Goal: Task Accomplishment & Management: Use online tool/utility

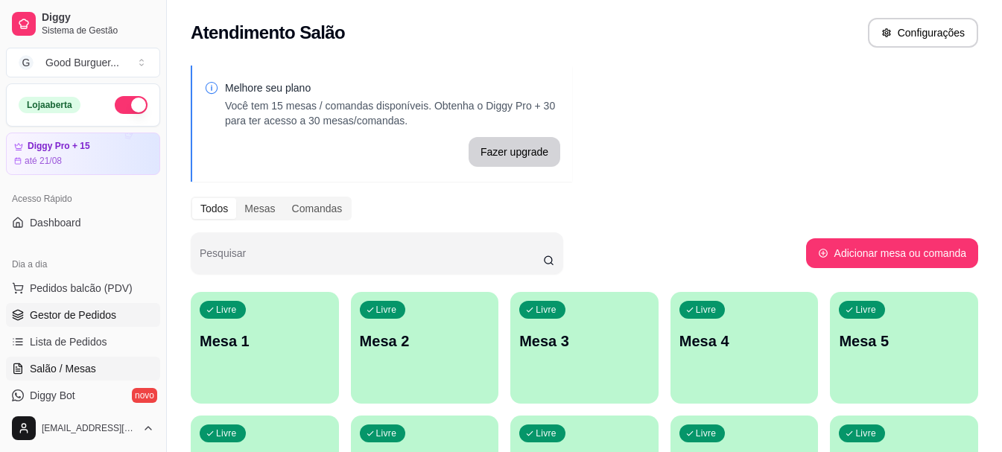
click at [67, 312] on span "Gestor de Pedidos" at bounding box center [73, 315] width 86 height 15
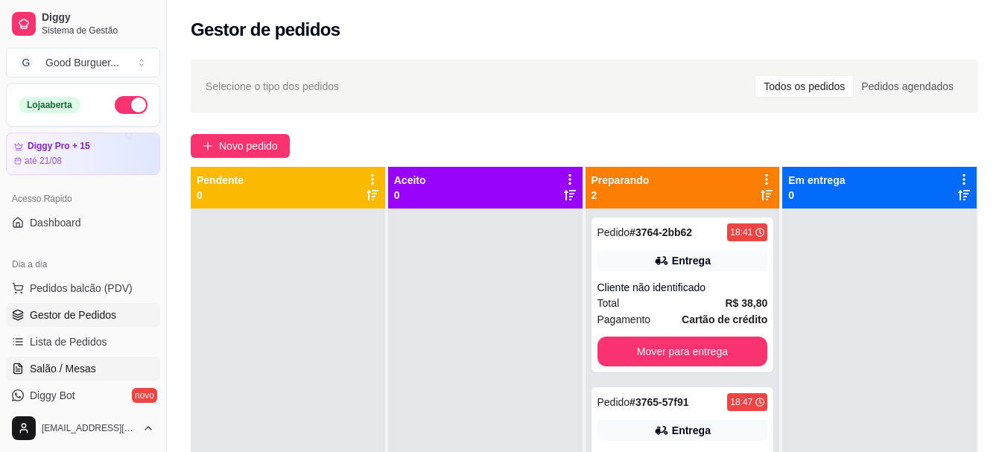
click at [69, 366] on span "Salão / Mesas" at bounding box center [63, 368] width 66 height 15
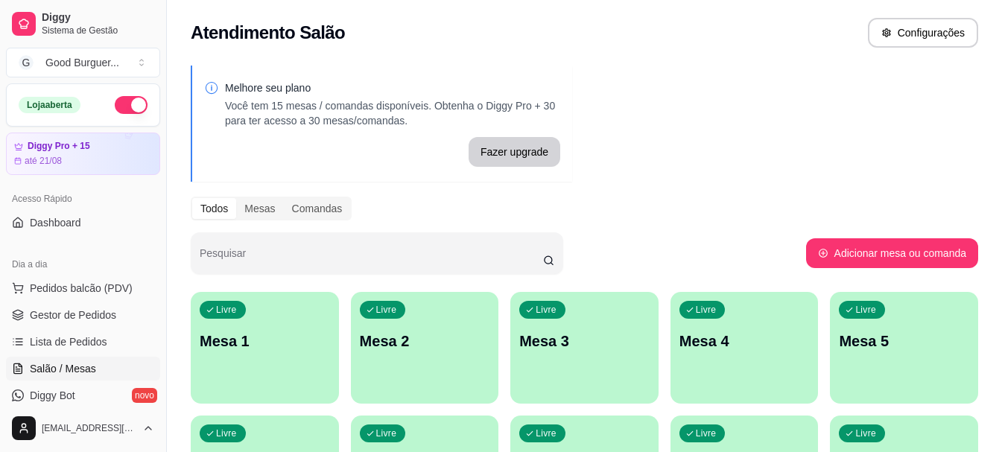
click at [280, 352] on div "Livre Mesa 1" at bounding box center [265, 339] width 148 height 94
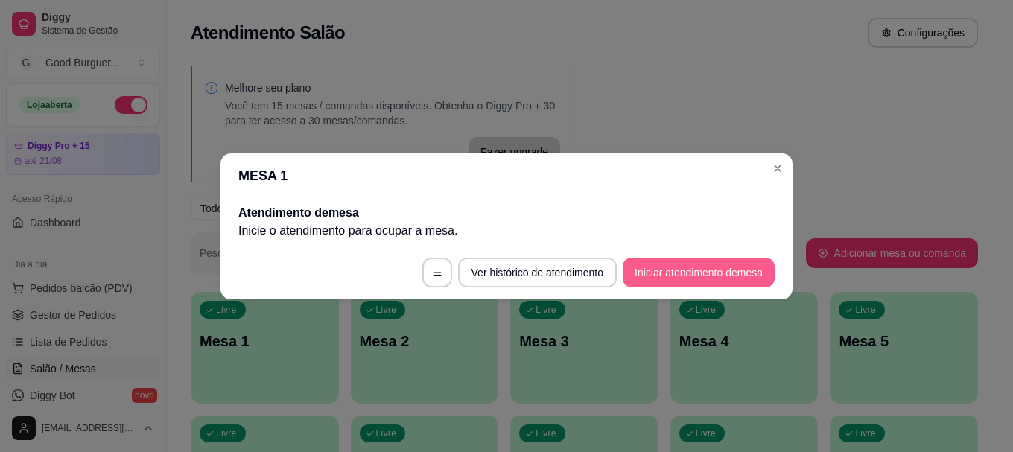
click at [692, 267] on button "Iniciar atendimento de mesa" at bounding box center [699, 273] width 152 height 30
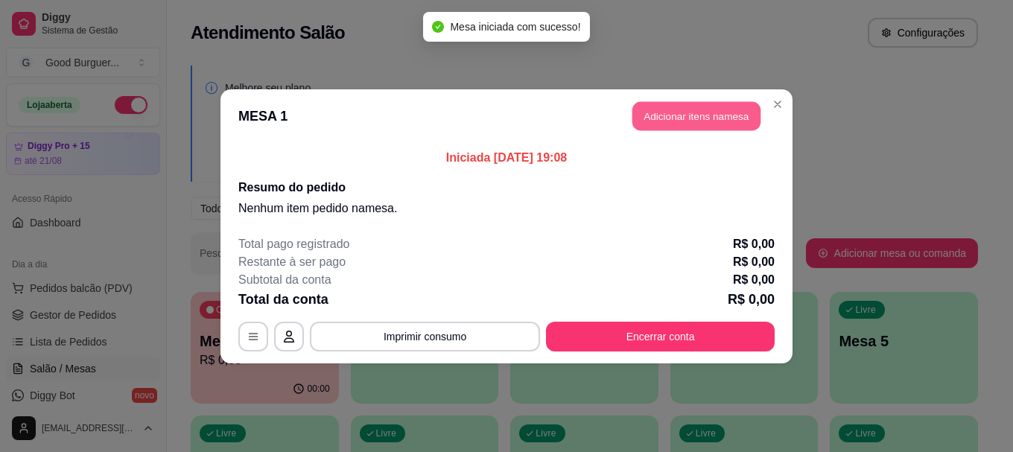
click at [677, 115] on button "Adicionar itens na mesa" at bounding box center [697, 115] width 128 height 29
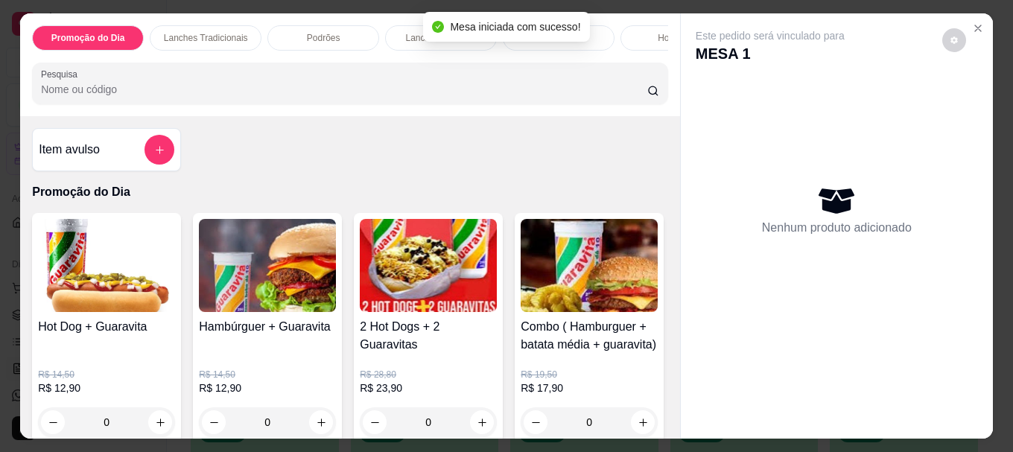
click at [212, 92] on input "Pesquisa" at bounding box center [344, 89] width 606 height 15
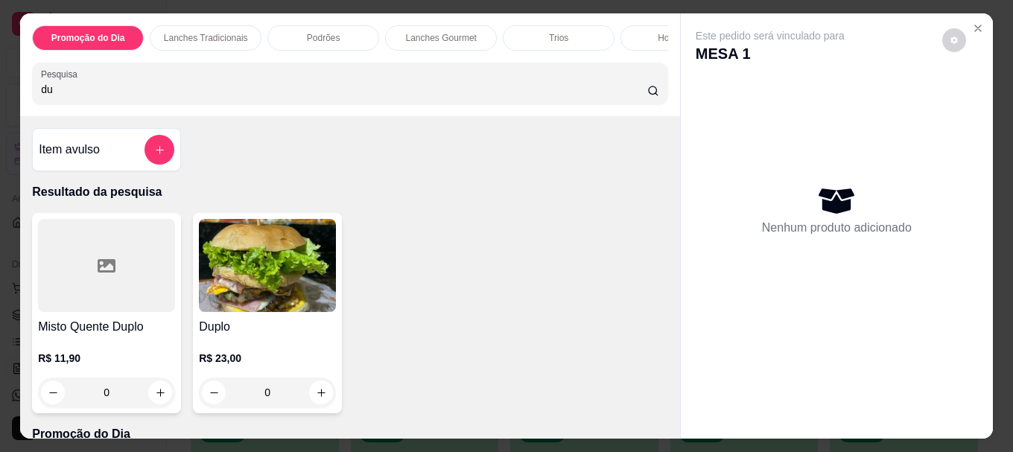
type input "du"
click at [275, 282] on img at bounding box center [267, 265] width 137 height 93
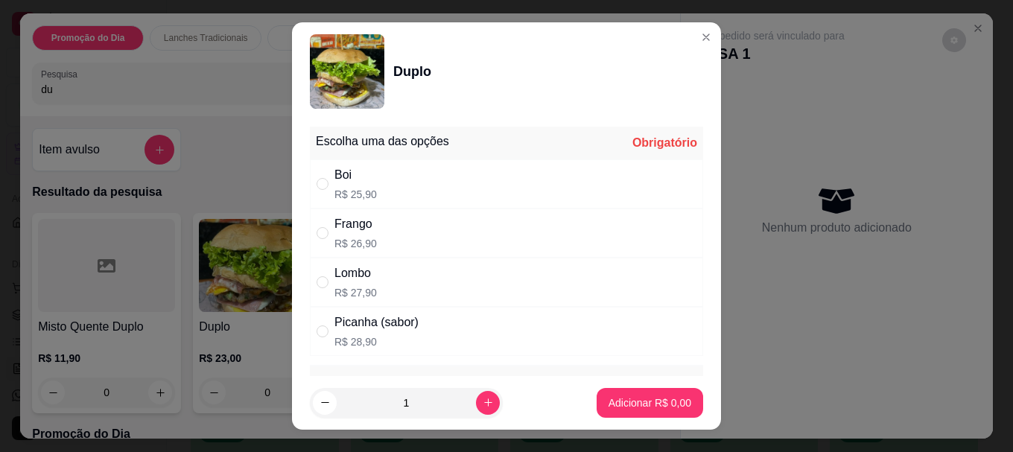
click at [344, 177] on div "Boi" at bounding box center [356, 175] width 42 height 18
radio input "true"
click at [626, 402] on p "Adicionar R$ 25,90" at bounding box center [647, 403] width 89 height 15
type input "1"
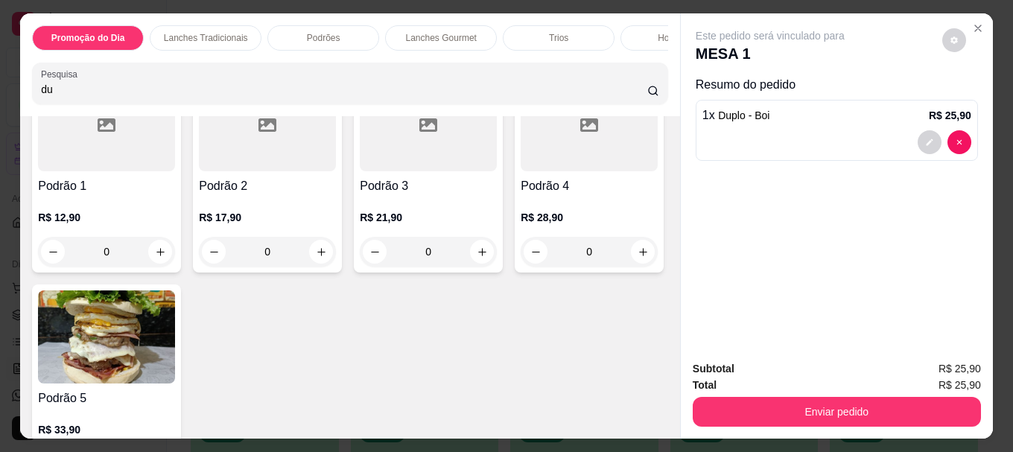
scroll to position [1416, 0]
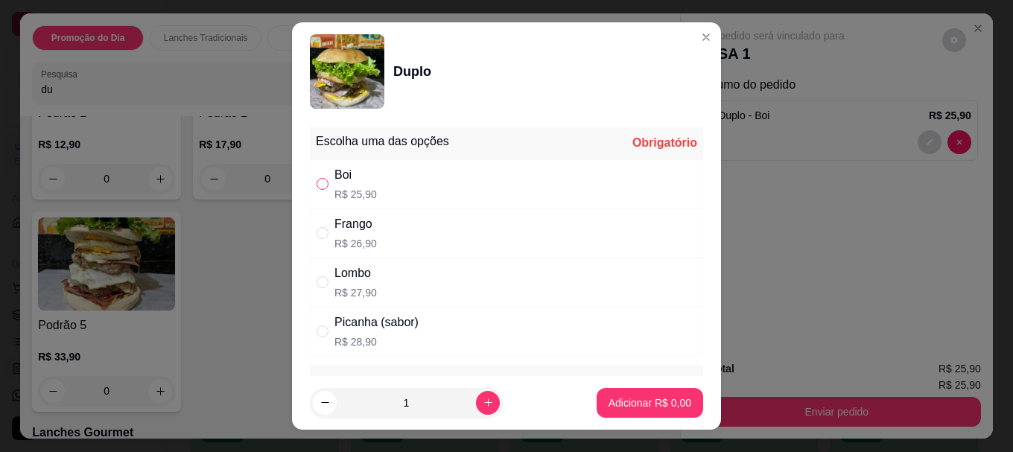
click at [319, 187] on input "" at bounding box center [323, 184] width 12 height 12
radio input "true"
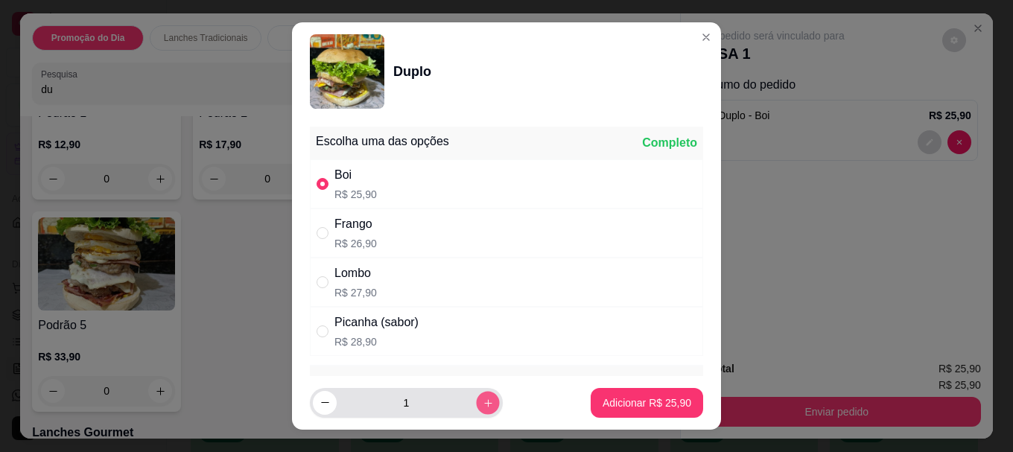
click at [484, 400] on icon "increase-product-quantity" at bounding box center [487, 402] width 7 height 7
click at [484, 399] on icon "increase-product-quantity" at bounding box center [487, 402] width 7 height 7
type input "3"
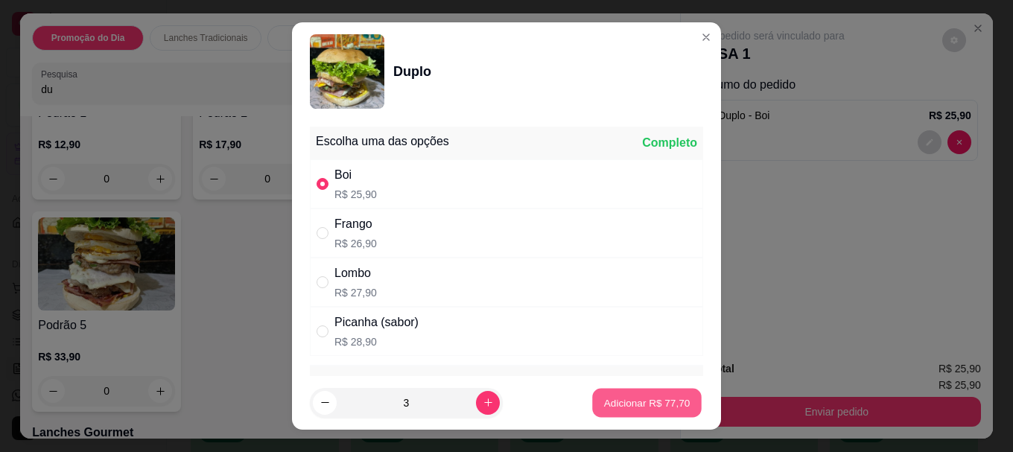
click at [639, 402] on p "Adicionar R$ 77,70" at bounding box center [647, 403] width 86 height 14
type input "4"
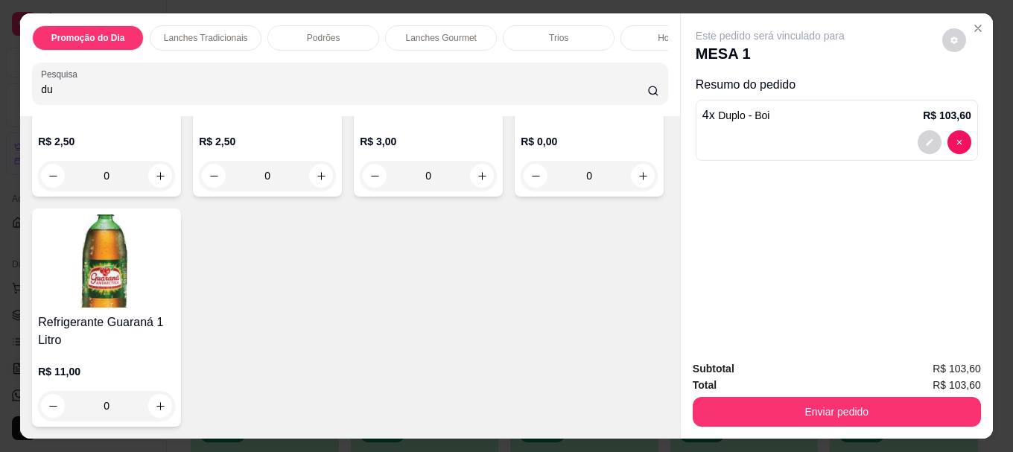
scroll to position [5215, 0]
click at [95, 95] on img at bounding box center [106, 48] width 137 height 93
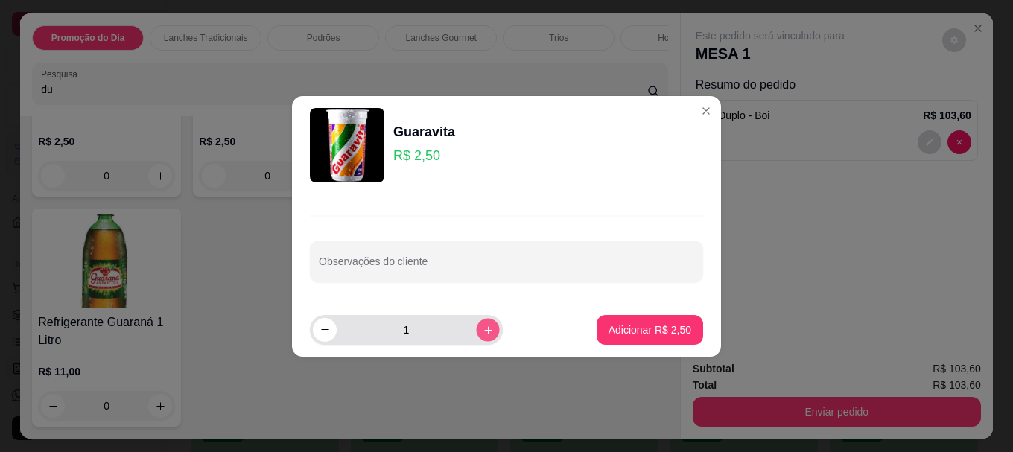
click at [483, 329] on icon "increase-product-quantity" at bounding box center [488, 329] width 11 height 11
type input "4"
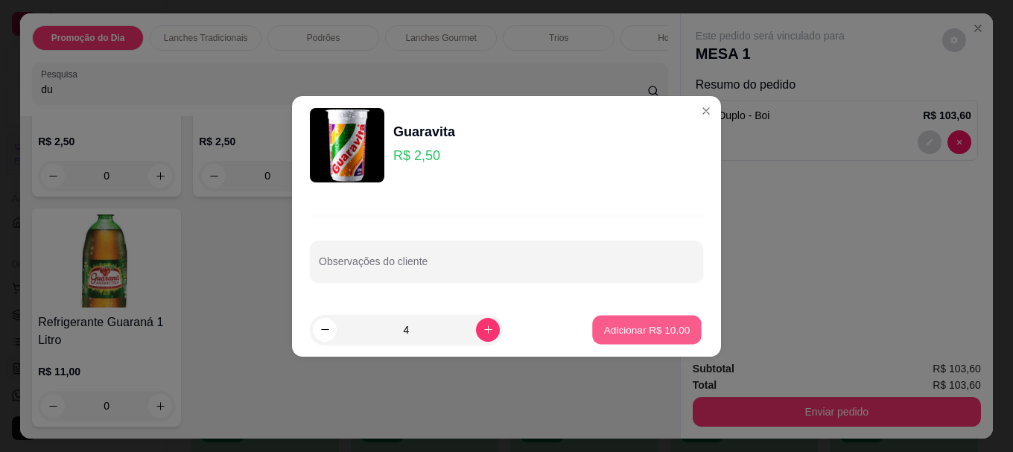
click at [624, 324] on p "Adicionar R$ 10,00" at bounding box center [647, 330] width 86 height 14
type input "4"
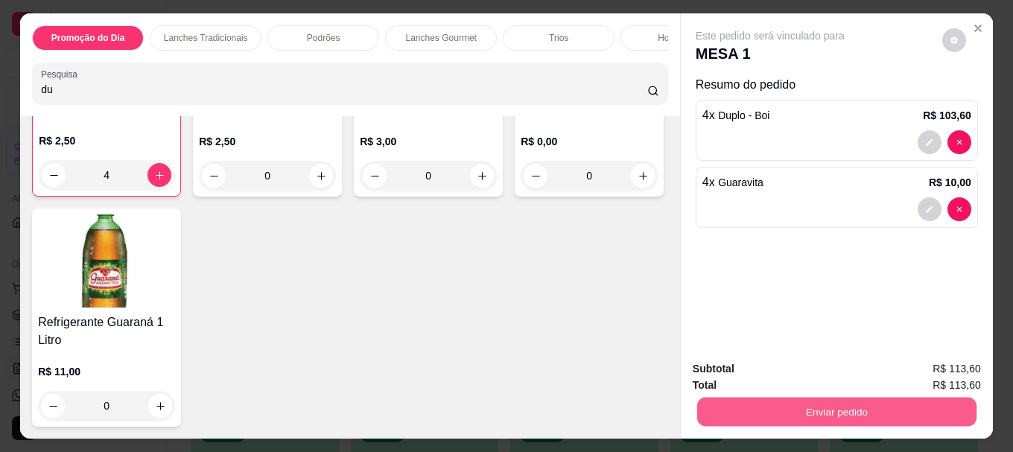
click at [770, 408] on button "Enviar pedido" at bounding box center [836, 411] width 279 height 29
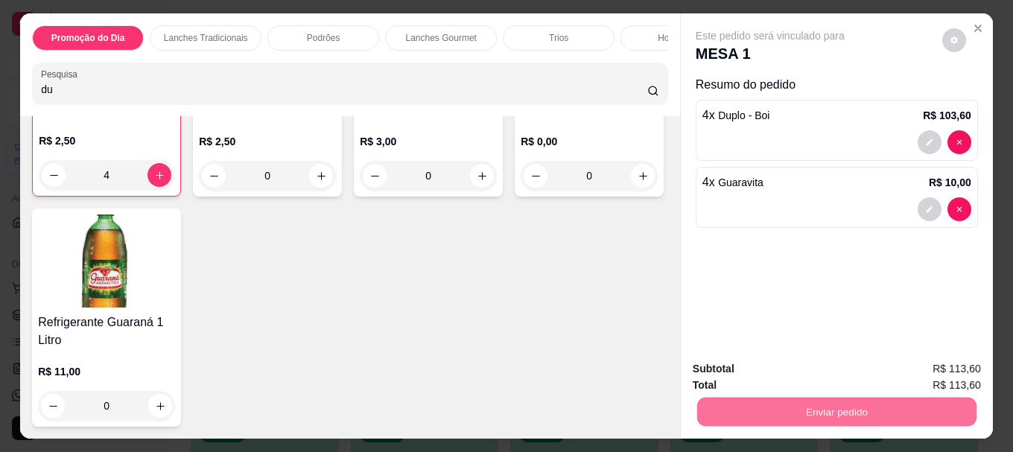
click at [738, 368] on button "Não registrar e enviar pedido" at bounding box center [787, 369] width 155 height 28
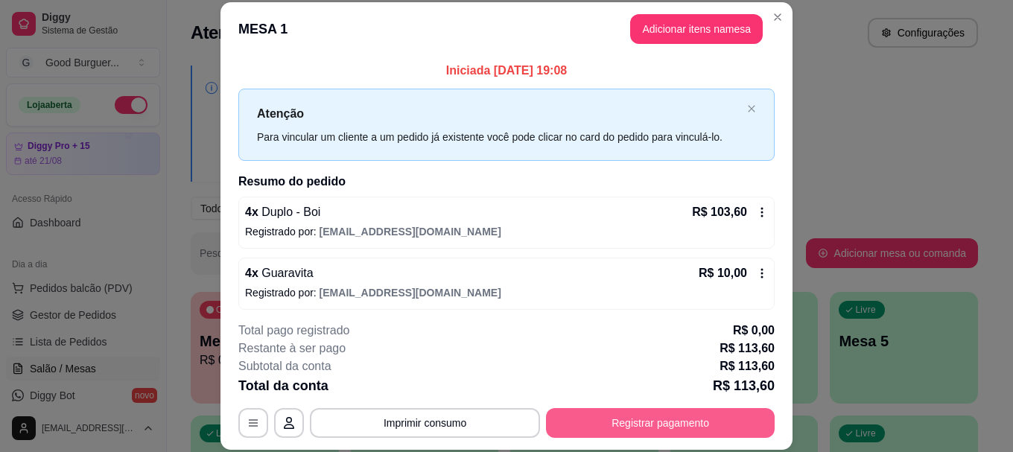
click at [560, 419] on button "Registrar pagamento" at bounding box center [660, 423] width 229 height 30
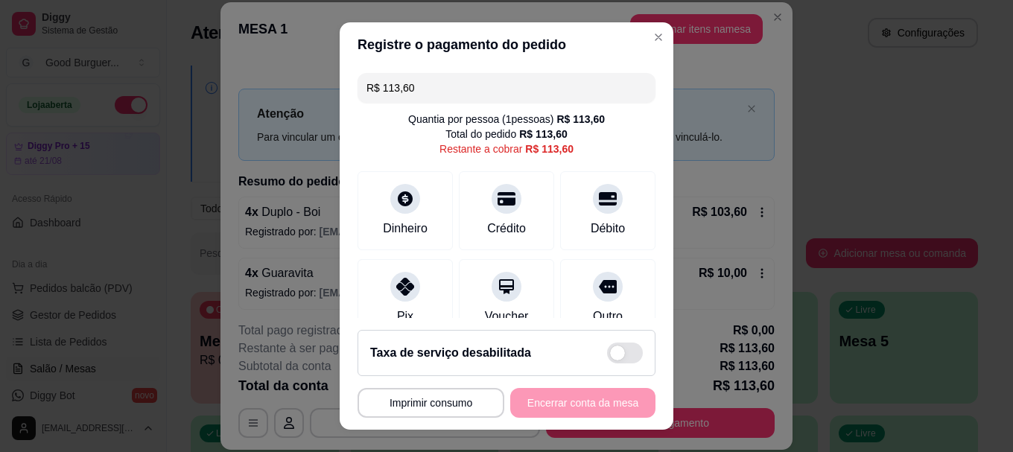
click at [443, 83] on input "R$ 113,60" at bounding box center [507, 88] width 280 height 30
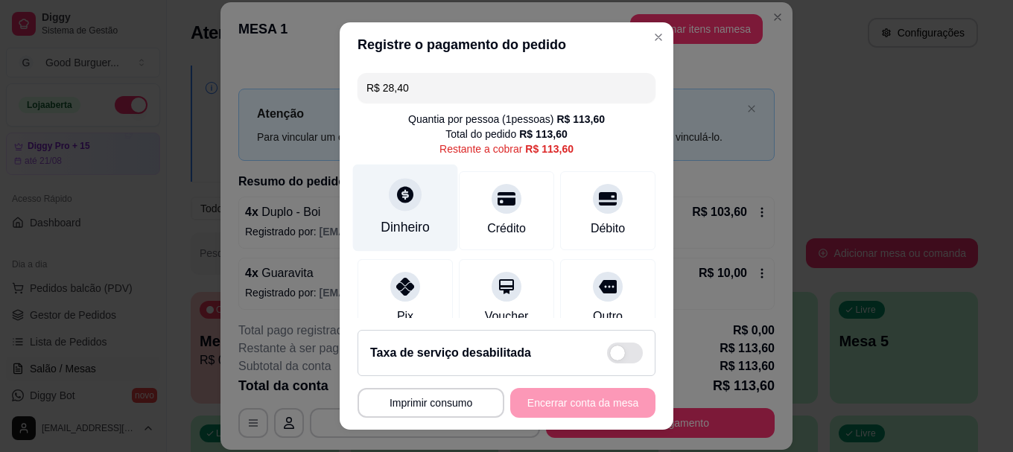
type input "R$ 28,40"
click at [399, 211] on div at bounding box center [405, 195] width 33 height 33
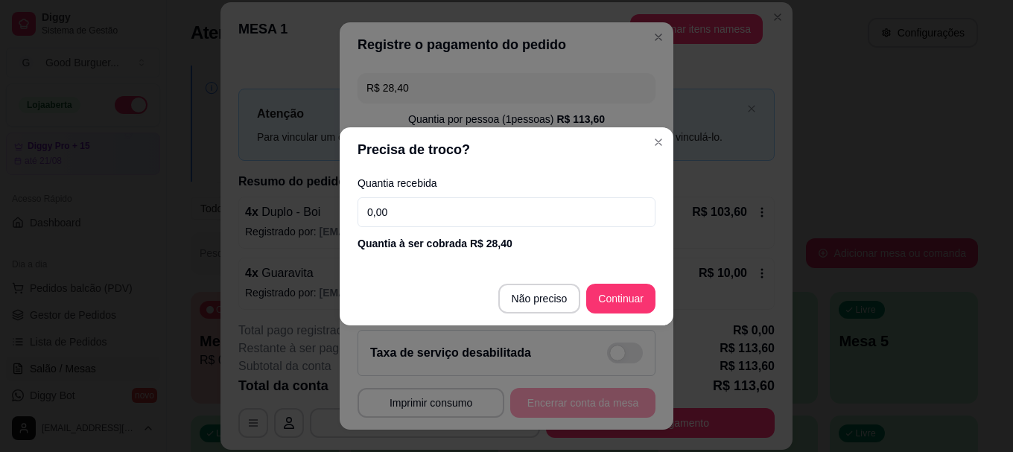
click at [399, 210] on input "0,00" at bounding box center [507, 212] width 298 height 30
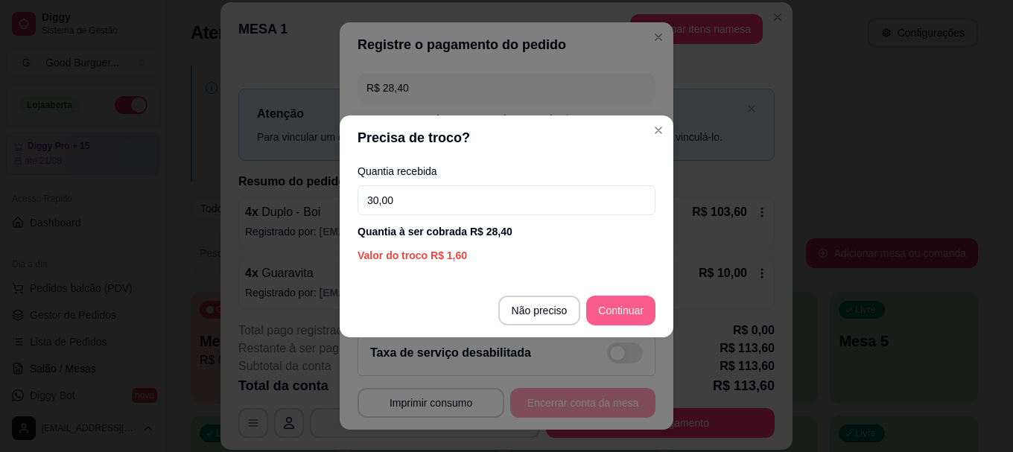
type input "30,00"
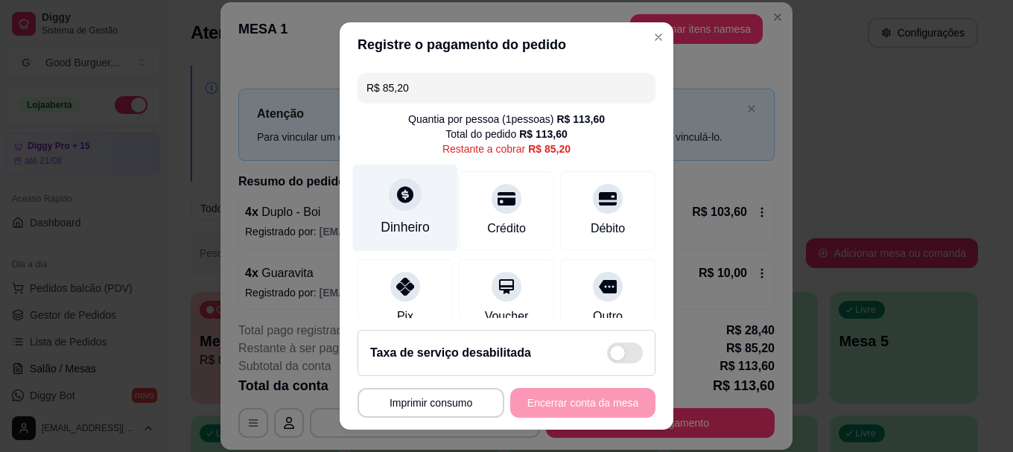
click at [402, 198] on icon at bounding box center [405, 195] width 16 height 16
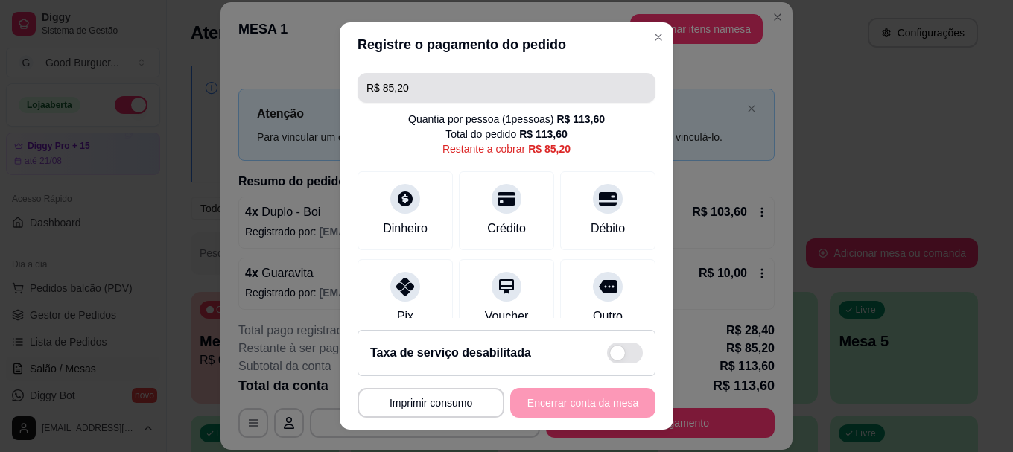
click at [497, 95] on input "R$ 85,20" at bounding box center [507, 88] width 280 height 30
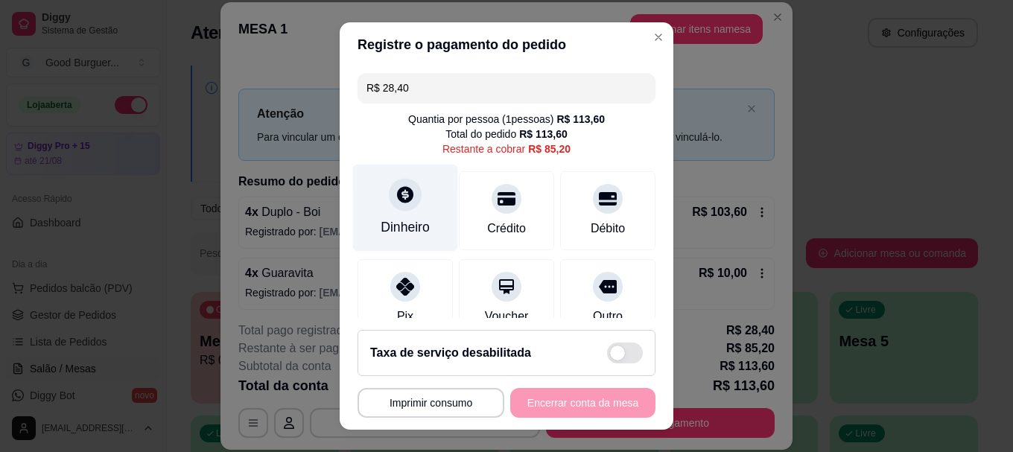
type input "R$ 28,40"
click at [399, 203] on icon at bounding box center [405, 195] width 19 height 19
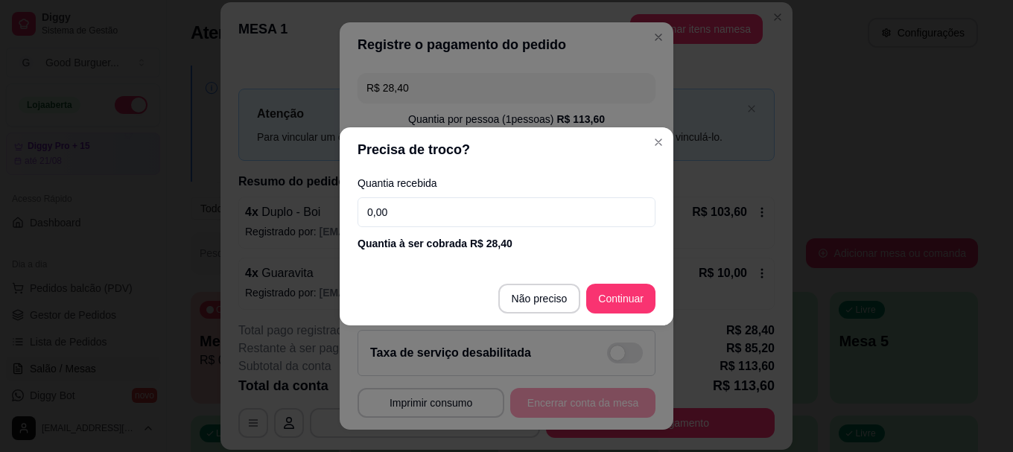
click at [402, 220] on input "0,00" at bounding box center [507, 212] width 298 height 30
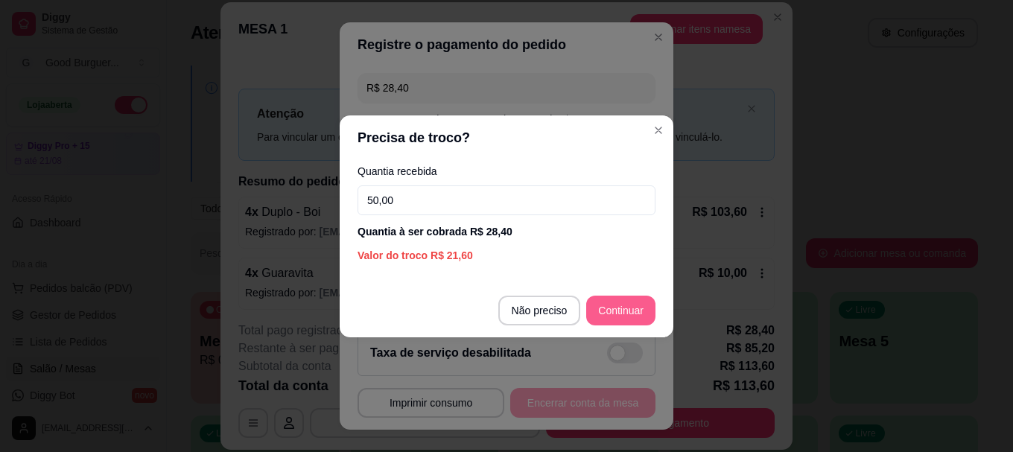
type input "50,00"
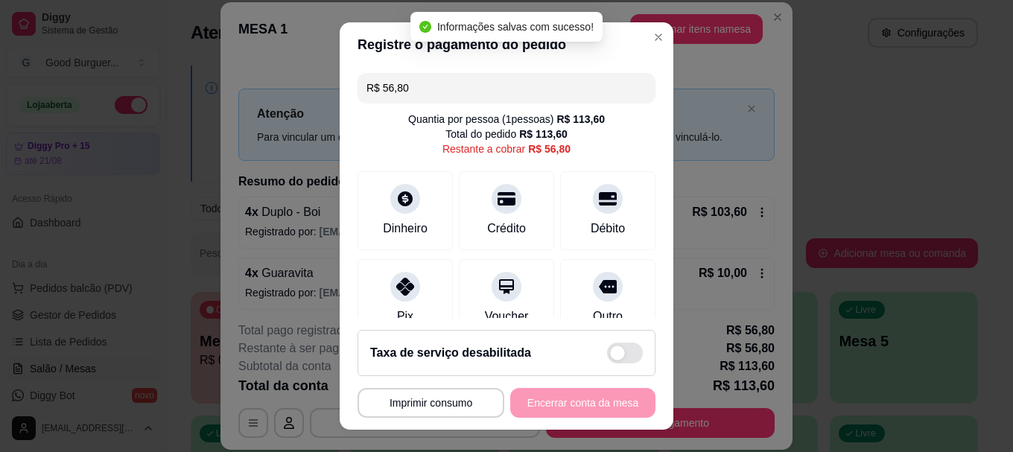
click at [443, 92] on input "R$ 56,80" at bounding box center [507, 88] width 280 height 30
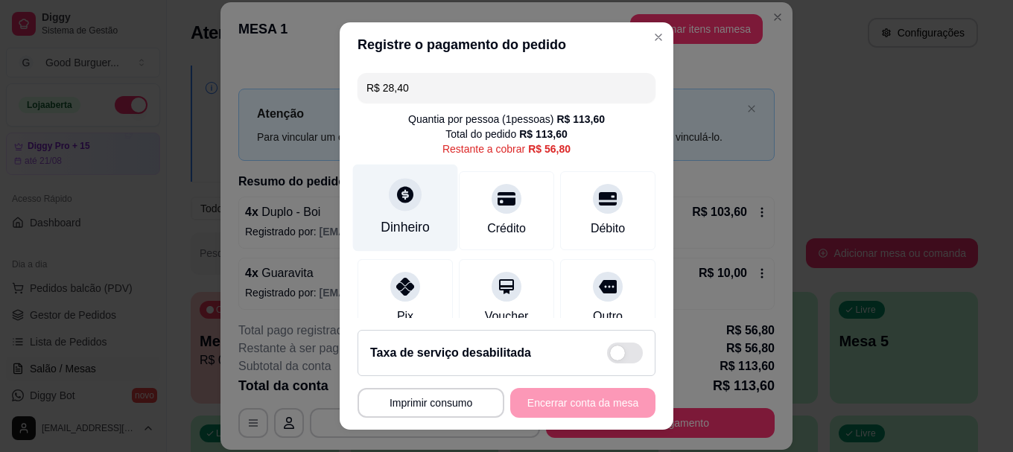
type input "R$ 28,40"
click at [396, 192] on icon at bounding box center [405, 195] width 19 height 19
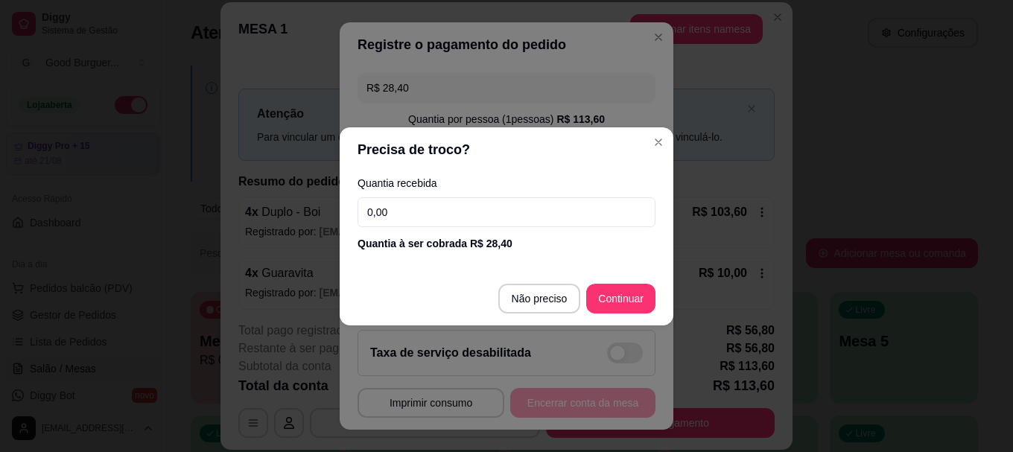
click at [403, 207] on input "0,00" at bounding box center [507, 212] width 298 height 30
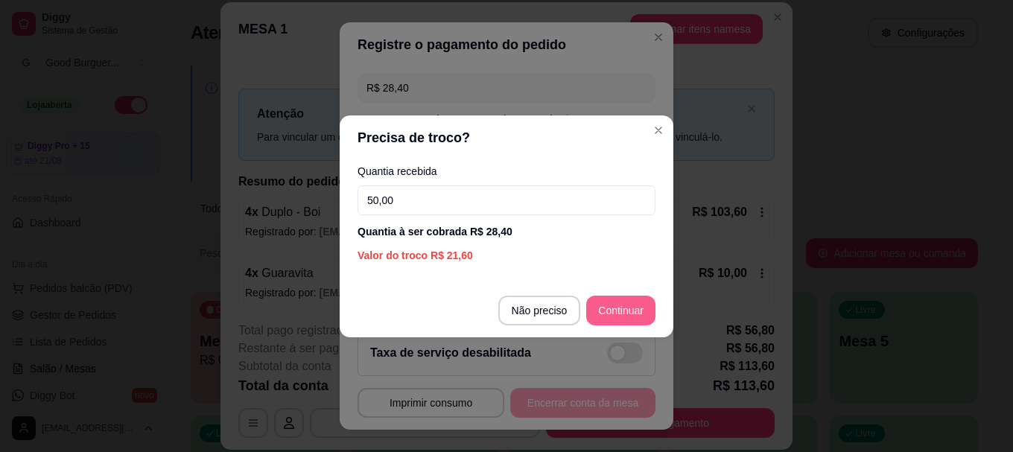
type input "50,00"
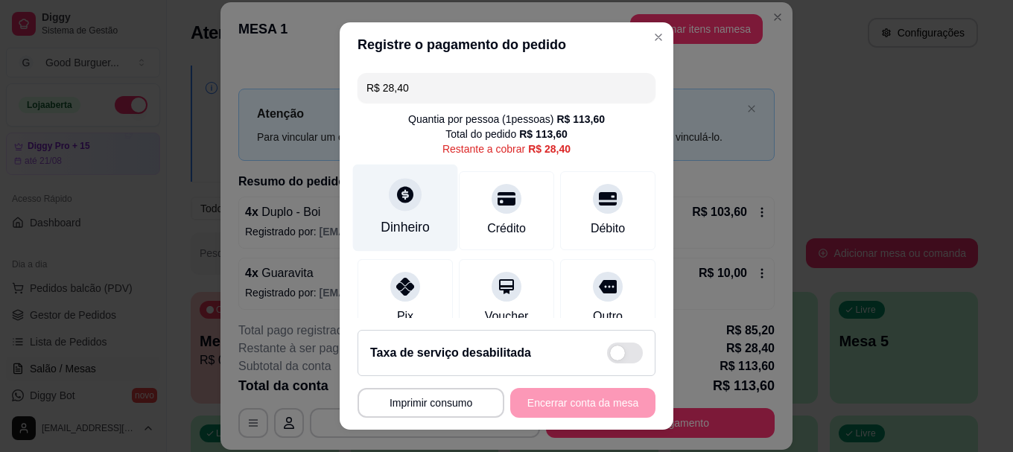
click at [404, 206] on div at bounding box center [405, 195] width 33 height 33
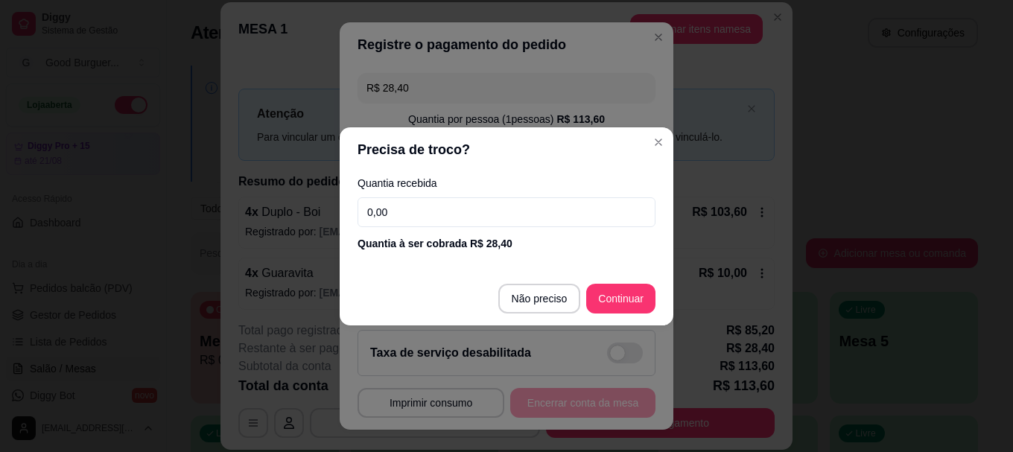
click at [404, 206] on input "0,00" at bounding box center [507, 212] width 298 height 30
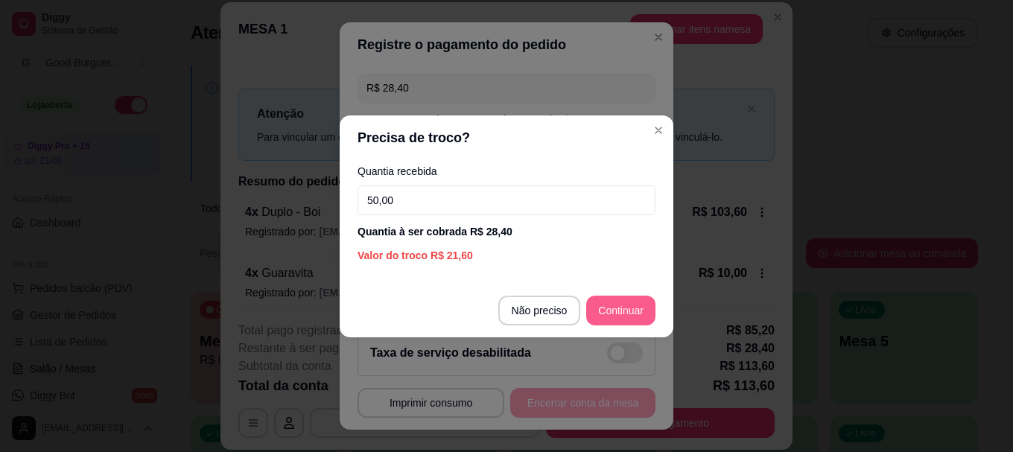
type input "50,00"
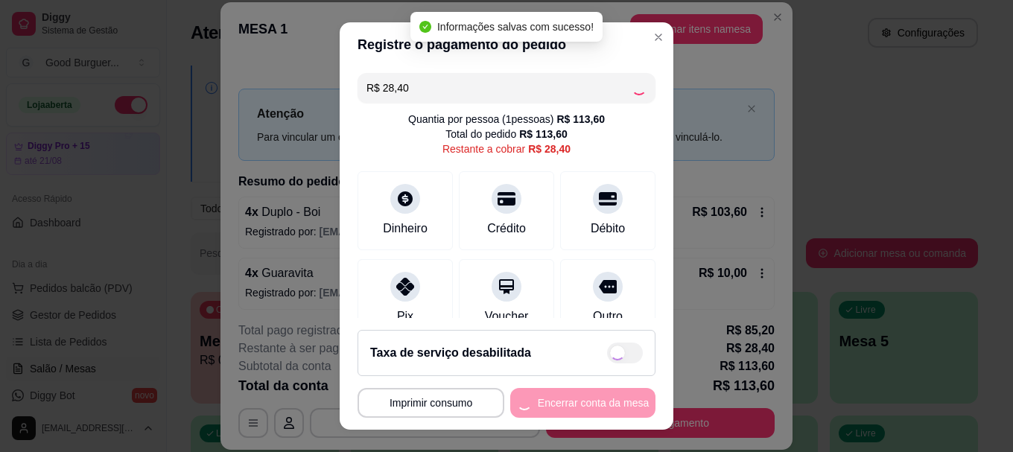
type input "R$ 0,00"
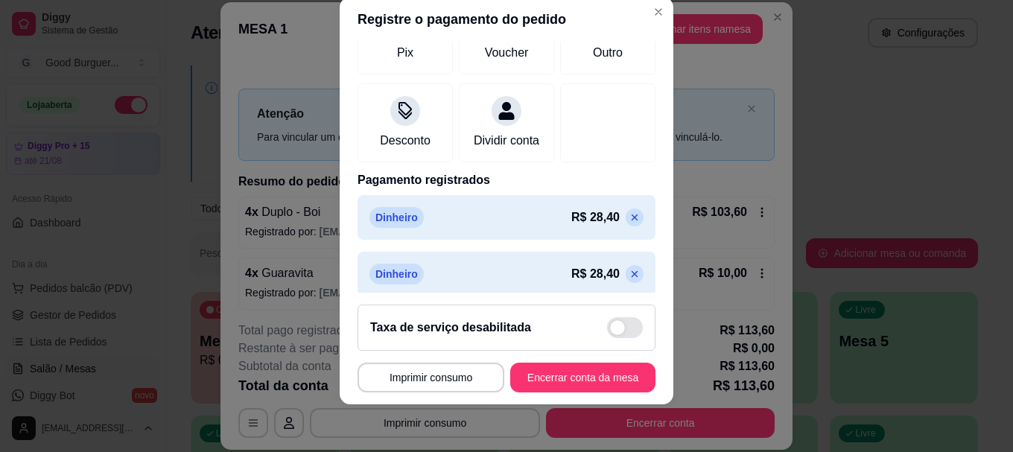
scroll to position [364, 0]
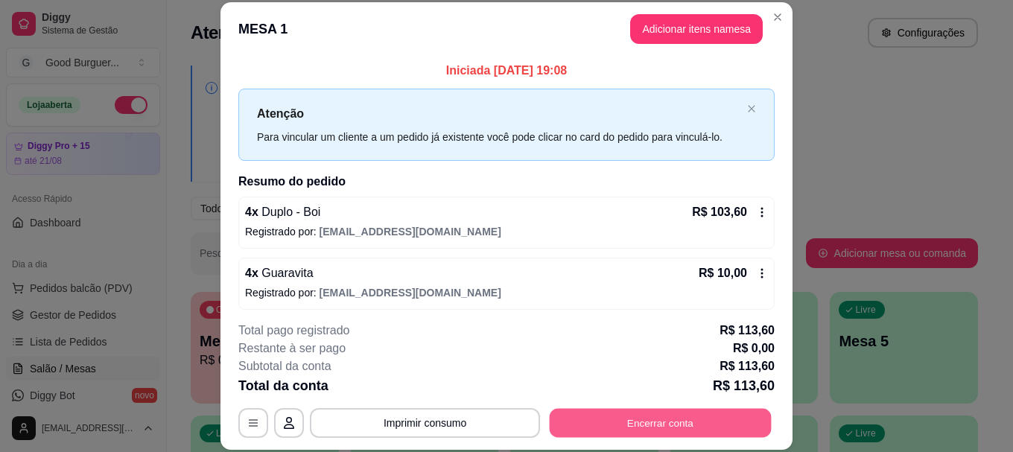
click at [639, 417] on button "Encerrar conta" at bounding box center [661, 423] width 222 height 29
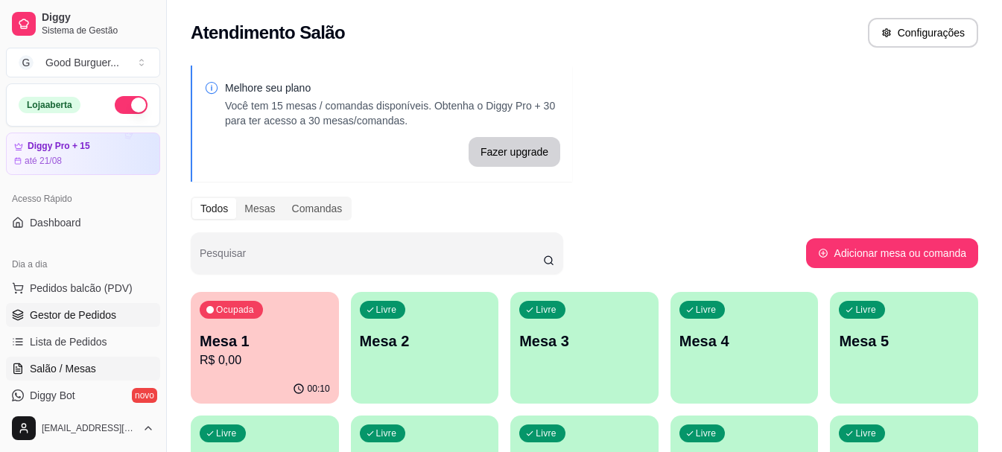
click at [96, 308] on span "Gestor de Pedidos" at bounding box center [73, 315] width 86 height 15
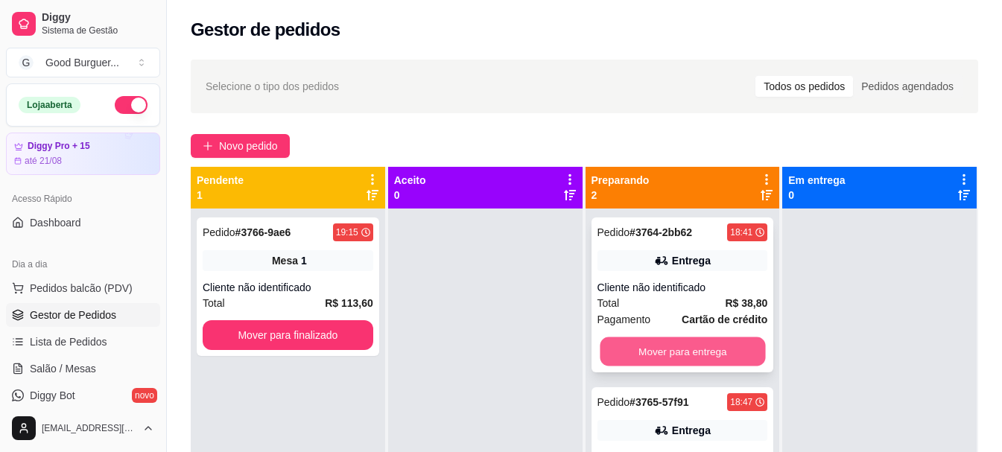
click at [703, 344] on button "Mover para entrega" at bounding box center [682, 352] width 165 height 29
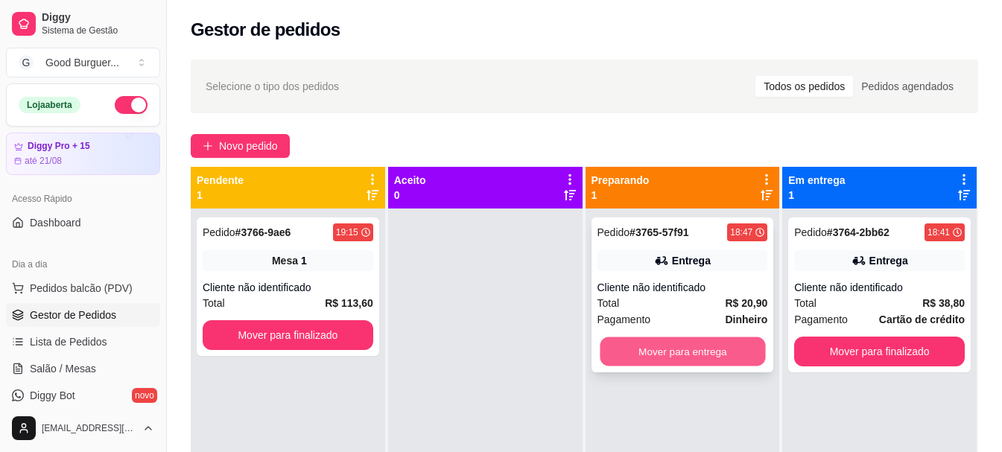
click at [704, 345] on button "Mover para entrega" at bounding box center [682, 352] width 165 height 29
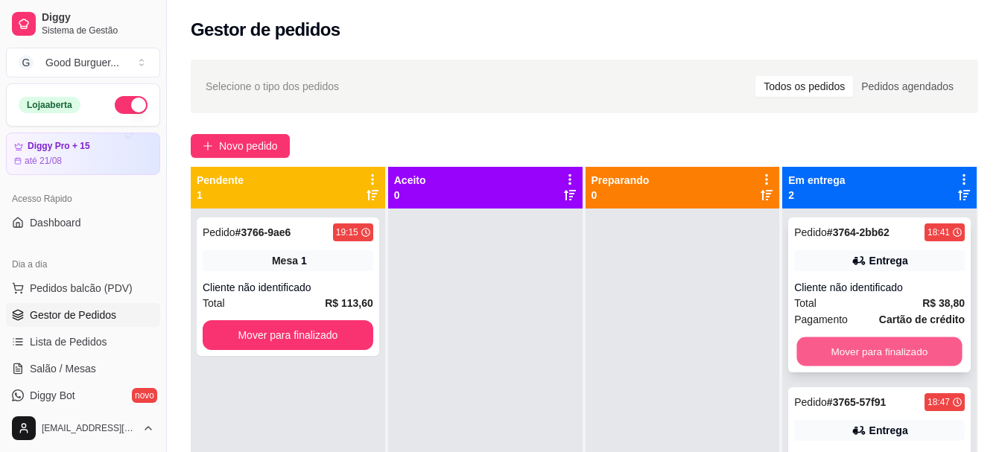
click at [828, 345] on button "Mover para finalizado" at bounding box center [879, 352] width 165 height 29
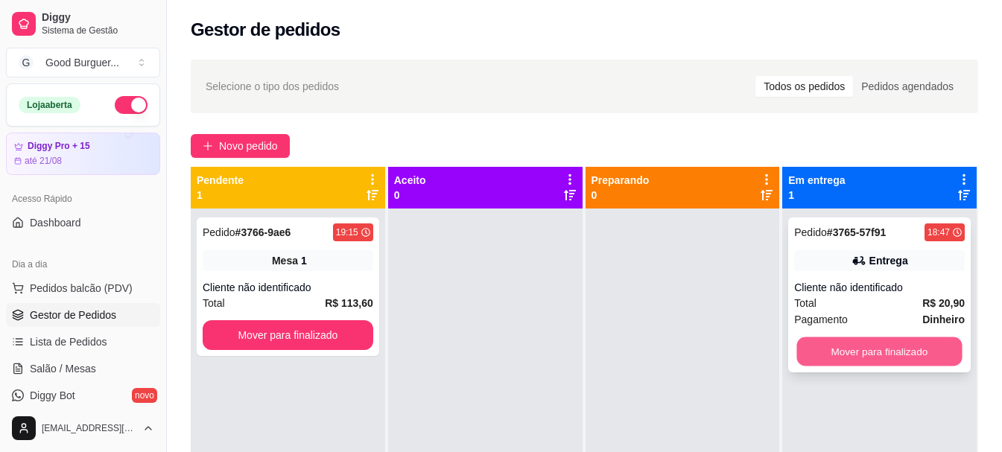
click at [839, 357] on button "Mover para finalizado" at bounding box center [879, 352] width 165 height 29
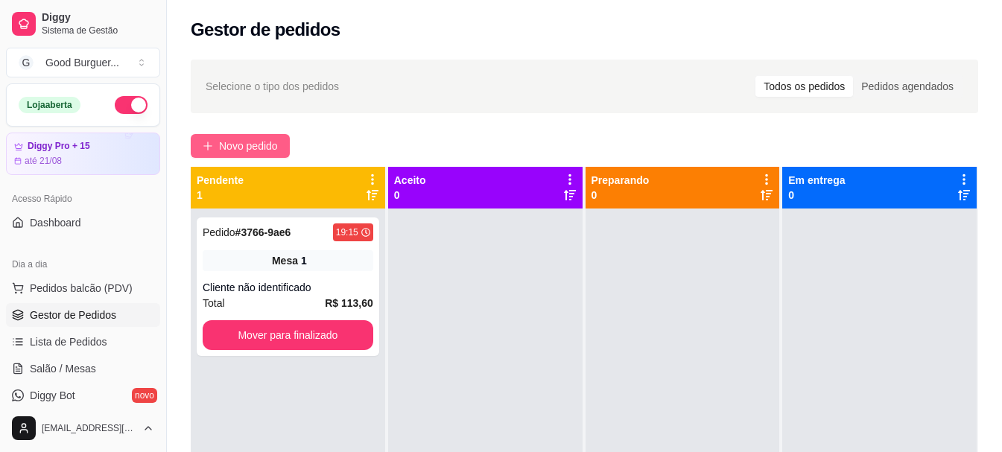
click at [274, 138] on span "Novo pedido" at bounding box center [248, 146] width 59 height 16
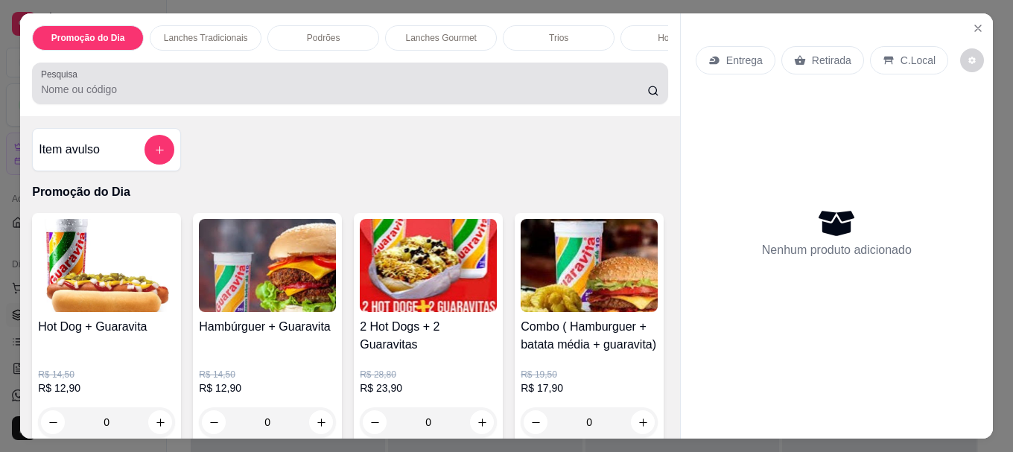
click at [221, 96] on input "Pesquisa" at bounding box center [344, 89] width 606 height 15
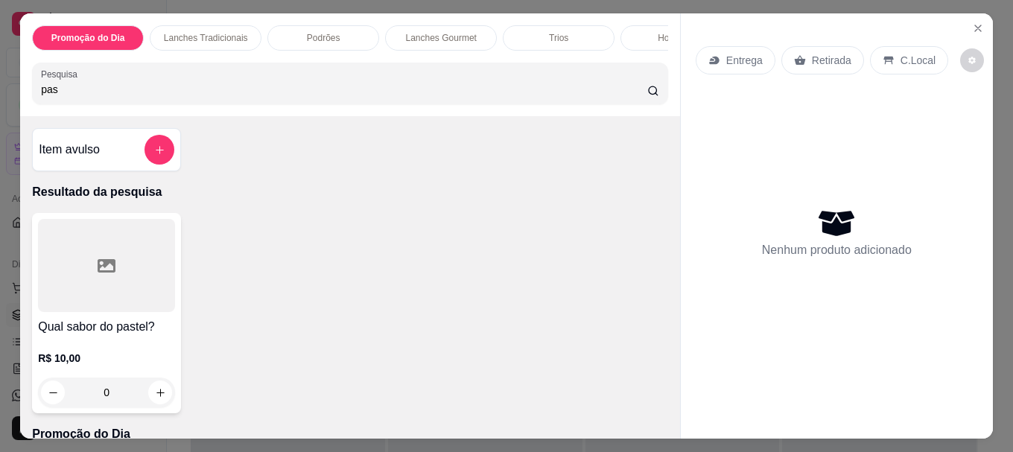
type input "pas"
click at [57, 282] on div at bounding box center [106, 265] width 137 height 93
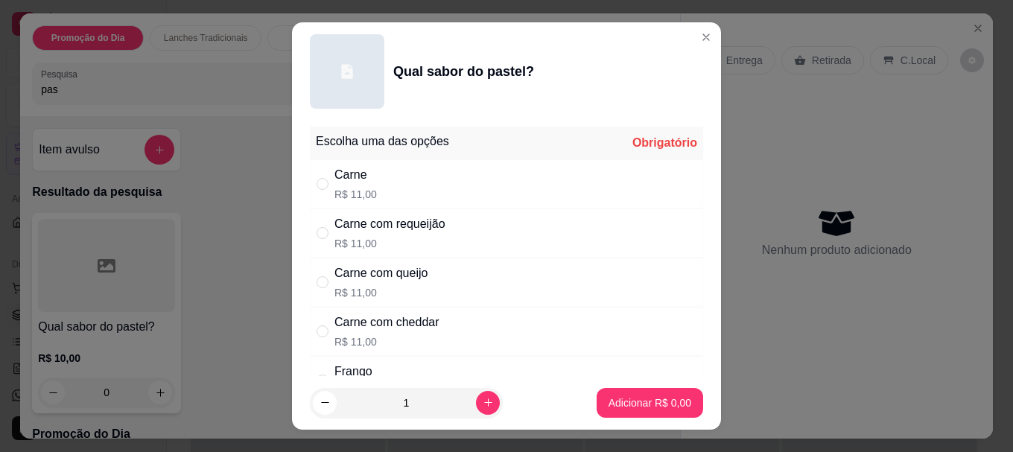
click at [321, 174] on div "Carne R$ 11,00" at bounding box center [506, 183] width 393 height 49
radio input "true"
click at [623, 406] on p "Adicionar R$ 11,00" at bounding box center [647, 403] width 86 height 14
type input "1"
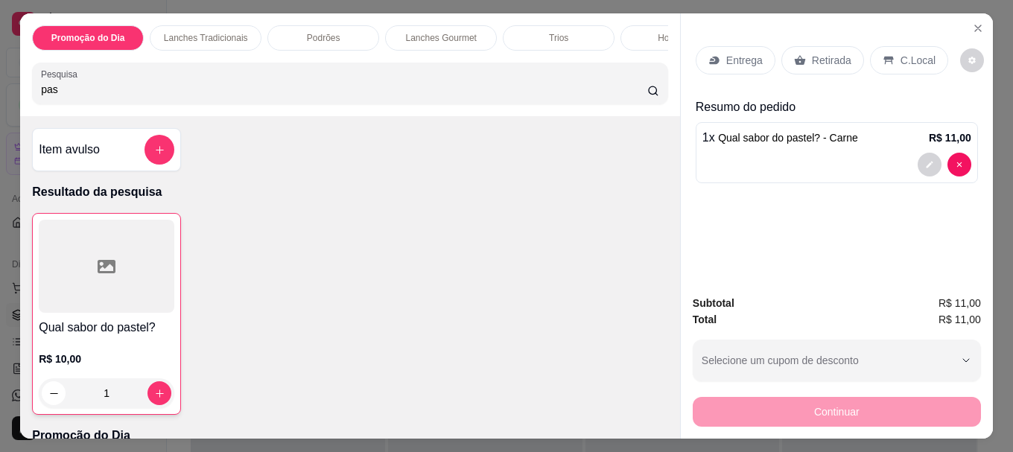
click at [737, 53] on p "Entrega" at bounding box center [744, 60] width 37 height 15
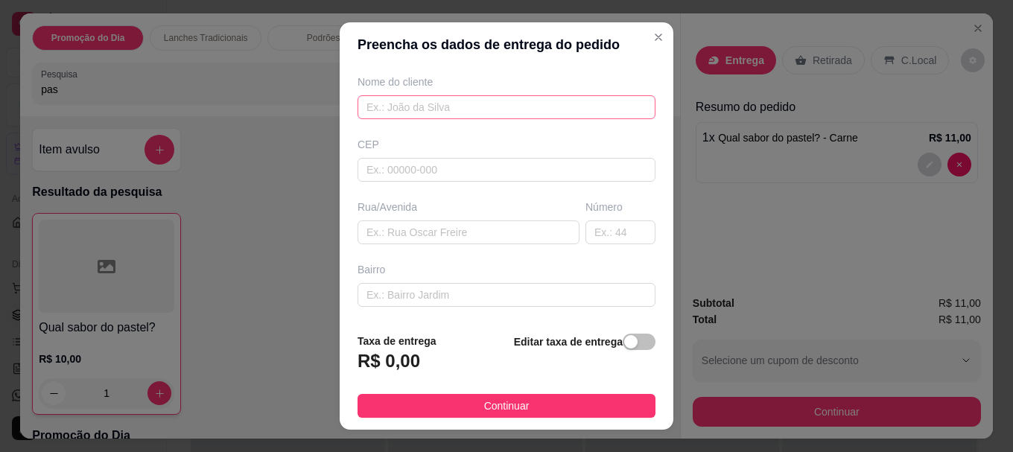
scroll to position [149, 0]
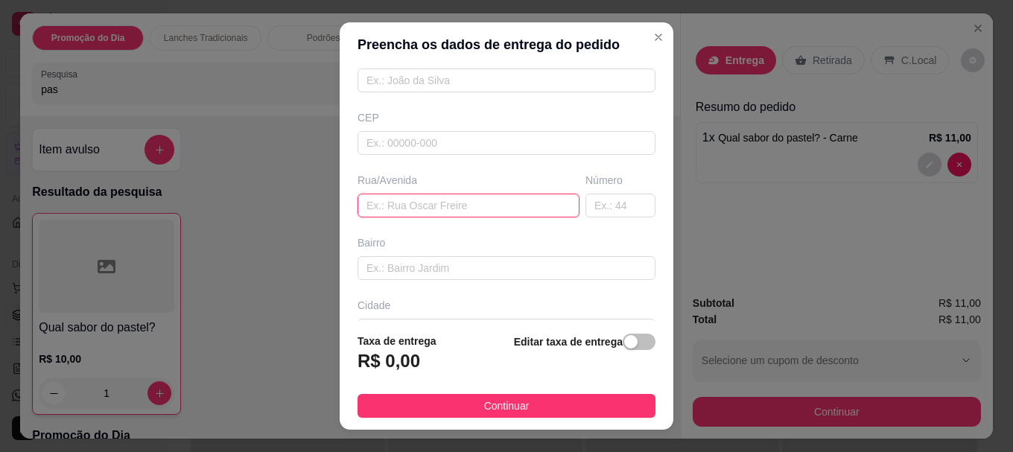
paste input "[PERSON_NAME]"
type input "[PERSON_NAME]"
click at [586, 211] on input "text" at bounding box center [621, 206] width 70 height 24
type input "5"
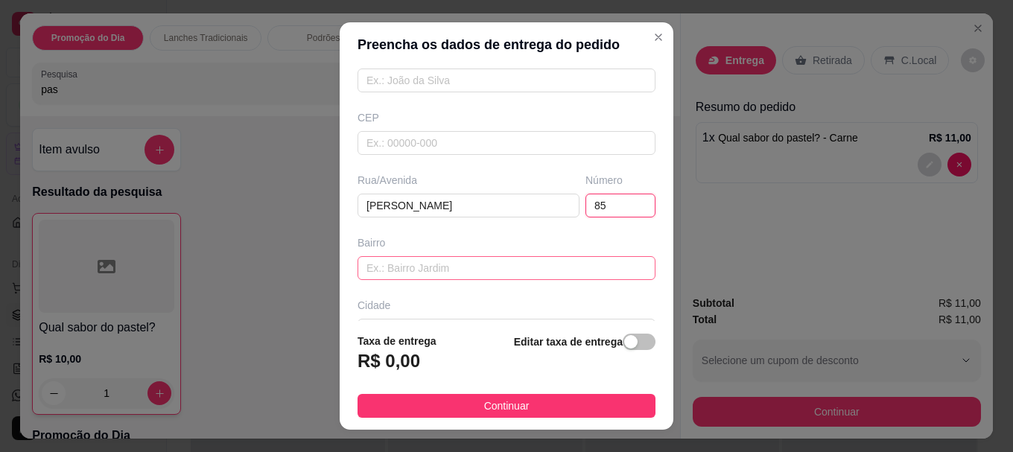
type input "85"
click at [469, 264] on input "text" at bounding box center [507, 268] width 298 height 24
type input "grenville"
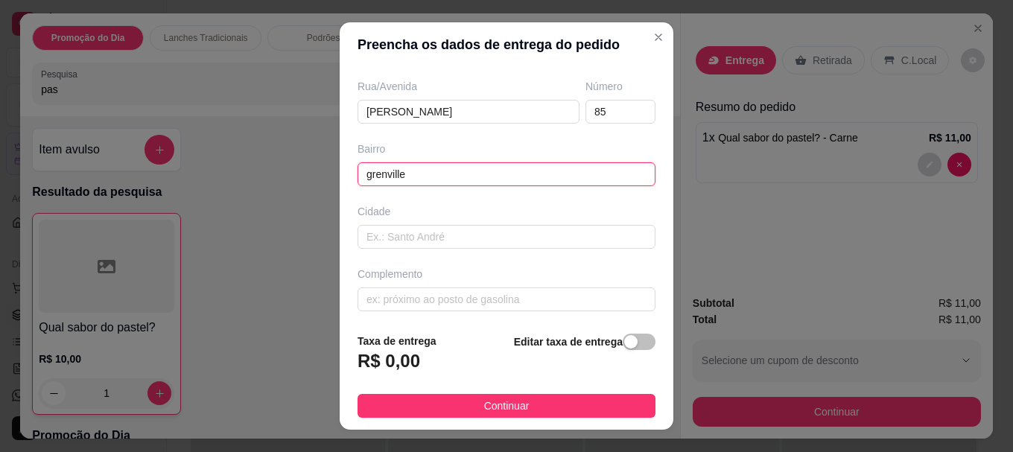
scroll to position [248, 0]
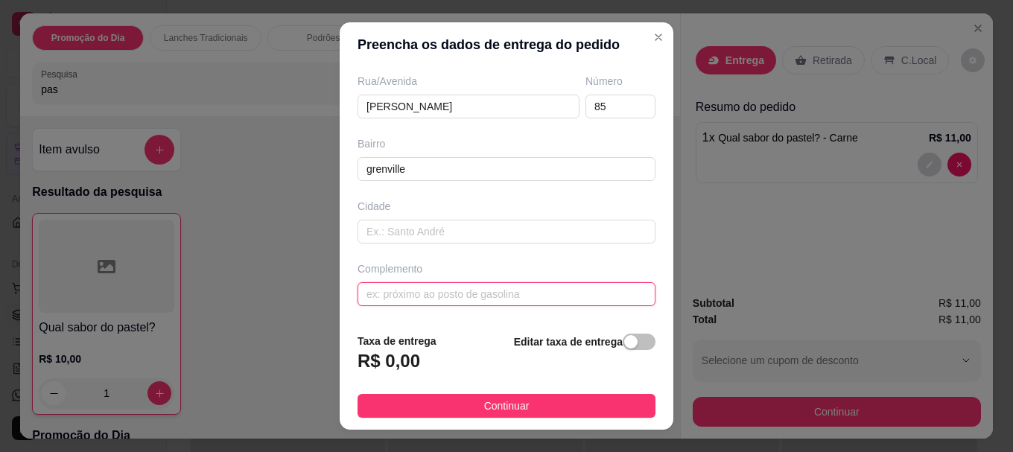
paste input "Próximo ao cras Subindo o morrinho ao lado da [DEMOGRAPHIC_DATA] é a primeira c…"
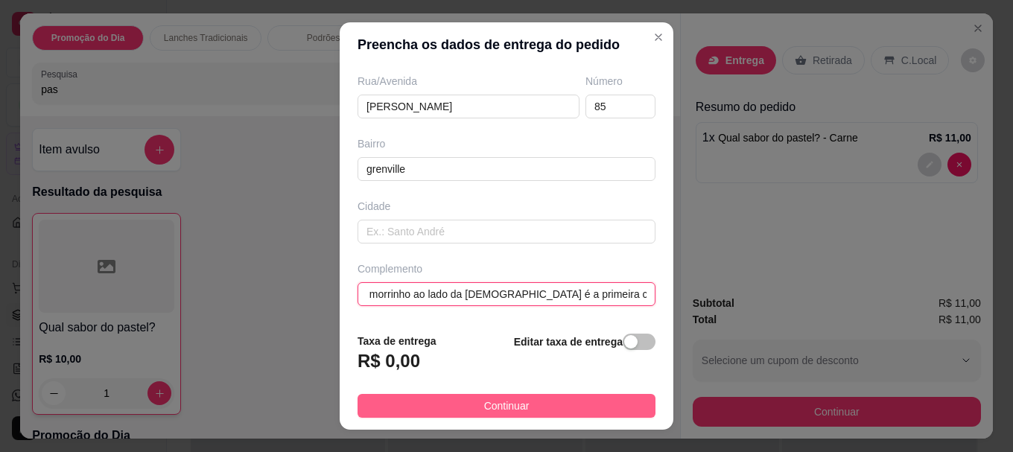
type input "Próximo ao cras Subindo o morrinho ao lado da [DEMOGRAPHIC_DATA] é a primeira c…"
click at [510, 403] on span "Continuar" at bounding box center [506, 406] width 45 height 16
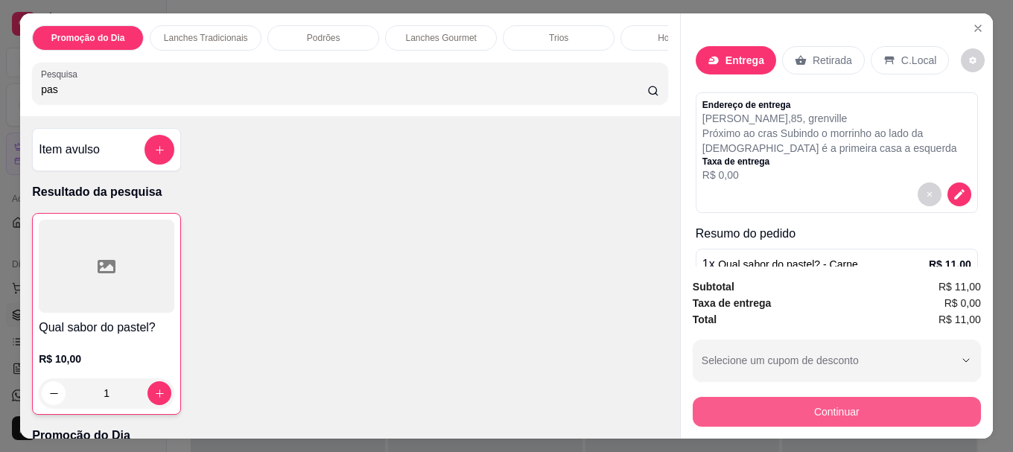
click at [819, 407] on button "Continuar" at bounding box center [837, 412] width 288 height 30
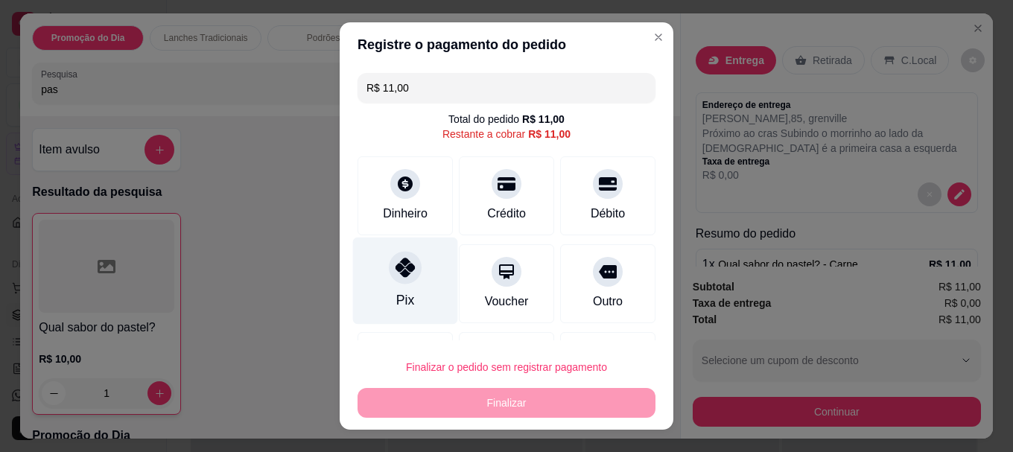
click at [396, 276] on icon at bounding box center [405, 268] width 19 height 19
type input "R$ 0,00"
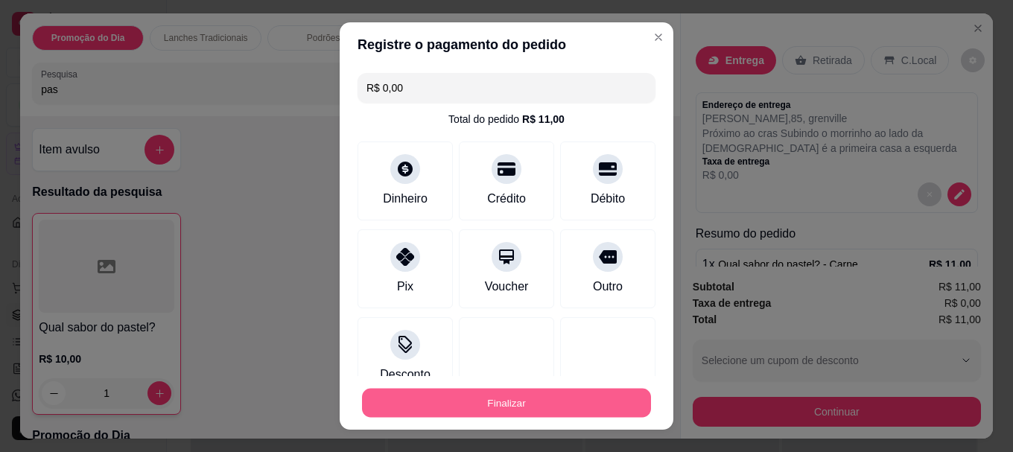
click at [494, 398] on button "Finalizar" at bounding box center [506, 402] width 289 height 29
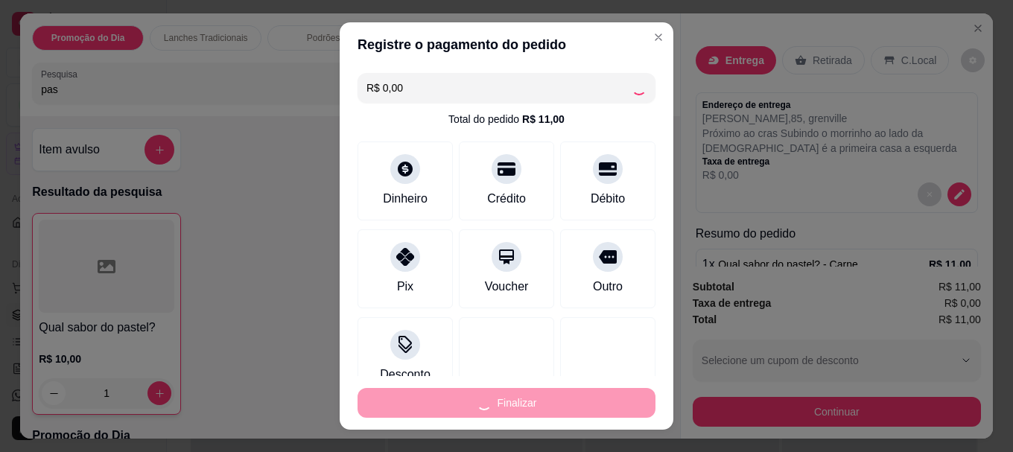
type input "0"
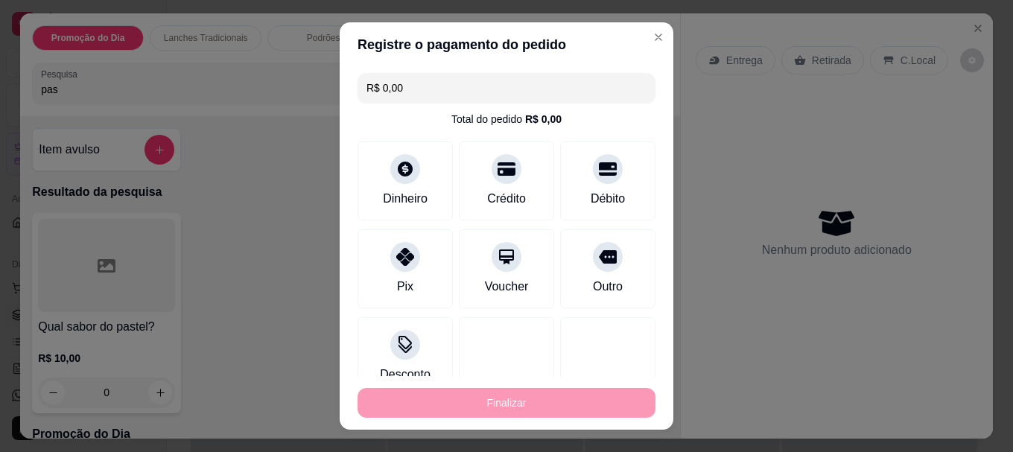
type input "-R$ 11,00"
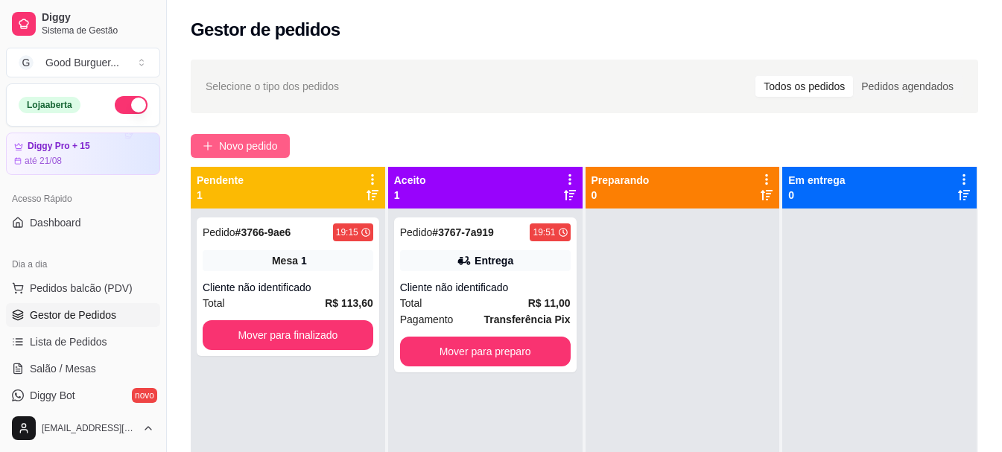
click at [234, 146] on span "Novo pedido" at bounding box center [248, 146] width 59 height 16
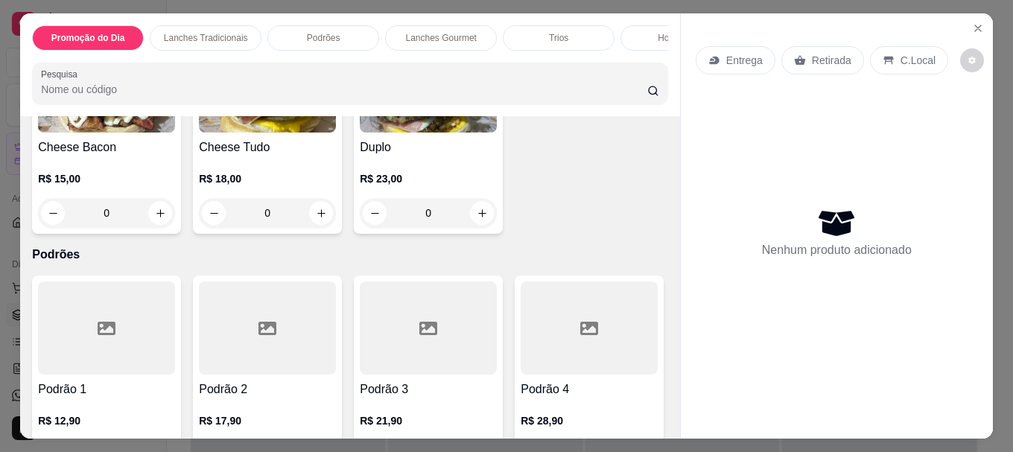
scroll to position [969, 0]
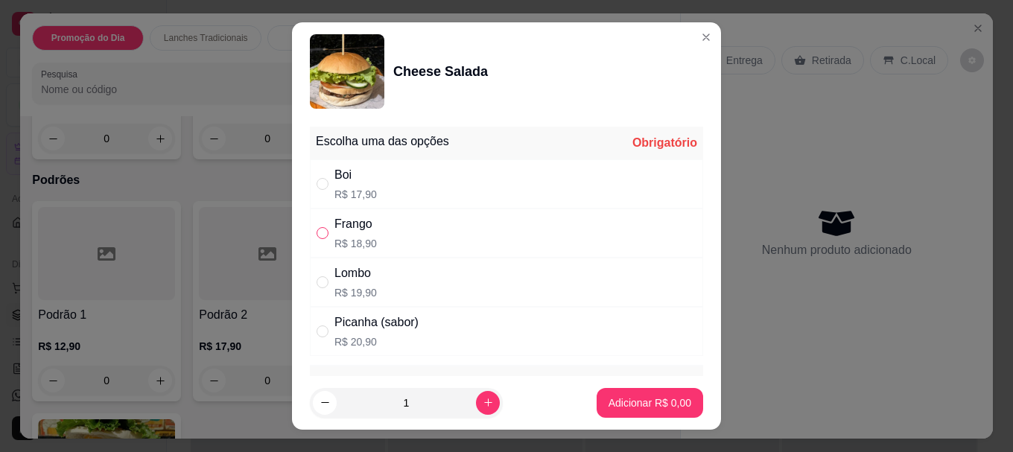
click at [319, 229] on input "" at bounding box center [323, 233] width 12 height 12
radio input "true"
click at [335, 174] on div "Boi" at bounding box center [356, 175] width 42 height 18
radio input "true"
radio input "false"
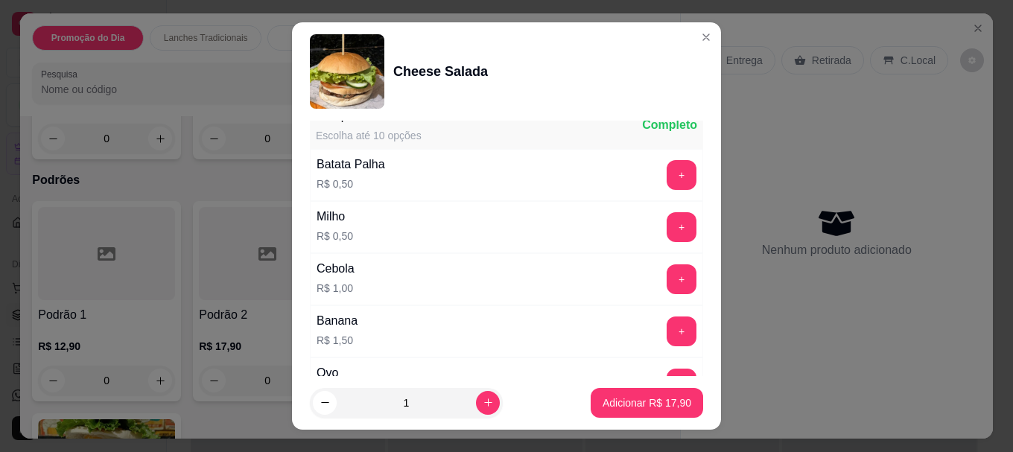
scroll to position [596, 0]
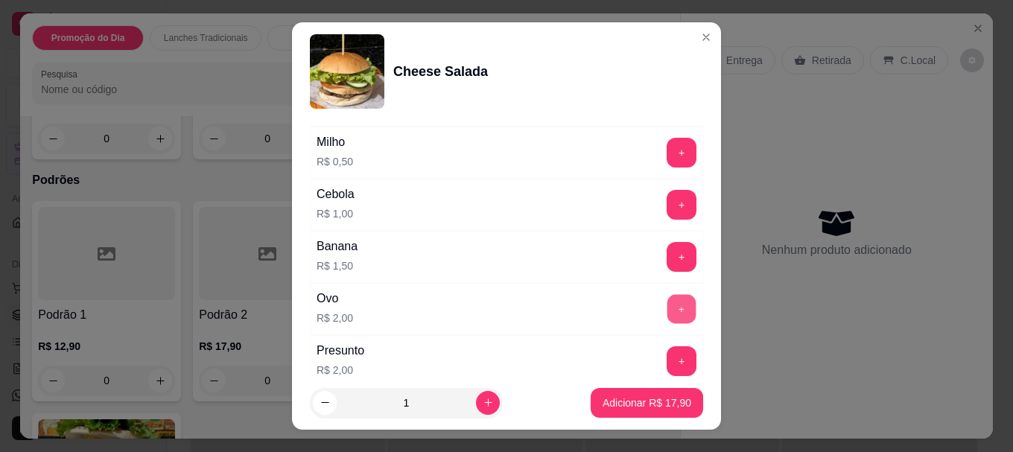
click at [668, 308] on button "+" at bounding box center [682, 309] width 29 height 29
click at [618, 398] on p "Adicionar R$ 19,90" at bounding box center [647, 403] width 89 height 15
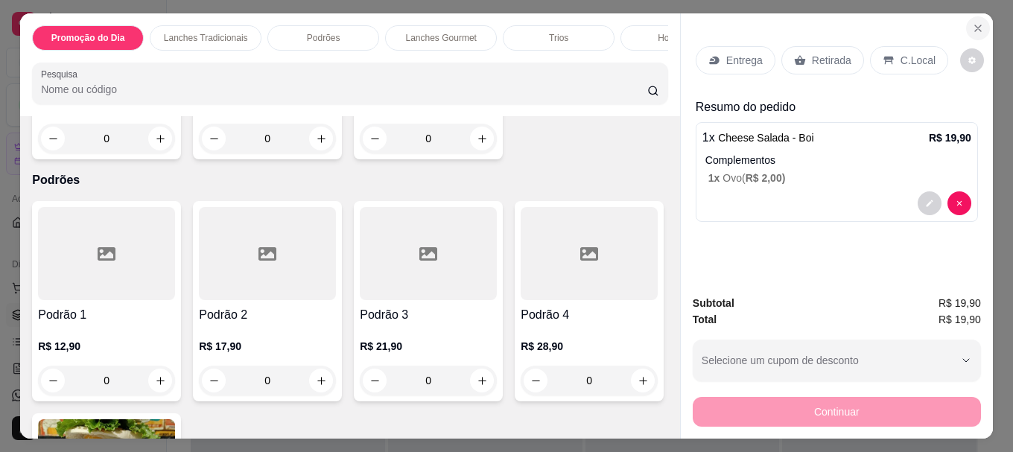
click at [975, 25] on icon "Close" at bounding box center [978, 28] width 6 height 6
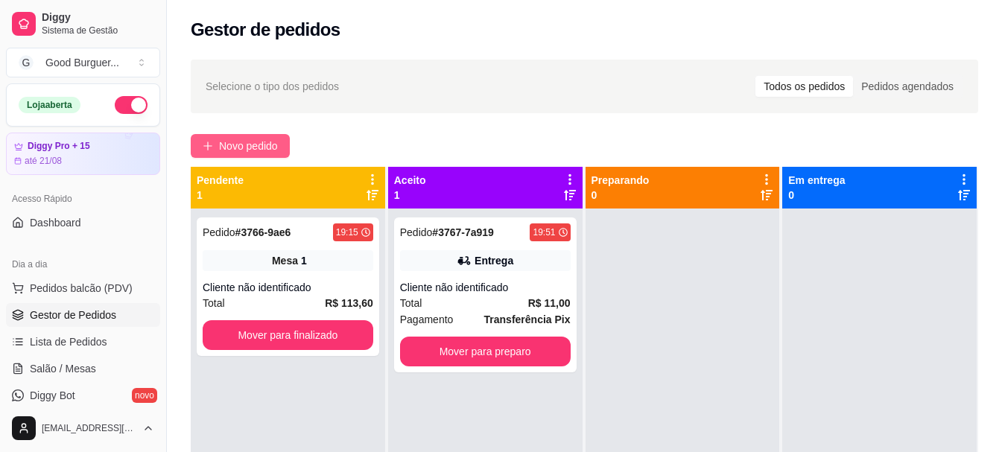
click at [253, 141] on span "Novo pedido" at bounding box center [248, 146] width 59 height 16
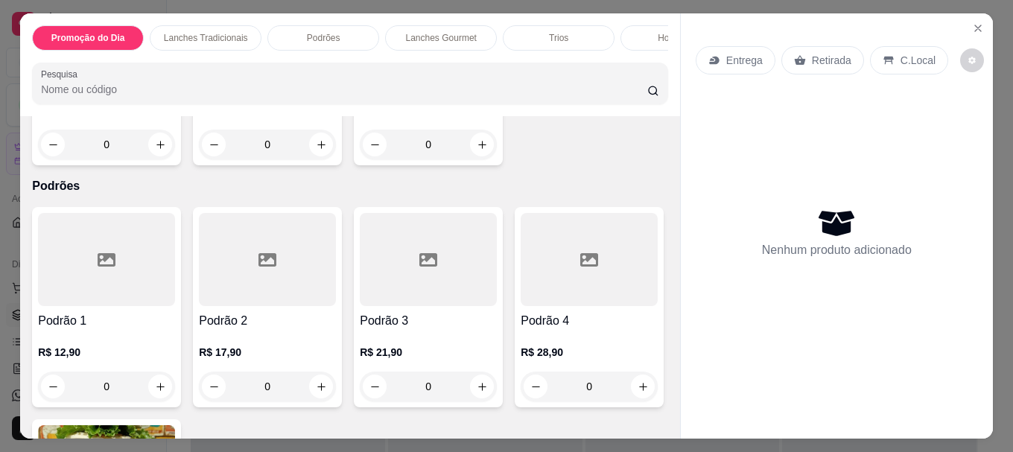
scroll to position [969, 0]
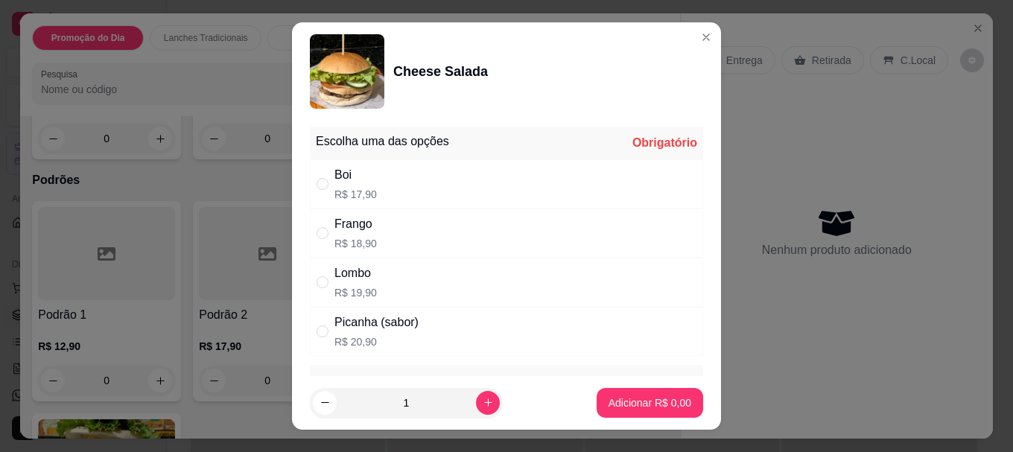
click at [341, 178] on div "Boi" at bounding box center [356, 175] width 42 height 18
radio input "true"
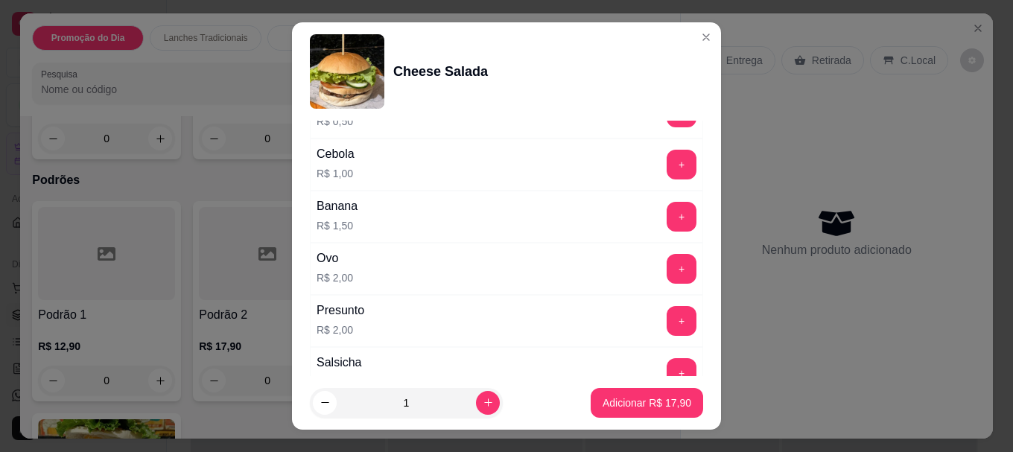
scroll to position [596, 0]
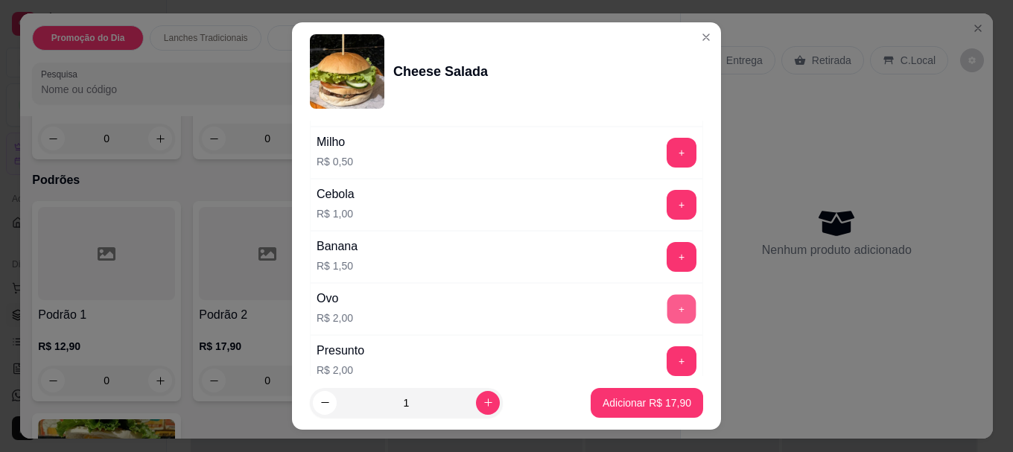
click at [668, 309] on button "+" at bounding box center [682, 309] width 29 height 29
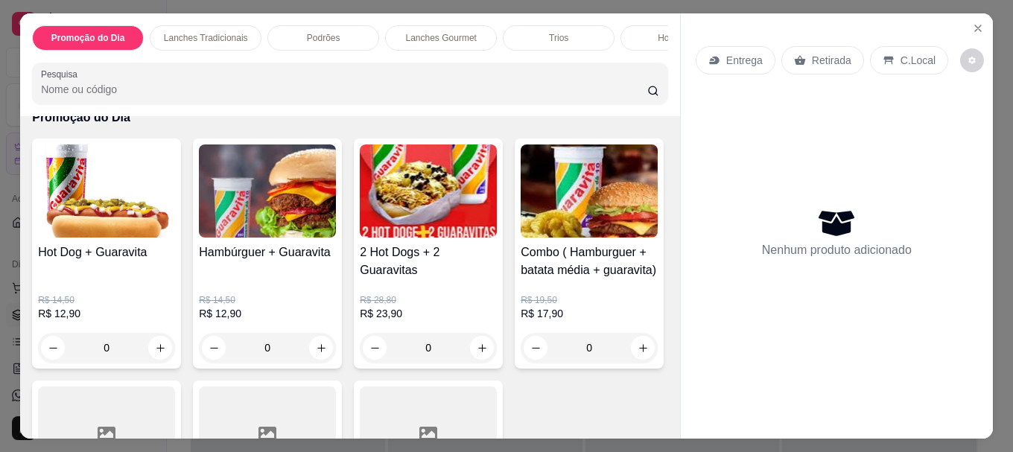
scroll to position [0, 0]
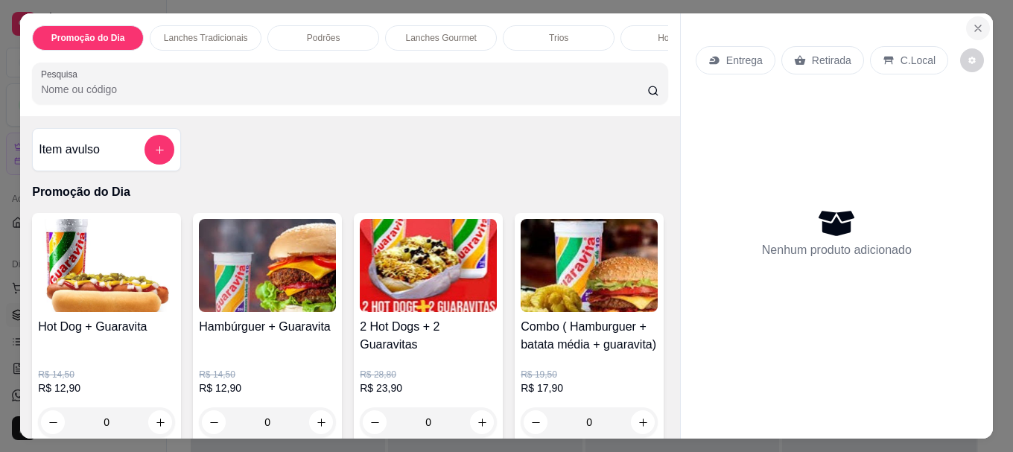
click at [972, 22] on icon "Close" at bounding box center [978, 28] width 12 height 12
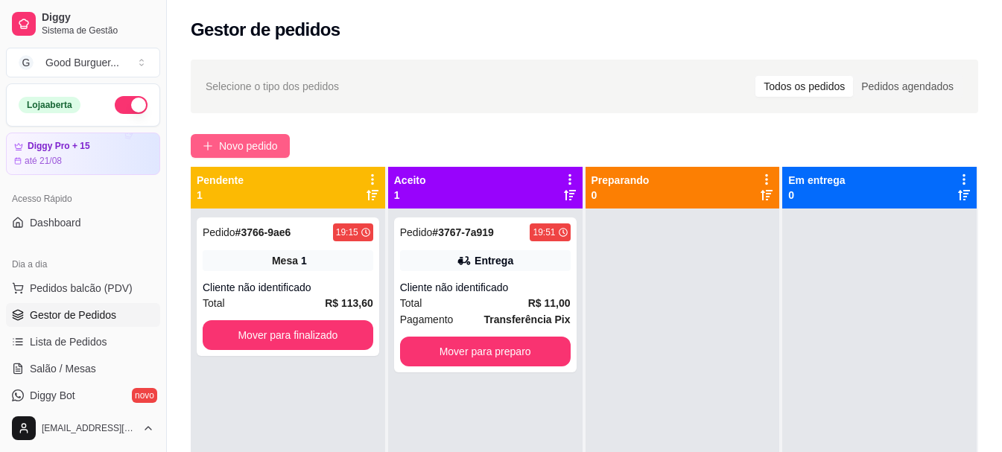
click at [233, 139] on span "Novo pedido" at bounding box center [248, 146] width 59 height 16
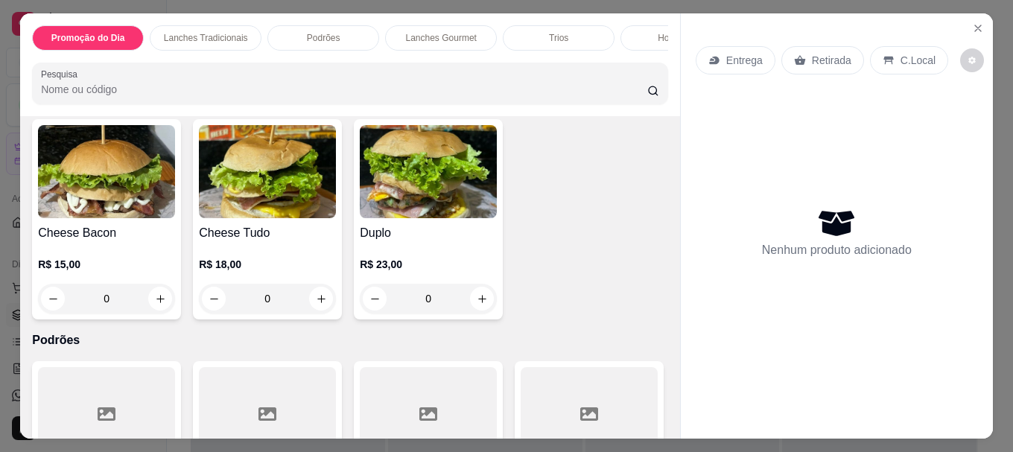
scroll to position [894, 0]
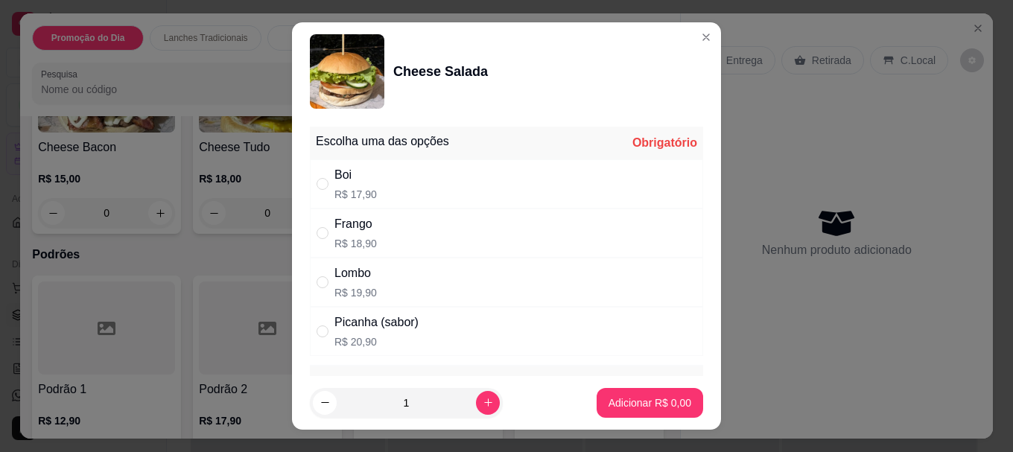
click at [328, 182] on div "" at bounding box center [326, 184] width 18 height 16
radio input "true"
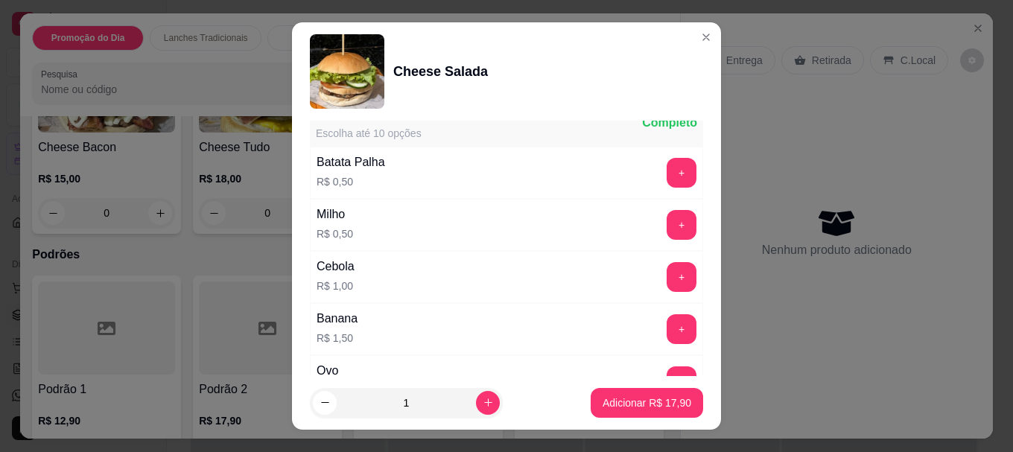
scroll to position [596, 0]
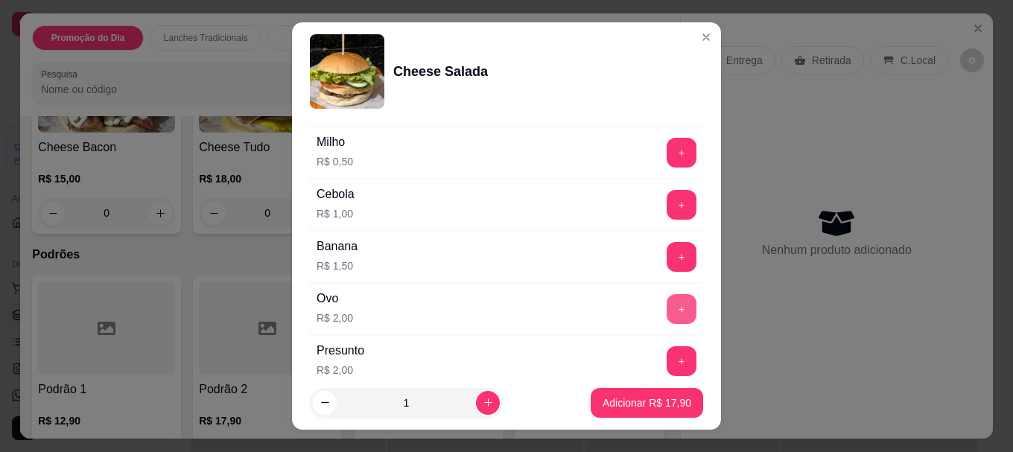
click at [667, 307] on button "+" at bounding box center [682, 309] width 30 height 30
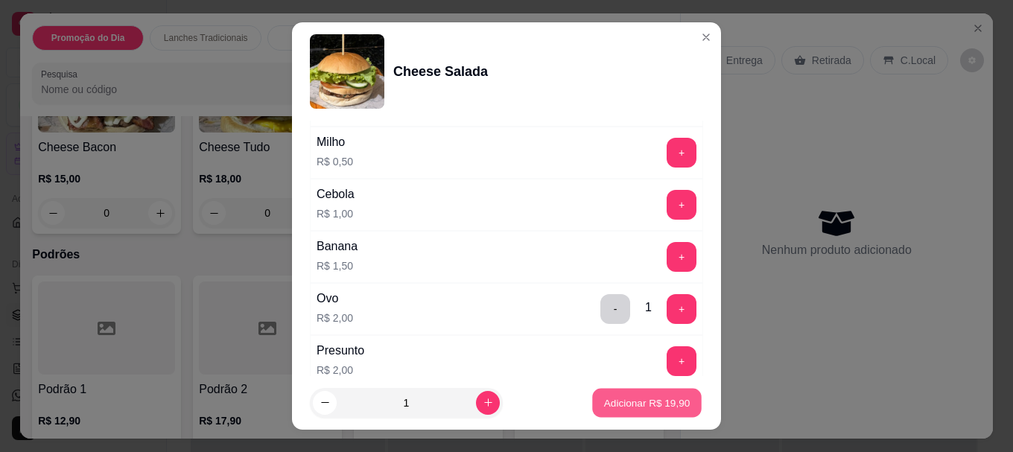
click at [612, 399] on p "Adicionar R$ 19,90" at bounding box center [647, 403] width 86 height 14
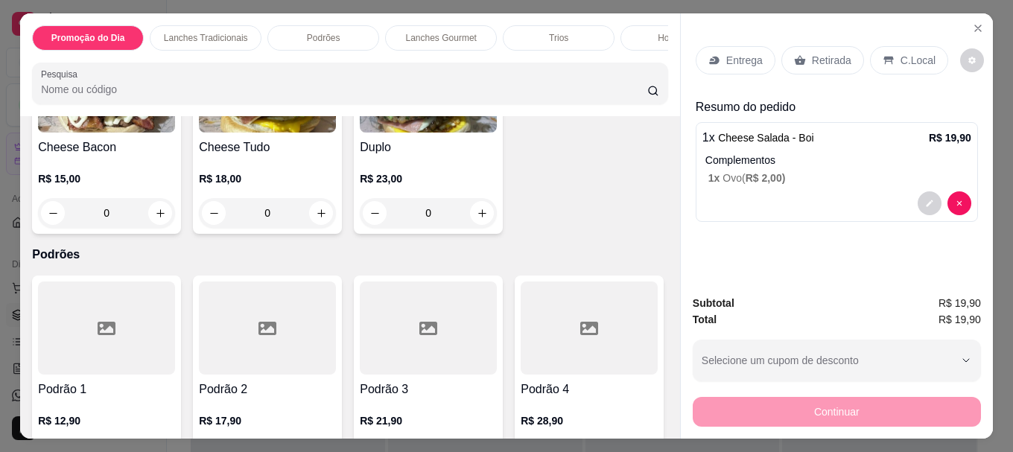
click at [719, 53] on div "Entrega" at bounding box center [736, 60] width 80 height 28
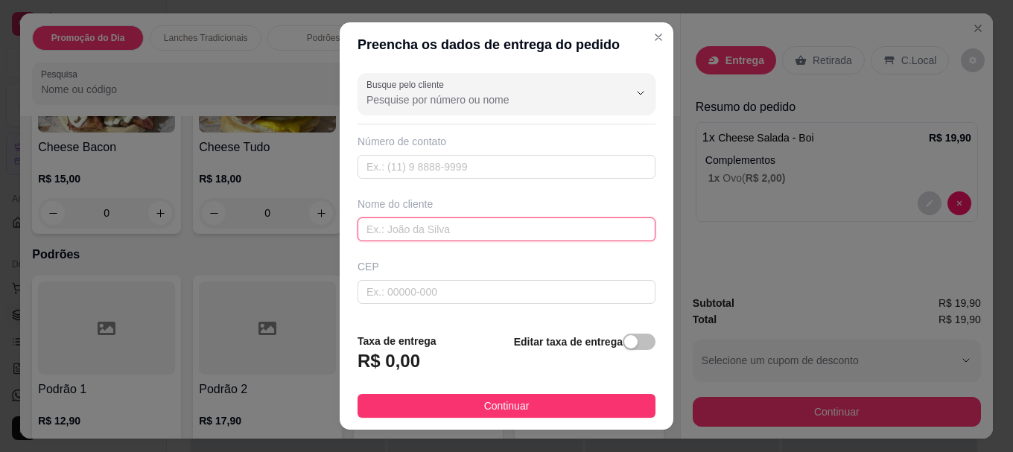
click at [440, 232] on input "text" at bounding box center [507, 230] width 298 height 24
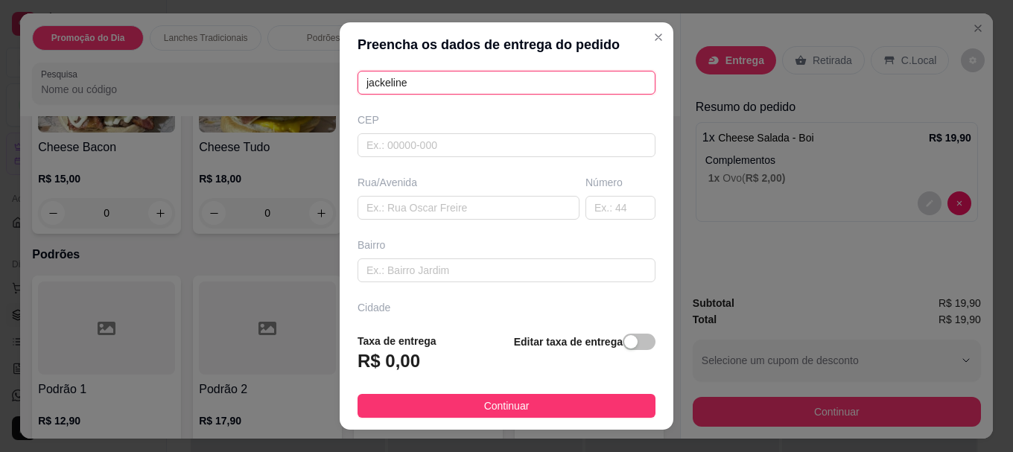
scroll to position [149, 0]
type input "jackeline"
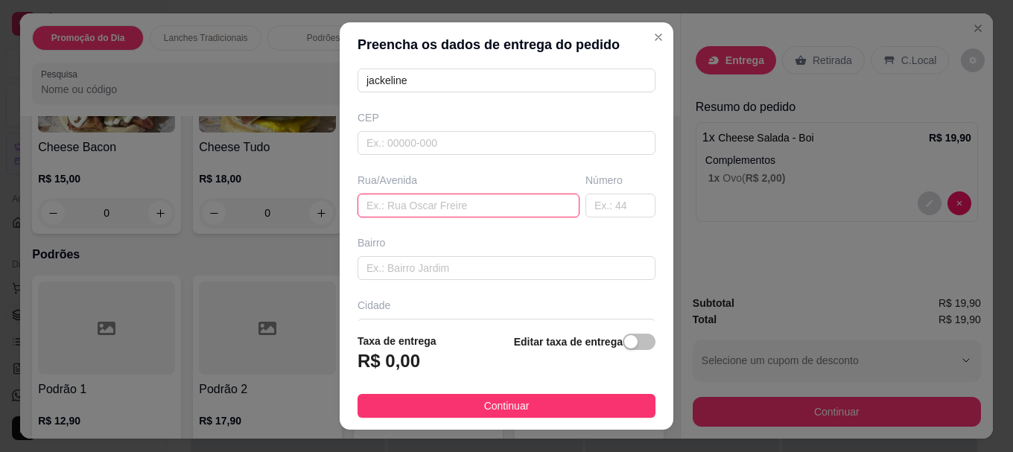
paste input "[PERSON_NAME]"
type input "[PERSON_NAME]"
click at [586, 206] on input "text" at bounding box center [621, 206] width 70 height 24
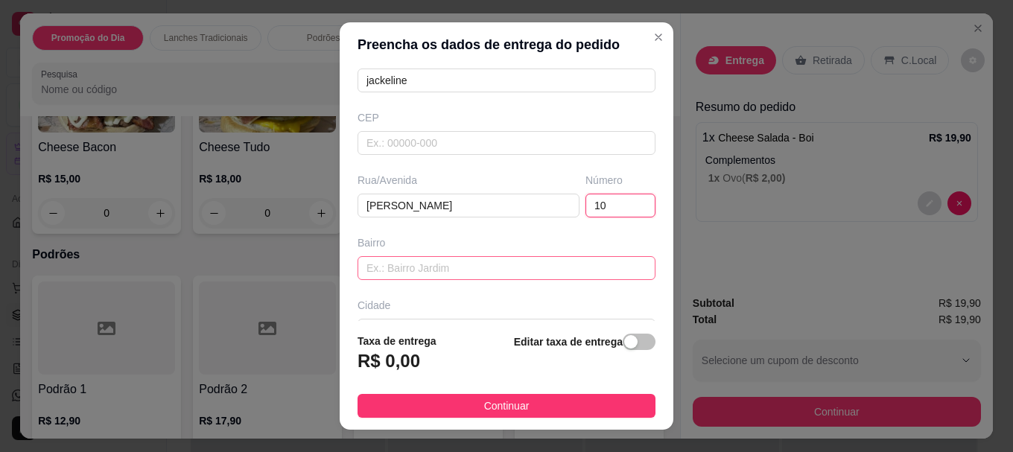
type input "10"
click at [392, 266] on input "text" at bounding box center [507, 268] width 298 height 24
type input "aeroporto"
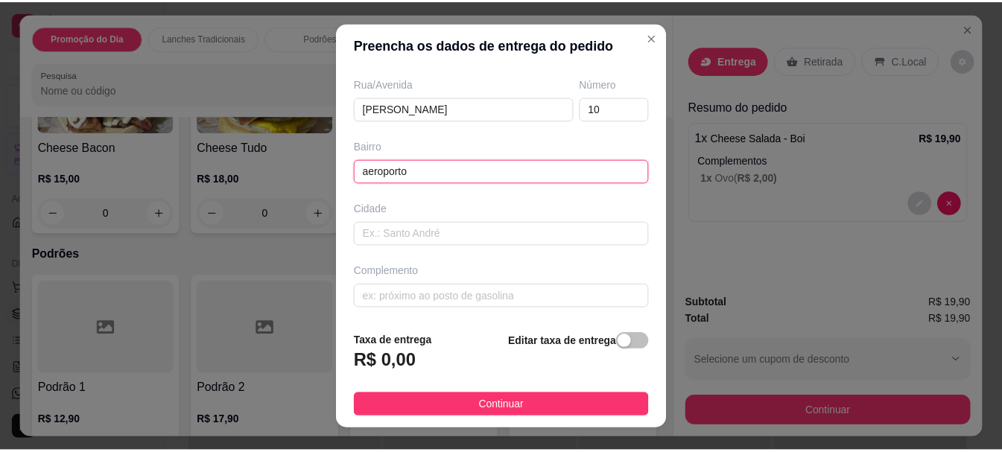
scroll to position [248, 0]
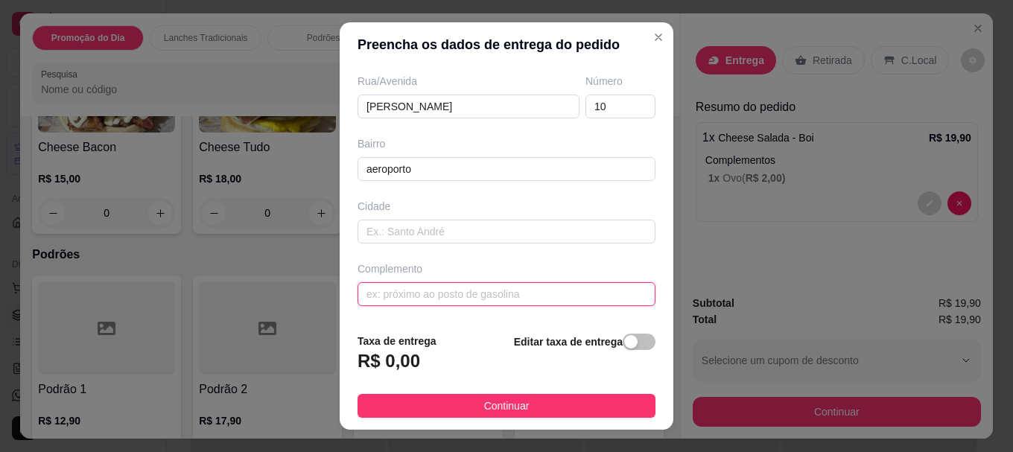
paste input "Próximo ao lar [PERSON_NAME]"
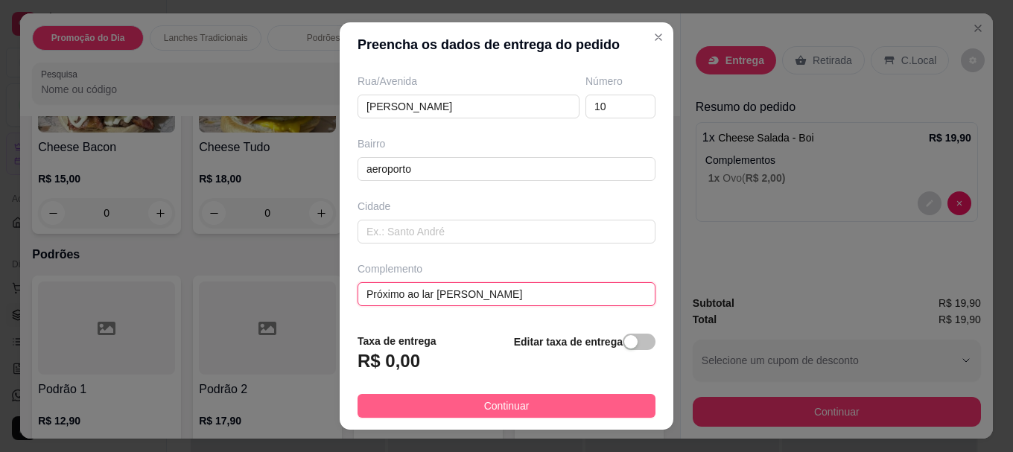
type input "Próximo ao lar [PERSON_NAME]"
click at [484, 405] on span "Continuar" at bounding box center [506, 406] width 45 height 16
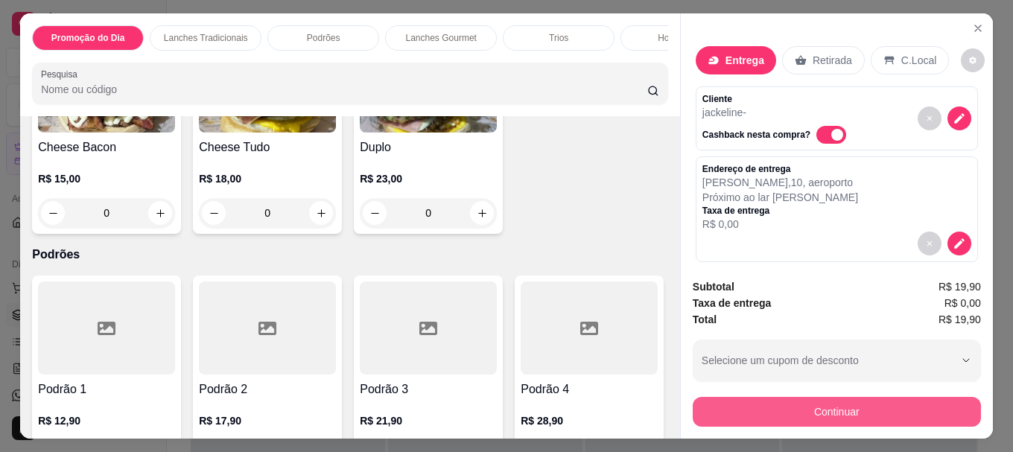
click at [789, 404] on button "Continuar" at bounding box center [837, 412] width 288 height 30
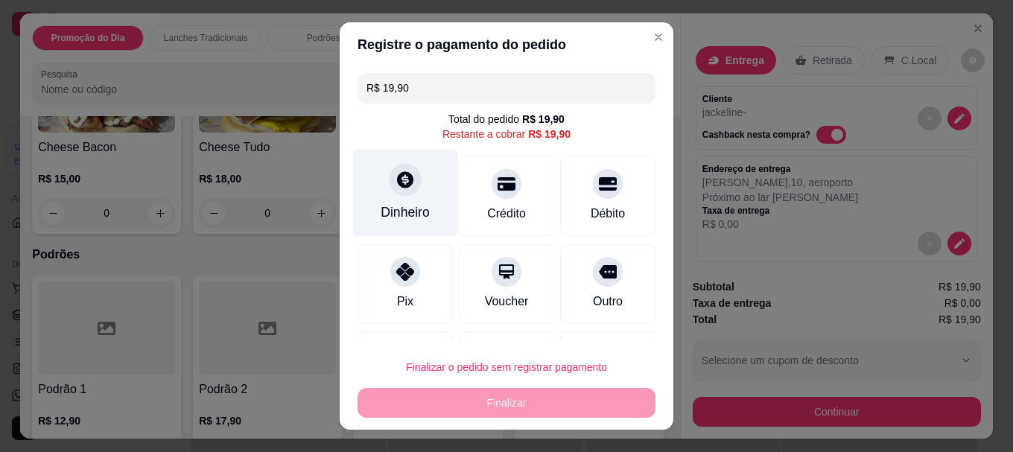
click at [399, 203] on div "Dinheiro" at bounding box center [405, 212] width 49 height 19
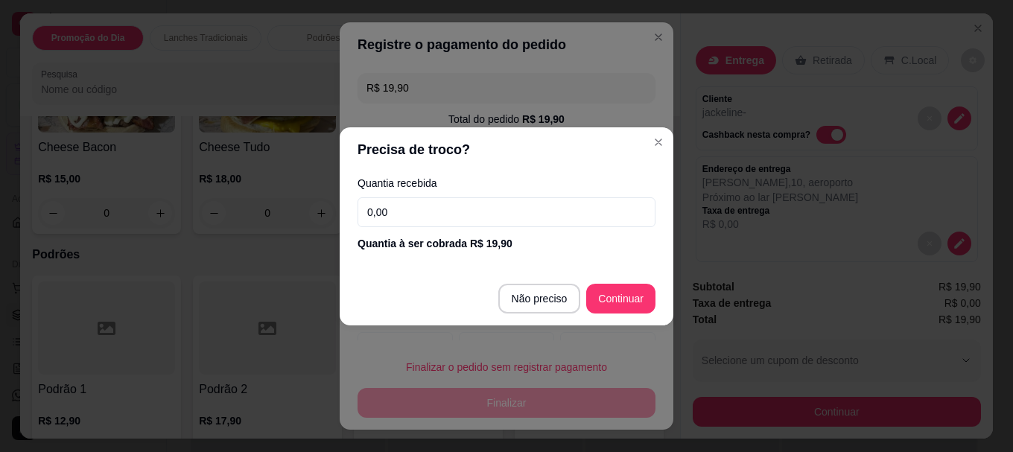
click at [399, 215] on input "0,00" at bounding box center [507, 212] width 298 height 30
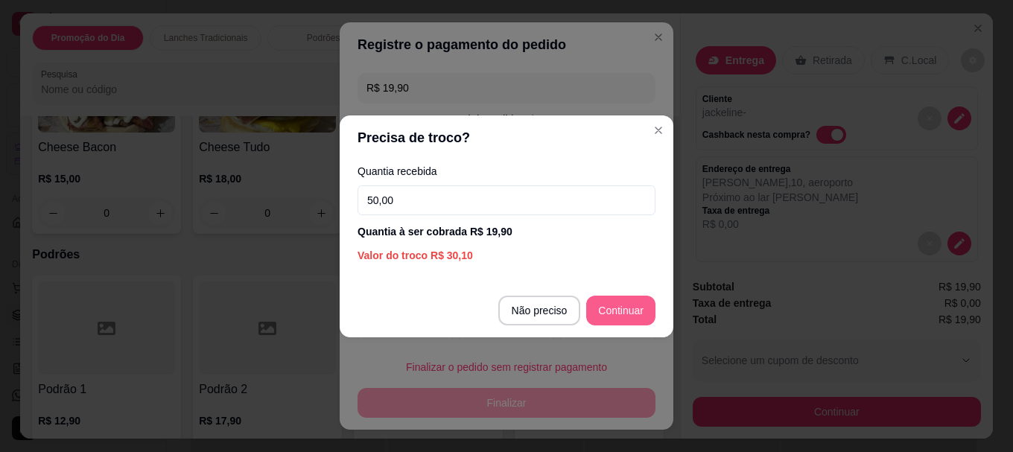
type input "50,00"
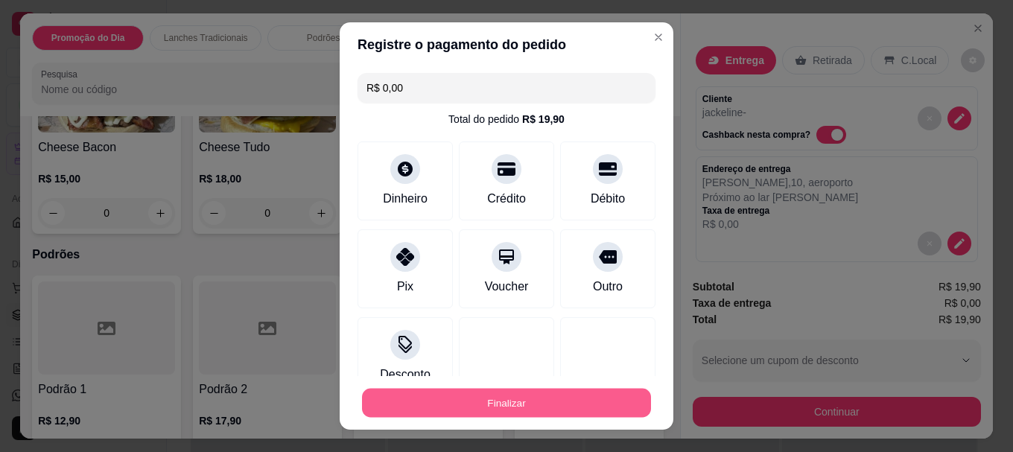
click at [513, 397] on button "Finalizar" at bounding box center [506, 402] width 289 height 29
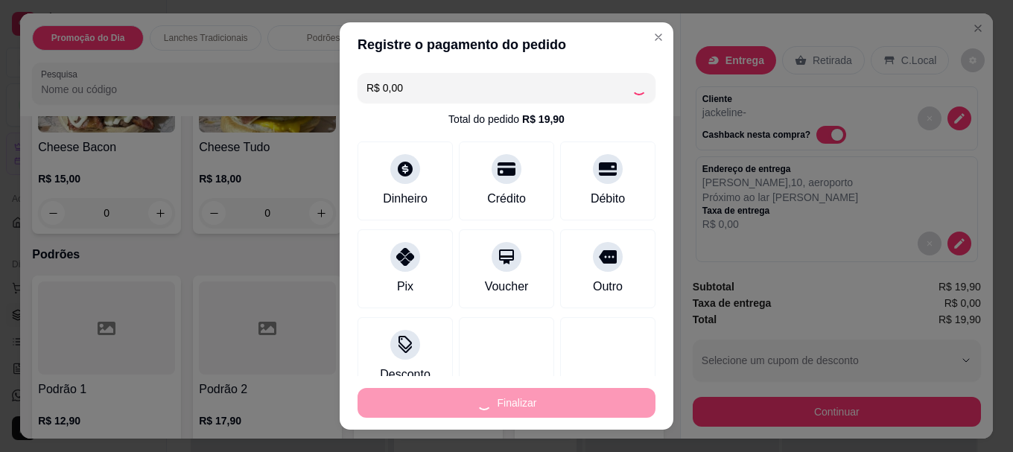
type input "-R$ 19,90"
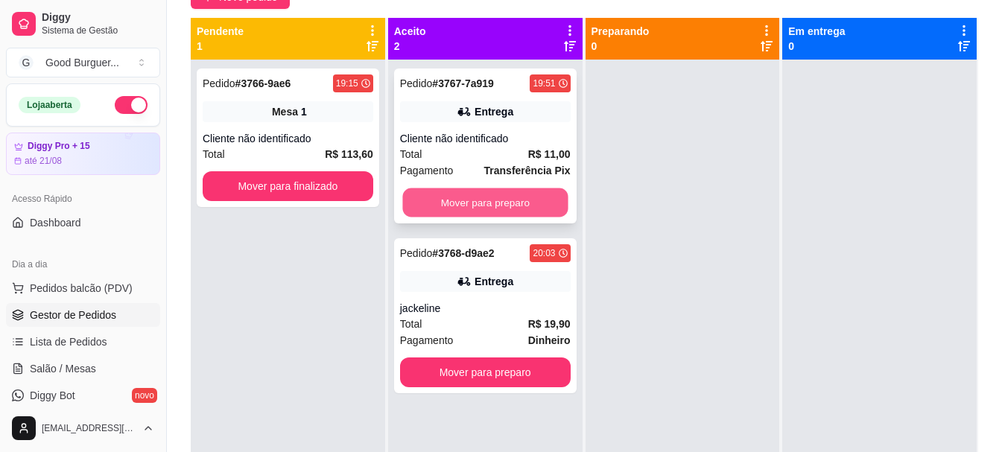
click at [473, 212] on button "Mover para preparo" at bounding box center [484, 202] width 165 height 29
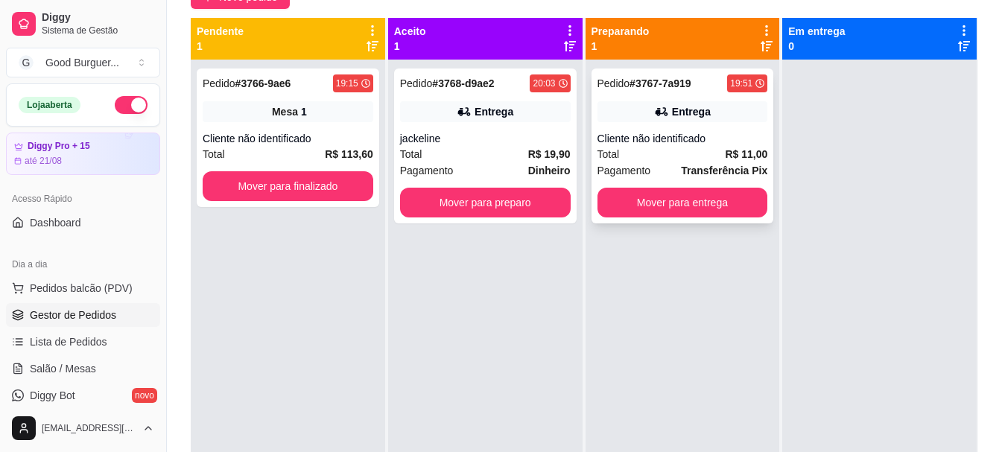
click at [685, 146] on div "Total R$ 11,00" at bounding box center [683, 154] width 171 height 16
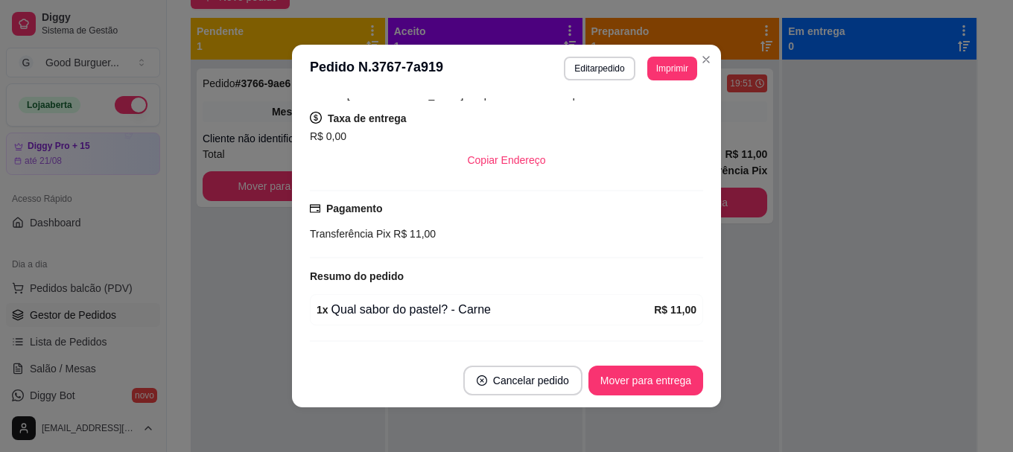
scroll to position [270, 0]
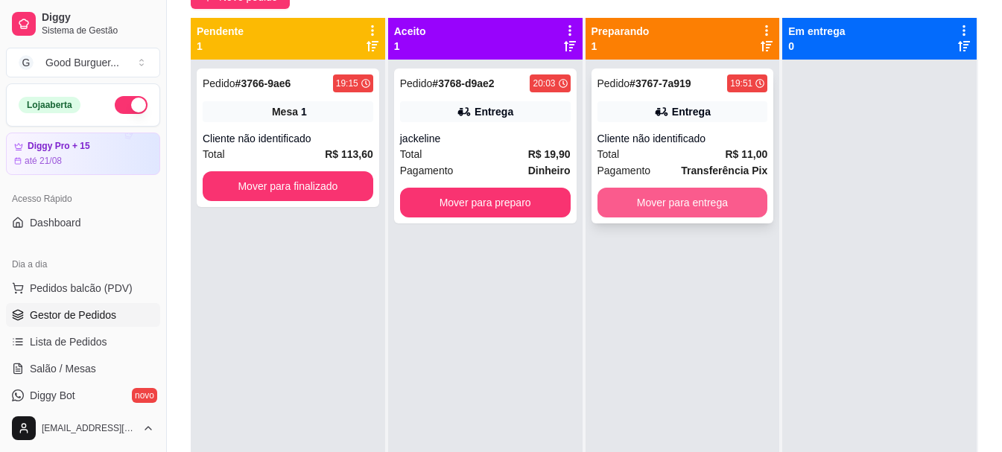
click at [715, 209] on button "Mover para entrega" at bounding box center [683, 203] width 171 height 30
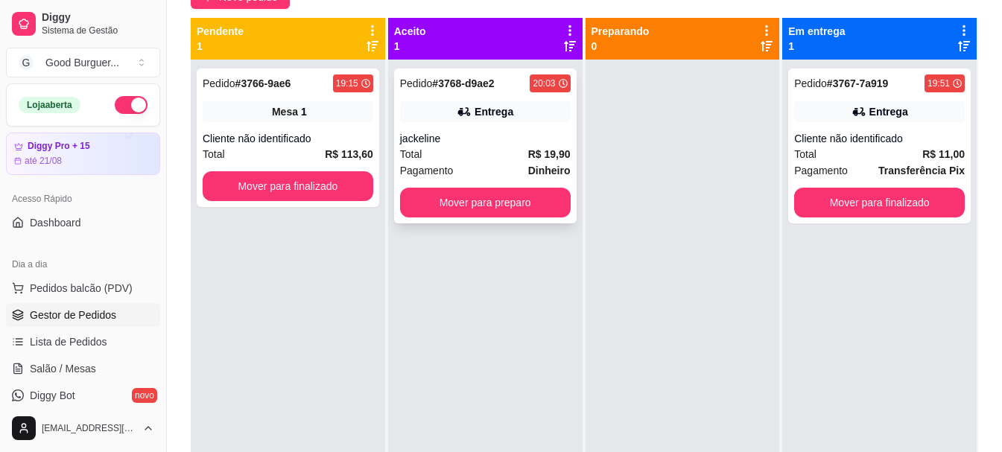
click at [454, 150] on div "Total R$ 19,90" at bounding box center [485, 154] width 171 height 16
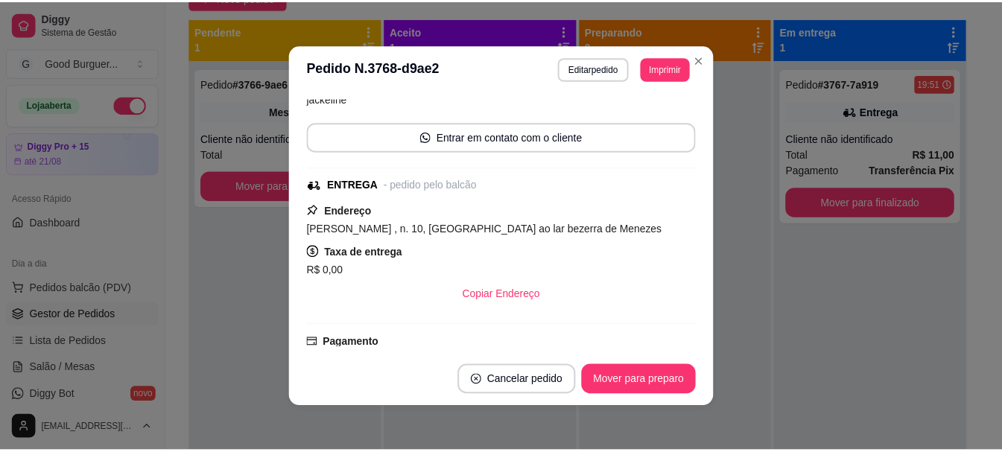
scroll to position [361, 0]
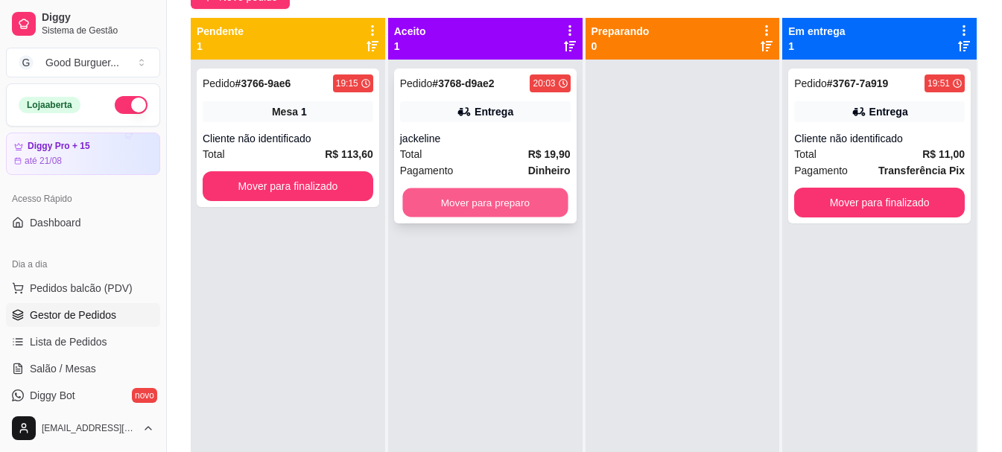
click at [520, 203] on button "Mover para preparo" at bounding box center [484, 202] width 165 height 29
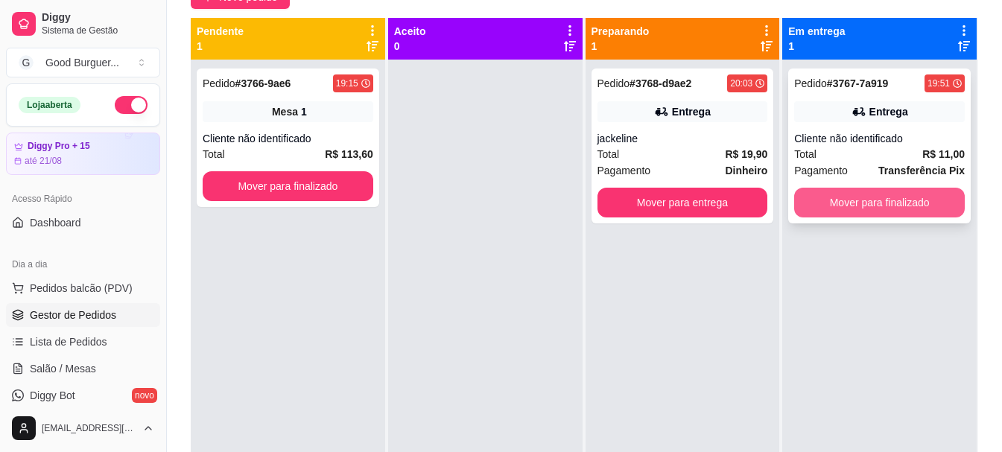
click at [873, 201] on button "Mover para finalizado" at bounding box center [879, 203] width 171 height 30
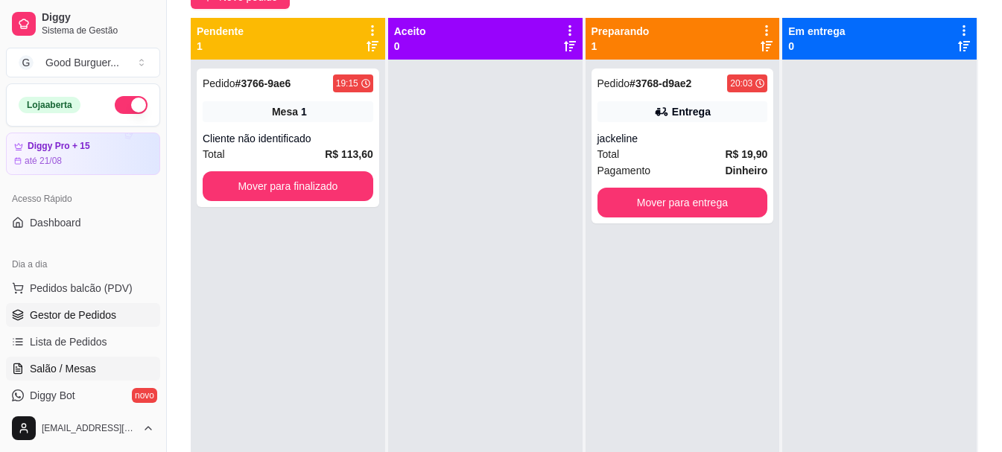
click at [72, 370] on span "Salão / Mesas" at bounding box center [63, 368] width 66 height 15
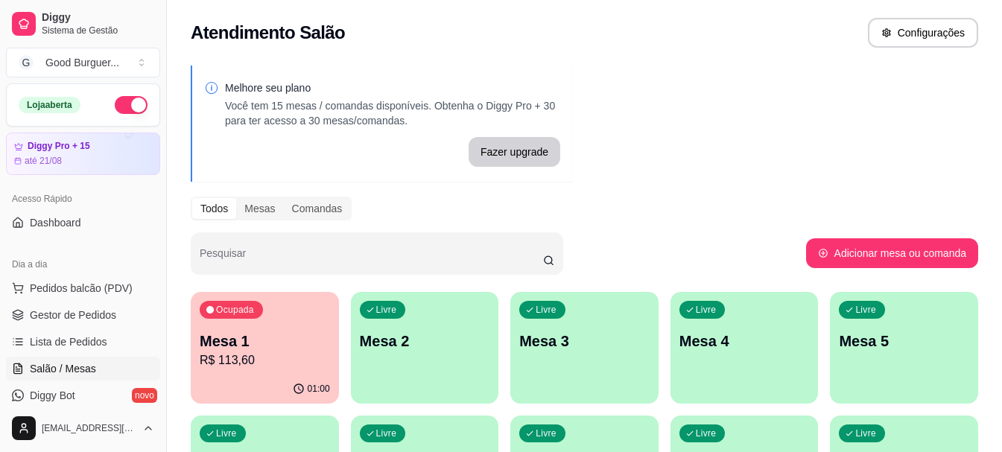
click at [232, 343] on p "Mesa 1" at bounding box center [265, 341] width 130 height 21
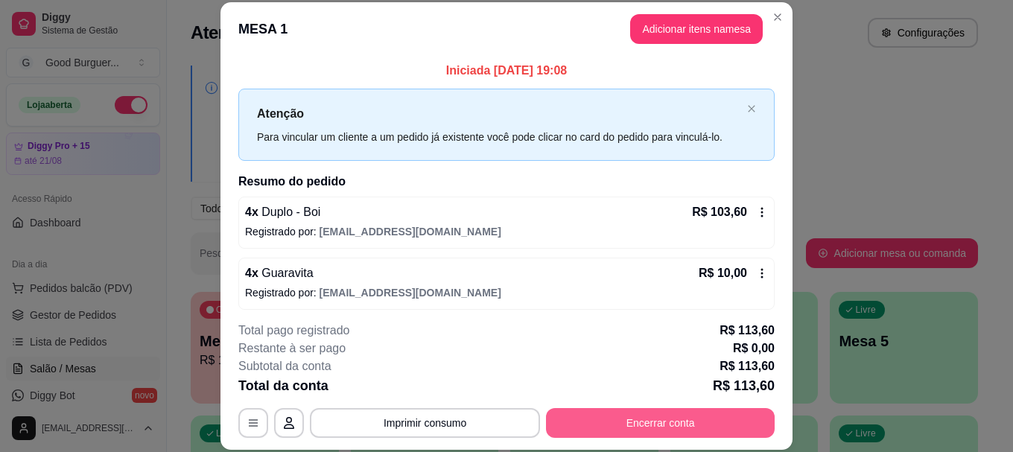
click at [606, 424] on button "Encerrar conta" at bounding box center [660, 423] width 229 height 30
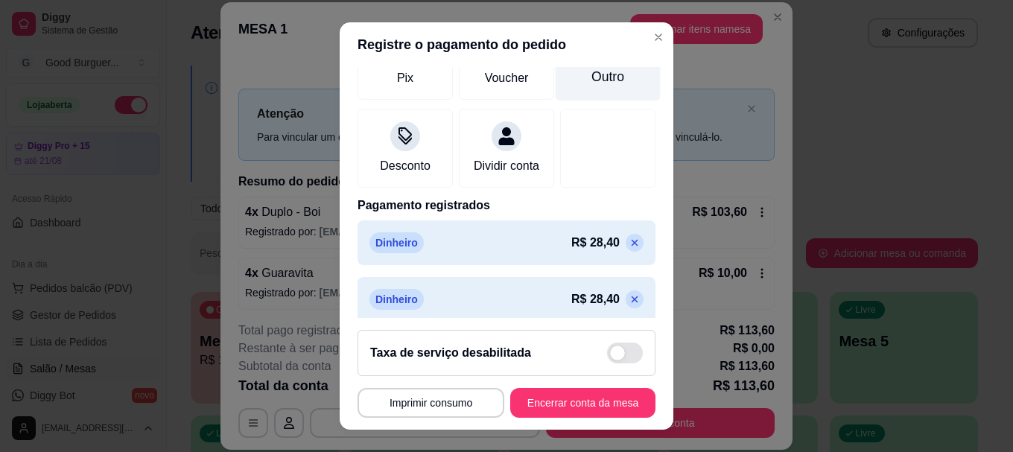
scroll to position [364, 0]
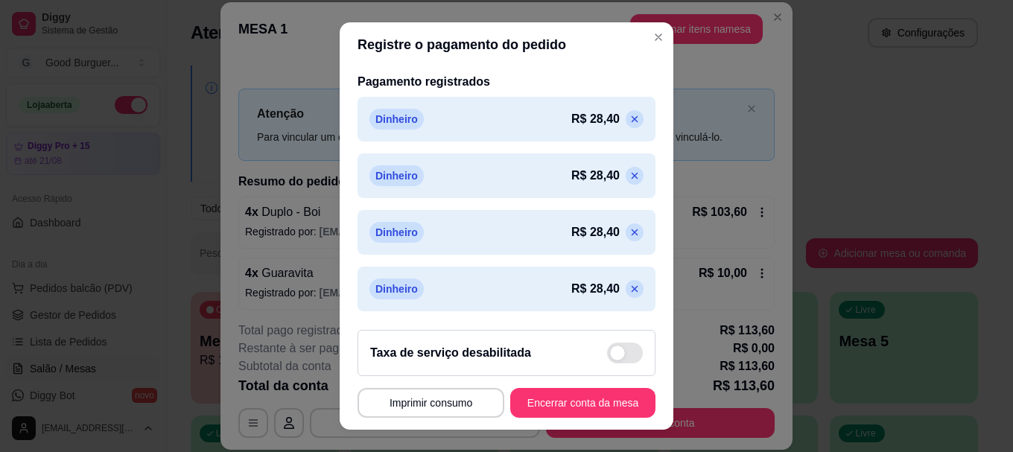
click at [433, 115] on div "Dinheiro R$ 28,40" at bounding box center [507, 119] width 274 height 21
click at [540, 396] on button "Encerrar conta da mesa" at bounding box center [583, 402] width 141 height 29
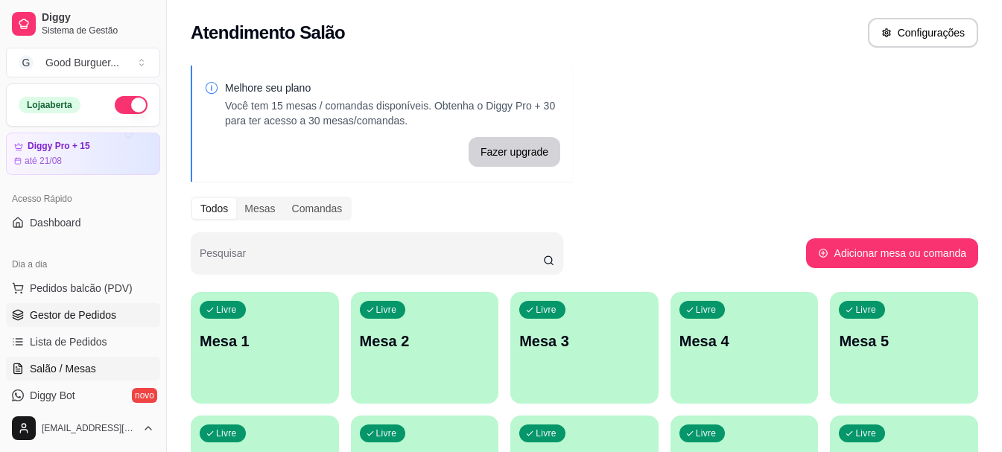
click at [91, 308] on span "Gestor de Pedidos" at bounding box center [73, 315] width 86 height 15
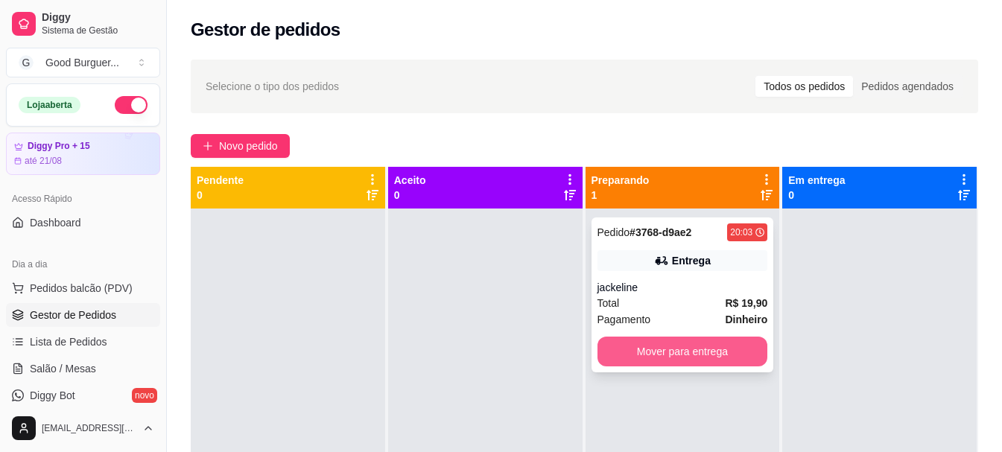
click at [706, 353] on button "Mover para entrega" at bounding box center [683, 352] width 171 height 30
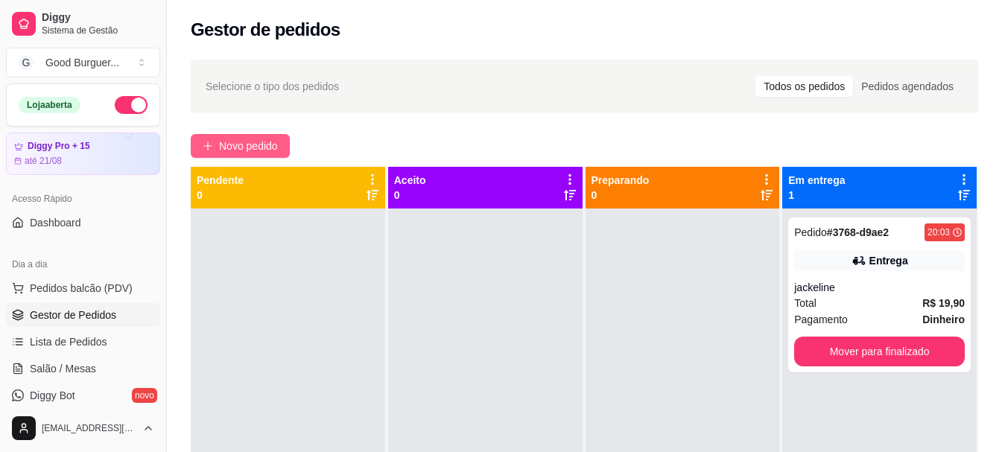
click at [229, 147] on span "Novo pedido" at bounding box center [248, 146] width 59 height 16
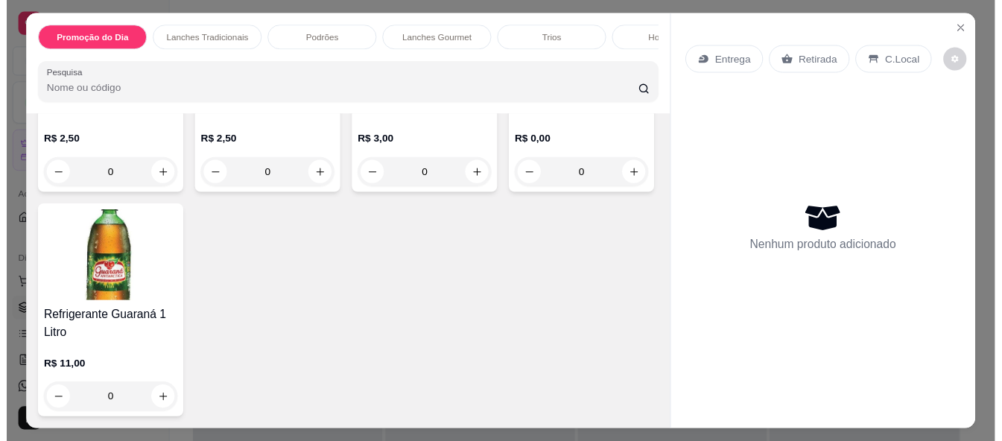
scroll to position [4982, 0]
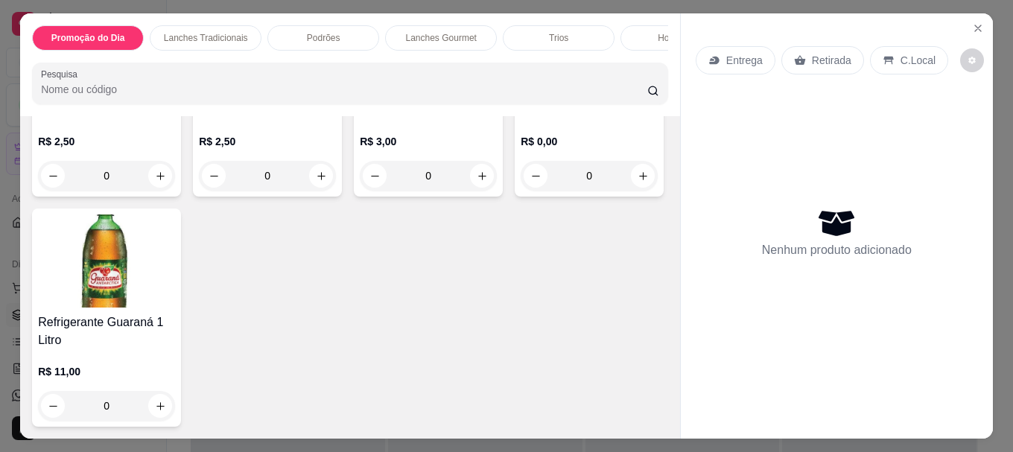
click at [252, 95] on img at bounding box center [267, 48] width 137 height 93
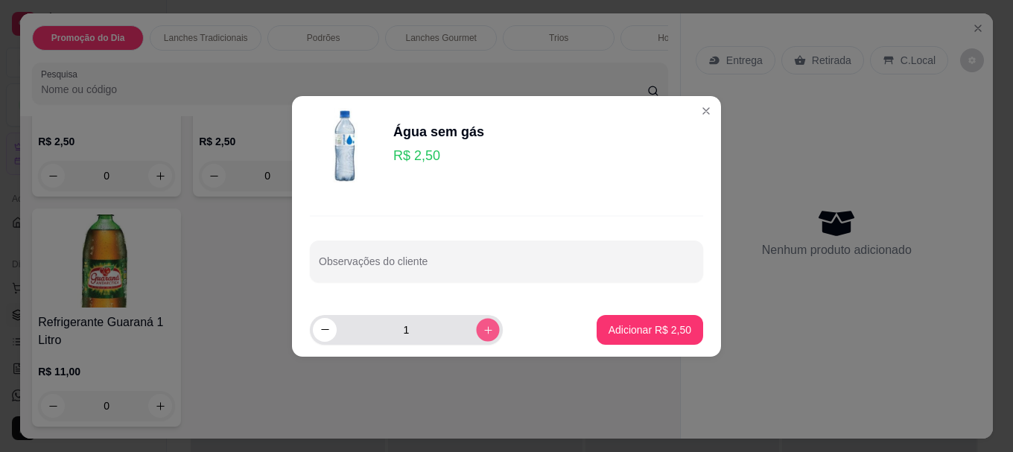
click at [483, 331] on icon "increase-product-quantity" at bounding box center [488, 329] width 11 height 11
type input "2"
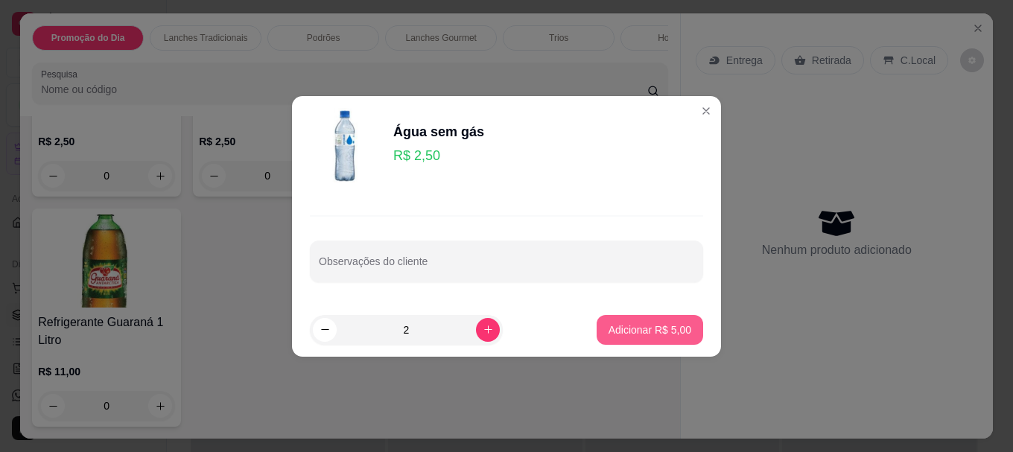
click at [659, 324] on p "Adicionar R$ 5,00" at bounding box center [650, 330] width 83 height 15
type input "2"
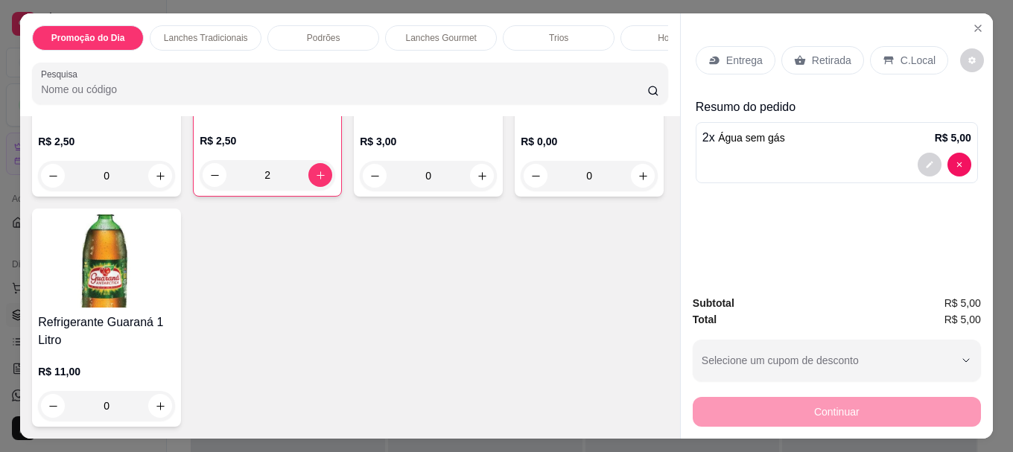
click at [884, 57] on icon at bounding box center [889, 61] width 10 height 8
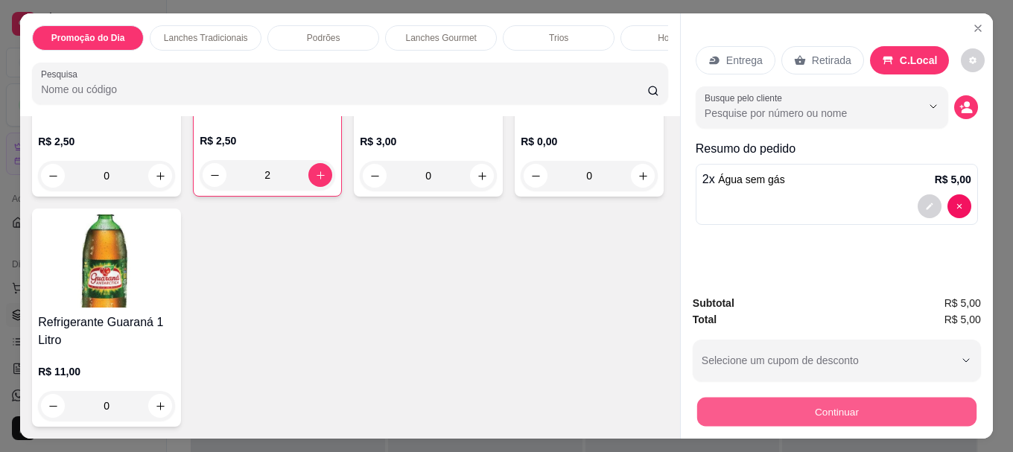
click at [824, 402] on button "Continuar" at bounding box center [836, 411] width 279 height 29
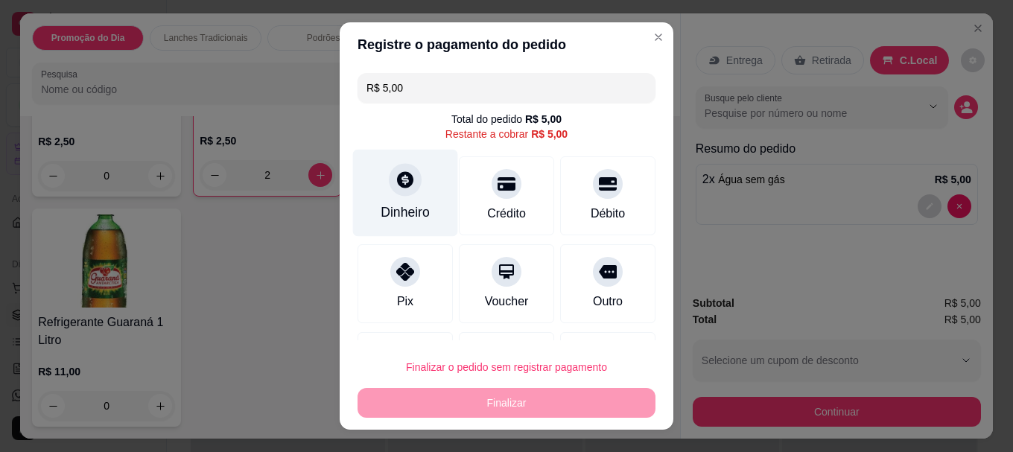
click at [397, 187] on icon at bounding box center [405, 180] width 16 height 16
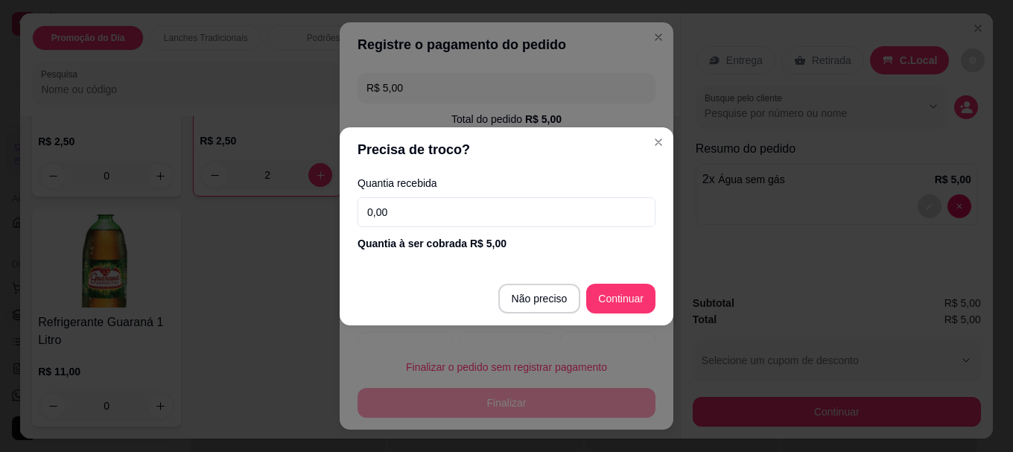
click at [406, 209] on input "0,00" at bounding box center [507, 212] width 298 height 30
type input "5,00"
type input "R$ 0,00"
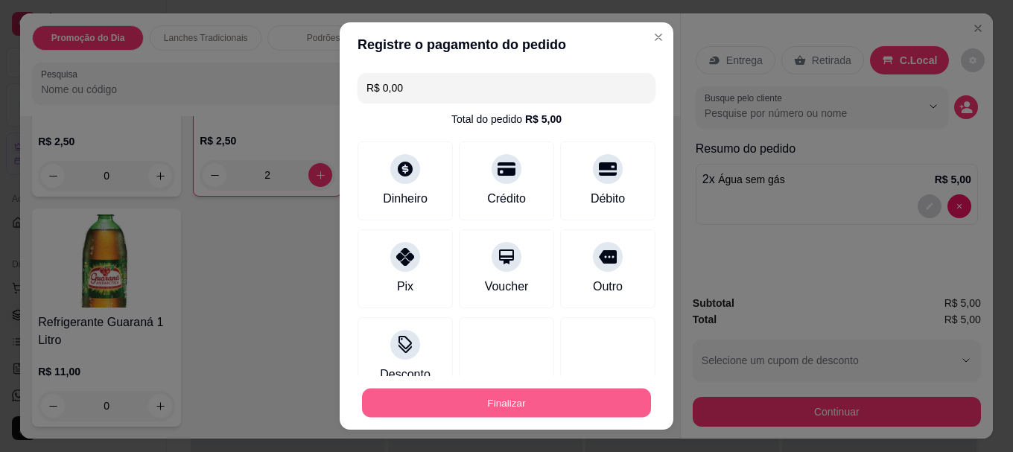
click at [520, 396] on button "Finalizar" at bounding box center [506, 402] width 289 height 29
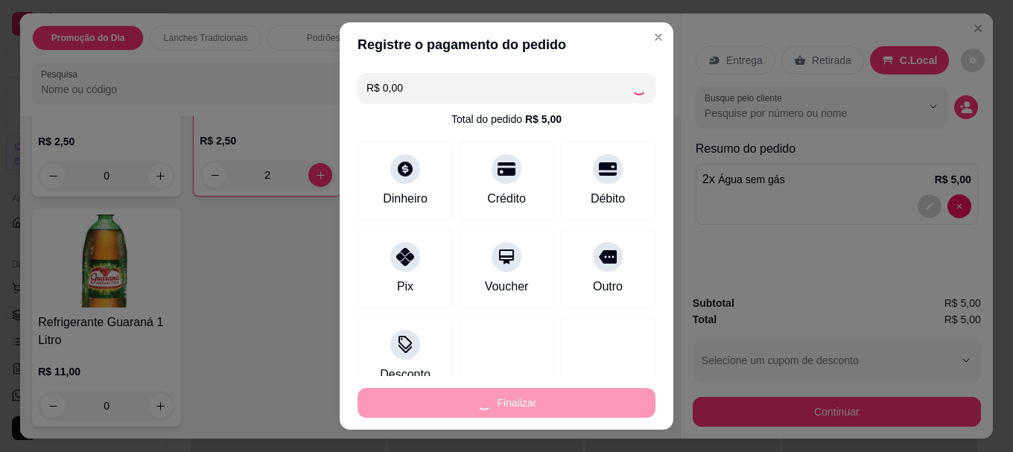
type input "0"
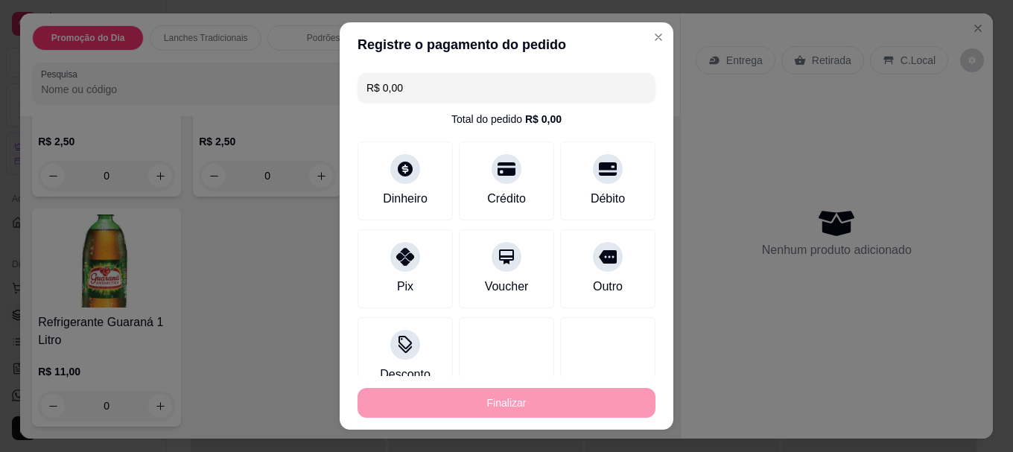
type input "-R$ 5,00"
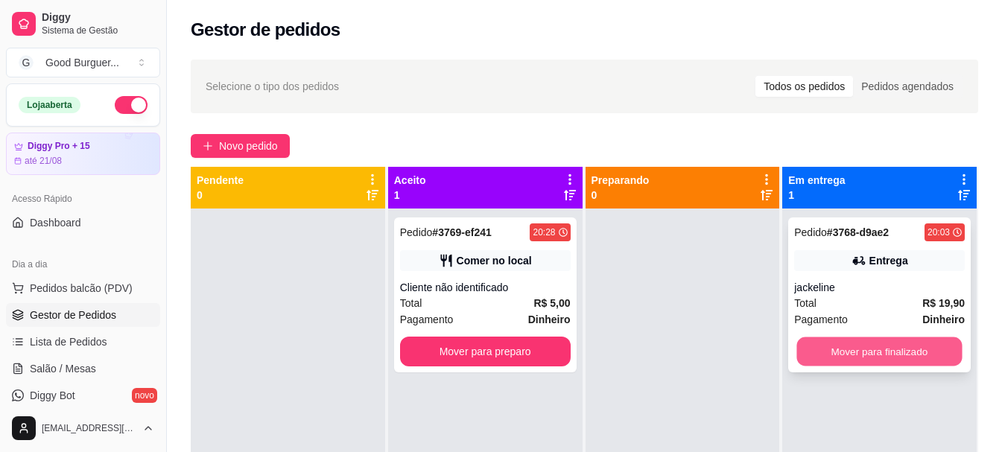
click at [872, 349] on button "Mover para finalizado" at bounding box center [879, 352] width 165 height 29
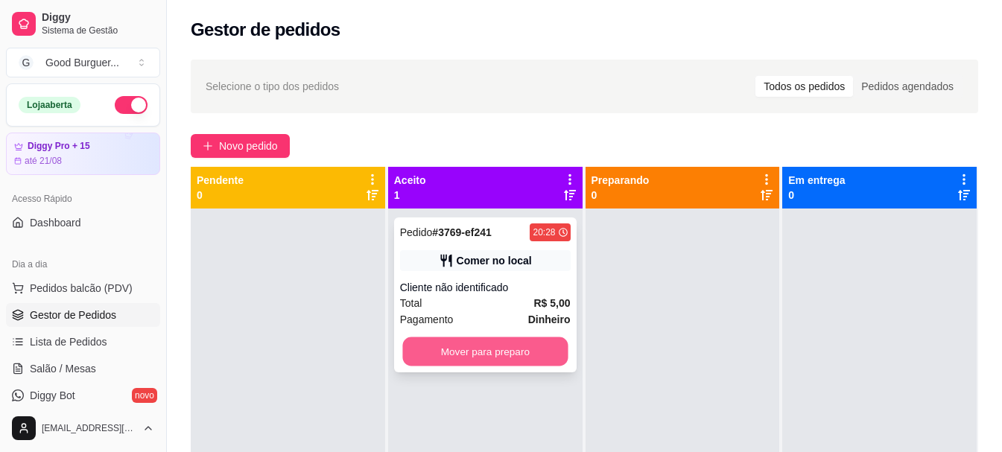
click at [478, 342] on button "Mover para preparo" at bounding box center [484, 352] width 165 height 29
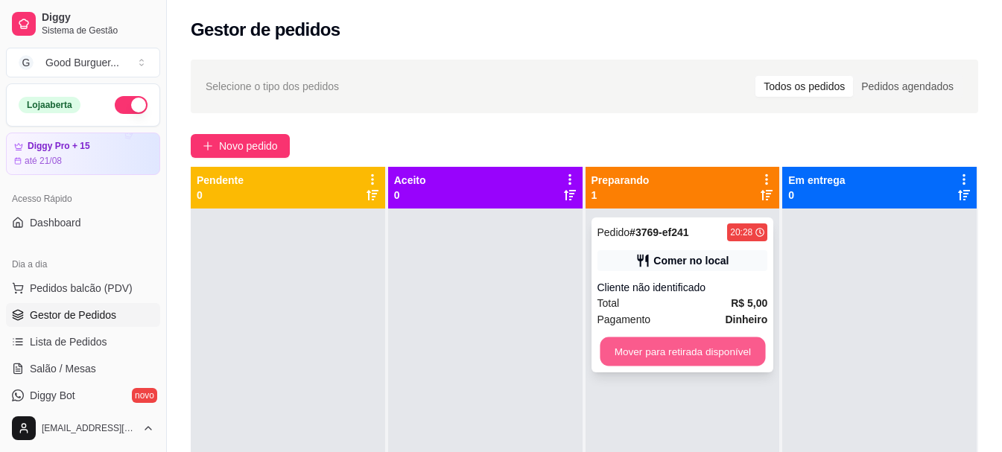
click at [668, 355] on button "Mover para retirada disponível" at bounding box center [682, 352] width 165 height 29
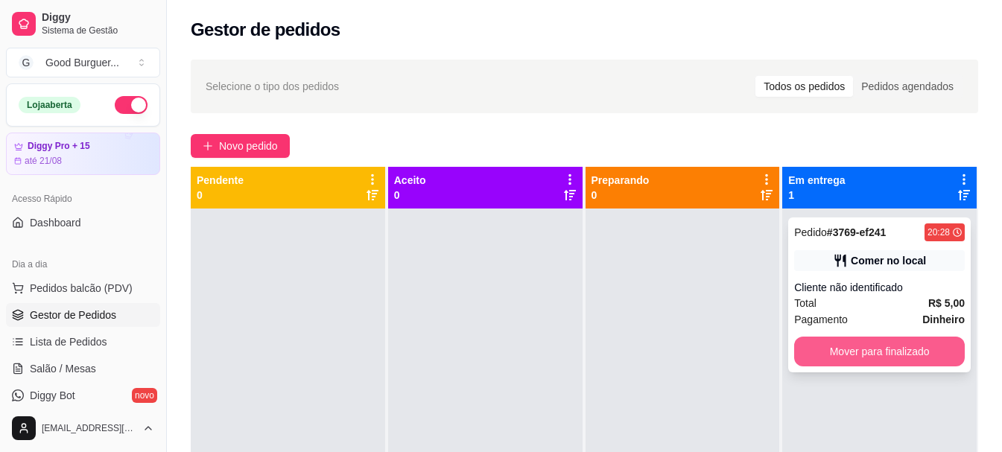
click at [873, 350] on button "Mover para finalizado" at bounding box center [879, 352] width 171 height 30
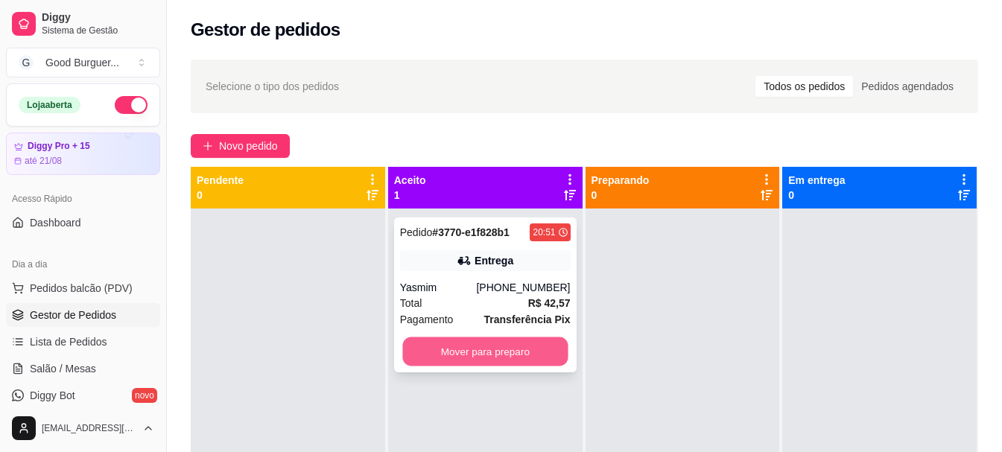
click at [479, 357] on button "Mover para preparo" at bounding box center [484, 352] width 165 height 29
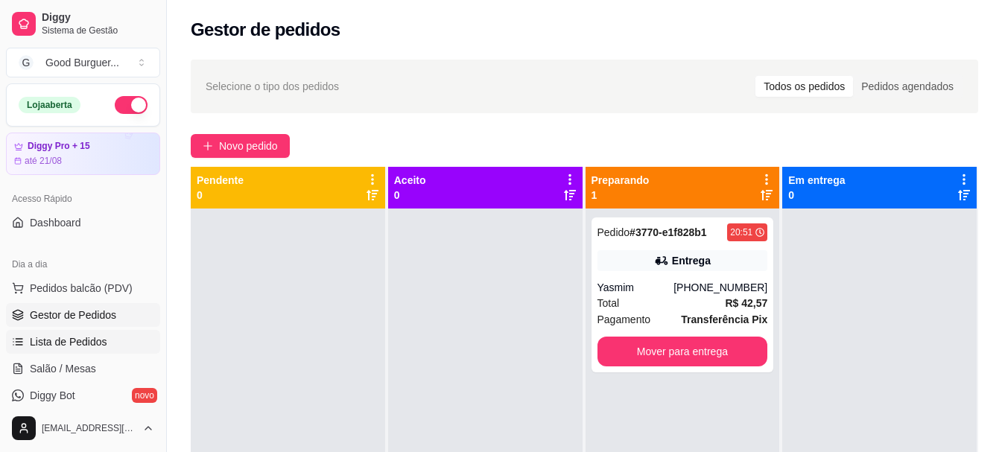
click at [93, 338] on span "Lista de Pedidos" at bounding box center [68, 342] width 77 height 15
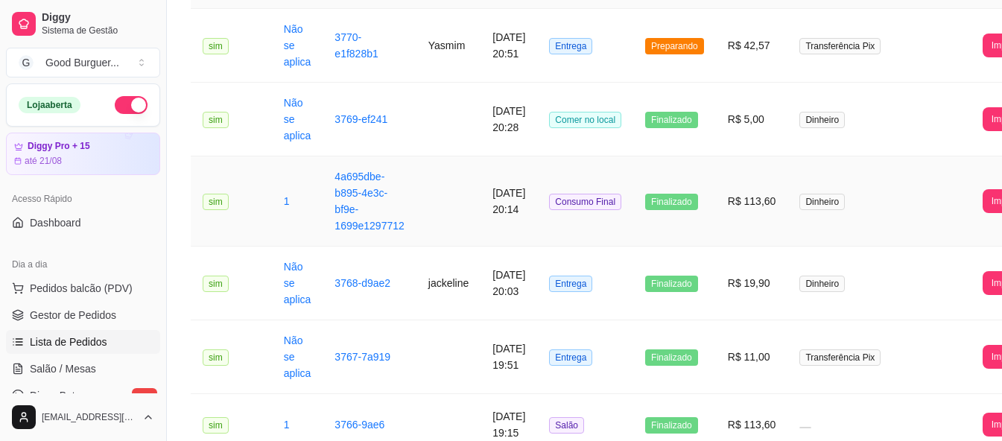
scroll to position [224, 0]
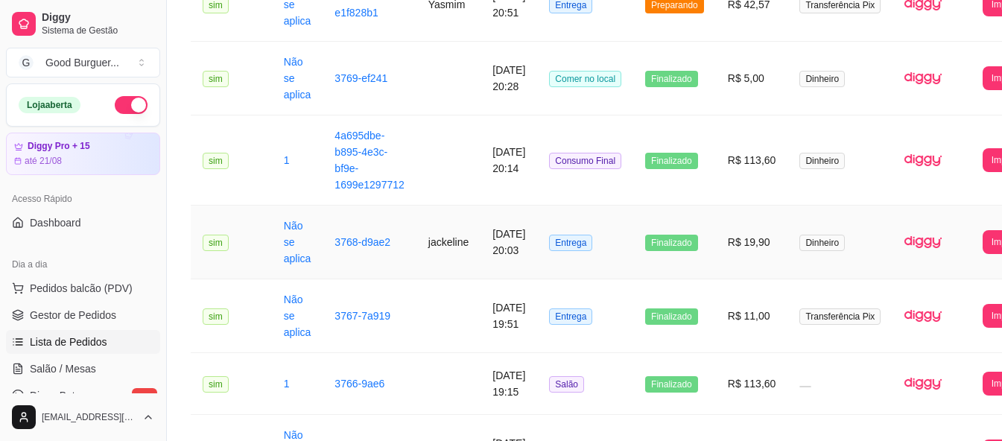
click at [900, 245] on td at bounding box center [931, 243] width 77 height 74
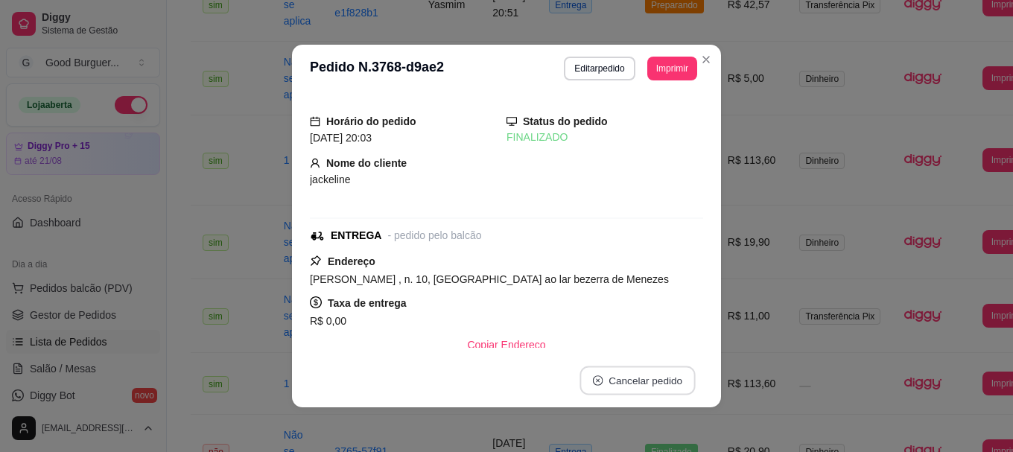
click at [634, 376] on button "Cancelar pedido" at bounding box center [637, 381] width 115 height 29
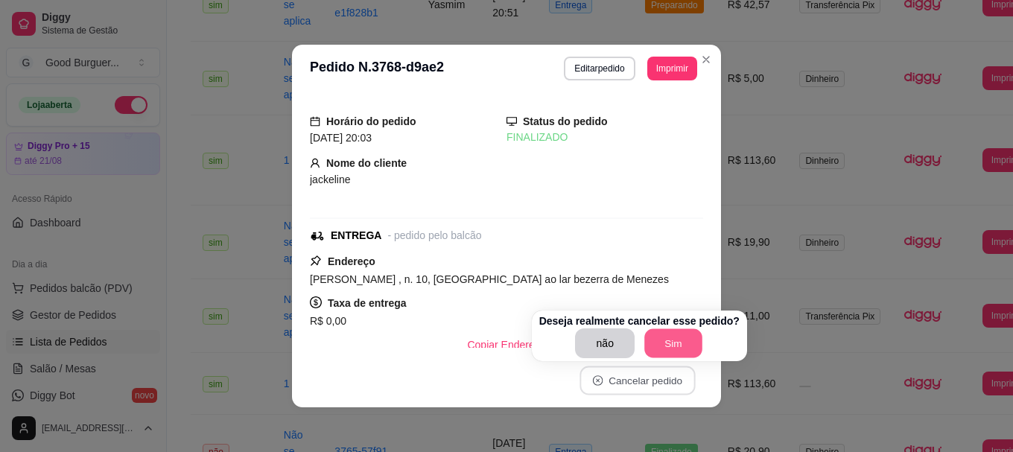
click at [671, 344] on button "Sim" at bounding box center [673, 343] width 58 height 29
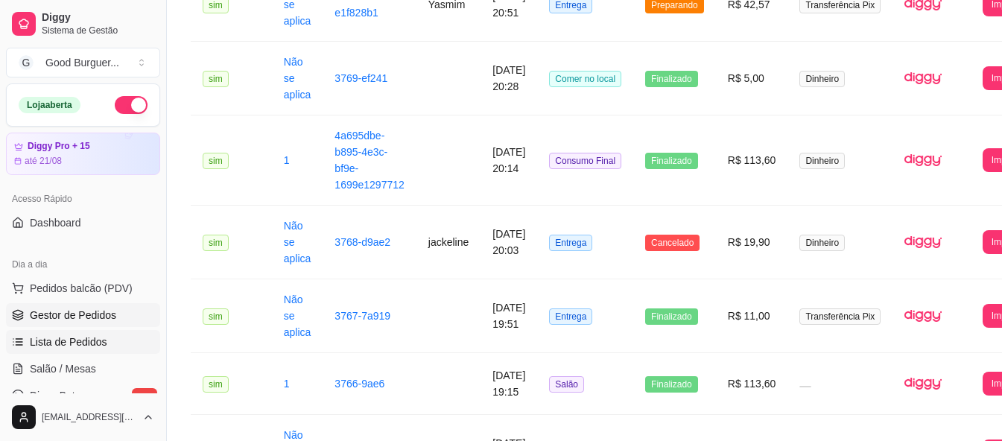
click at [100, 318] on span "Gestor de Pedidos" at bounding box center [73, 315] width 86 height 15
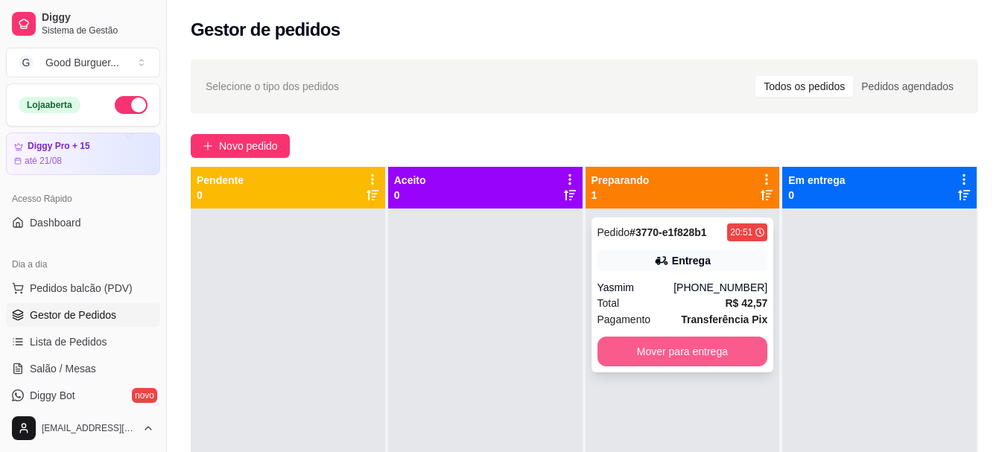
click at [639, 352] on button "Mover para entrega" at bounding box center [683, 352] width 171 height 30
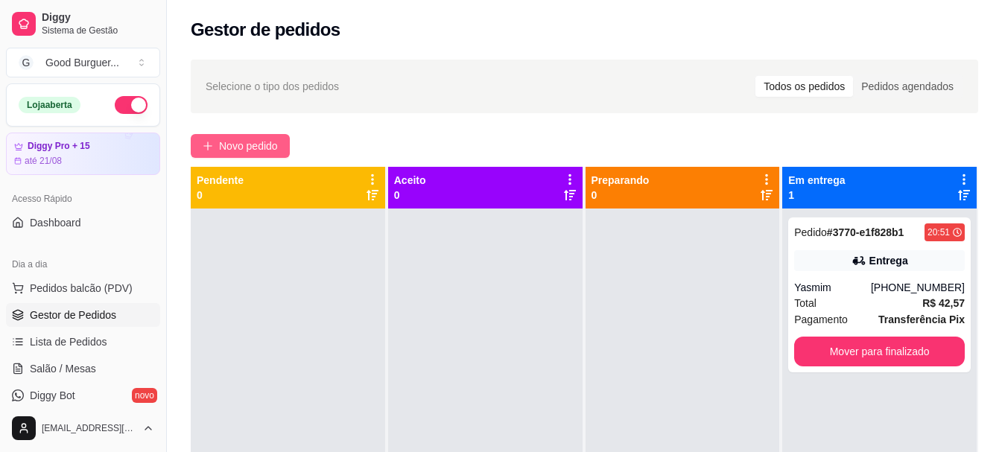
click at [273, 136] on button "Novo pedido" at bounding box center [240, 146] width 99 height 24
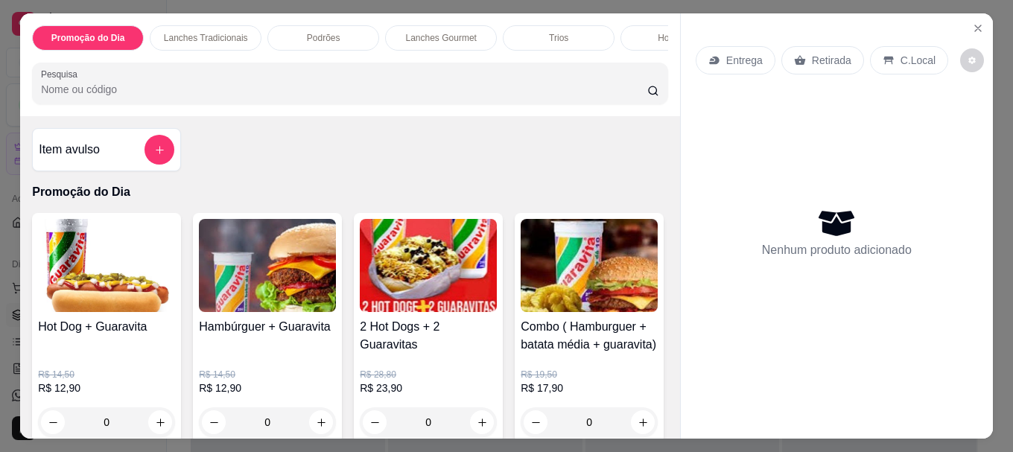
click at [401, 345] on h4 "2 Hot Dogs + 2 Guaravitas" at bounding box center [428, 336] width 137 height 36
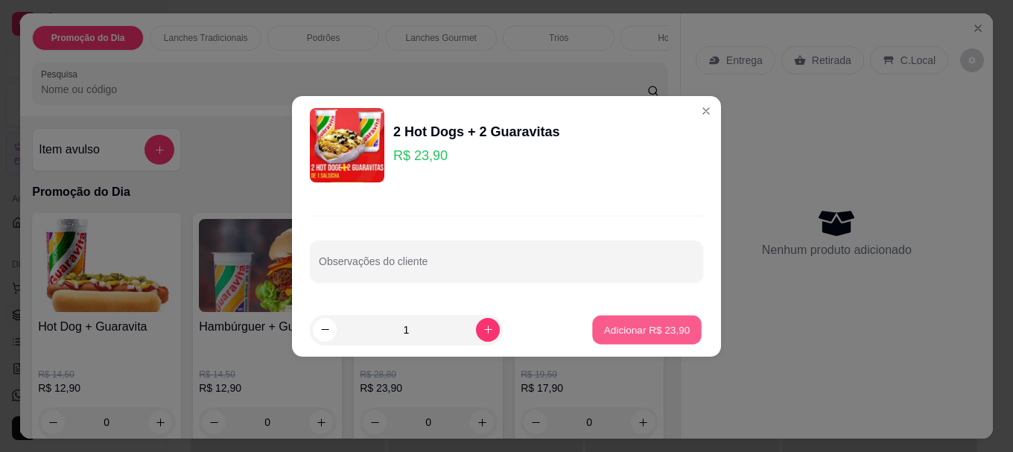
click at [647, 326] on p "Adicionar R$ 23,90" at bounding box center [647, 330] width 86 height 14
type input "1"
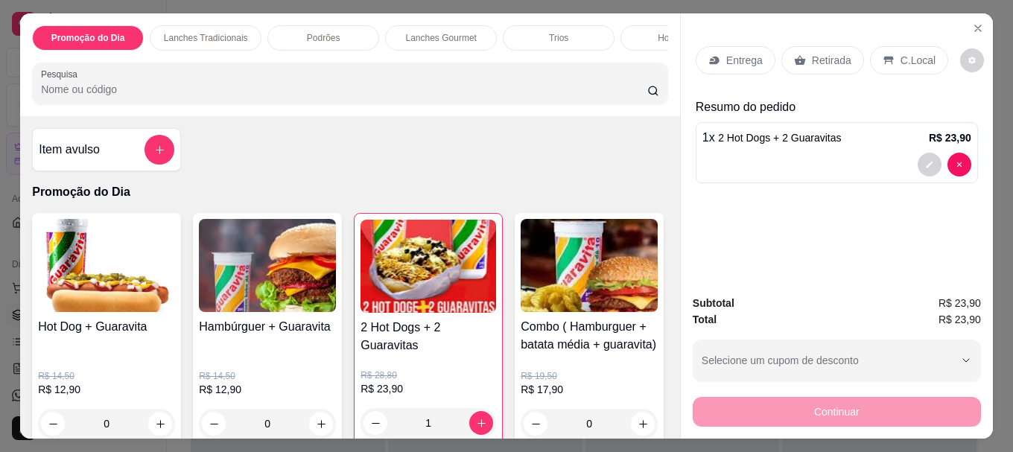
click at [715, 55] on icon at bounding box center [715, 60] width 12 height 12
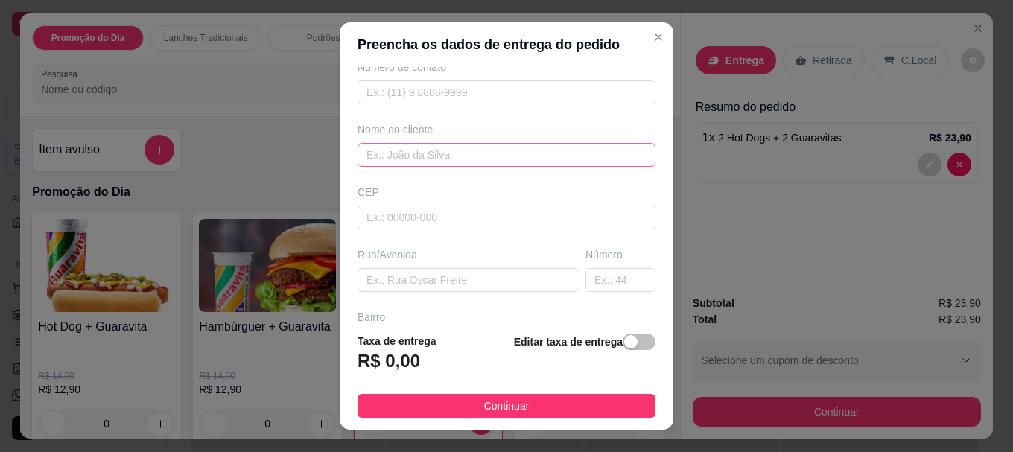
scroll to position [149, 0]
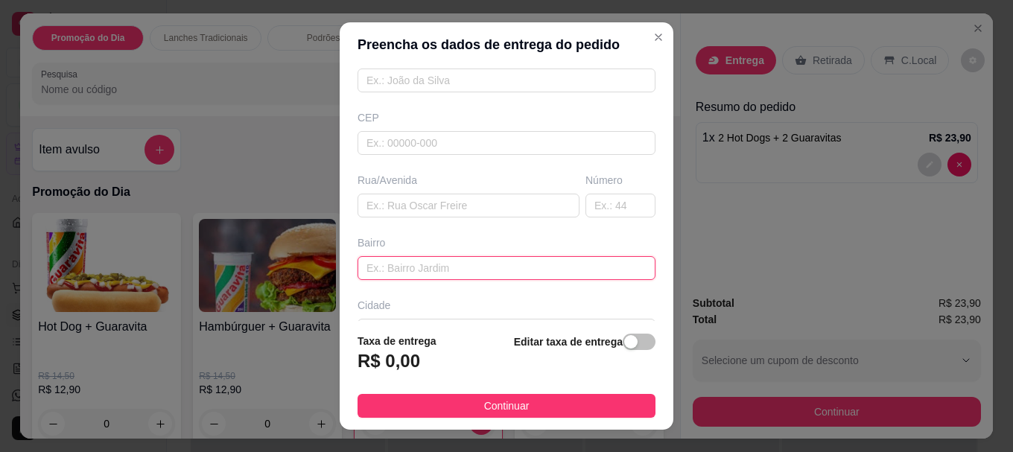
click at [438, 264] on input "text" at bounding box center [507, 268] width 298 height 24
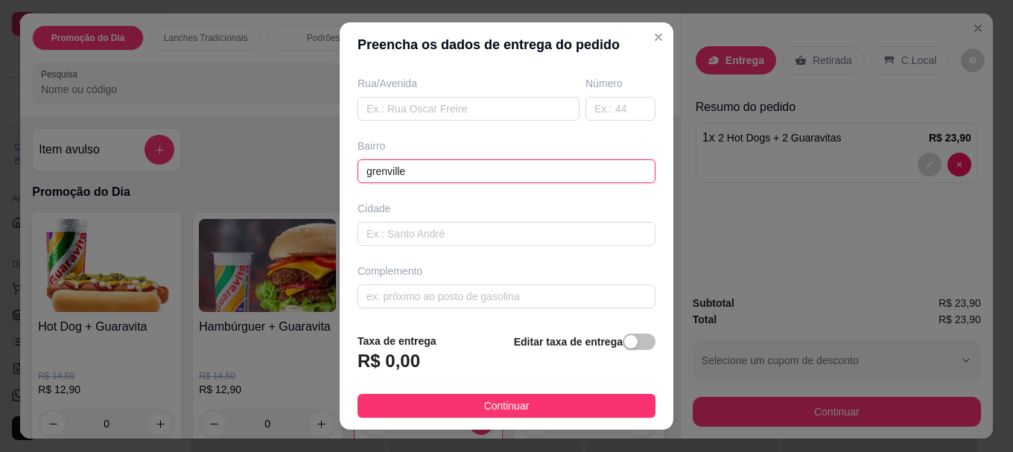
scroll to position [248, 0]
type input "grenville"
click at [436, 285] on input "text" at bounding box center [507, 294] width 298 height 24
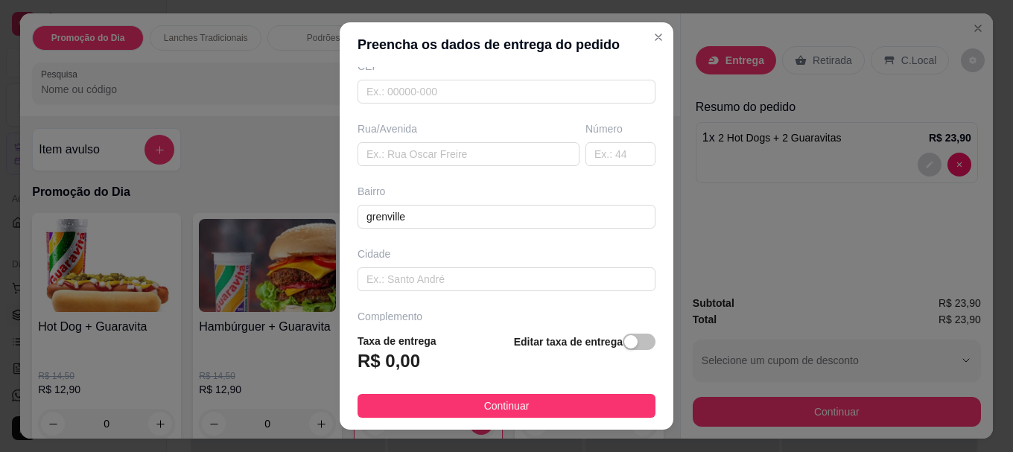
scroll to position [174, 0]
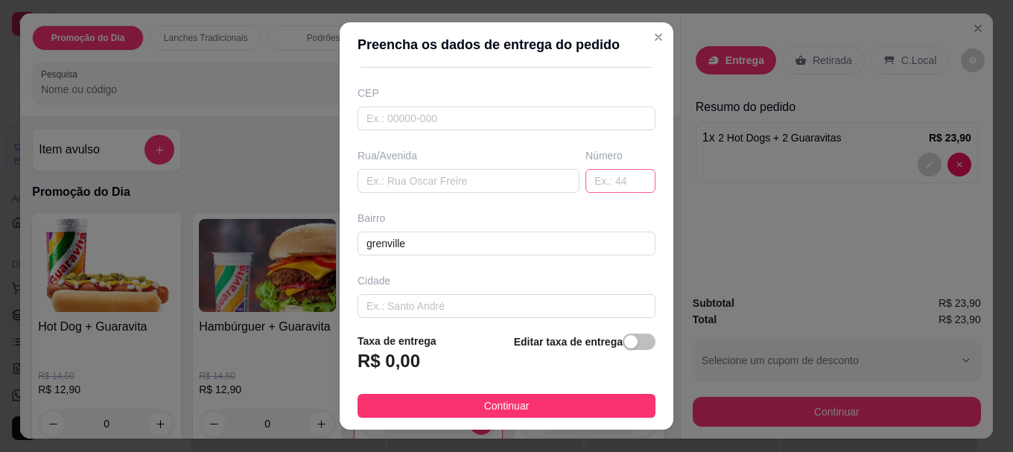
type input "em frete a quadra"
click at [594, 181] on input "text" at bounding box center [621, 181] width 70 height 24
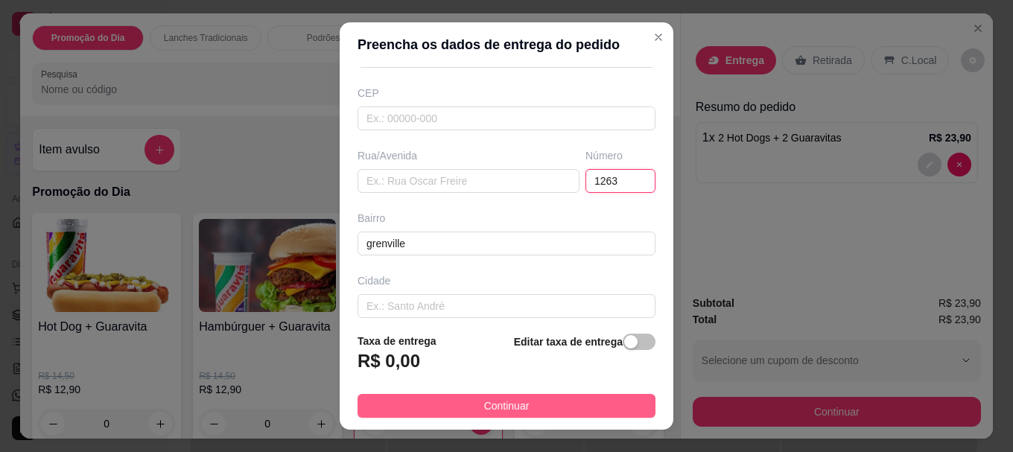
type input "1263"
click at [459, 403] on button "Continuar" at bounding box center [507, 406] width 298 height 24
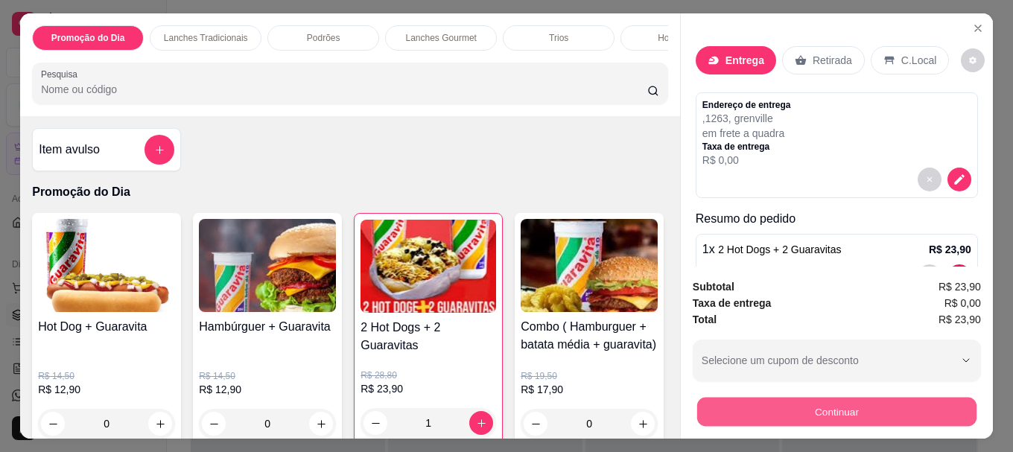
click at [823, 408] on button "Continuar" at bounding box center [836, 411] width 279 height 29
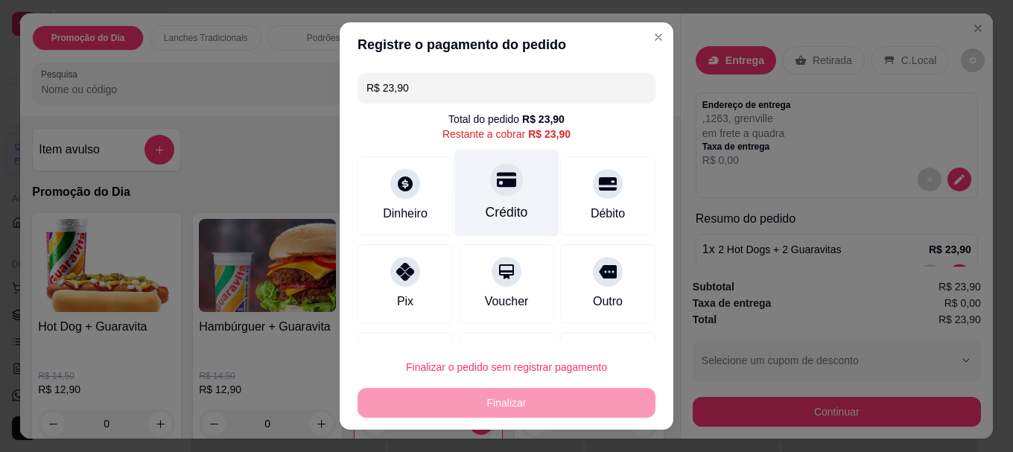
click at [501, 193] on div "Crédito" at bounding box center [506, 193] width 105 height 87
type input "R$ 0,00"
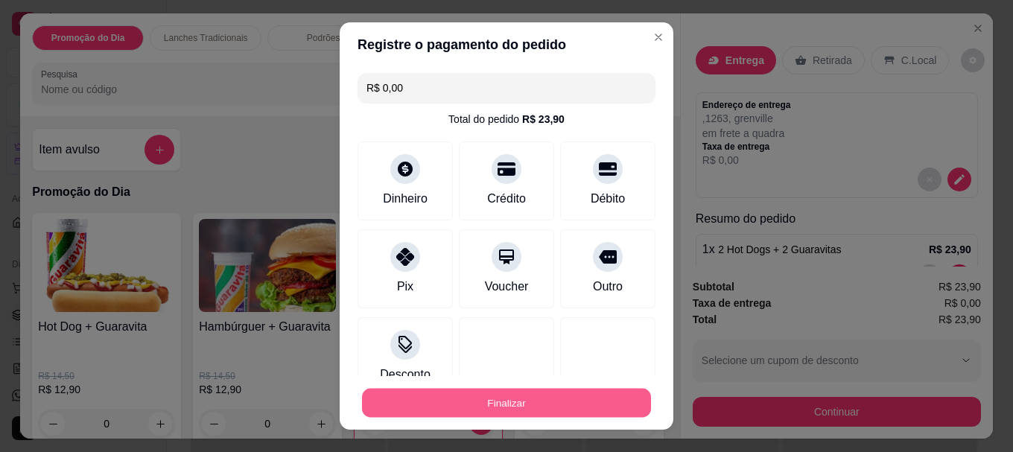
click at [519, 408] on button "Finalizar" at bounding box center [506, 402] width 289 height 29
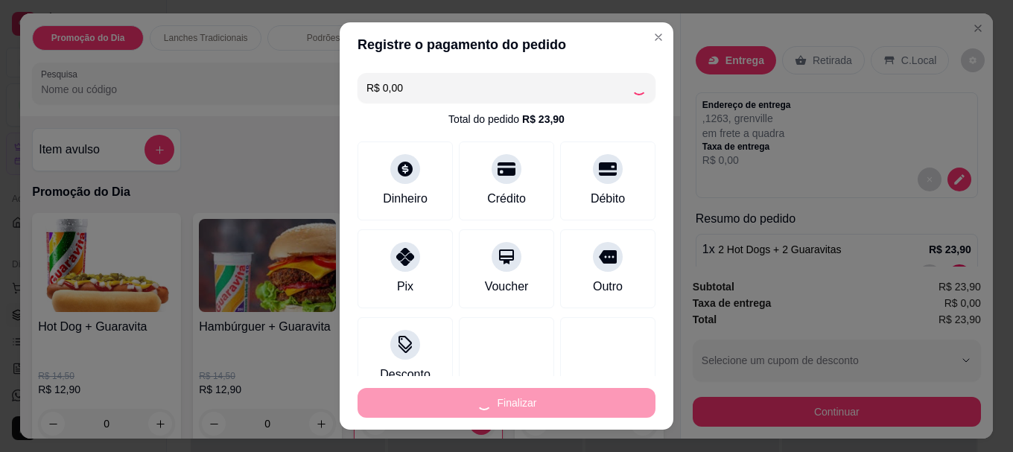
type input "0"
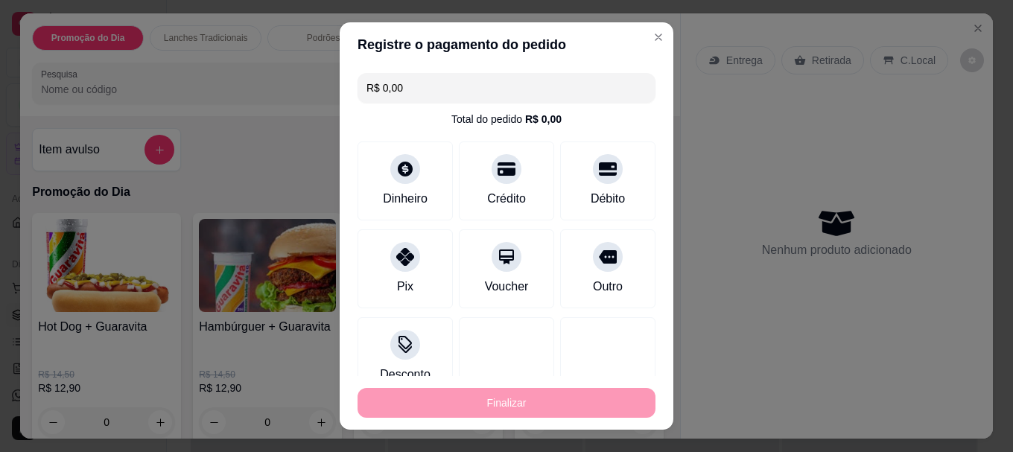
type input "-R$ 23,90"
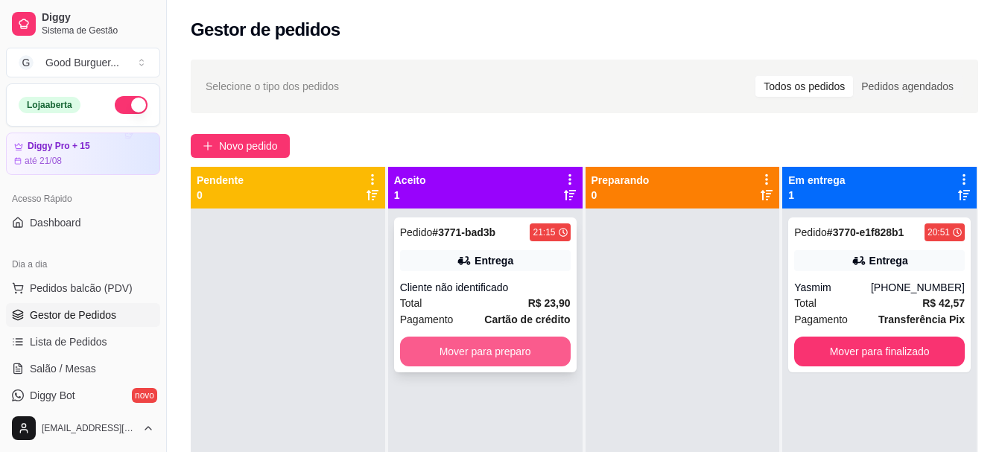
click at [482, 347] on button "Mover para preparo" at bounding box center [485, 352] width 171 height 30
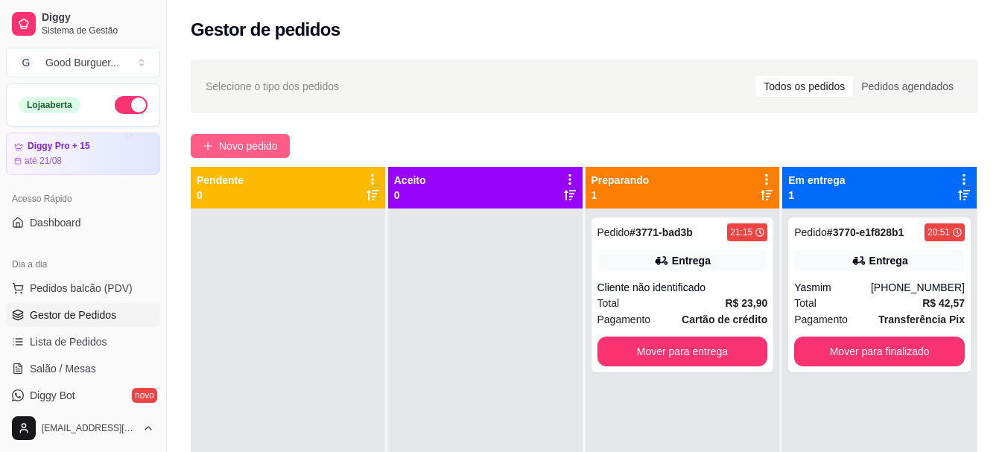
click at [252, 140] on span "Novo pedido" at bounding box center [248, 146] width 59 height 16
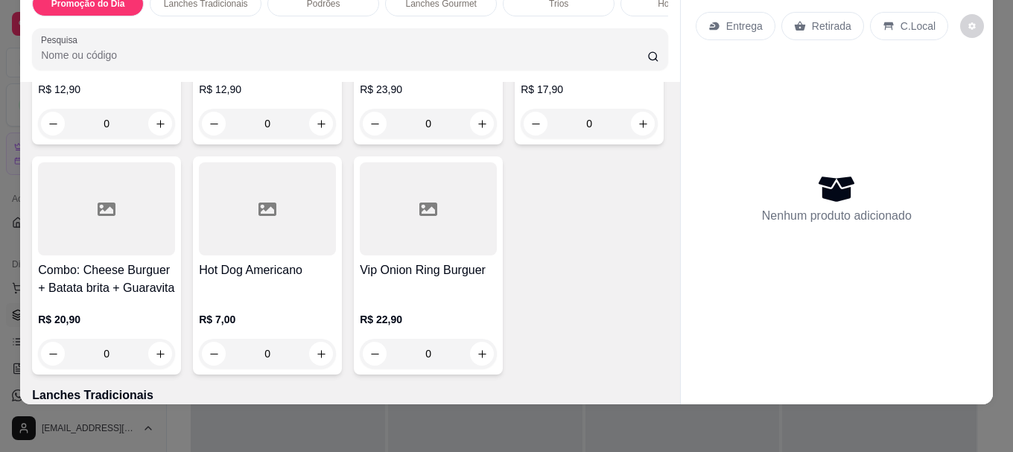
scroll to position [298, 0]
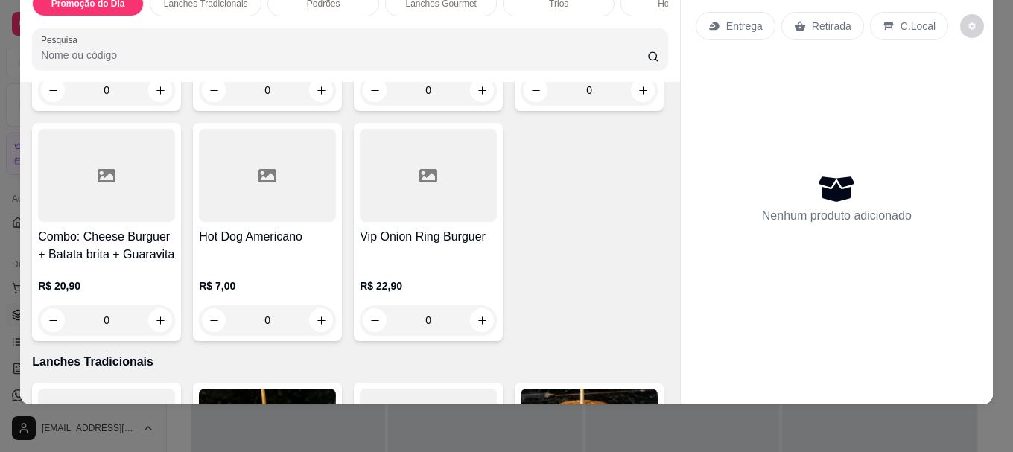
click at [342, 225] on div "Hot Dog Americano R$ 7,00 0" at bounding box center [267, 232] width 149 height 218
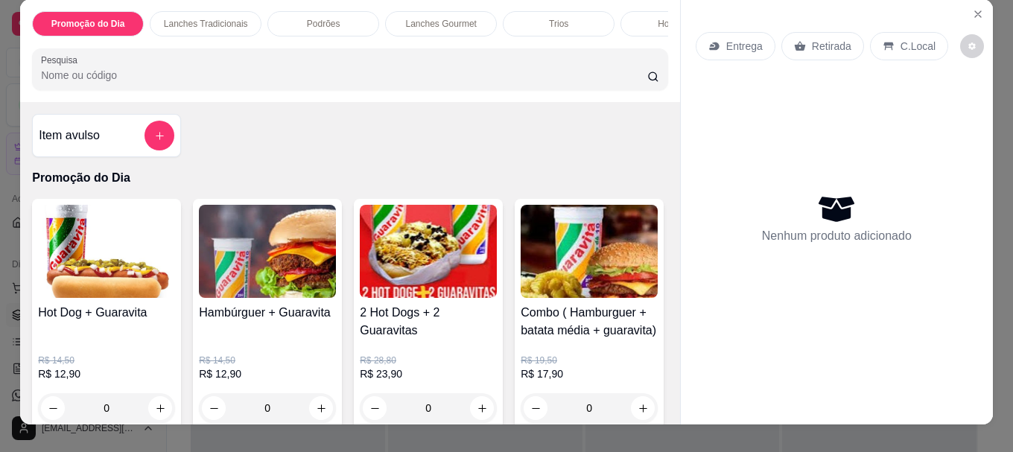
scroll to position [0, 0]
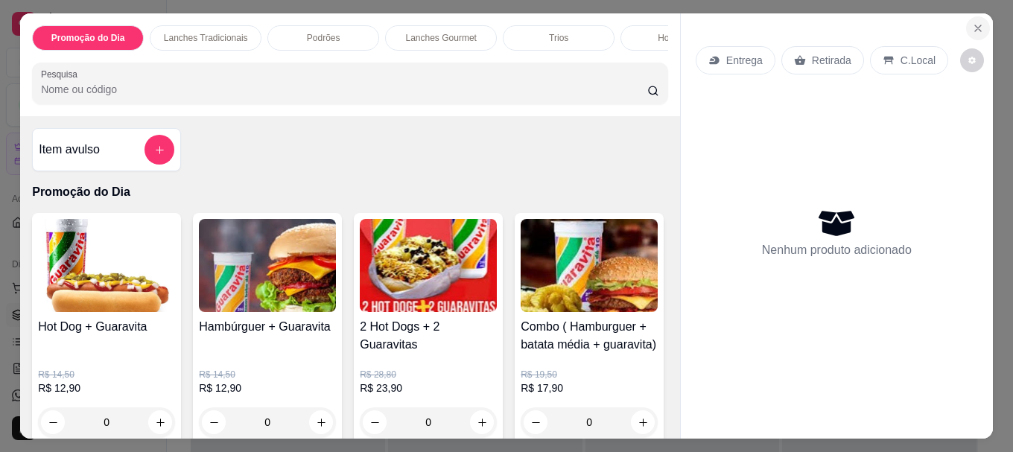
click at [975, 22] on icon "Close" at bounding box center [978, 28] width 12 height 12
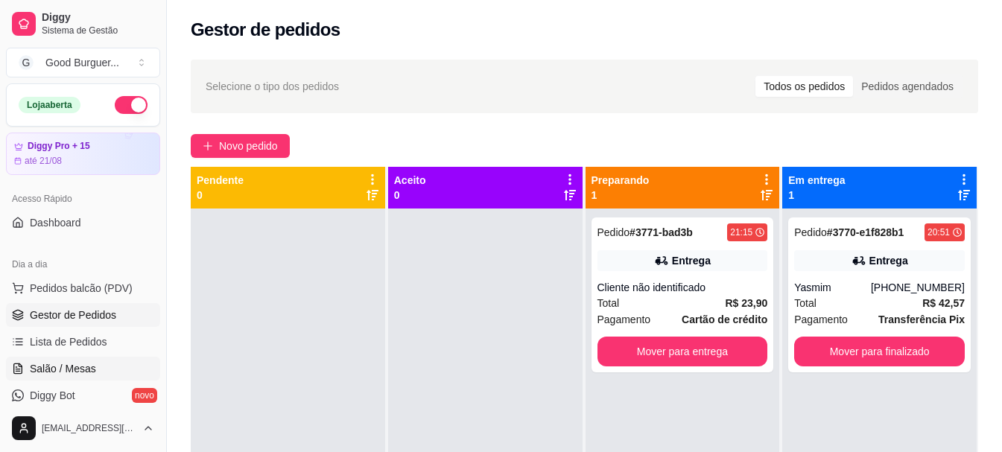
click at [70, 370] on span "Salão / Mesas" at bounding box center [63, 368] width 66 height 15
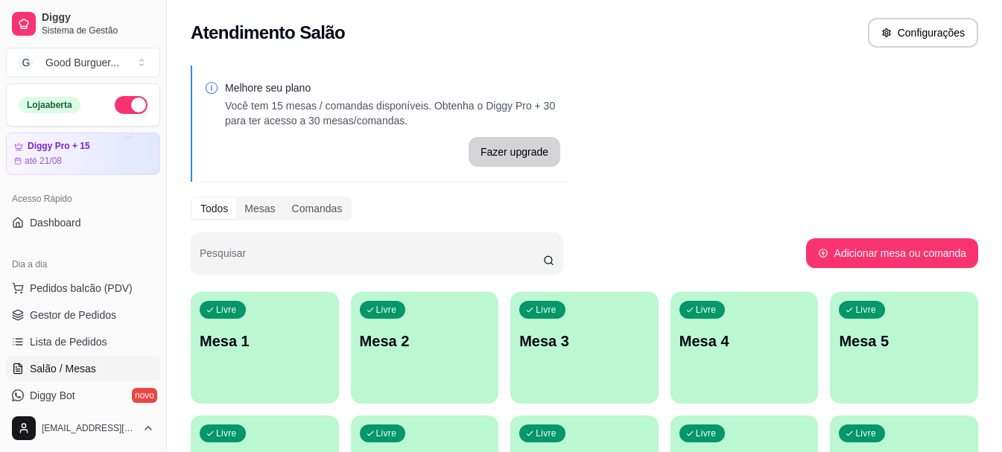
click at [240, 331] on p "Mesa 1" at bounding box center [265, 341] width 130 height 21
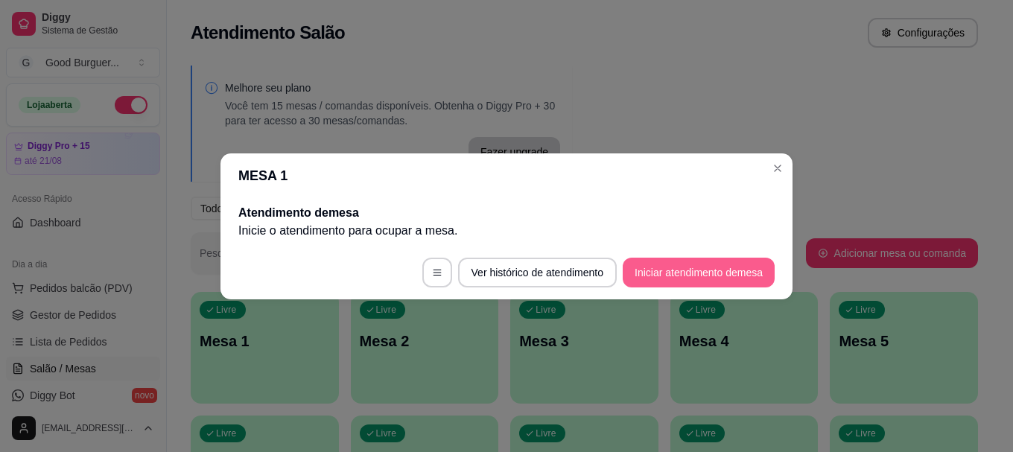
click at [671, 267] on button "Iniciar atendimento de mesa" at bounding box center [699, 273] width 152 height 30
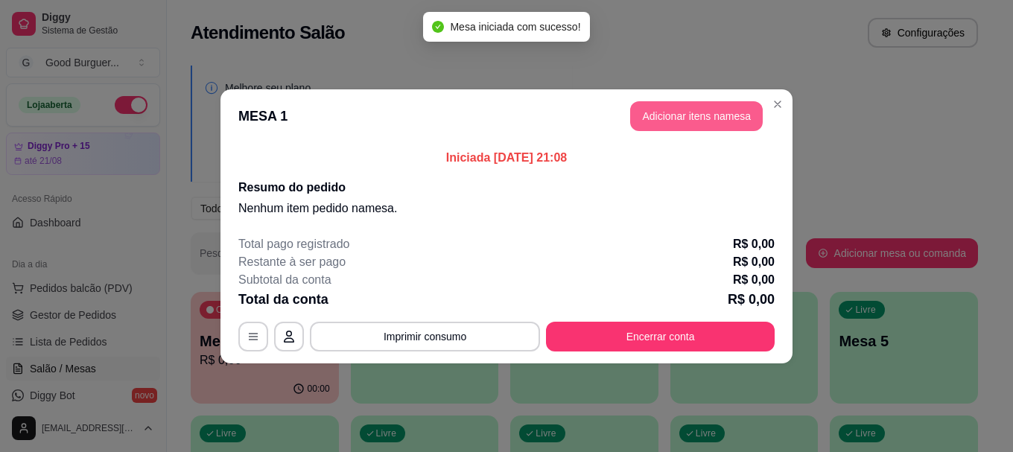
click at [667, 121] on button "Adicionar itens na mesa" at bounding box center [696, 116] width 133 height 30
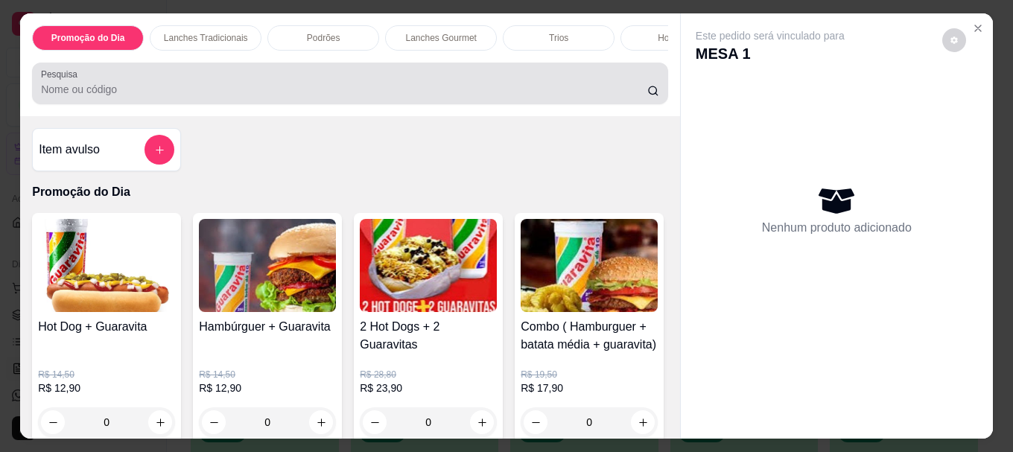
click at [106, 97] on input "Pesquisa" at bounding box center [344, 89] width 606 height 15
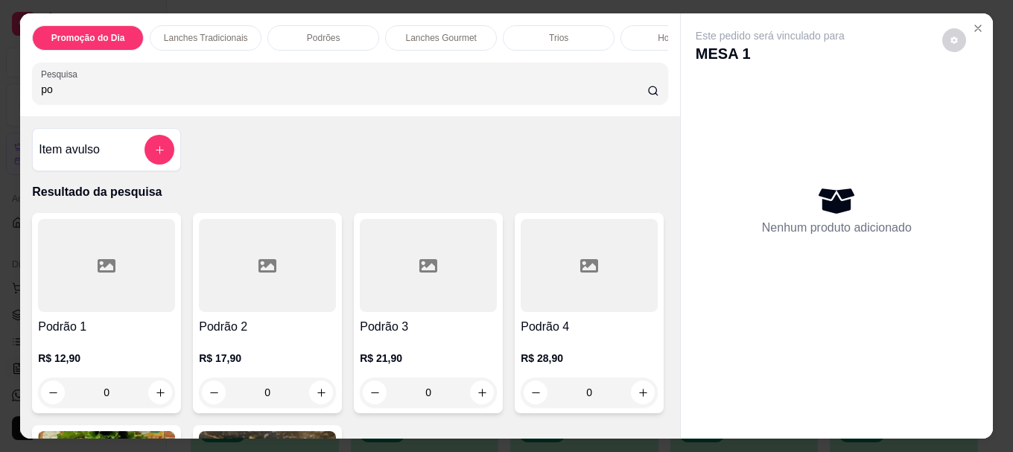
click at [449, 312] on div at bounding box center [428, 265] width 137 height 93
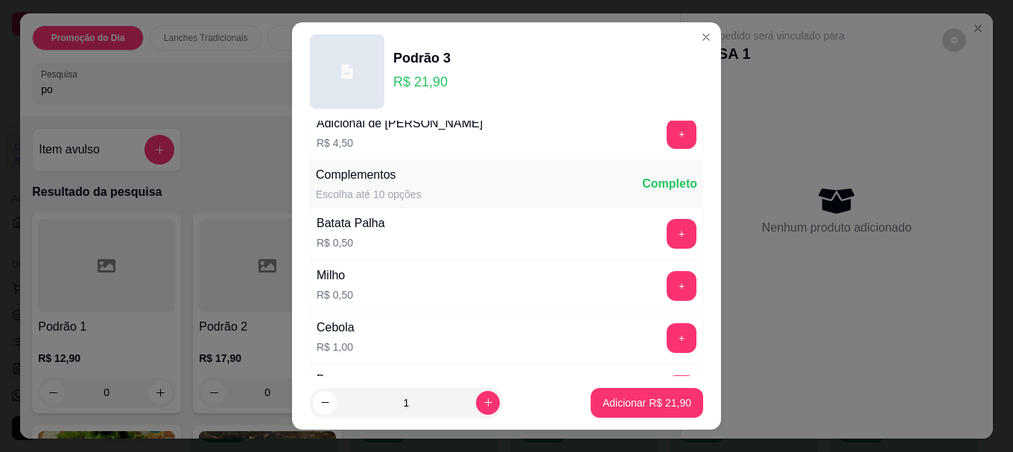
scroll to position [224, 0]
click at [668, 236] on button "+" at bounding box center [682, 235] width 29 height 29
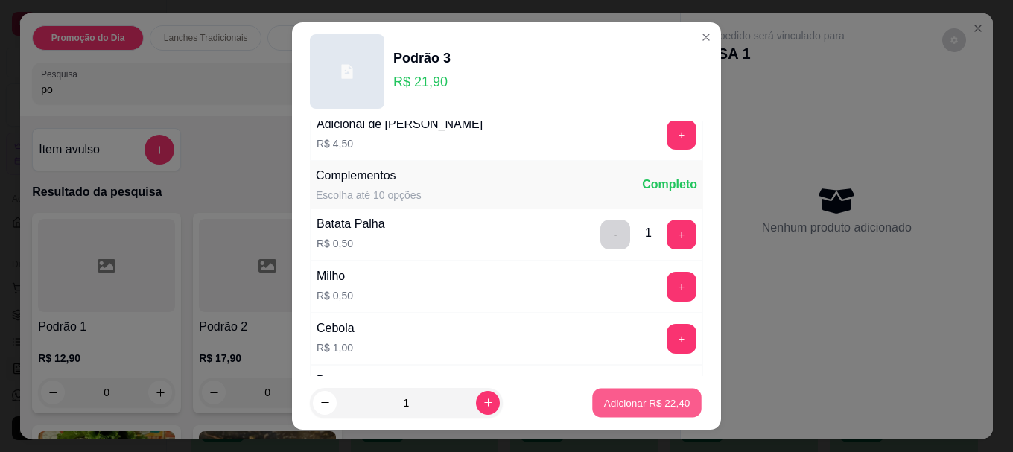
click at [630, 396] on p "Adicionar R$ 22,40" at bounding box center [647, 403] width 86 height 14
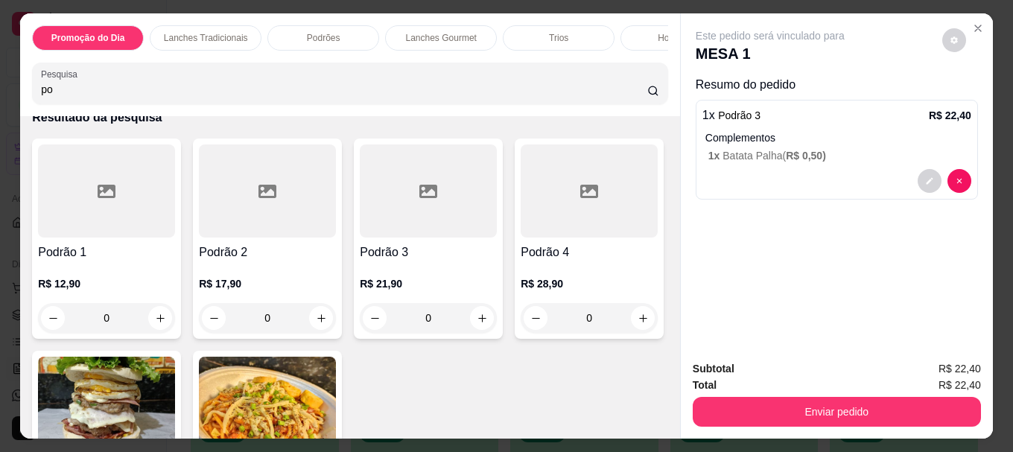
scroll to position [0, 0]
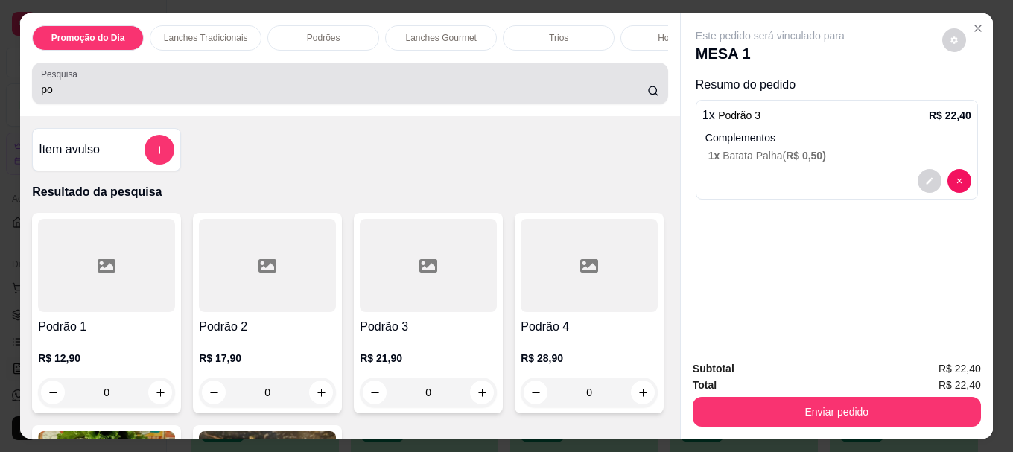
click at [317, 97] on input "po" at bounding box center [344, 89] width 606 height 15
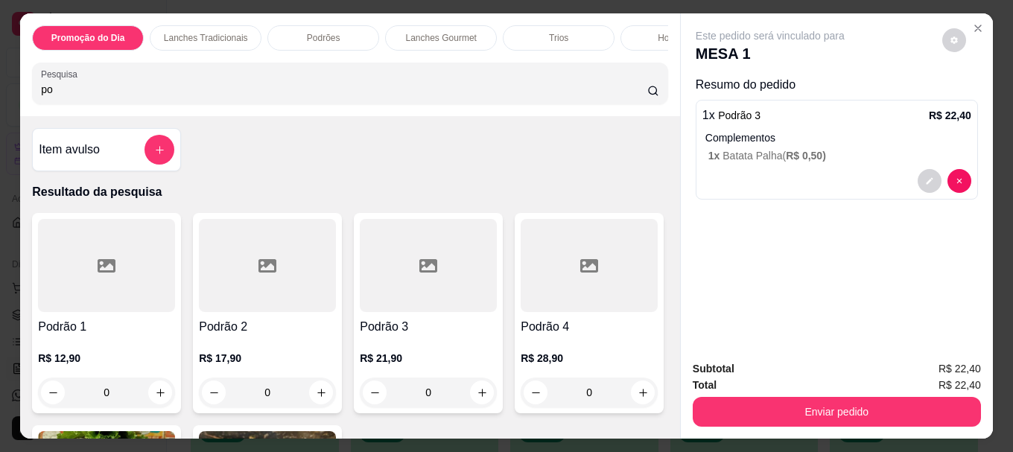
type input "p"
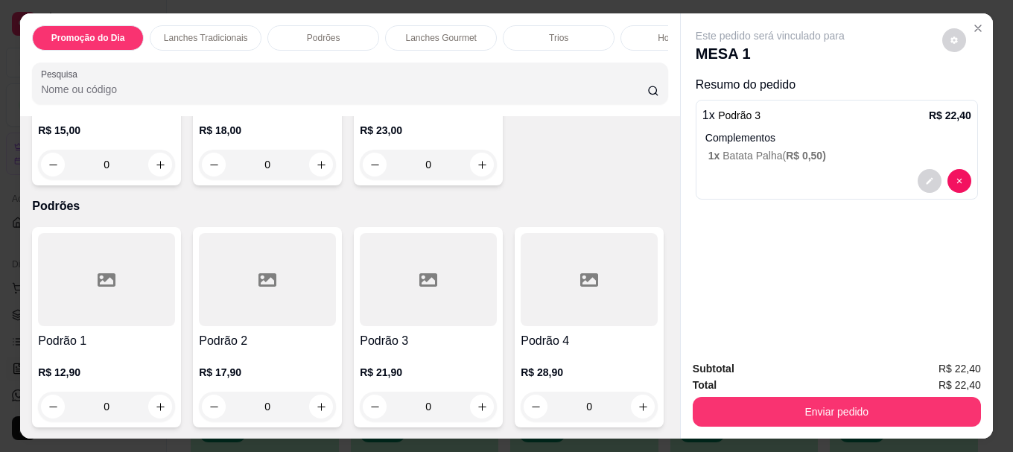
scroll to position [969, 0]
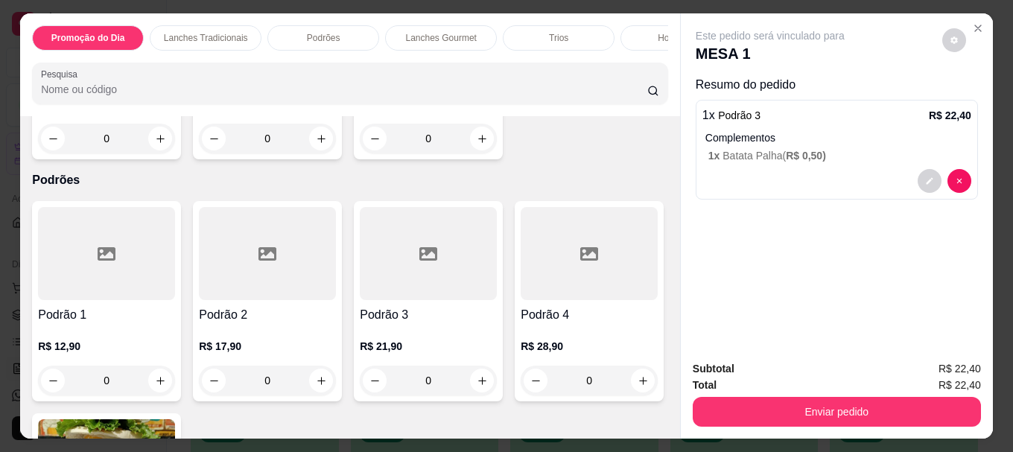
click at [336, 58] on img at bounding box center [267, 11] width 137 height 93
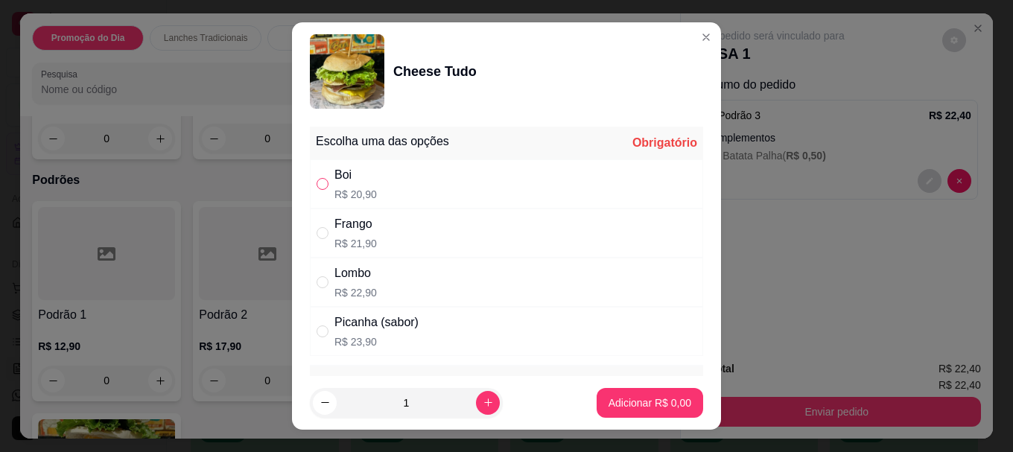
click at [319, 177] on label "" at bounding box center [323, 184] width 12 height 16
click at [319, 178] on input "" at bounding box center [323, 184] width 12 height 12
click at [335, 184] on div "Boi" at bounding box center [356, 175] width 42 height 18
radio input "true"
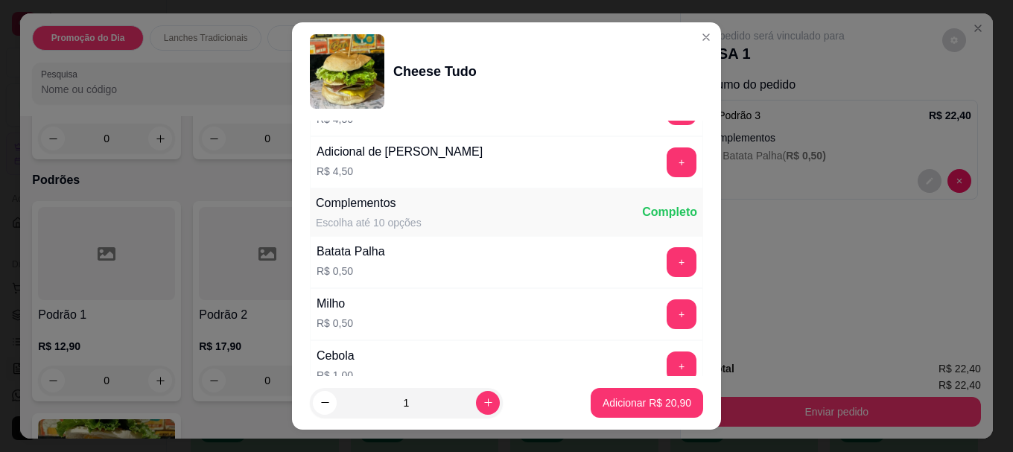
scroll to position [447, 0]
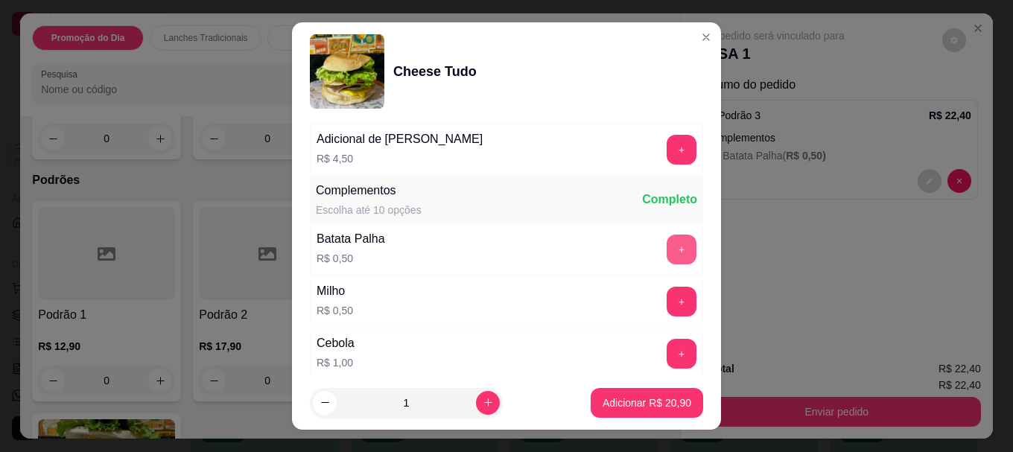
click at [667, 250] on button "+" at bounding box center [682, 250] width 30 height 30
click at [653, 401] on p "Adicionar R$ 21,40" at bounding box center [647, 403] width 89 height 15
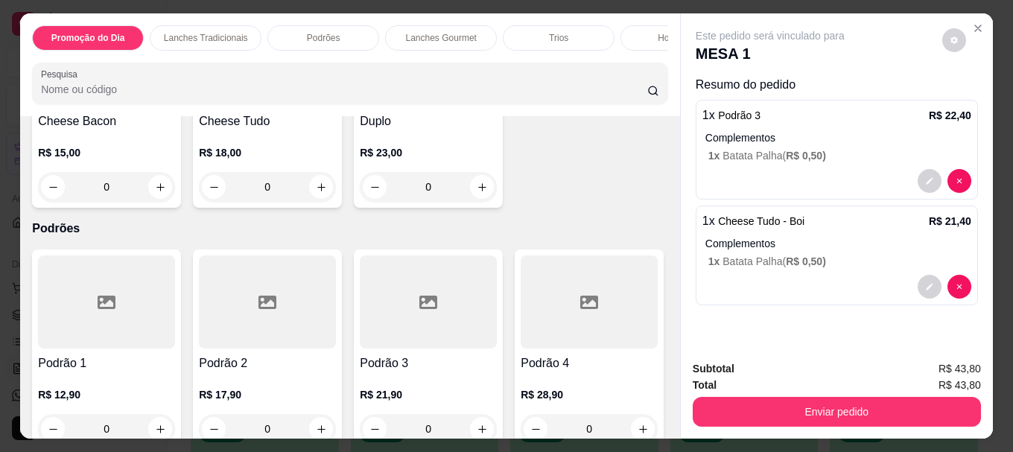
scroll to position [894, 0]
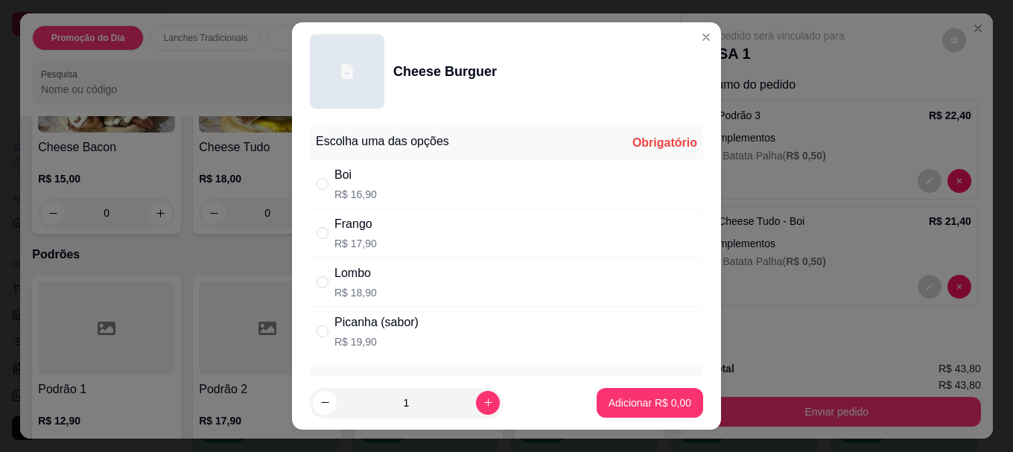
click at [335, 180] on div "Boi" at bounding box center [356, 175] width 42 height 18
radio input "true"
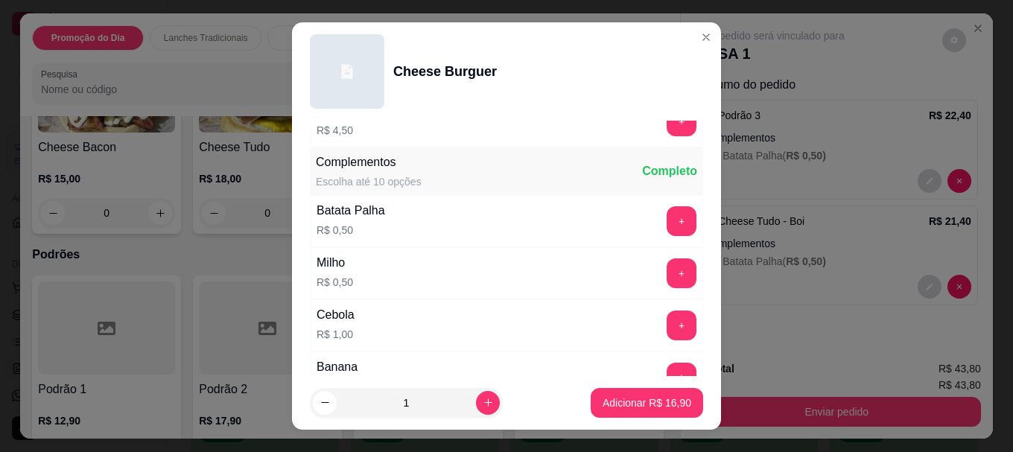
scroll to position [520, 0]
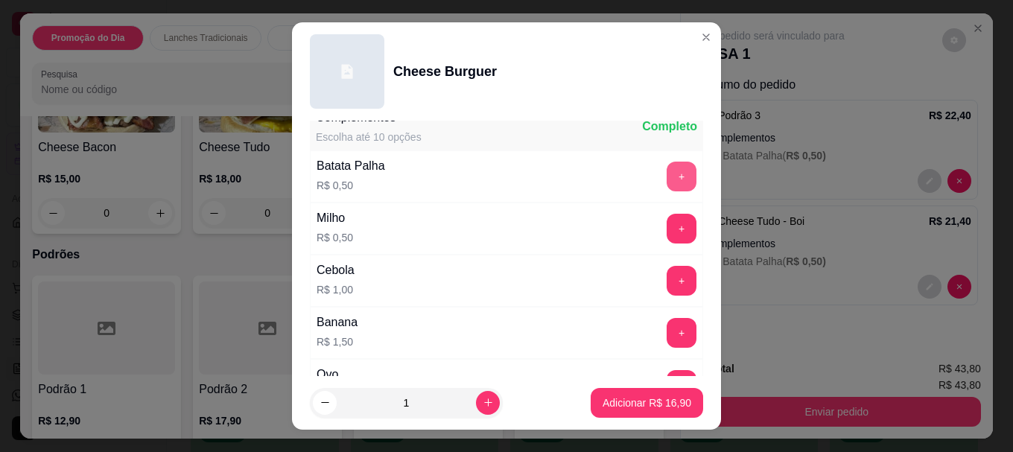
click at [667, 174] on button "+" at bounding box center [682, 177] width 30 height 30
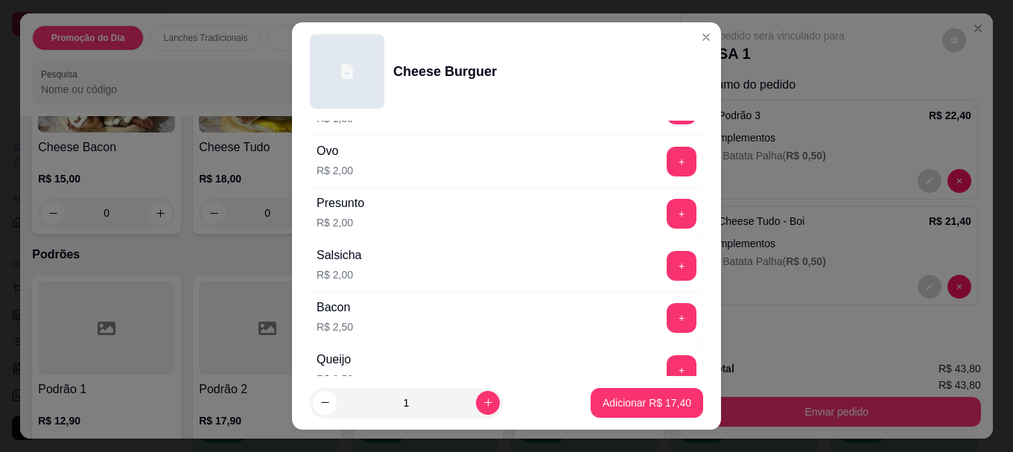
scroll to position [818, 0]
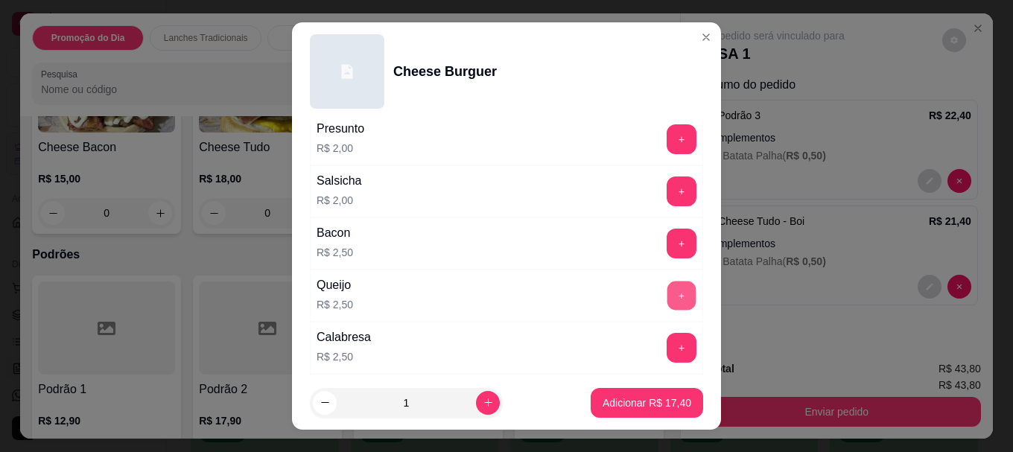
click at [668, 294] on button "+" at bounding box center [682, 296] width 29 height 29
click at [633, 397] on p "Adicionar R$ 19,90" at bounding box center [647, 403] width 89 height 15
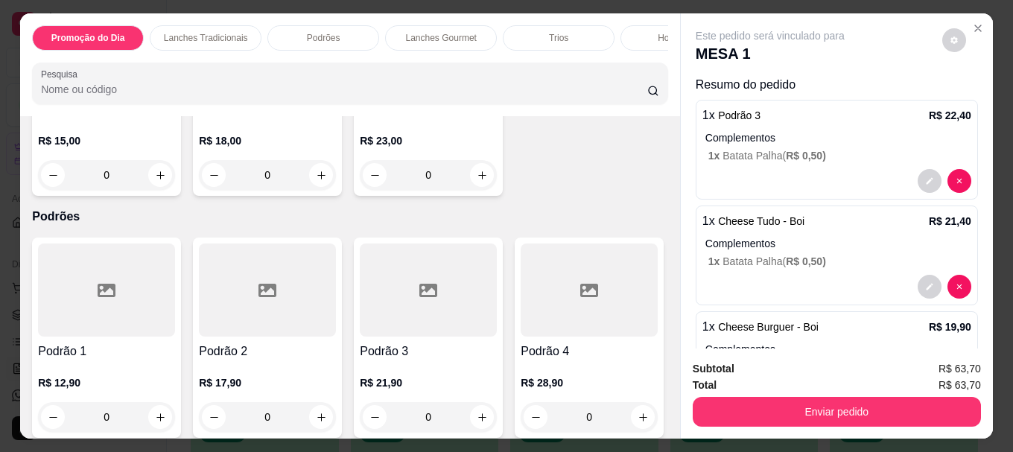
scroll to position [969, 0]
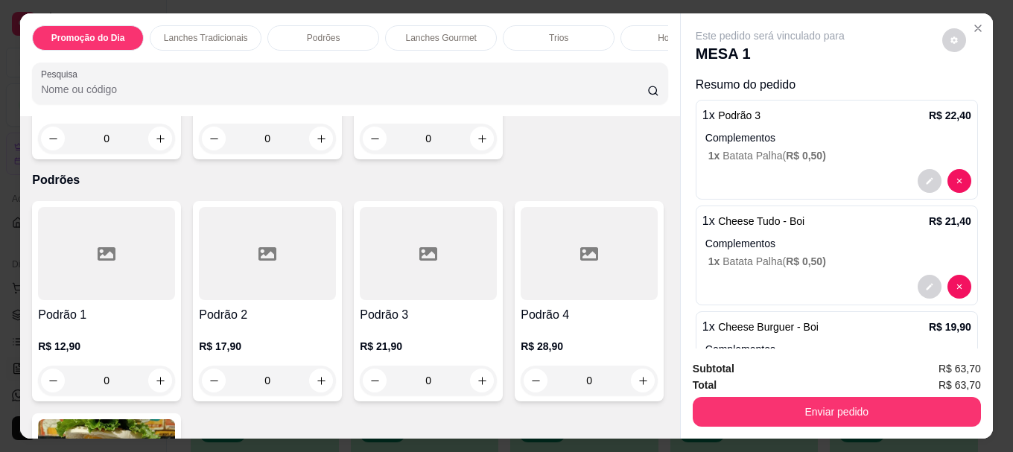
click at [175, 58] on img at bounding box center [106, 11] width 137 height 93
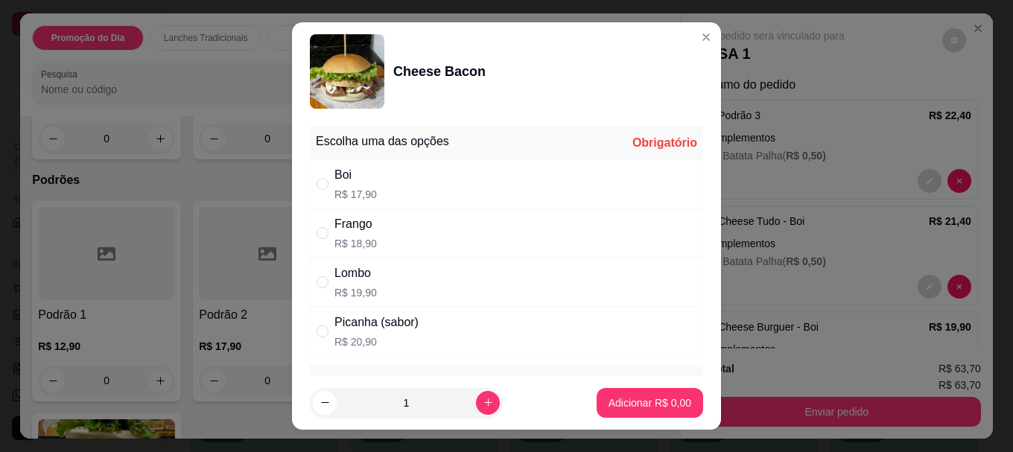
click at [353, 175] on div "Boi" at bounding box center [356, 175] width 42 height 18
radio input "true"
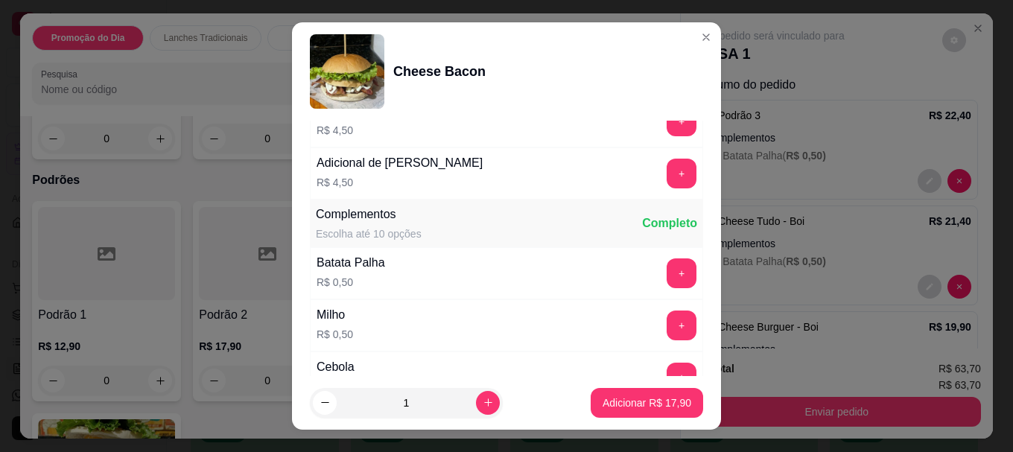
scroll to position [447, 0]
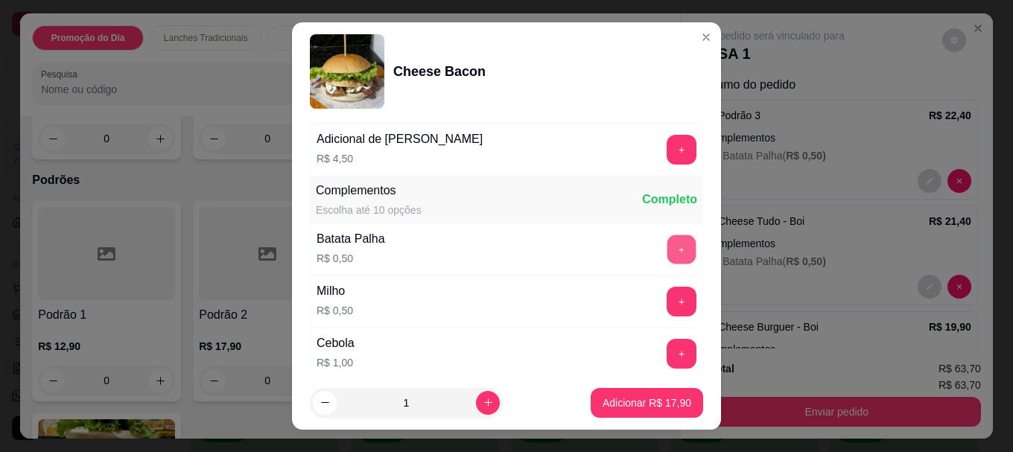
click at [668, 250] on button "+" at bounding box center [682, 249] width 29 height 29
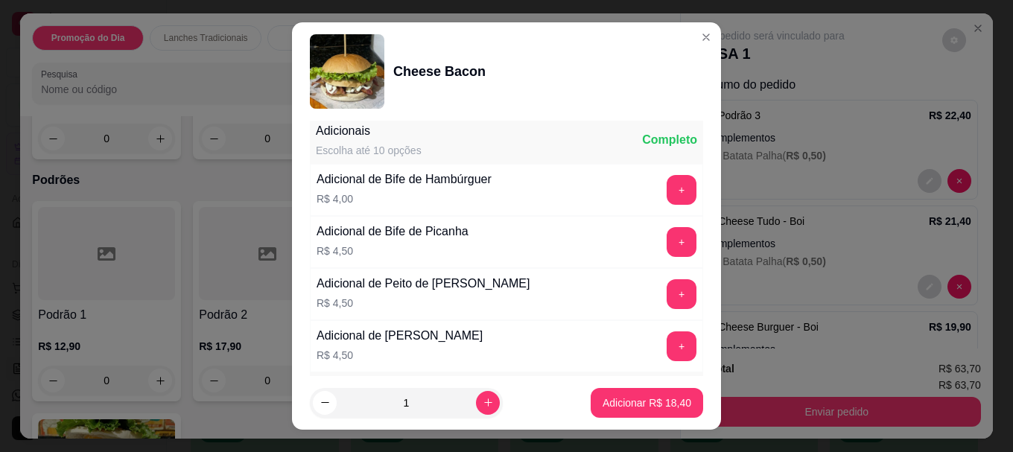
scroll to position [224, 0]
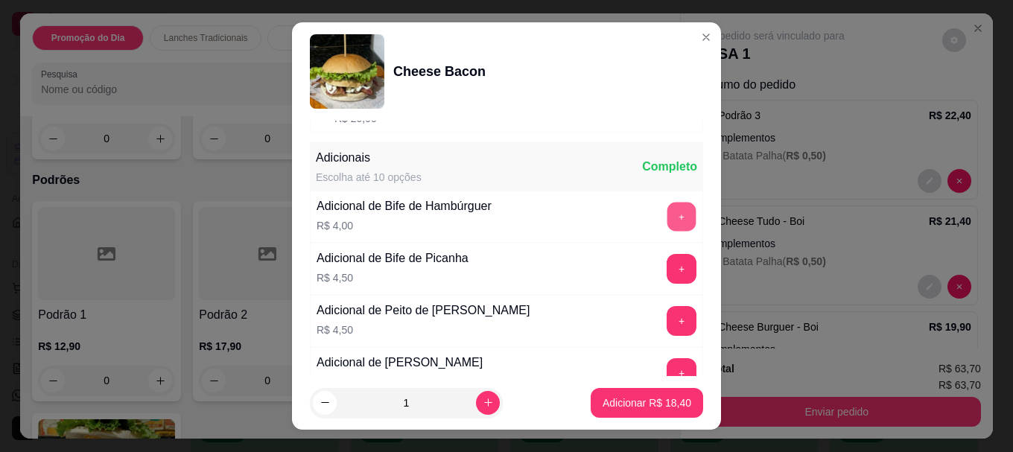
click at [668, 212] on button "+" at bounding box center [682, 217] width 29 height 29
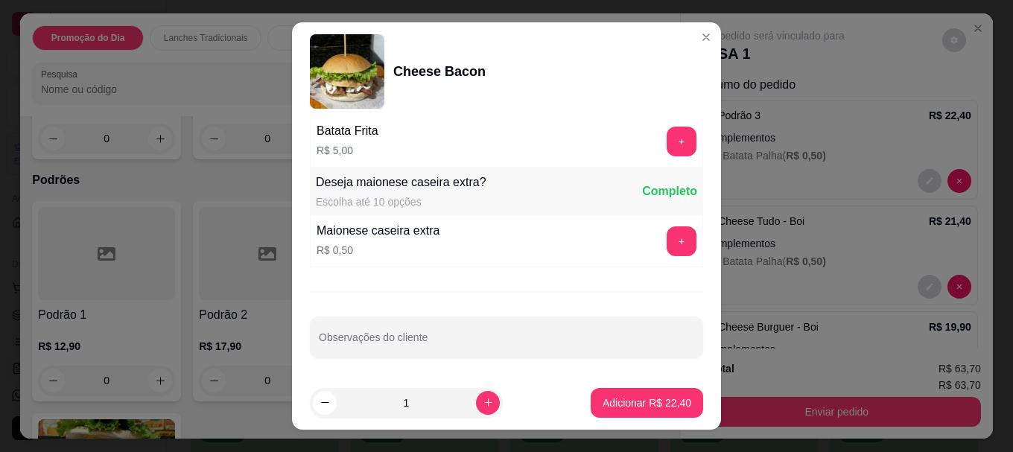
scroll to position [1284, 0]
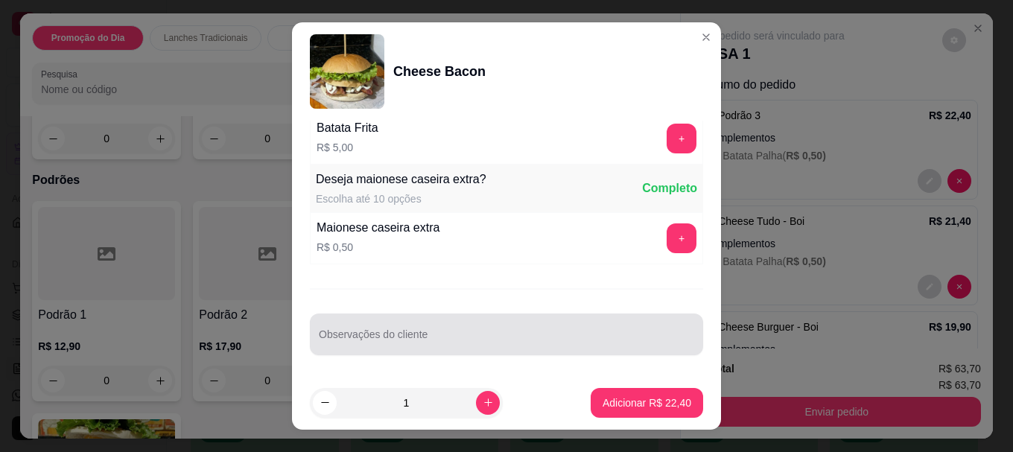
click at [425, 334] on input "Observações do cliente" at bounding box center [507, 340] width 376 height 15
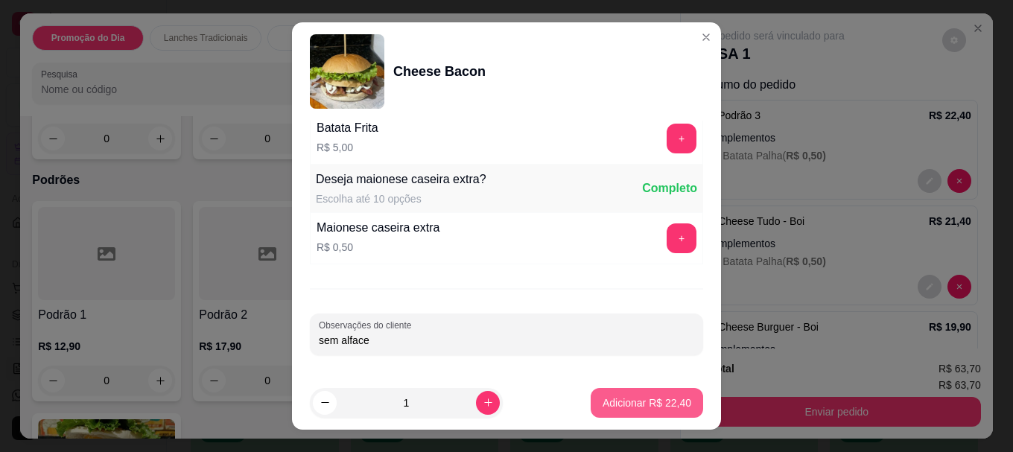
type input "sem alface"
click at [652, 404] on p "Adicionar R$ 22,40" at bounding box center [647, 403] width 89 height 15
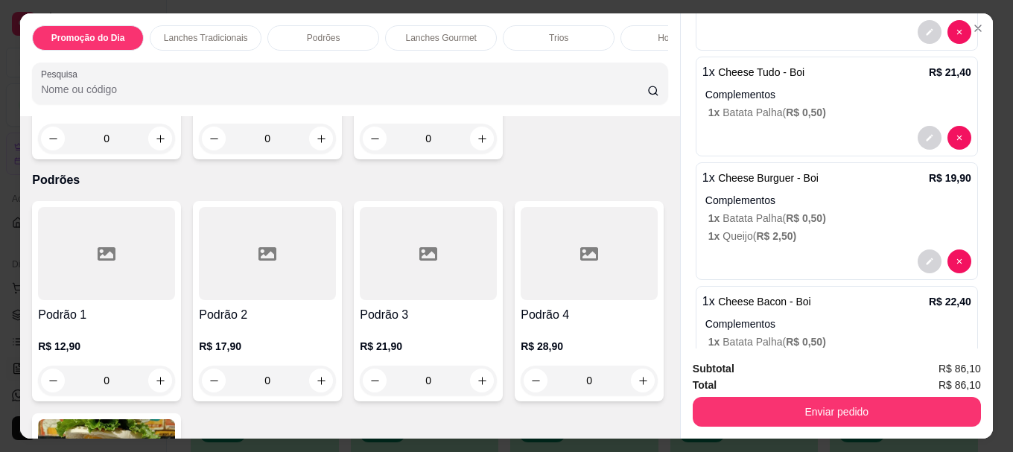
scroll to position [224, 0]
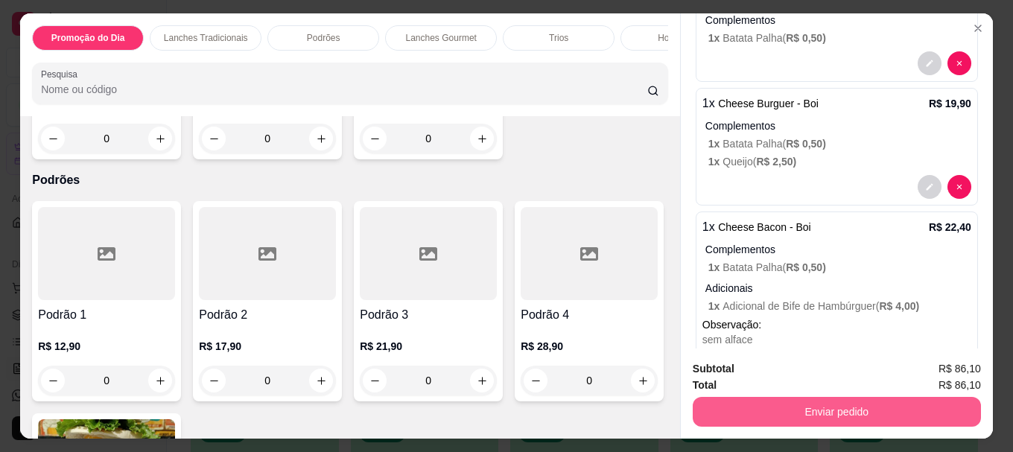
click at [800, 412] on button "Enviar pedido" at bounding box center [837, 412] width 288 height 30
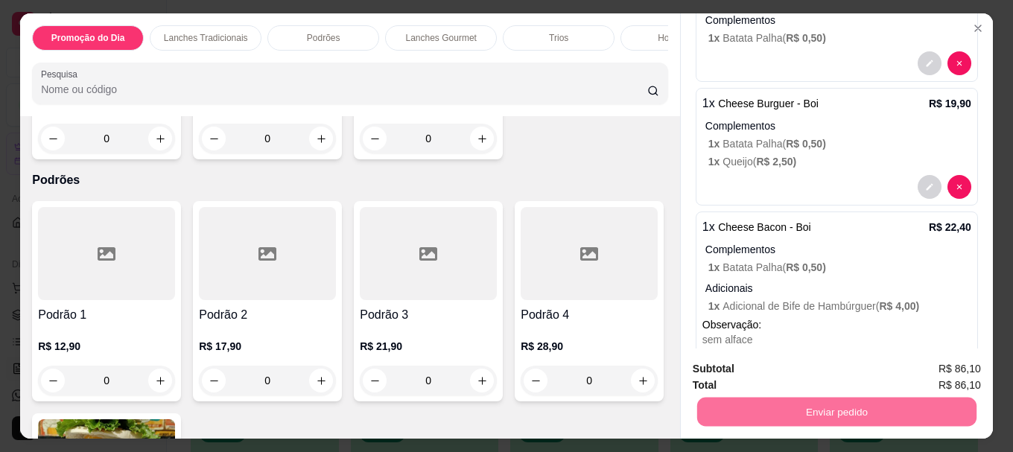
click at [750, 370] on button "Não registrar e enviar pedido" at bounding box center [787, 369] width 155 height 28
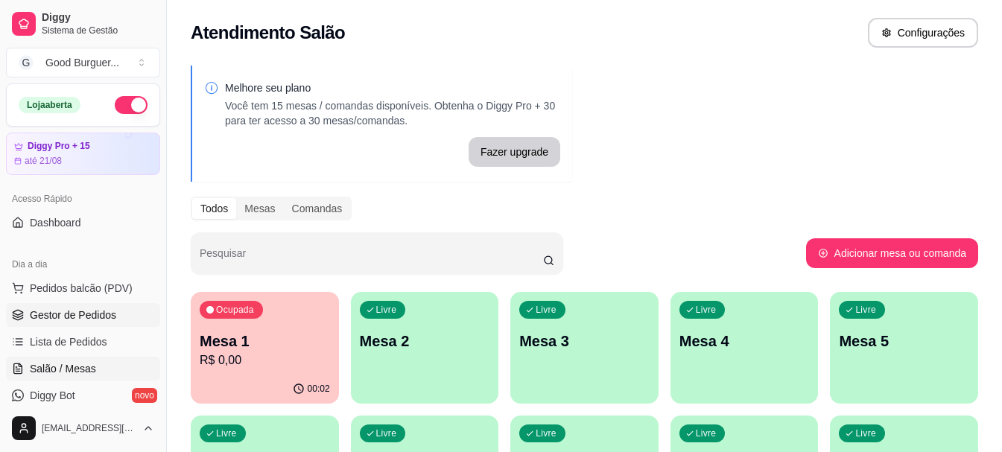
click at [68, 313] on span "Gestor de Pedidos" at bounding box center [73, 315] width 86 height 15
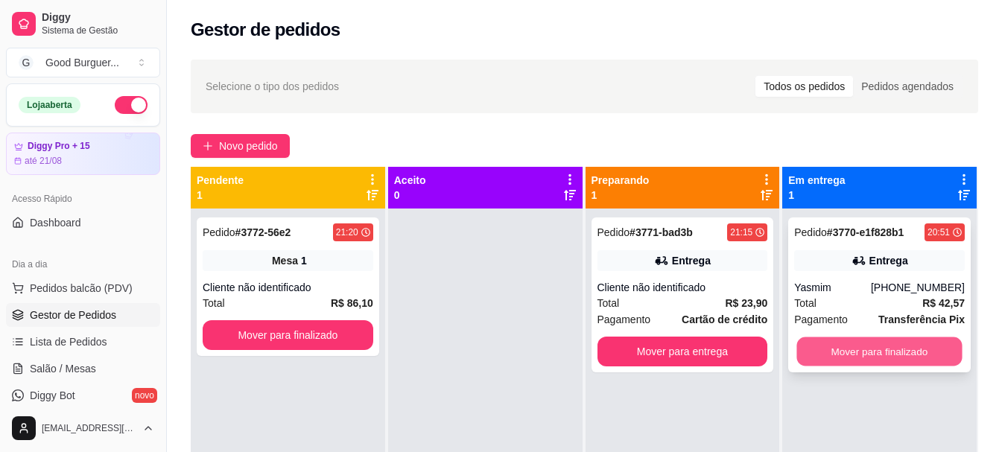
click at [881, 353] on button "Mover para finalizado" at bounding box center [879, 352] width 165 height 29
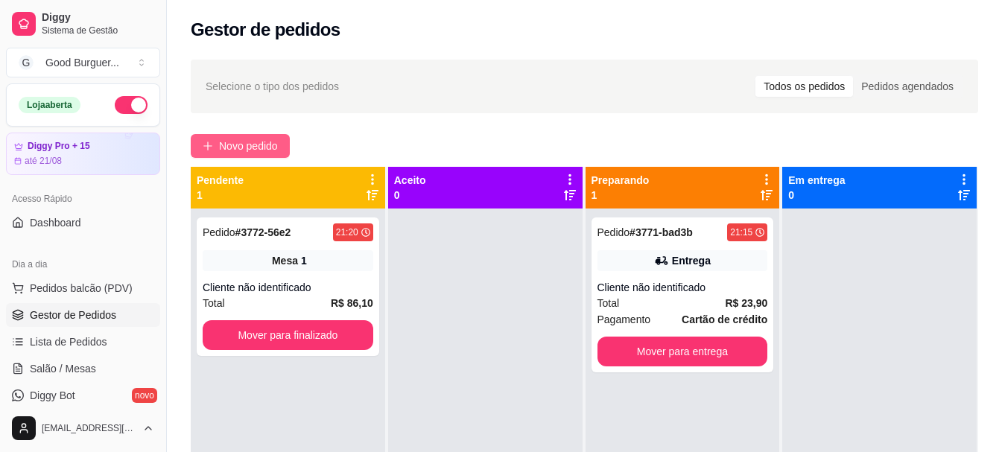
click at [274, 139] on span "Novo pedido" at bounding box center [248, 146] width 59 height 16
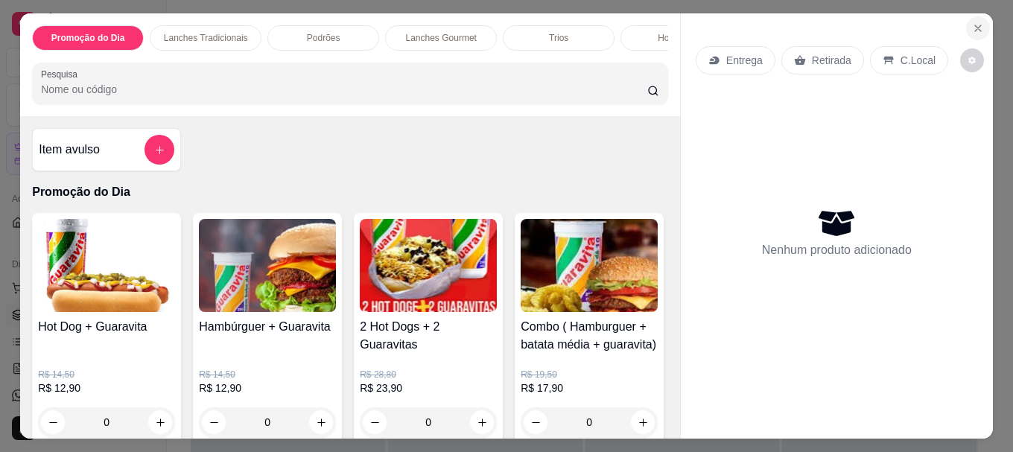
click at [975, 25] on icon "Close" at bounding box center [978, 28] width 6 height 6
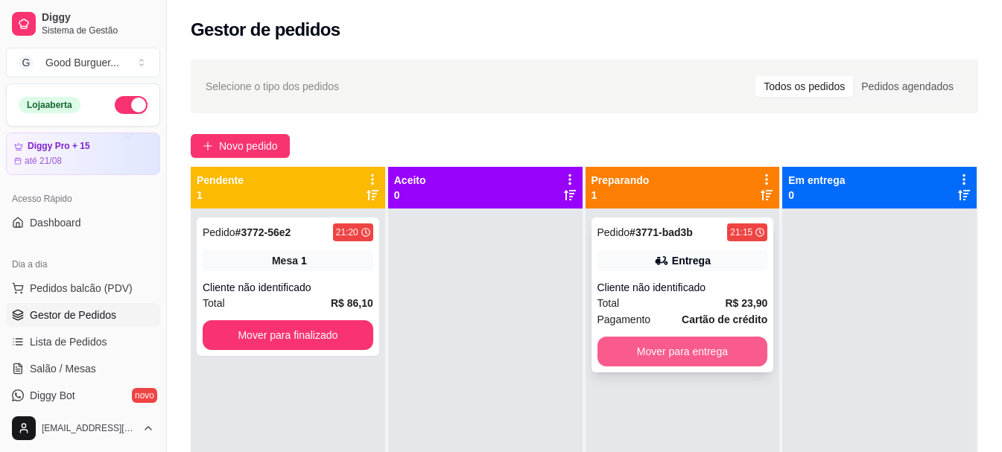
click at [631, 350] on button "Mover para entrega" at bounding box center [683, 352] width 171 height 30
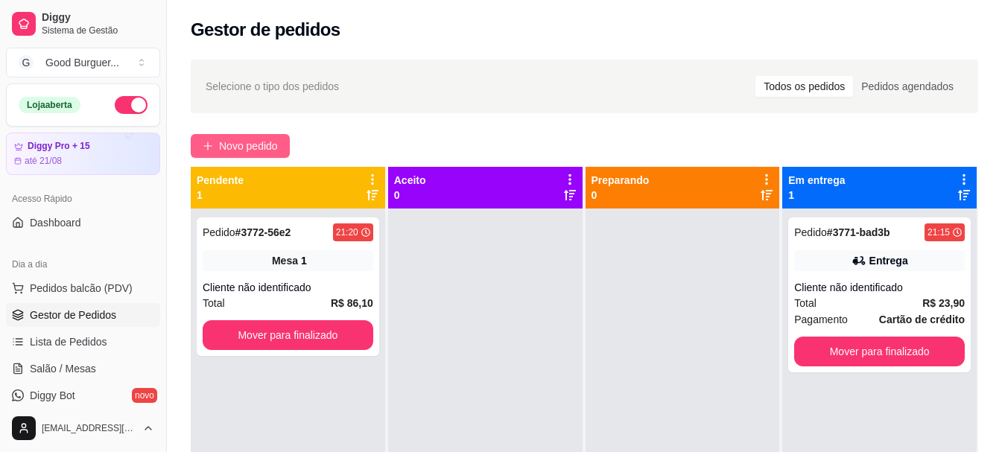
click at [224, 141] on span "Novo pedido" at bounding box center [248, 146] width 59 height 16
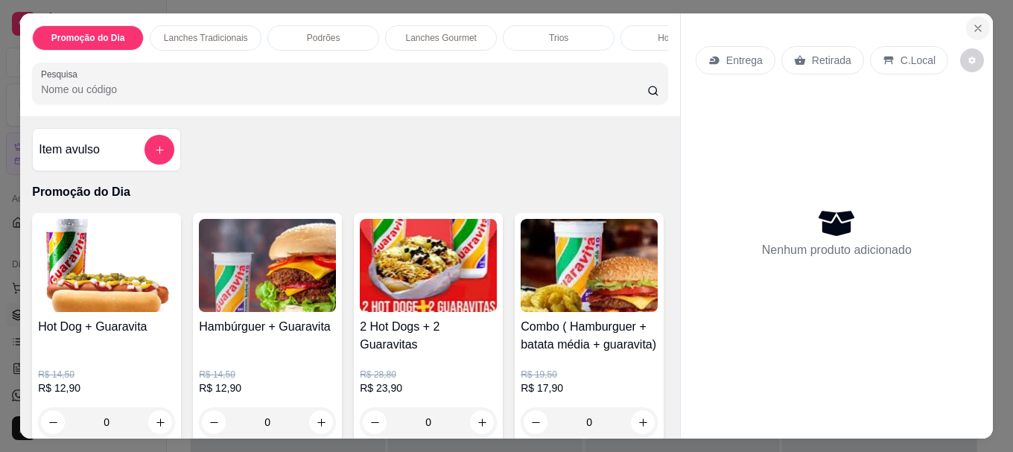
click at [972, 22] on icon "Close" at bounding box center [978, 28] width 12 height 12
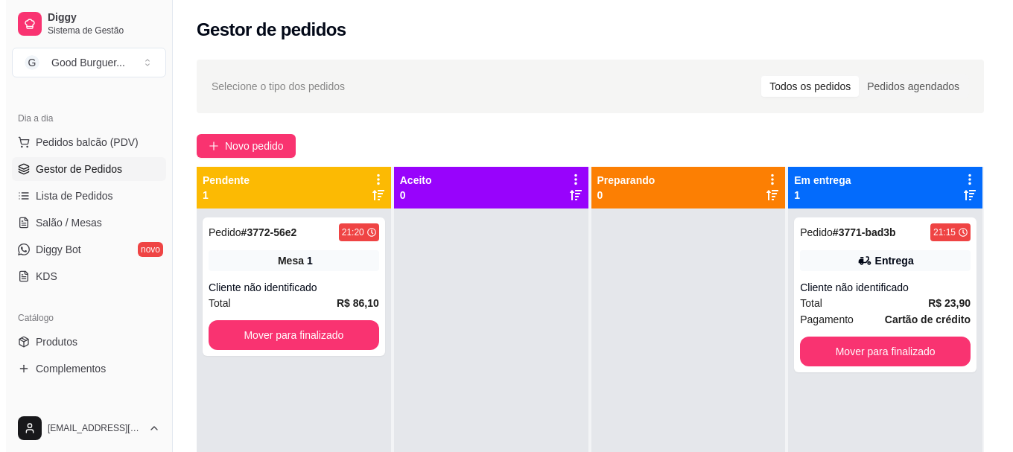
scroll to position [149, 0]
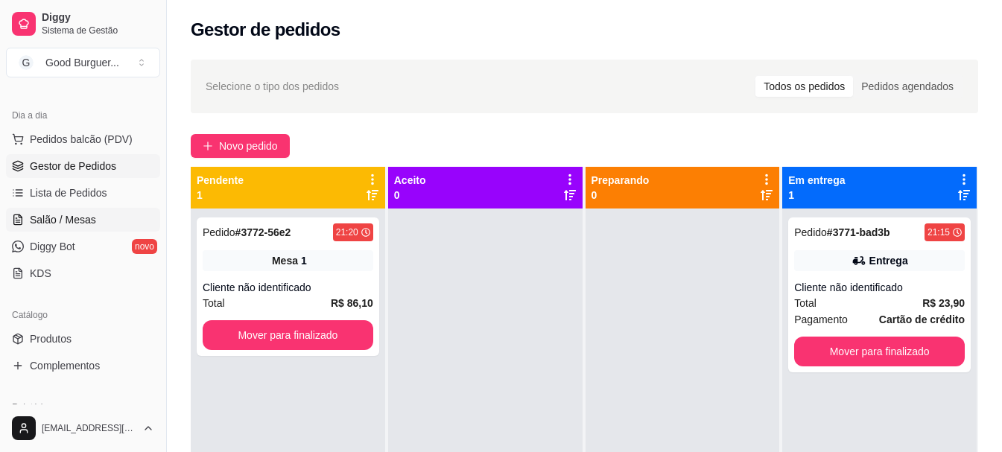
click at [72, 224] on span "Salão / Mesas" at bounding box center [63, 219] width 66 height 15
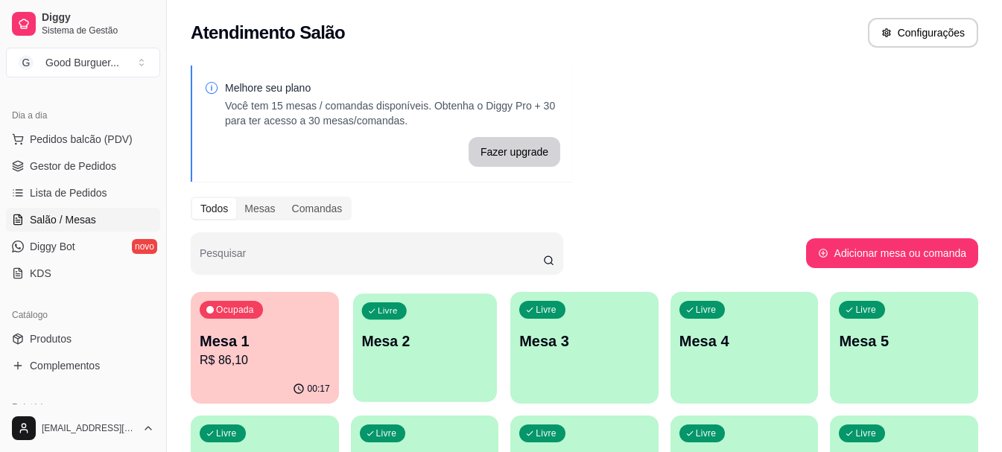
click at [389, 337] on p "Mesa 2" at bounding box center [424, 342] width 126 height 20
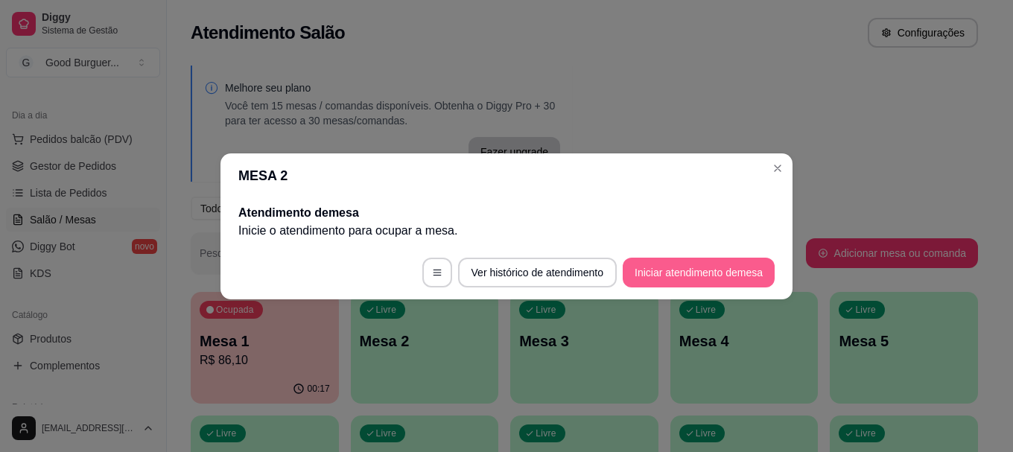
click at [726, 274] on button "Iniciar atendimento de mesa" at bounding box center [699, 273] width 152 height 30
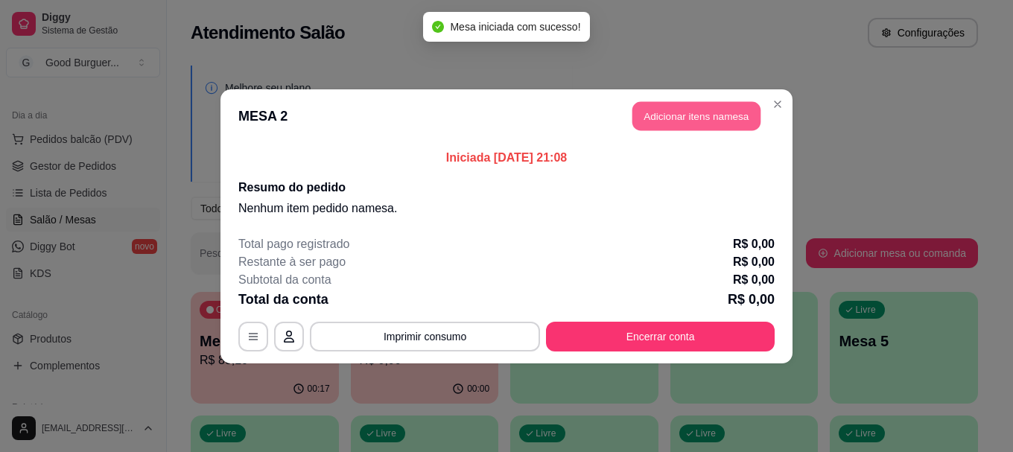
click at [693, 110] on button "Adicionar itens na mesa" at bounding box center [697, 115] width 128 height 29
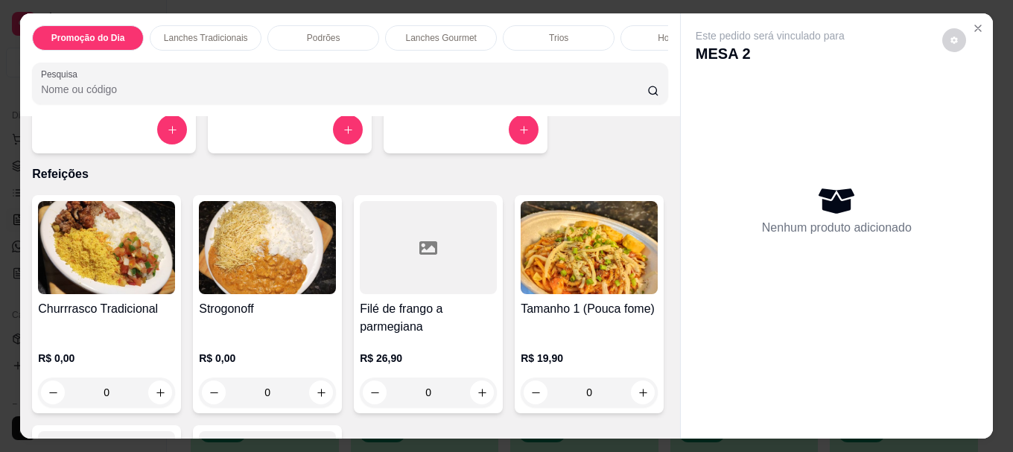
scroll to position [3055, 0]
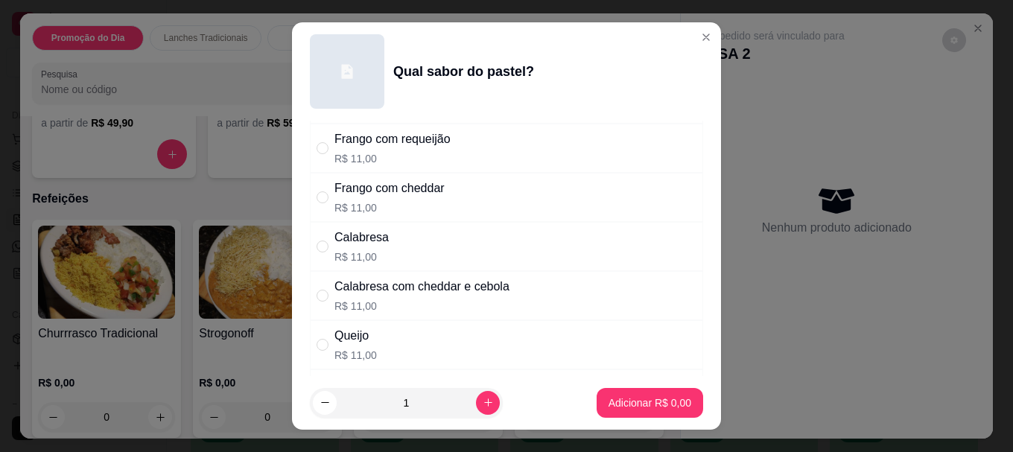
scroll to position [298, 0]
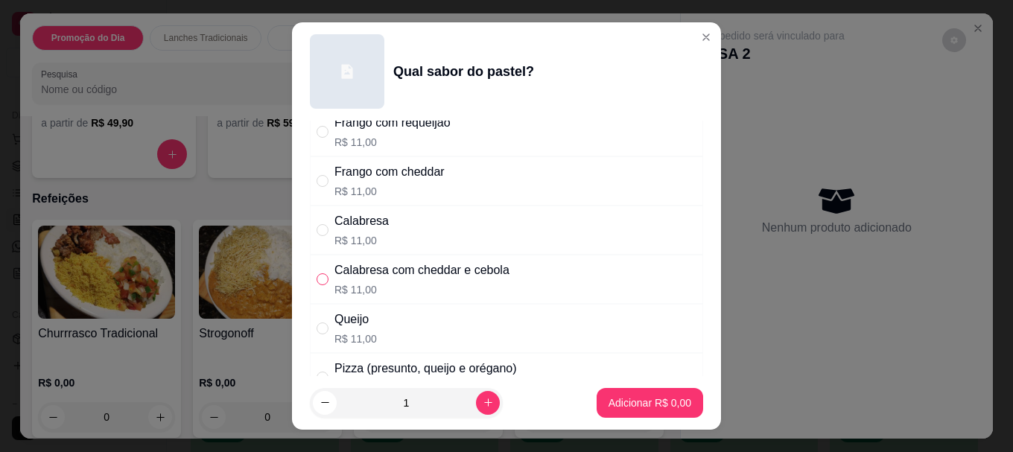
click at [320, 273] on input "" at bounding box center [323, 279] width 12 height 12
radio input "true"
click at [483, 402] on icon "increase-product-quantity" at bounding box center [488, 402] width 11 height 11
type input "2"
click at [604, 401] on p "Adicionar R$ 22,00" at bounding box center [647, 403] width 86 height 14
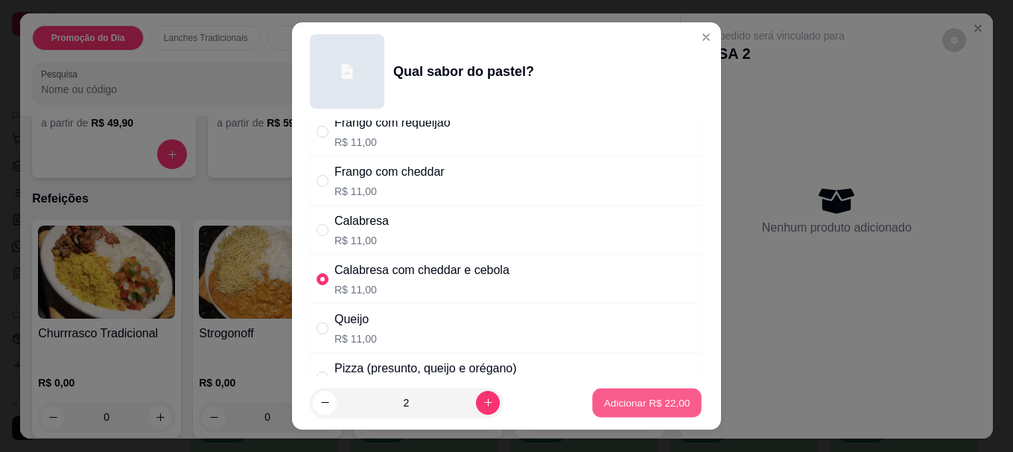
type input "2"
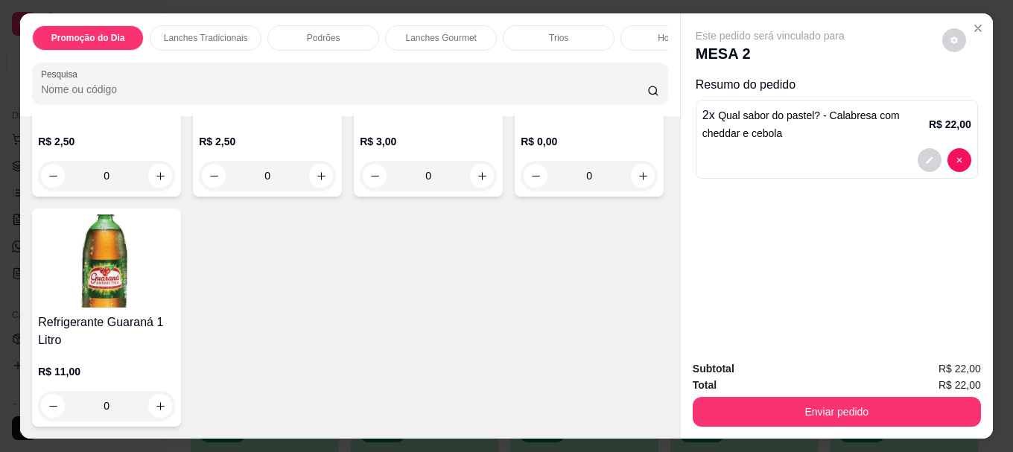
scroll to position [4984, 0]
click at [68, 95] on img at bounding box center [106, 48] width 137 height 93
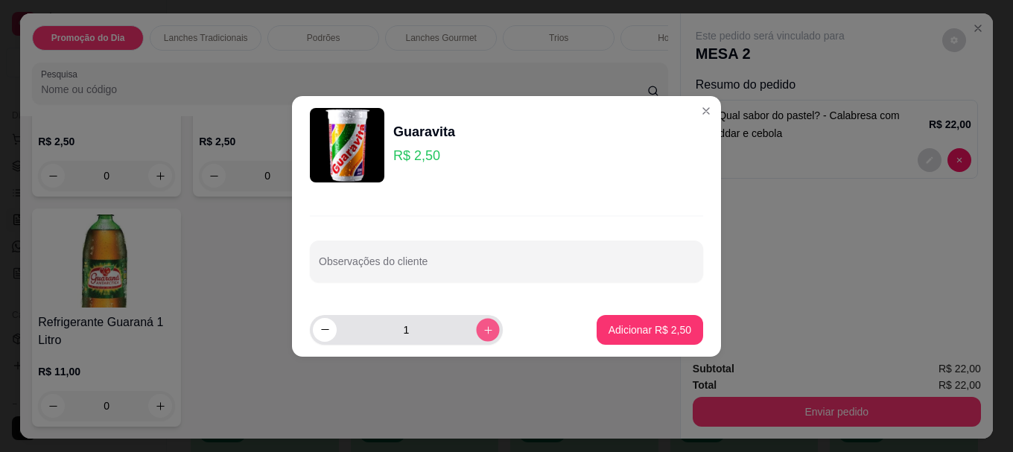
click at [483, 334] on icon "increase-product-quantity" at bounding box center [488, 329] width 11 height 11
type input "2"
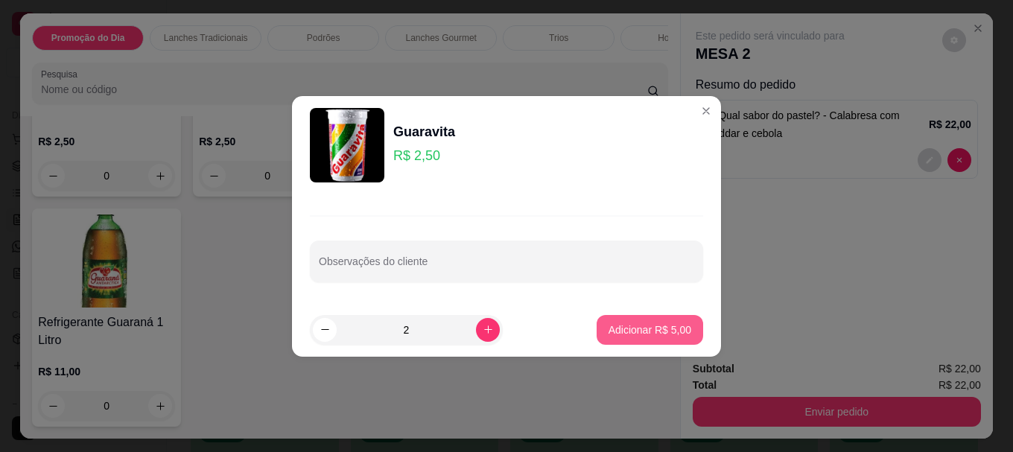
click at [644, 327] on p "Adicionar R$ 5,00" at bounding box center [650, 330] width 83 height 15
type input "2"
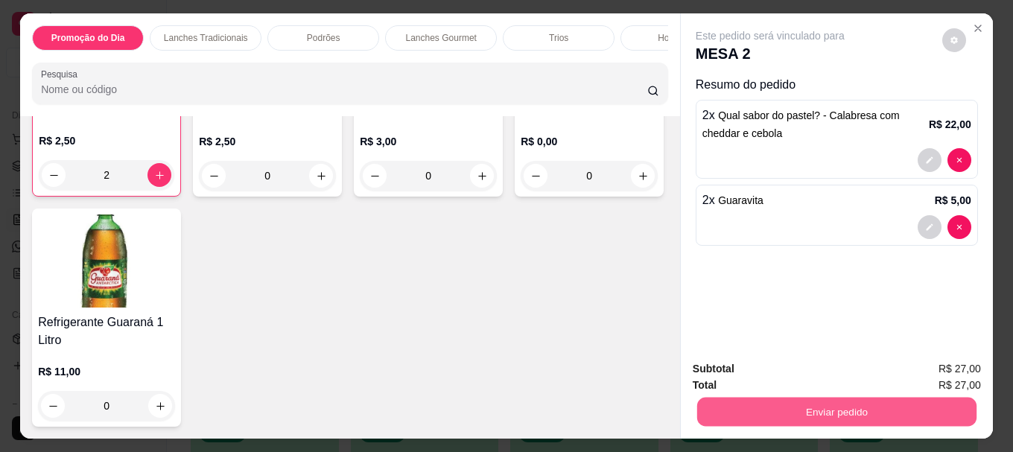
click at [814, 399] on button "Enviar pedido" at bounding box center [836, 411] width 279 height 29
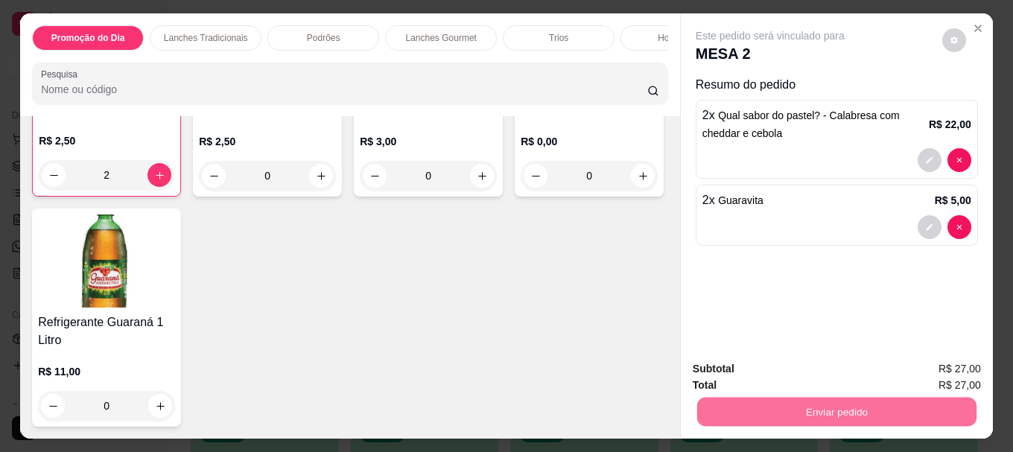
click at [761, 369] on button "Não registrar e enviar pedido" at bounding box center [787, 369] width 151 height 28
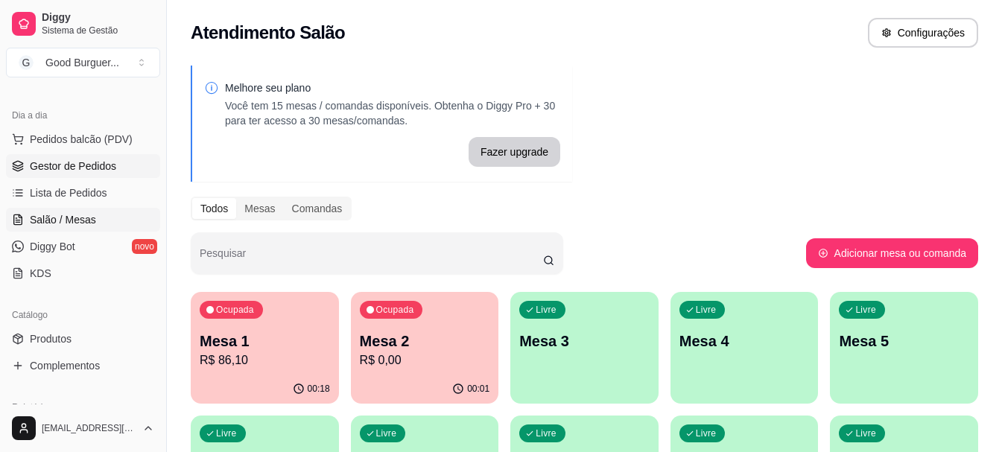
click at [66, 162] on span "Gestor de Pedidos" at bounding box center [73, 166] width 86 height 15
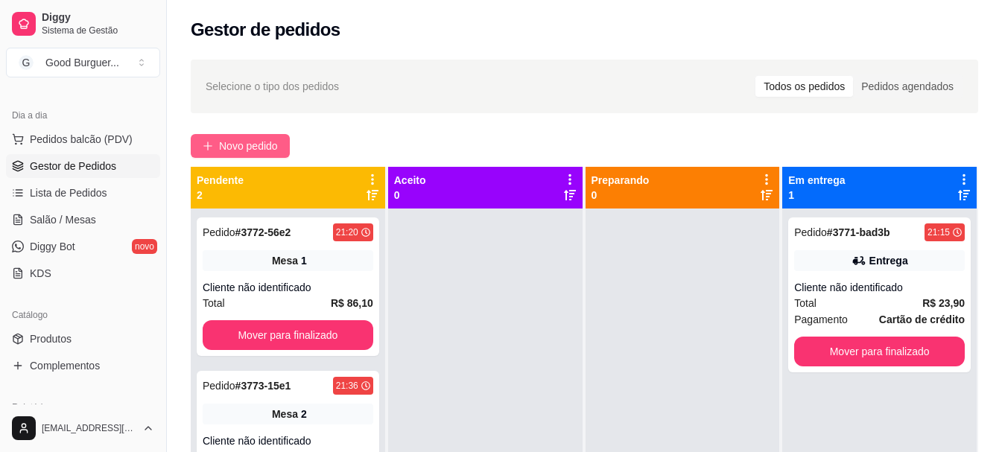
click at [246, 145] on span "Novo pedido" at bounding box center [248, 146] width 59 height 16
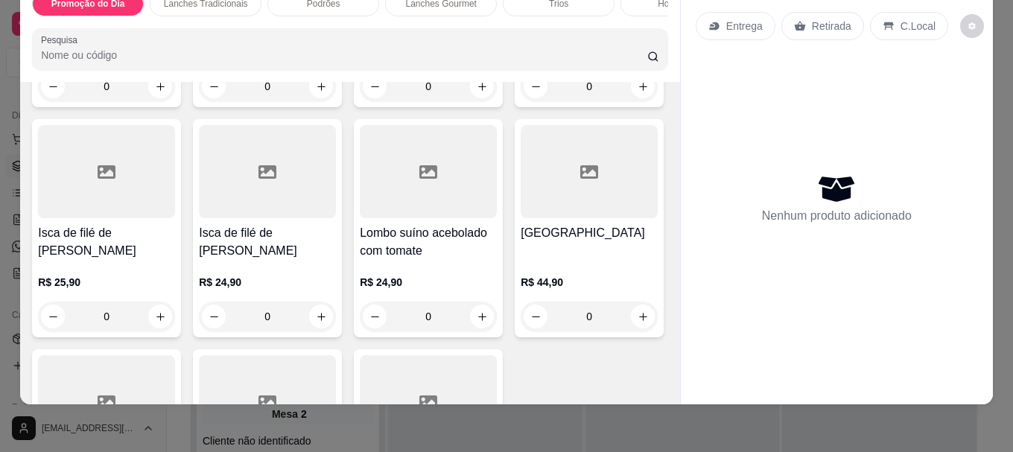
scroll to position [3800, 0]
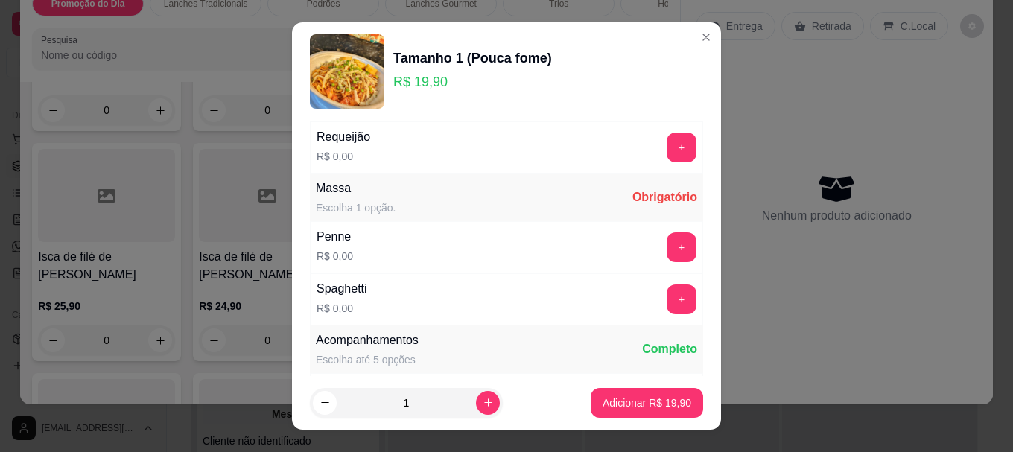
scroll to position [658, 0]
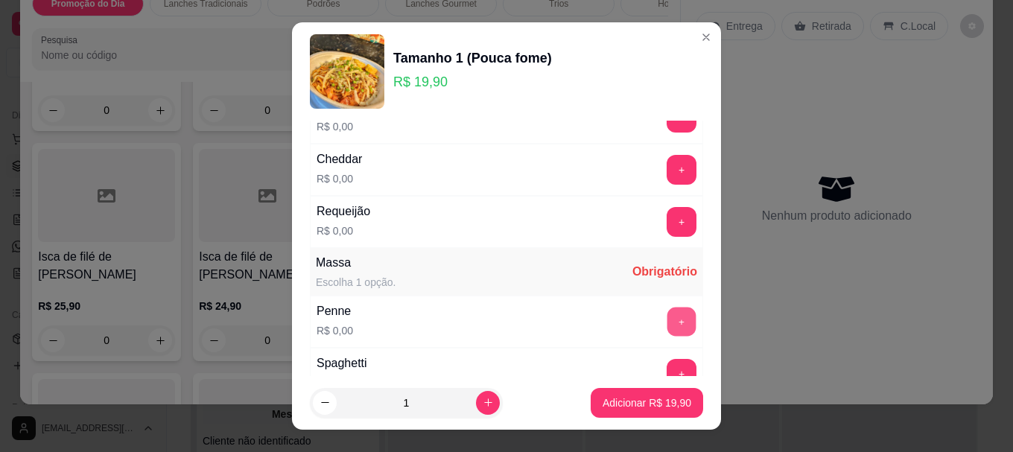
click at [668, 321] on button "+" at bounding box center [682, 322] width 29 height 29
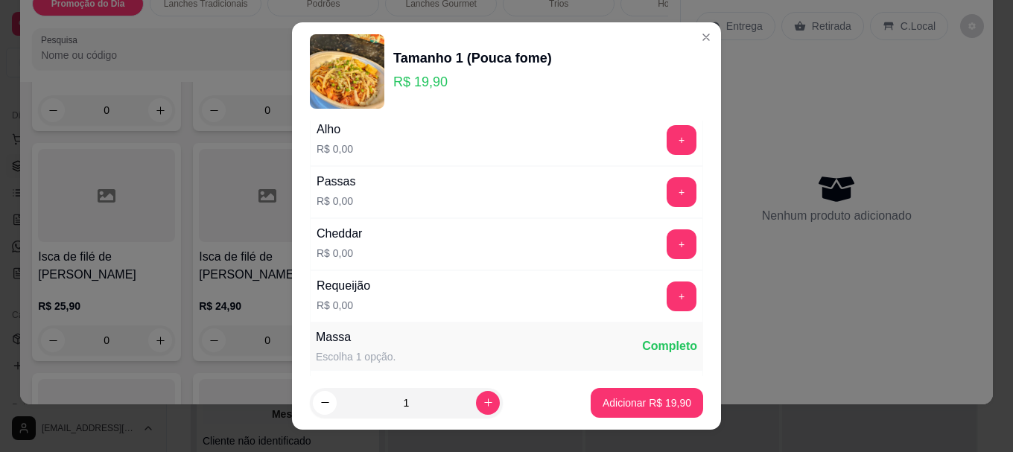
scroll to position [509, 0]
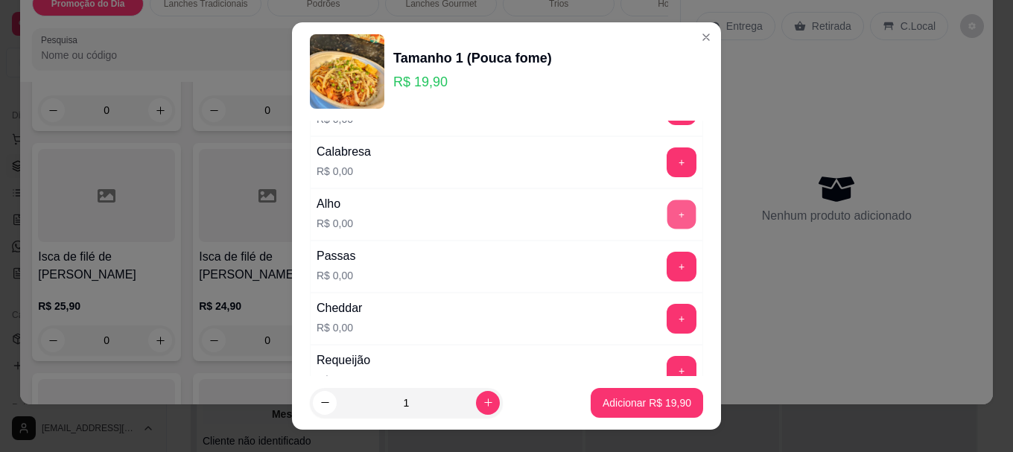
click at [668, 212] on button "+" at bounding box center [682, 214] width 29 height 29
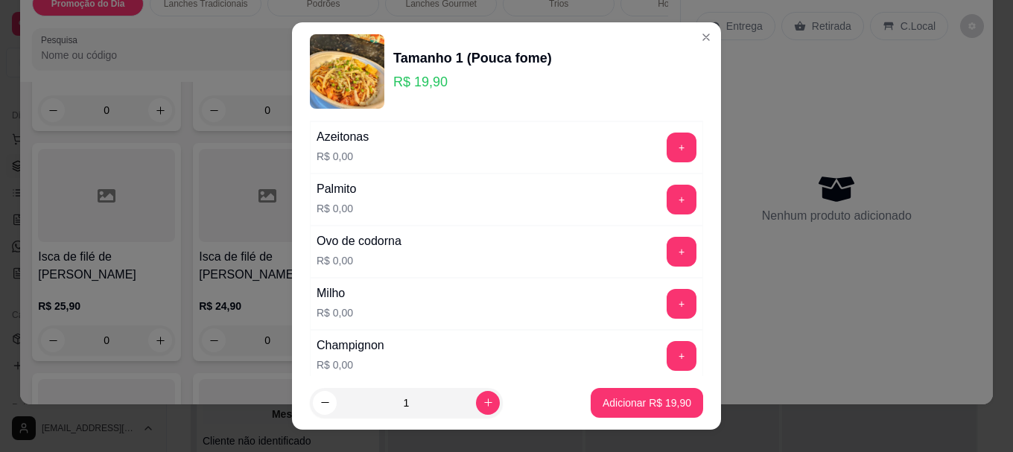
scroll to position [136, 0]
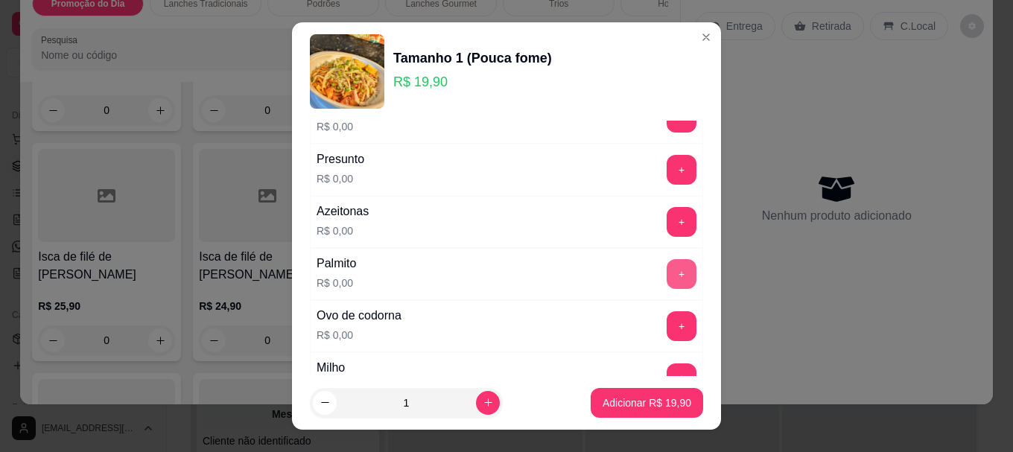
click at [667, 267] on button "+" at bounding box center [682, 274] width 30 height 30
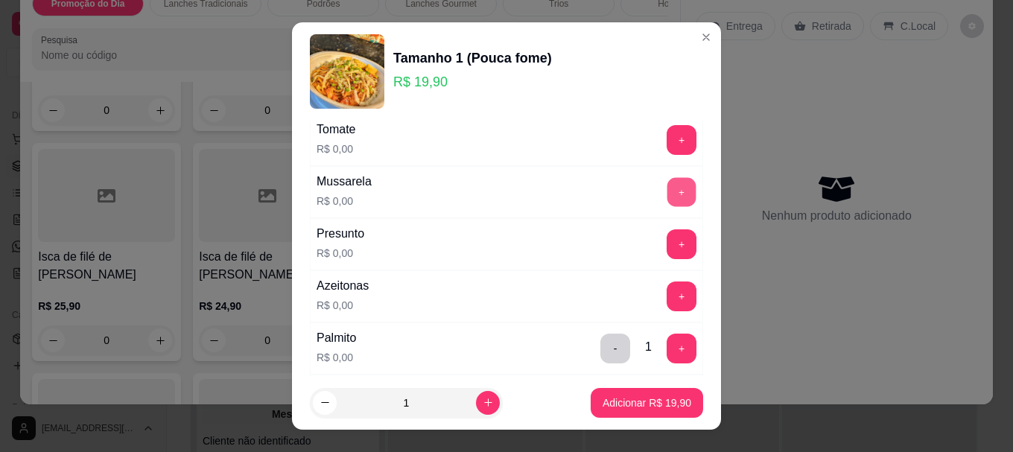
click at [668, 186] on button "+" at bounding box center [682, 192] width 29 height 29
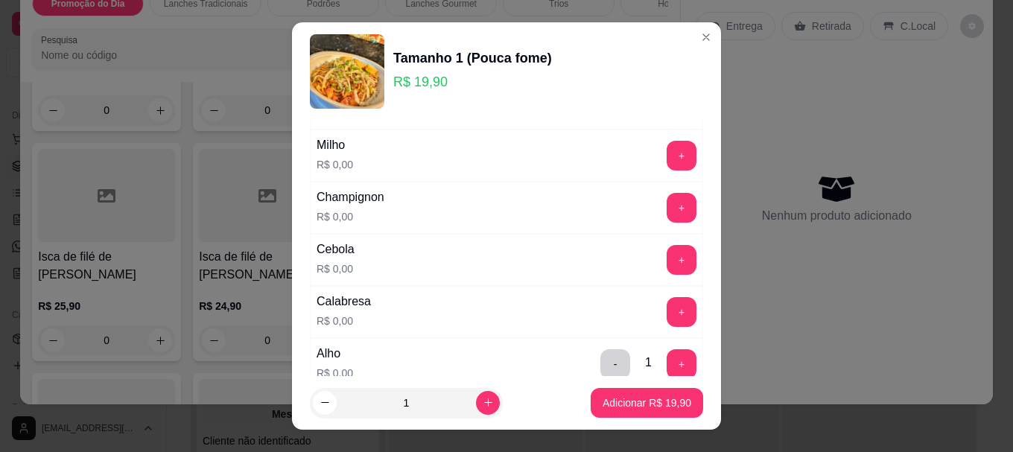
scroll to position [360, 0]
click at [667, 308] on button "+" at bounding box center [682, 312] width 30 height 30
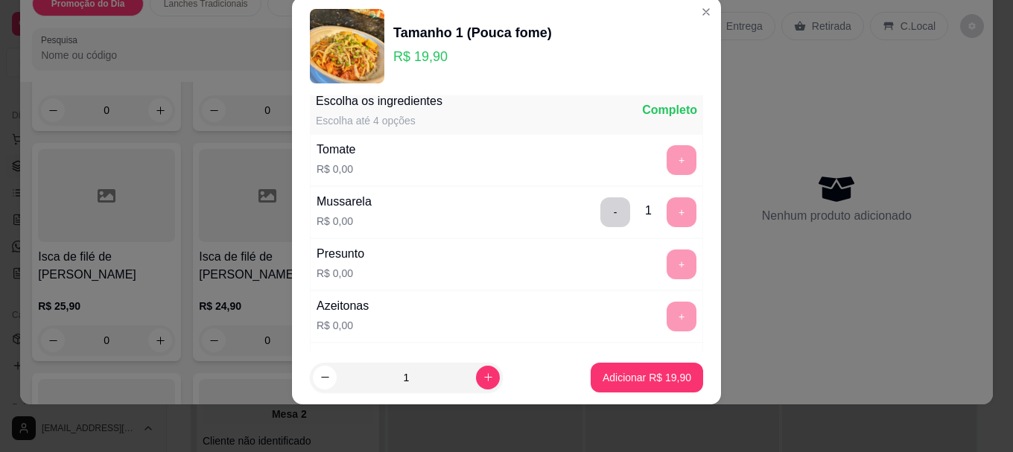
scroll to position [0, 0]
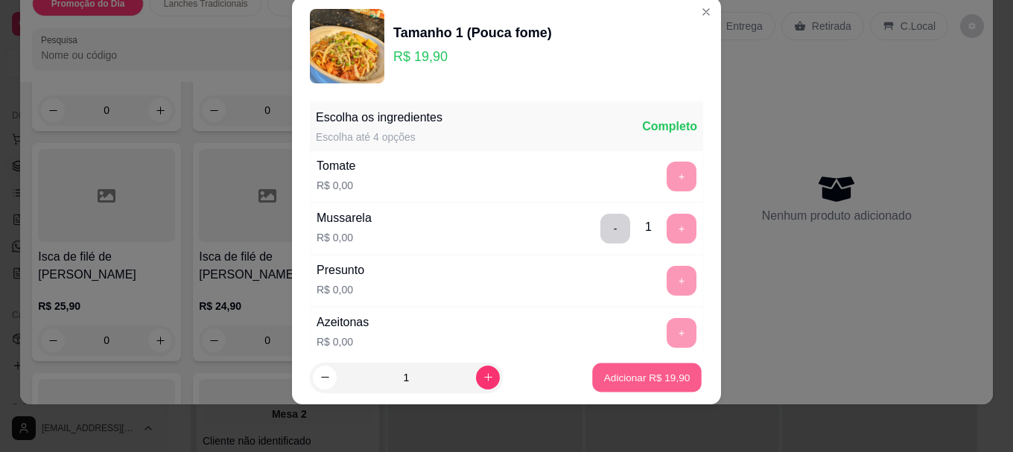
click at [646, 385] on button "Adicionar R$ 19,90" at bounding box center [647, 377] width 110 height 29
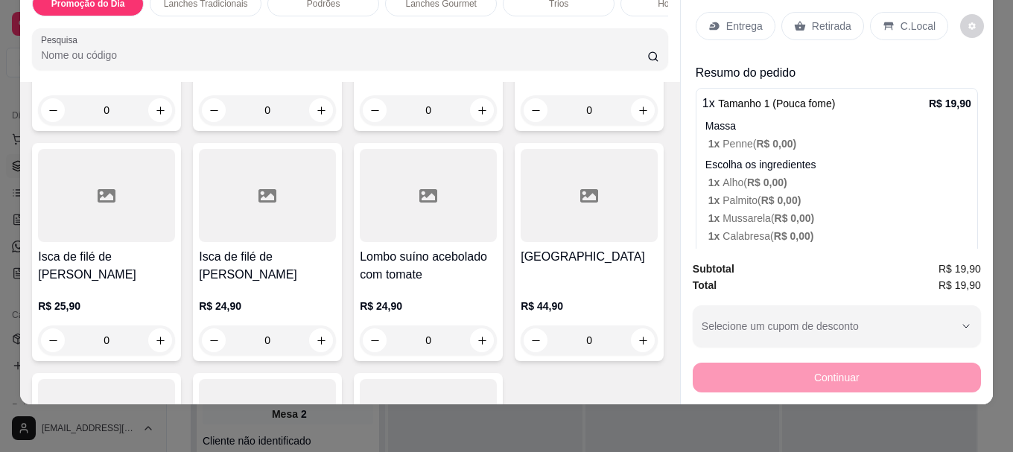
click at [726, 19] on p "Entrega" at bounding box center [744, 26] width 37 height 15
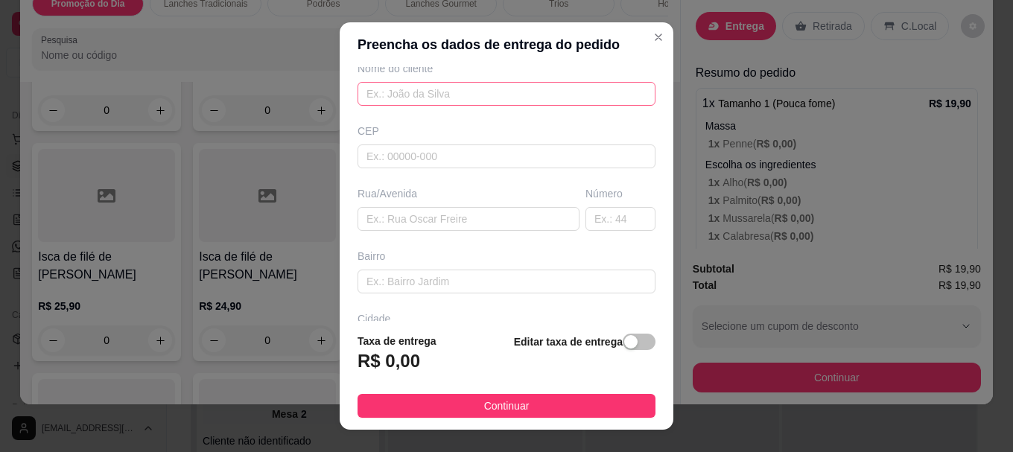
scroll to position [149, 0]
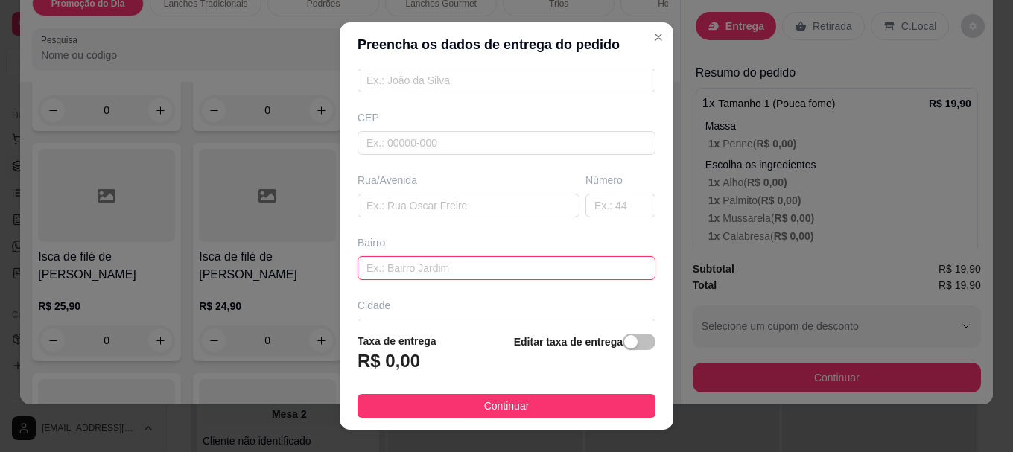
click at [459, 264] on input "text" at bounding box center [507, 268] width 298 height 24
type input "vale do sol"
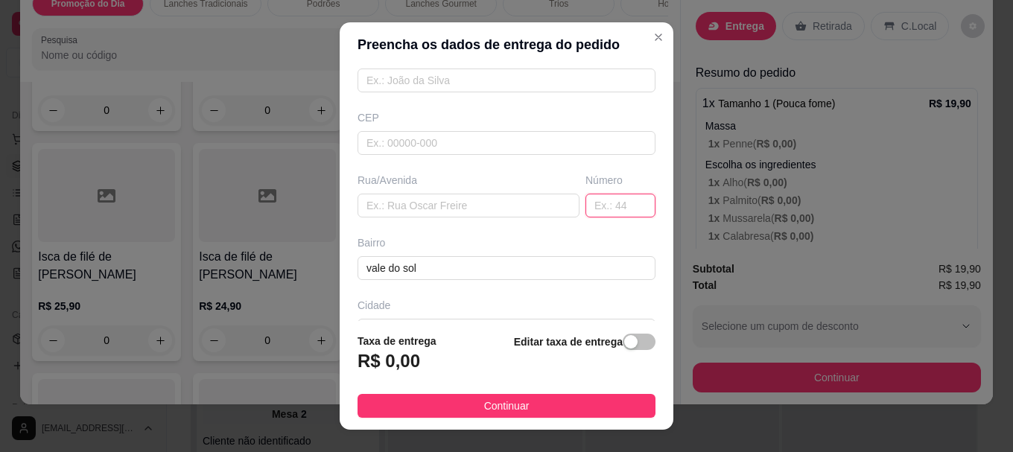
click at [587, 202] on input "text" at bounding box center [621, 206] width 70 height 24
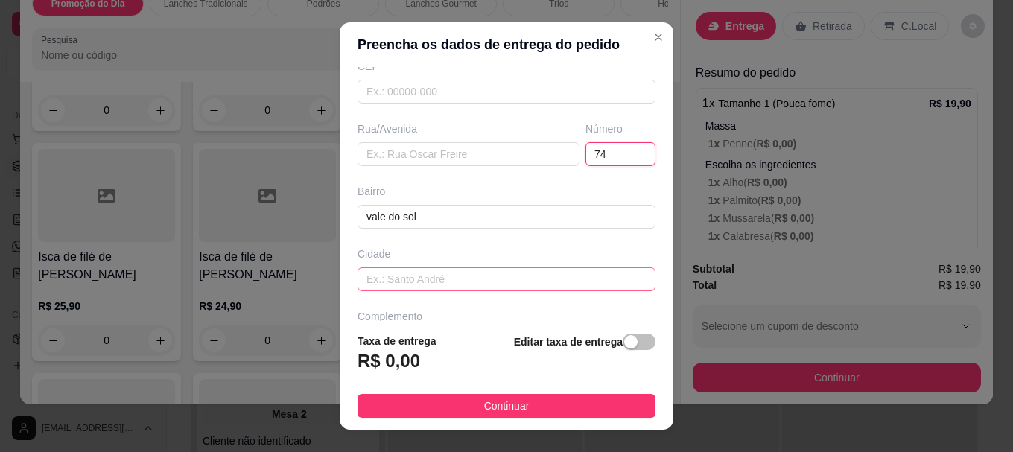
scroll to position [174, 0]
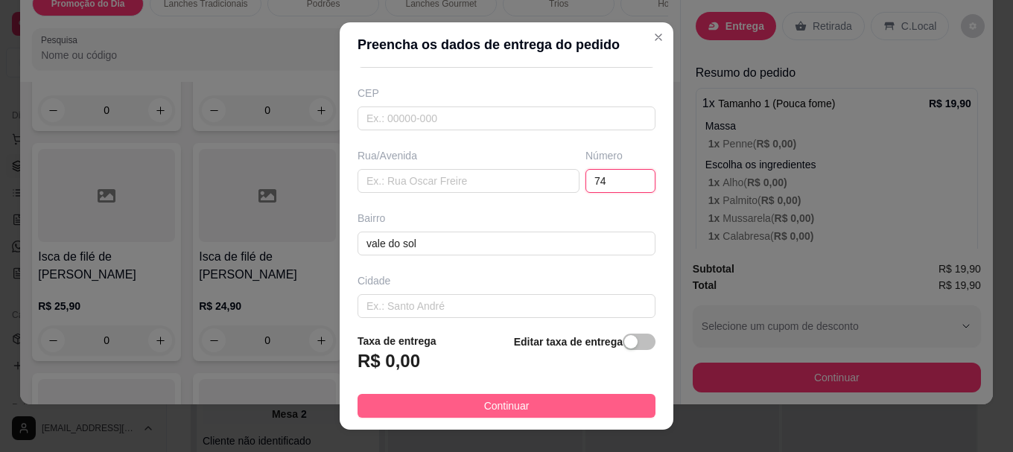
type input "74"
click at [484, 405] on span "Continuar" at bounding box center [506, 406] width 45 height 16
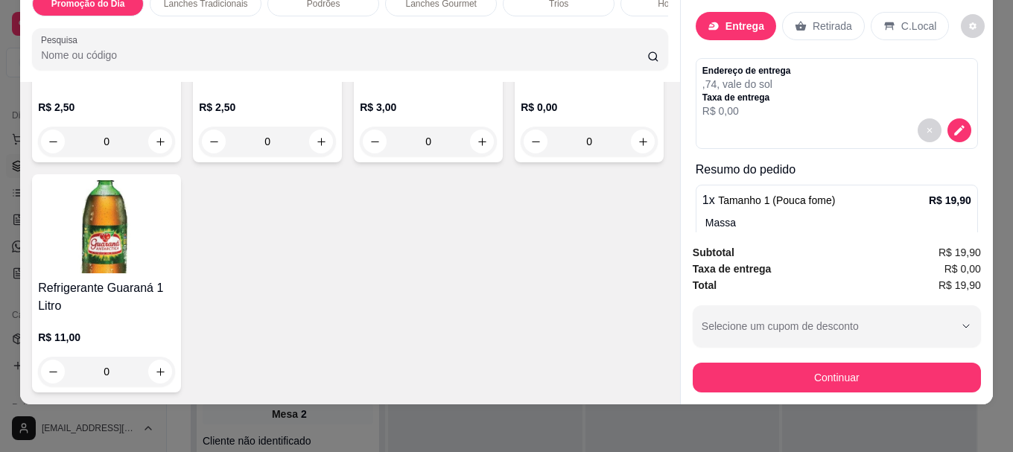
scroll to position [5131, 0]
click at [521, 61] on img at bounding box center [589, 14] width 137 height 93
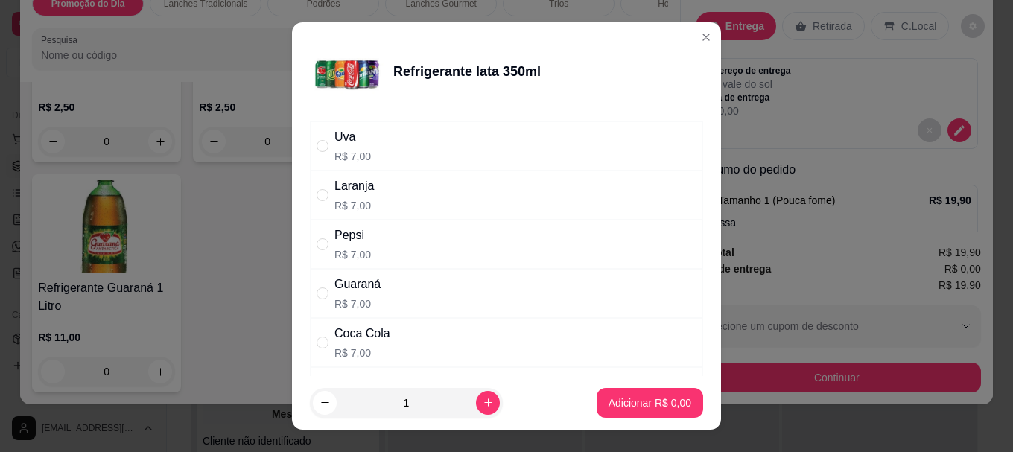
scroll to position [75, 0]
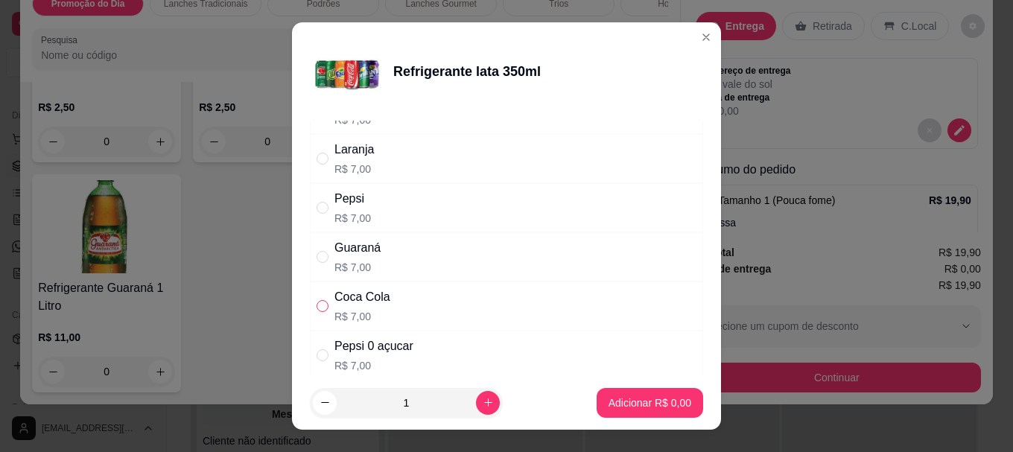
click at [318, 303] on input "" at bounding box center [323, 306] width 12 height 12
radio input "true"
click at [644, 403] on p "Adicionar R$ 7,00" at bounding box center [650, 403] width 83 height 15
type input "1"
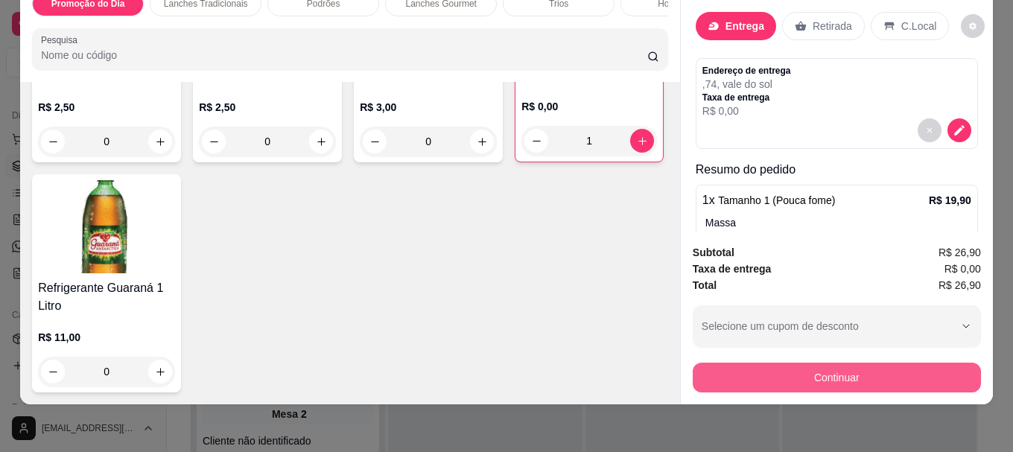
click at [843, 364] on button "Continuar" at bounding box center [837, 378] width 288 height 30
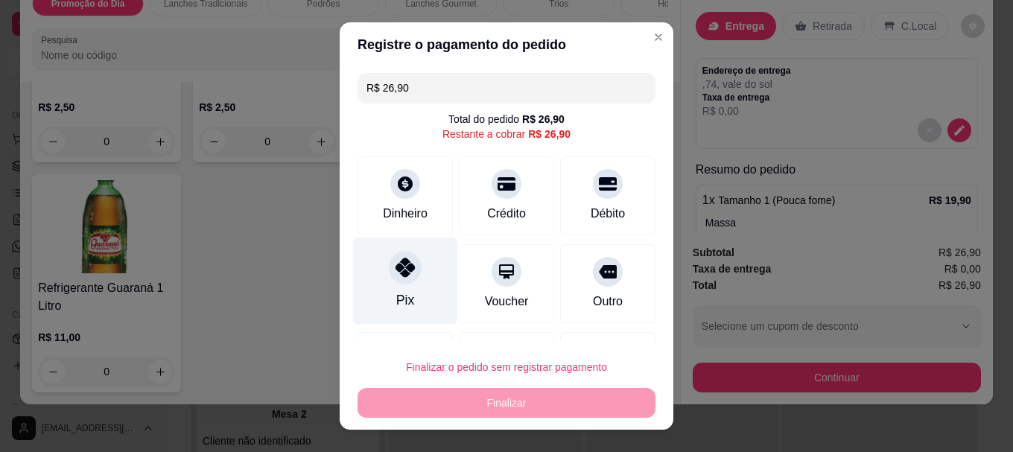
click at [396, 270] on icon at bounding box center [405, 268] width 19 height 19
type input "R$ 0,00"
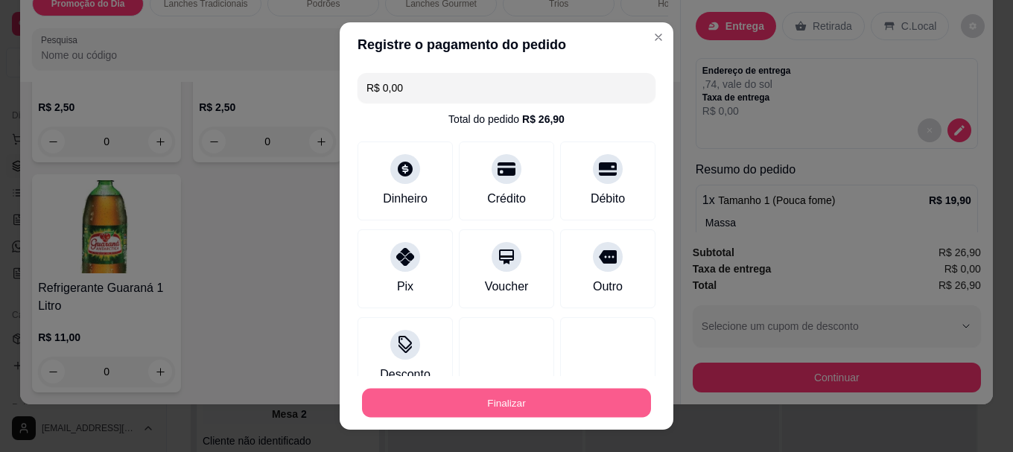
click at [507, 402] on button "Finalizar" at bounding box center [506, 402] width 289 height 29
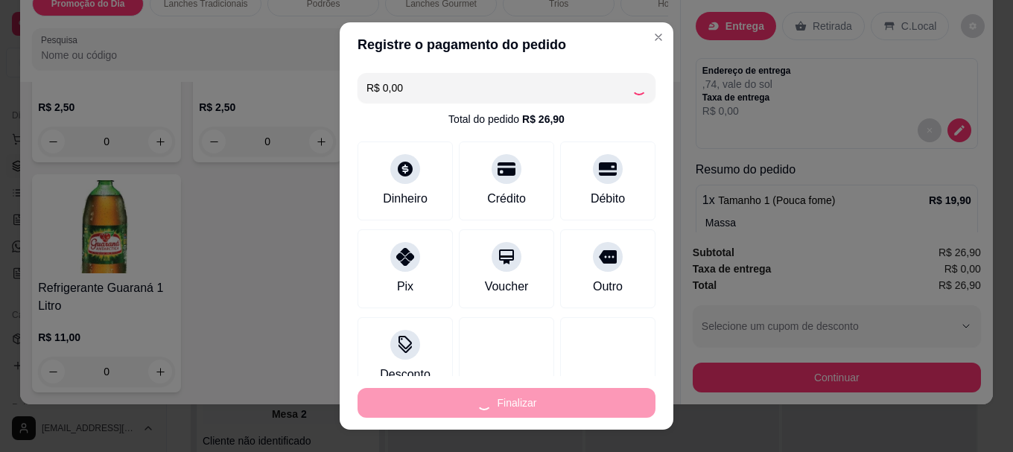
type input "0"
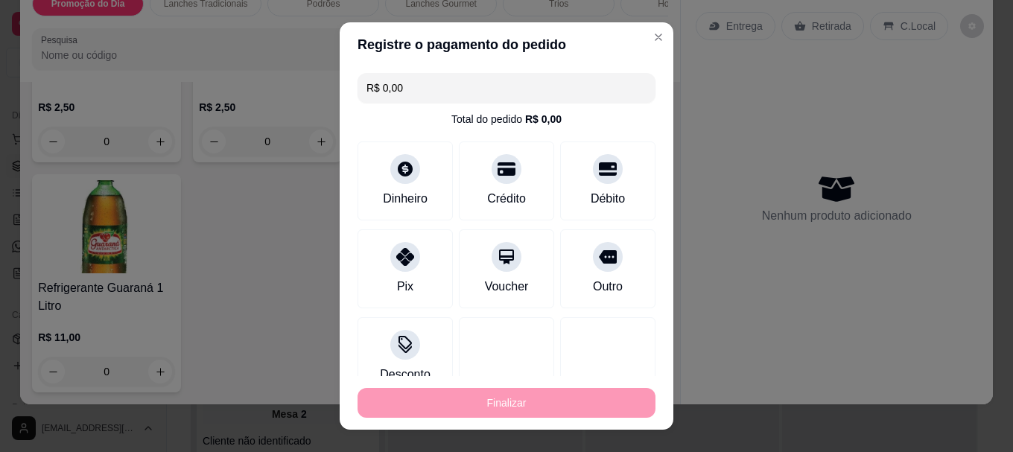
type input "-R$ 26,90"
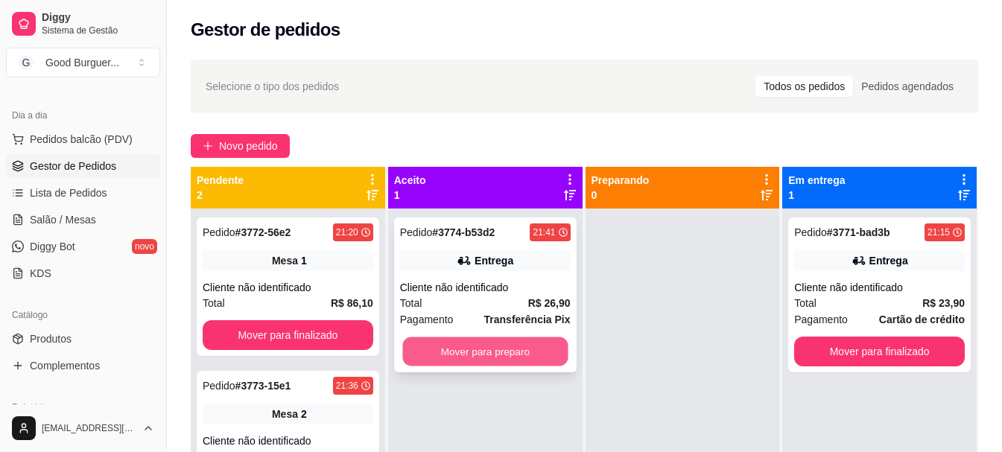
click at [475, 350] on button "Mover para preparo" at bounding box center [484, 352] width 165 height 29
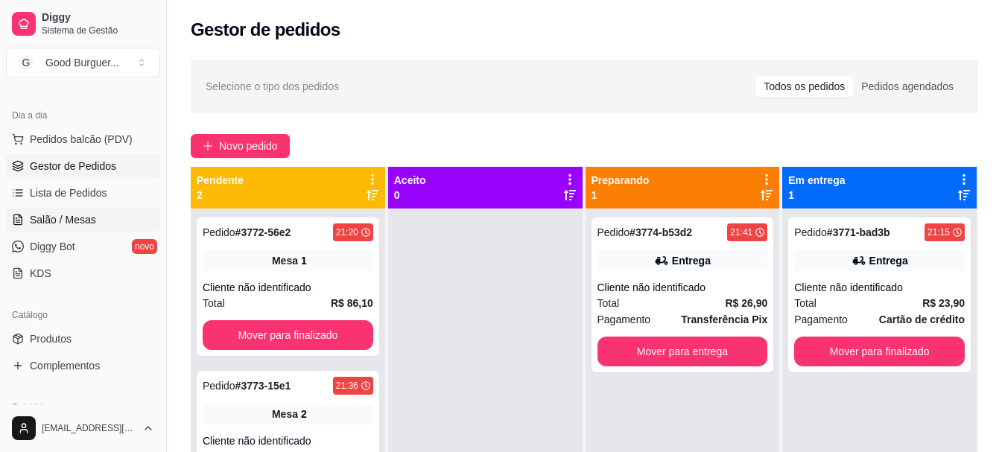
click at [37, 216] on span "Salão / Mesas" at bounding box center [63, 219] width 66 height 15
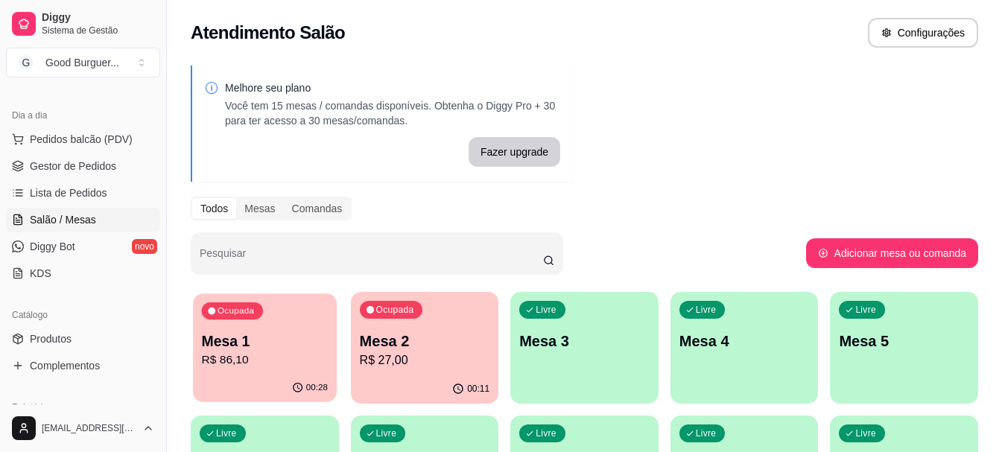
click at [260, 334] on p "Mesa 1" at bounding box center [265, 342] width 126 height 20
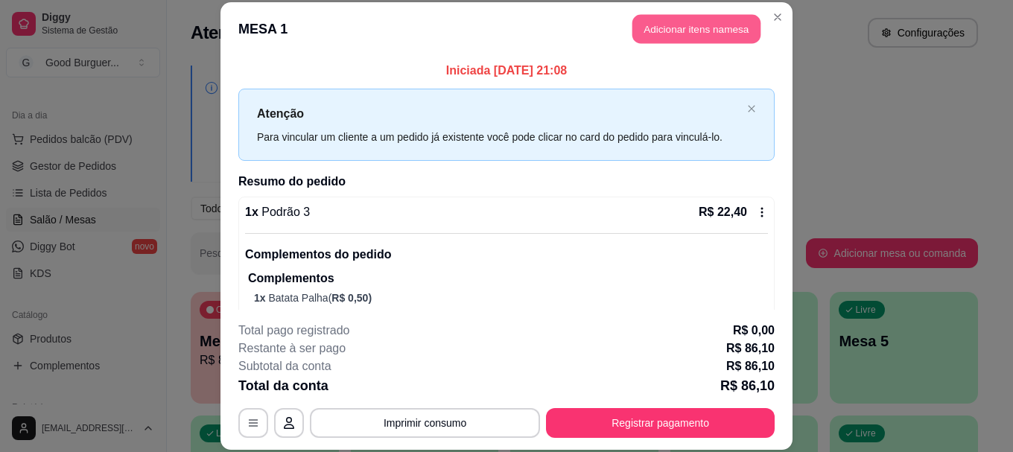
click at [659, 25] on button "Adicionar itens na mesa" at bounding box center [697, 29] width 128 height 29
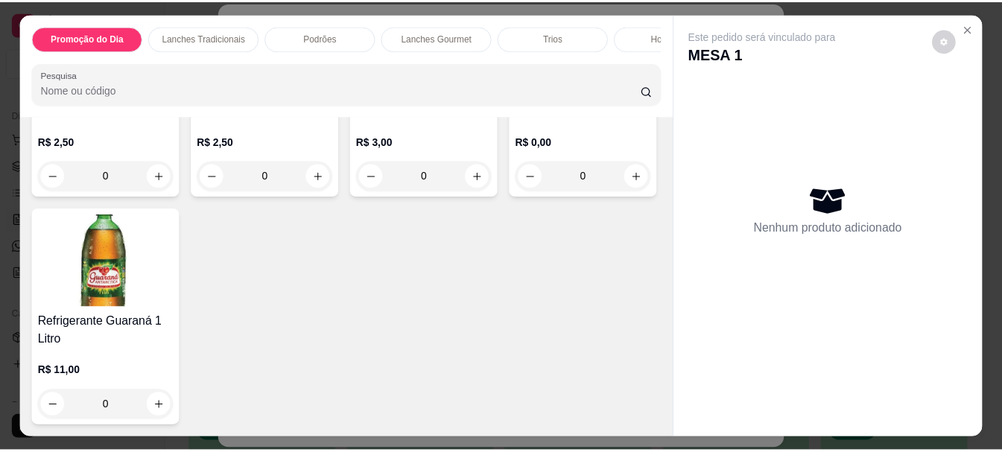
scroll to position [5131, 0]
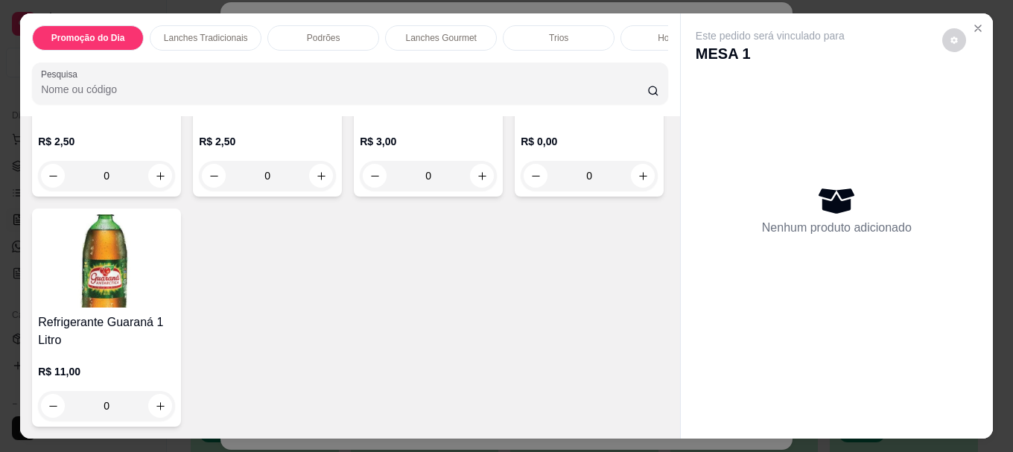
click at [175, 285] on img at bounding box center [106, 261] width 137 height 93
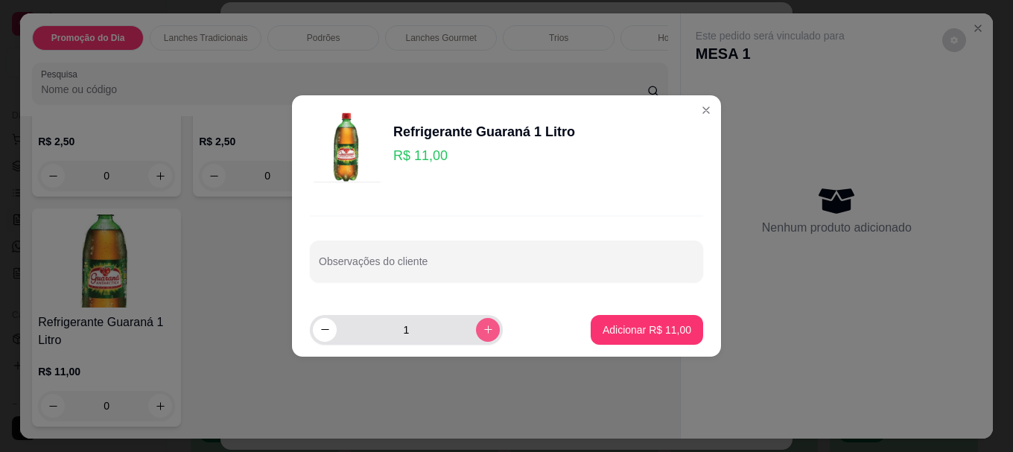
click at [483, 329] on icon "increase-product-quantity" at bounding box center [488, 329] width 11 height 11
type input "2"
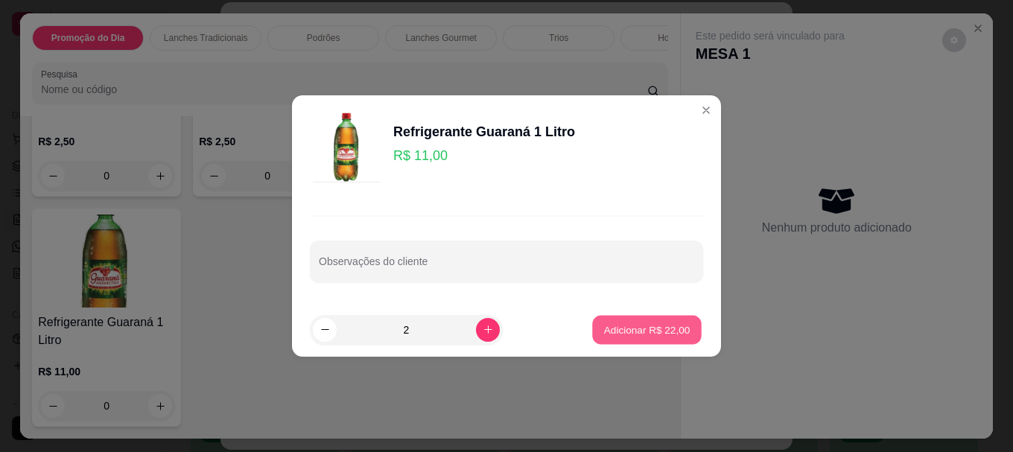
click at [613, 325] on p "Adicionar R$ 22,00" at bounding box center [647, 330] width 86 height 14
type input "2"
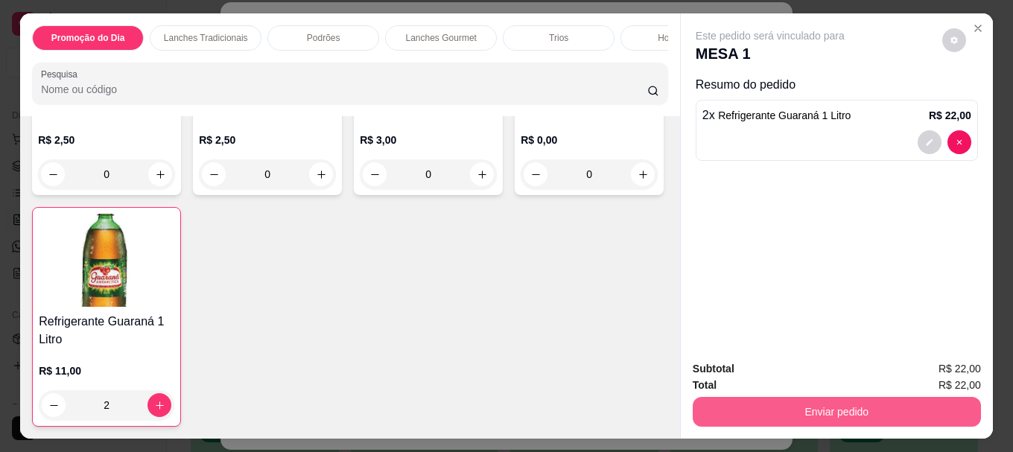
click at [701, 405] on button "Enviar pedido" at bounding box center [837, 412] width 288 height 30
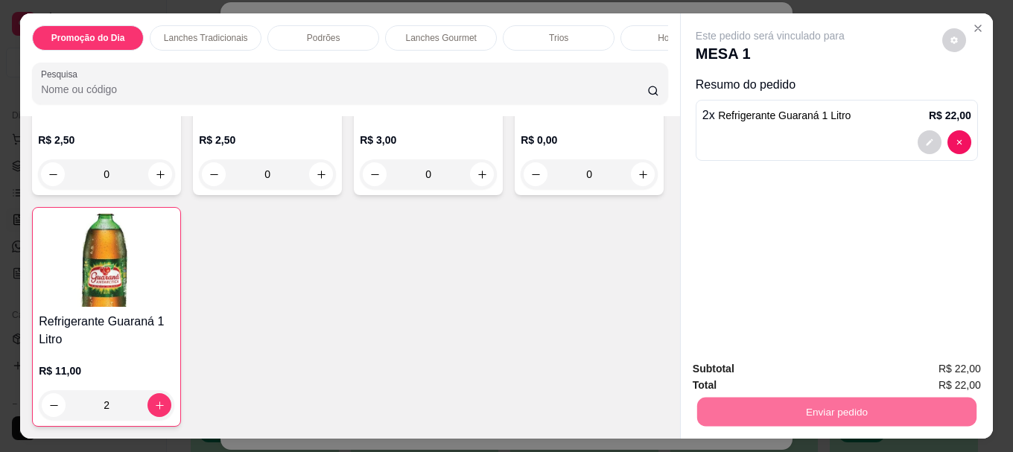
click at [712, 367] on button "Não registrar e enviar pedido" at bounding box center [787, 369] width 151 height 28
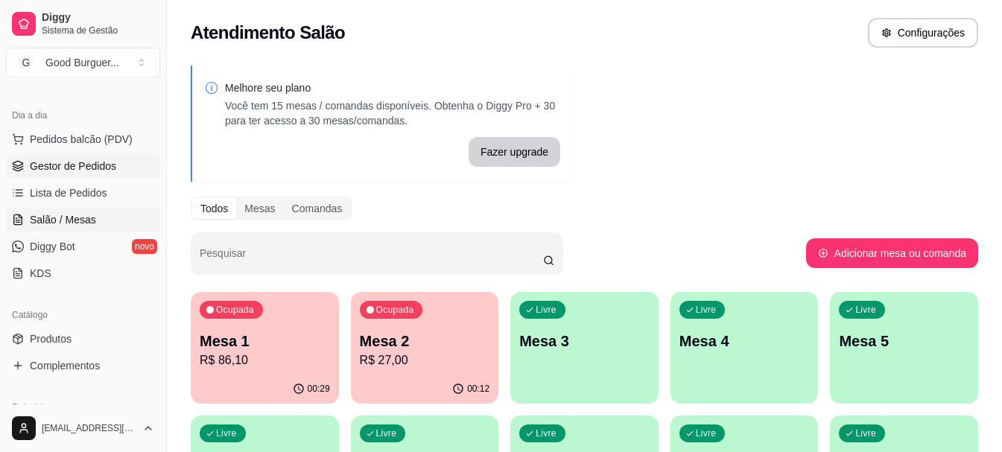
click at [71, 159] on span "Gestor de Pedidos" at bounding box center [73, 166] width 86 height 15
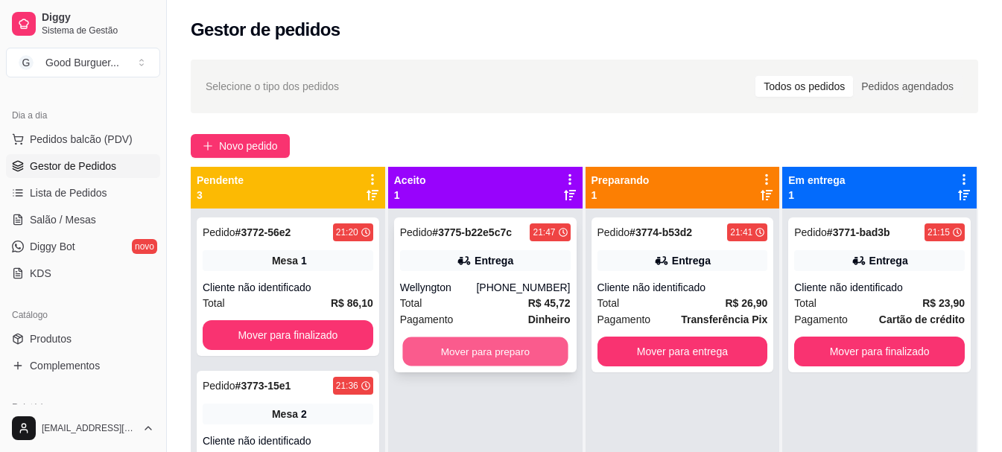
click at [478, 354] on button "Mover para preparo" at bounding box center [484, 352] width 165 height 29
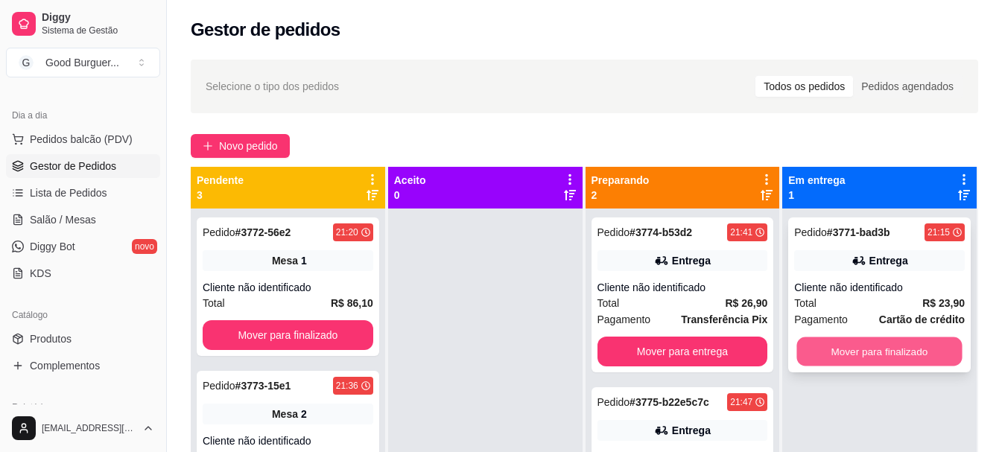
click at [861, 349] on button "Mover para finalizado" at bounding box center [879, 352] width 165 height 29
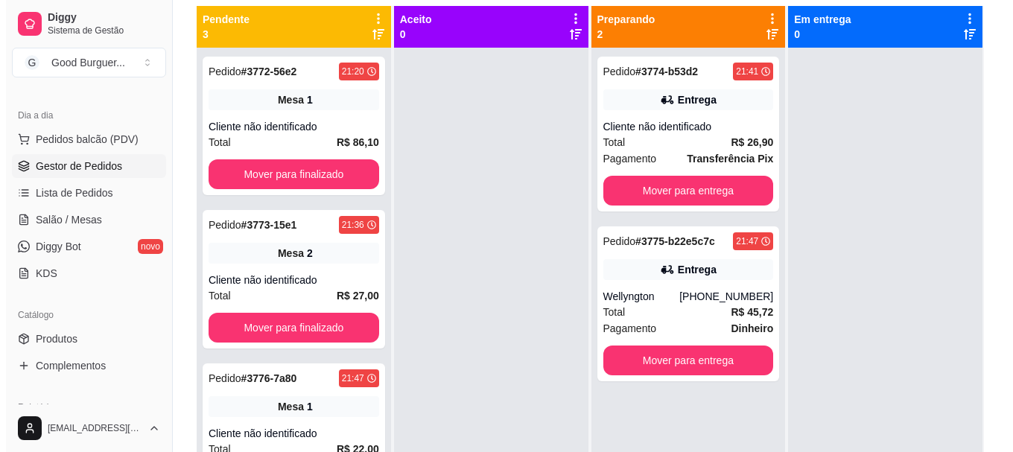
scroll to position [75, 0]
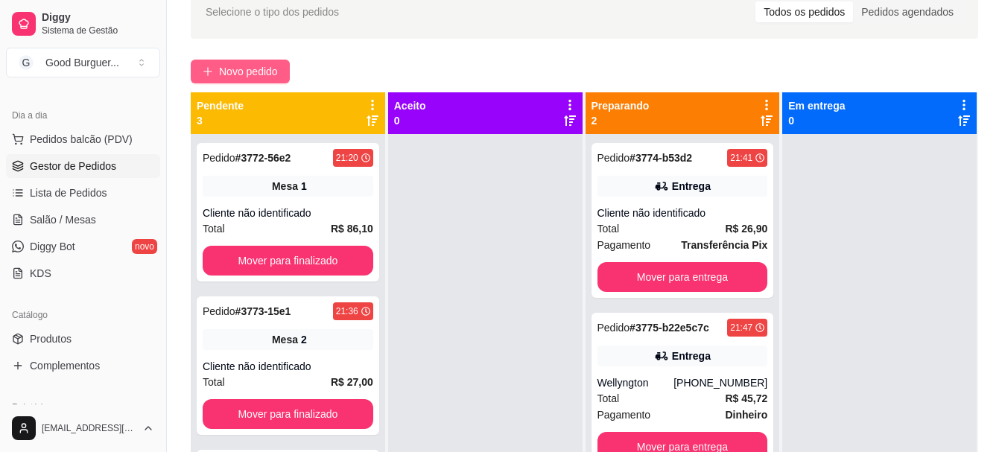
click at [244, 66] on span "Novo pedido" at bounding box center [248, 71] width 59 height 16
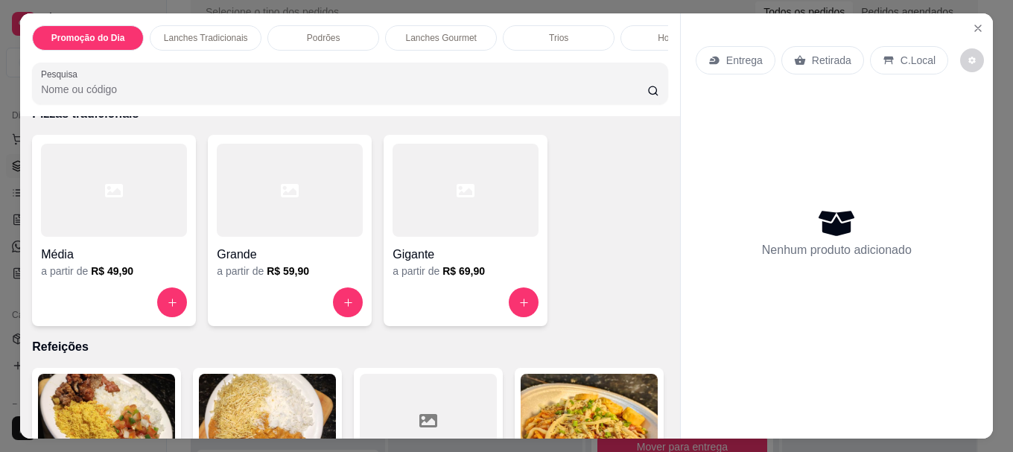
scroll to position [2906, 0]
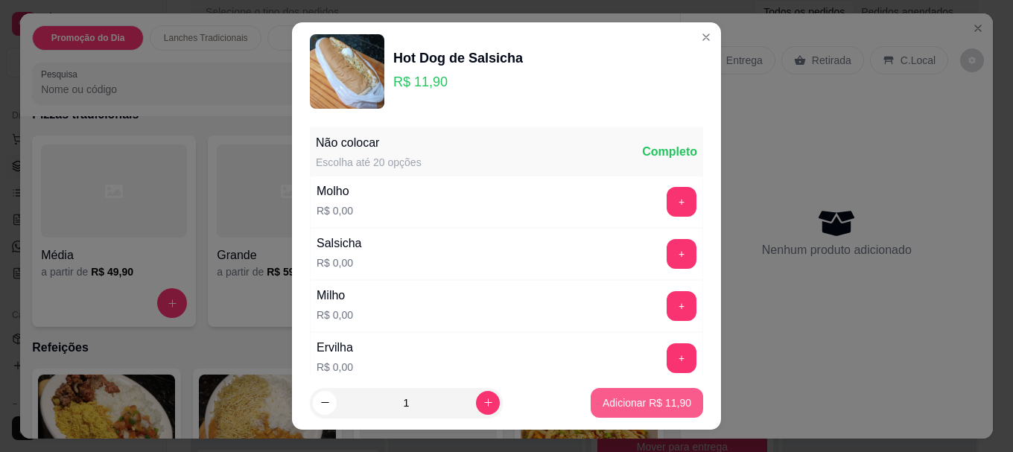
click at [612, 396] on p "Adicionar R$ 11,90" at bounding box center [647, 403] width 89 height 15
type input "1"
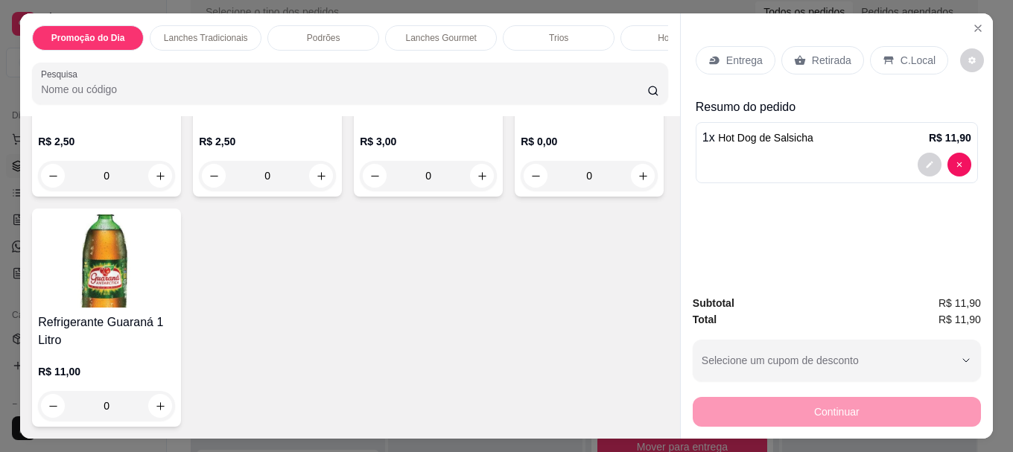
scroll to position [5133, 0]
click at [82, 124] on div "R$ 2,50 0" at bounding box center [106, 155] width 137 height 72
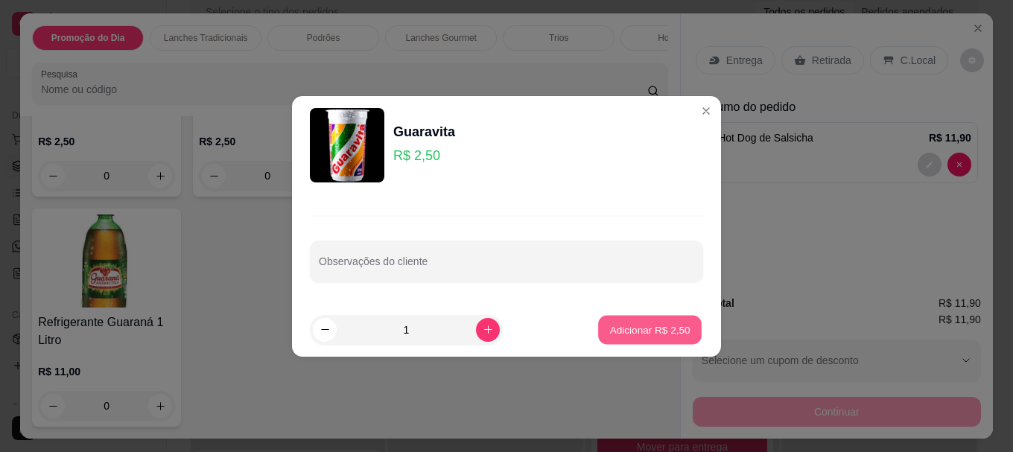
click at [612, 333] on p "Adicionar R$ 2,50" at bounding box center [649, 330] width 80 height 14
type input "1"
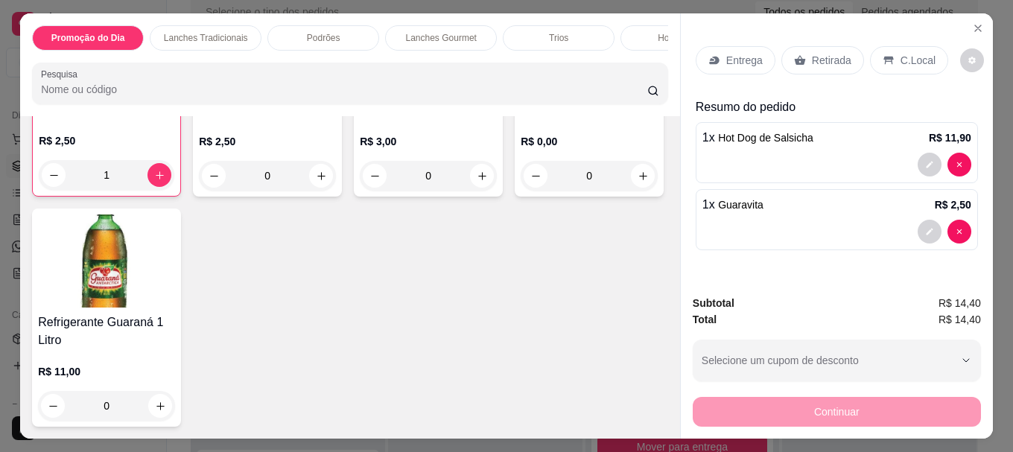
scroll to position [5133, 0]
click at [712, 54] on icon at bounding box center [715, 60] width 12 height 12
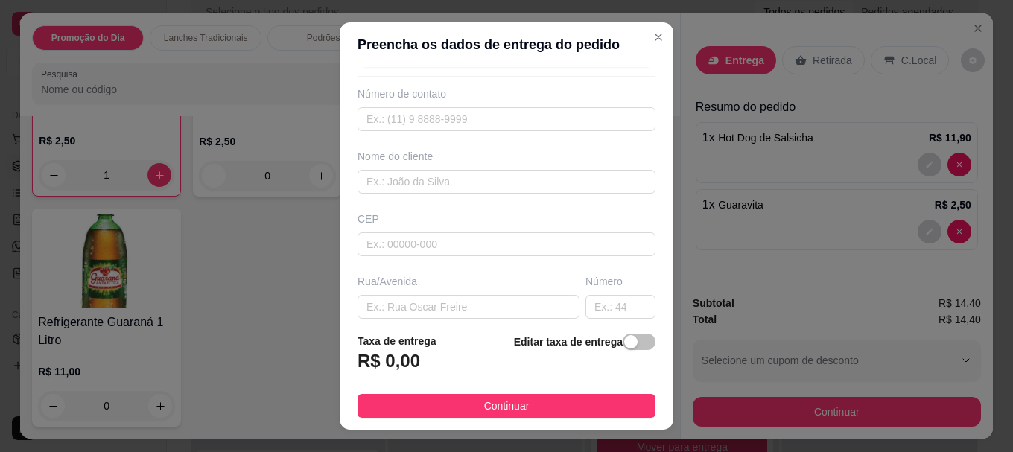
scroll to position [75, 0]
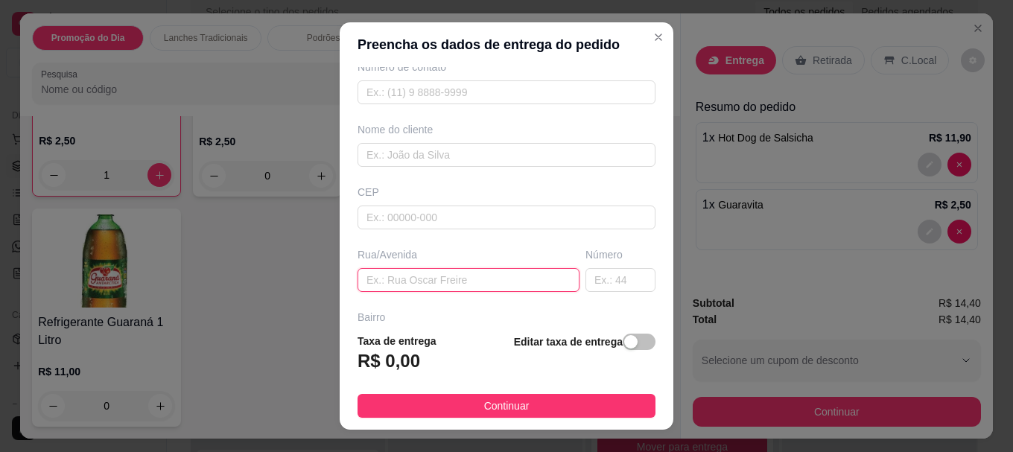
click at [418, 277] on input "text" at bounding box center [469, 280] width 222 height 24
paste input "[PERSON_NAME]"
type input "[PERSON_NAME]"
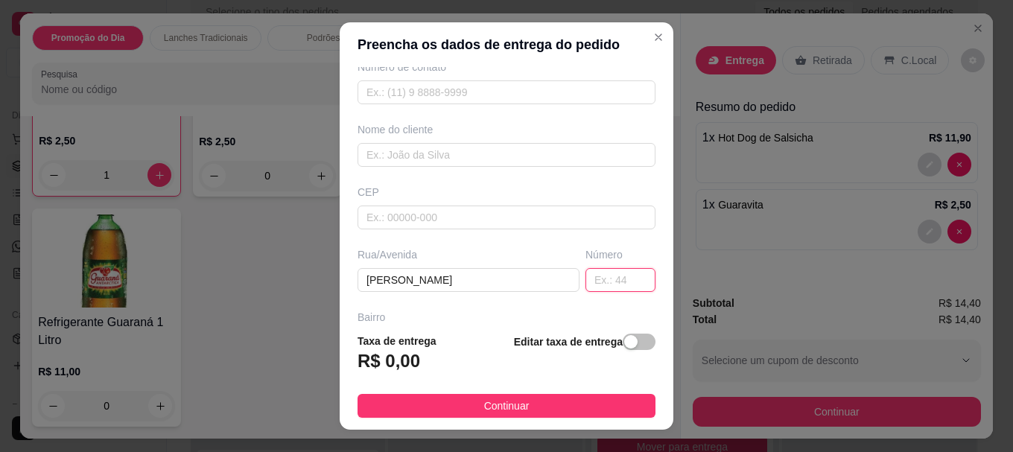
click at [614, 279] on input "text" at bounding box center [621, 280] width 70 height 24
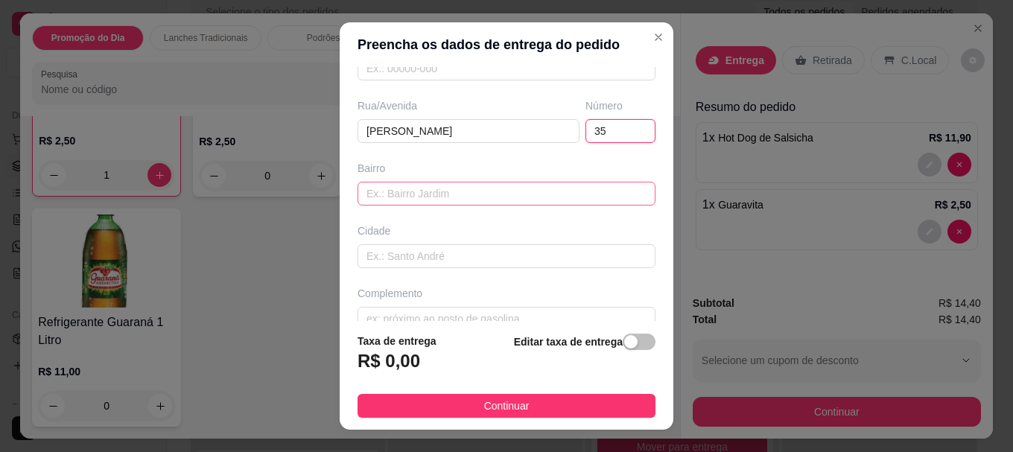
type input "35"
click at [427, 191] on input "text" at bounding box center [507, 194] width 298 height 24
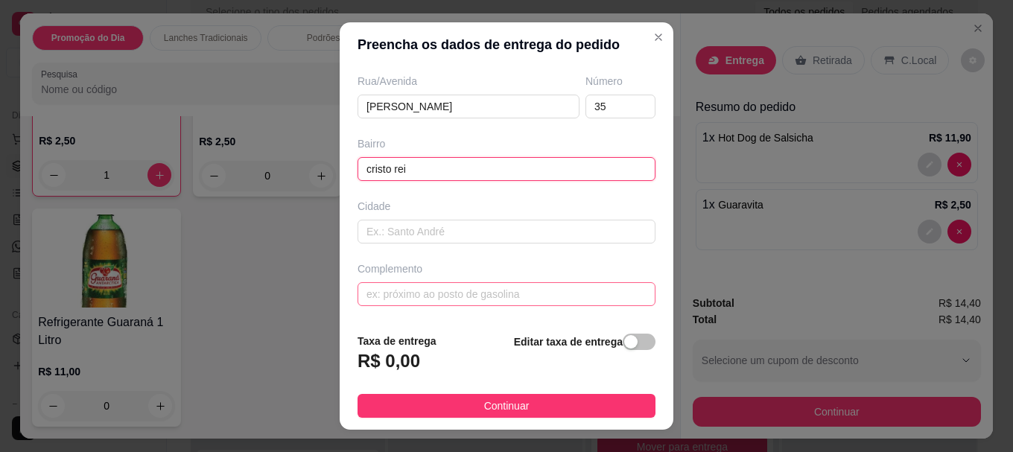
type input "cristo rei"
click at [419, 285] on input "text" at bounding box center [507, 294] width 298 height 24
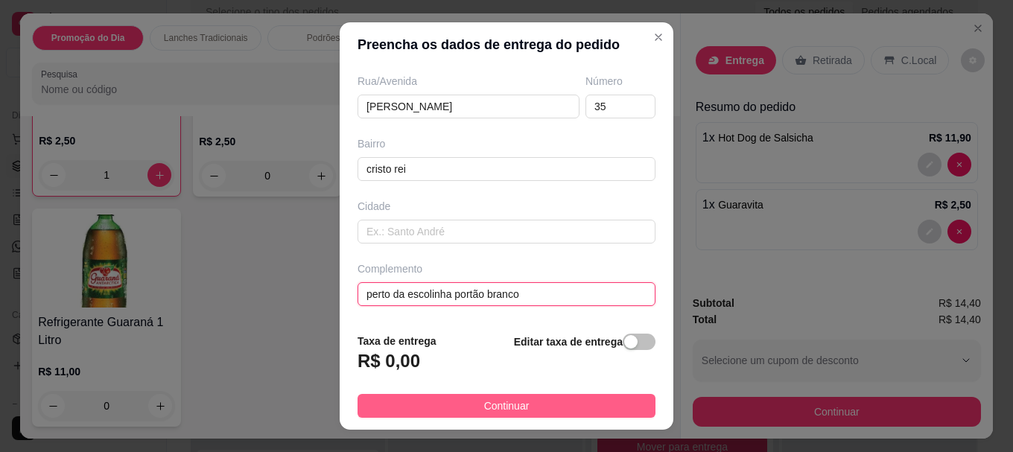
type input "perto da escolinha portão branco"
click at [465, 406] on button "Continuar" at bounding box center [507, 406] width 298 height 24
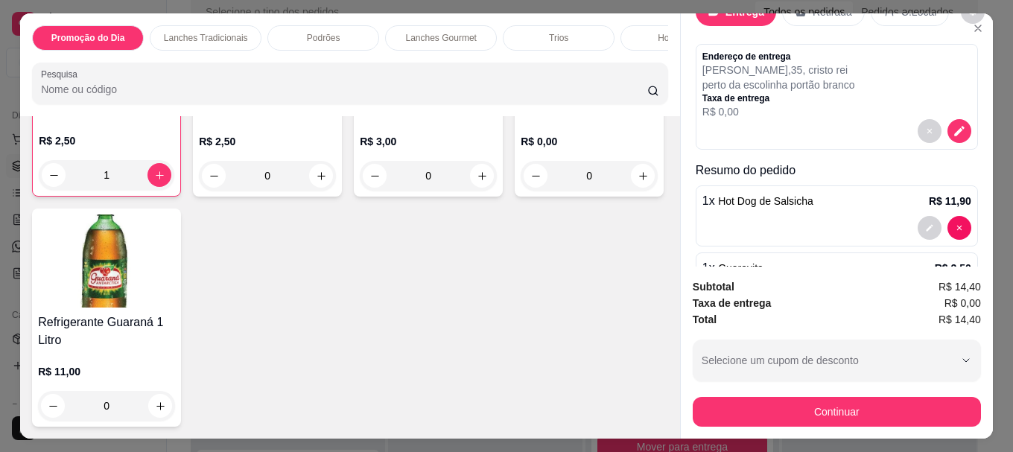
scroll to position [75, 0]
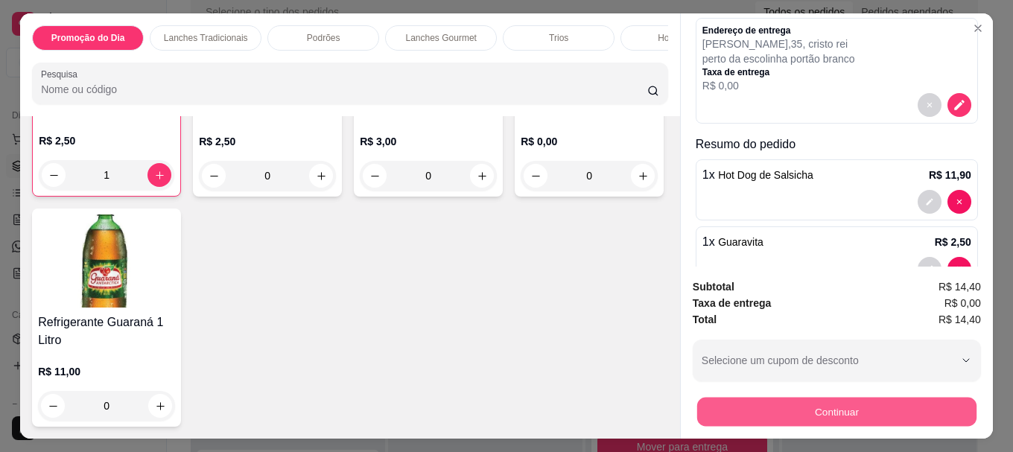
click at [748, 413] on button "Continuar" at bounding box center [836, 411] width 279 height 29
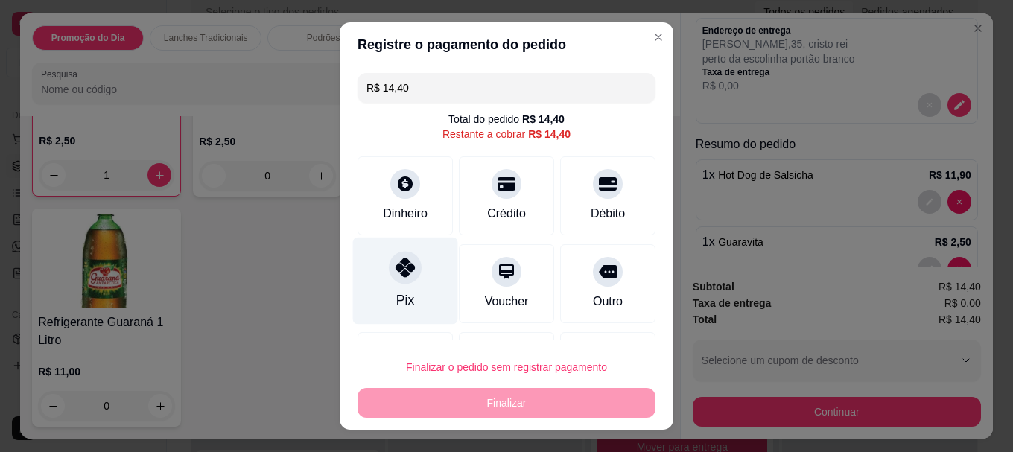
click at [397, 268] on icon at bounding box center [405, 268] width 19 height 19
type input "R$ 0,00"
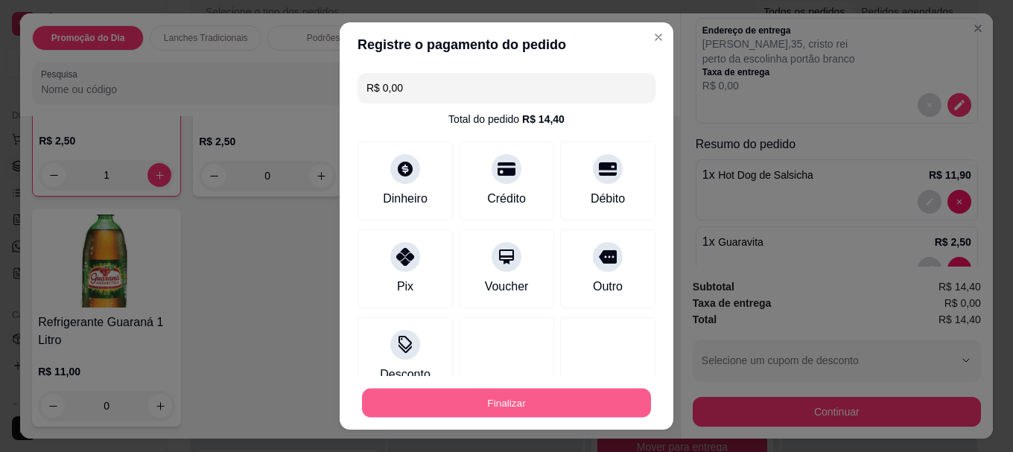
click at [486, 405] on button "Finalizar" at bounding box center [506, 402] width 289 height 29
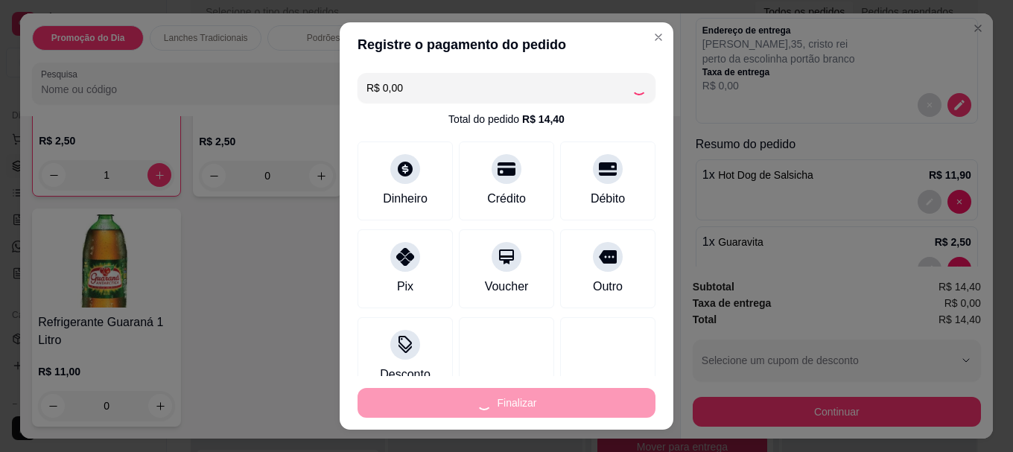
type input "0"
type input "-R$ 14,40"
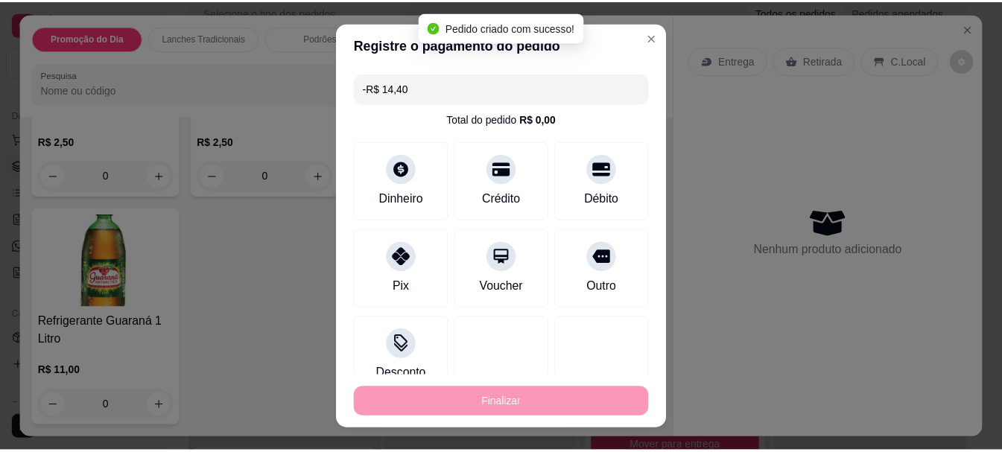
scroll to position [0, 0]
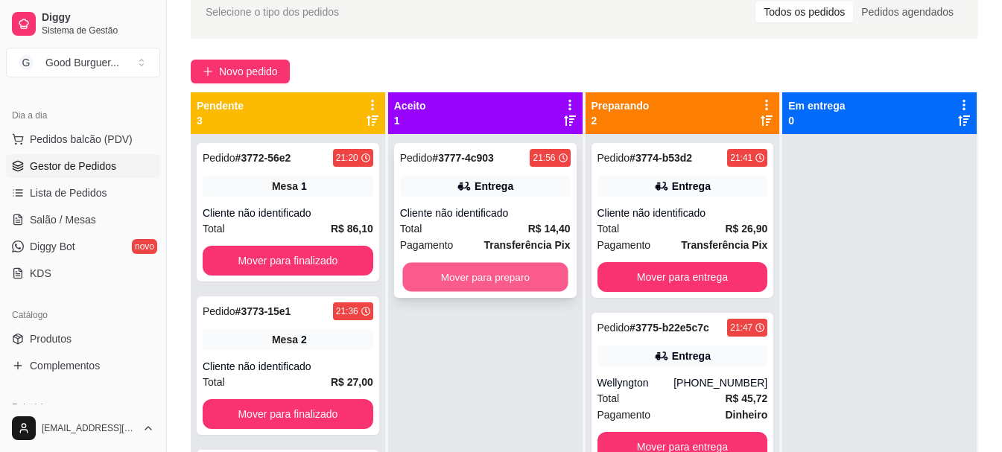
click at [509, 281] on button "Mover para preparo" at bounding box center [484, 277] width 165 height 29
click at [438, 276] on button "Mover para preparo" at bounding box center [485, 277] width 171 height 30
click at [498, 274] on button "Mover para preparo" at bounding box center [484, 277] width 165 height 29
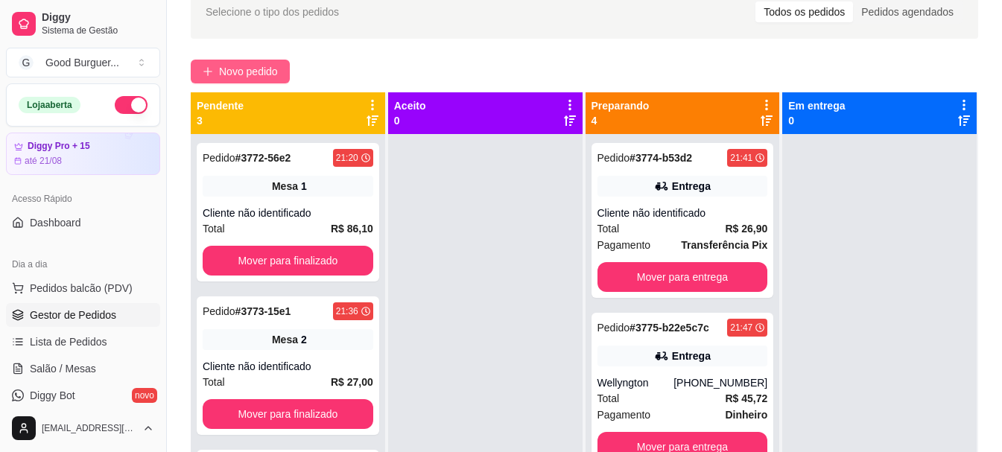
click at [253, 69] on span "Novo pedido" at bounding box center [248, 71] width 59 height 16
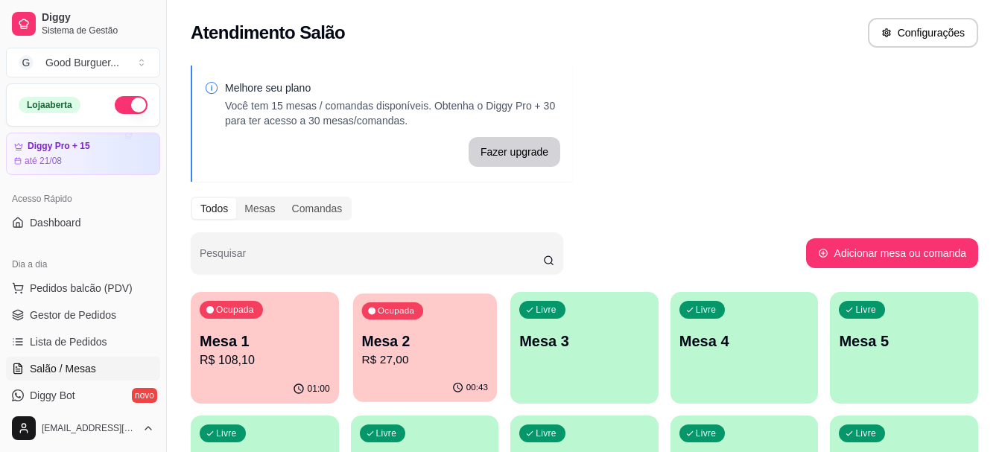
click at [398, 346] on p "Mesa 2" at bounding box center [424, 342] width 126 height 20
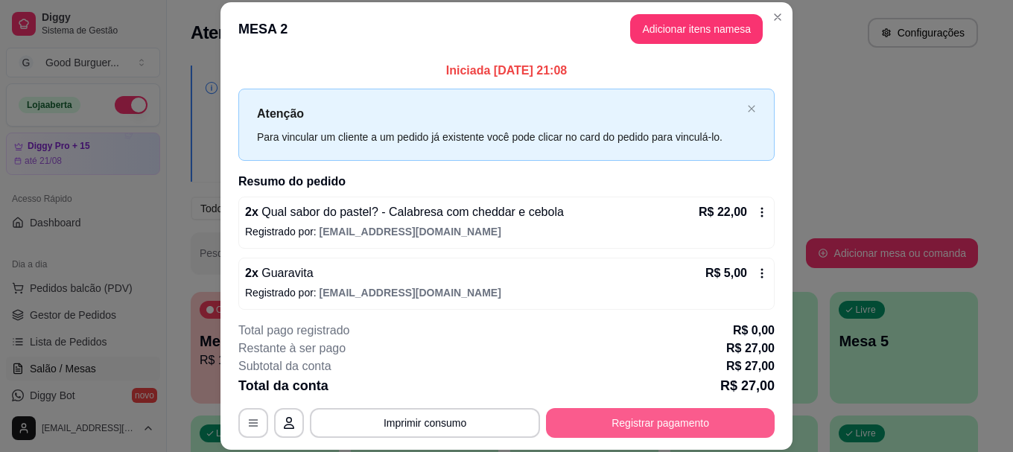
click at [659, 418] on button "Registrar pagamento" at bounding box center [660, 423] width 229 height 30
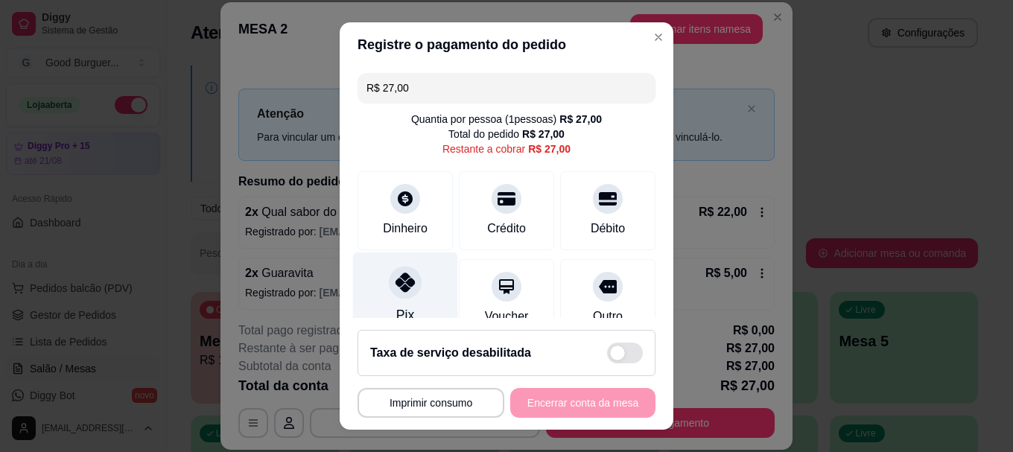
click at [405, 289] on icon at bounding box center [405, 282] width 19 height 19
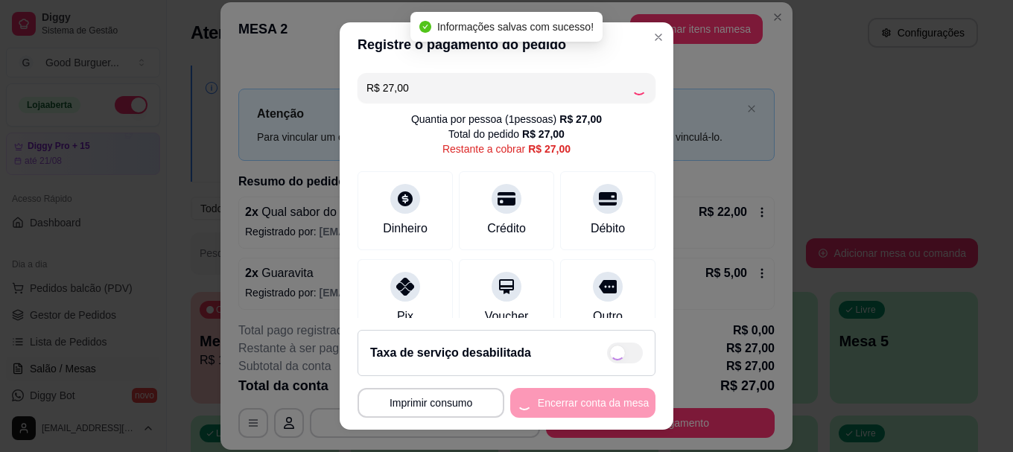
type input "R$ 0,00"
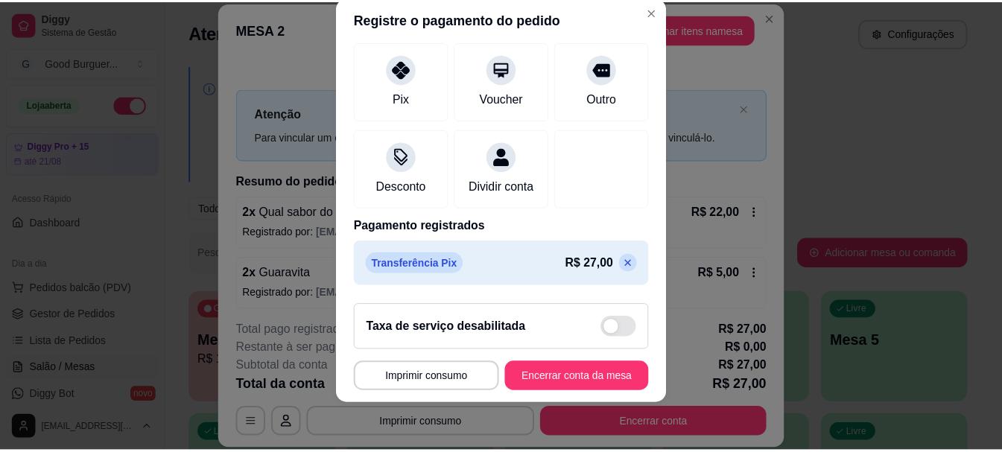
scroll to position [194, 0]
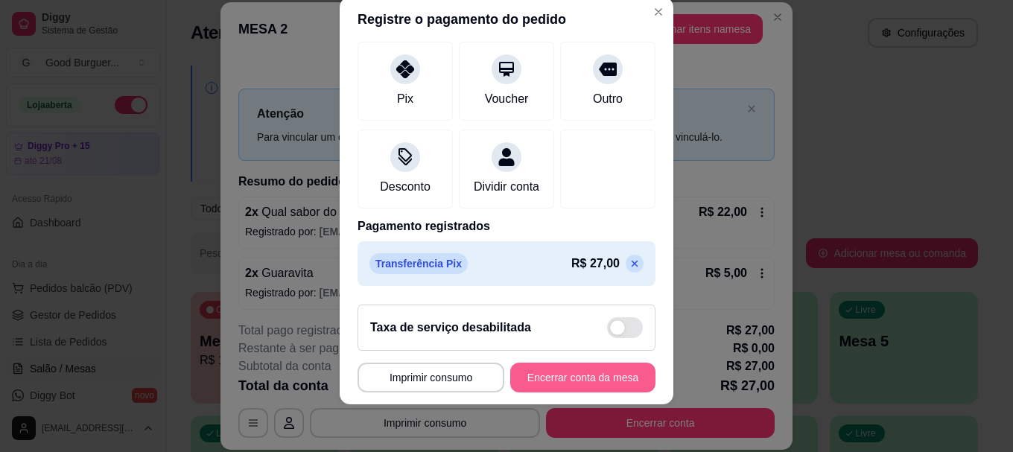
click at [569, 378] on button "Encerrar conta da mesa" at bounding box center [582, 378] width 145 height 30
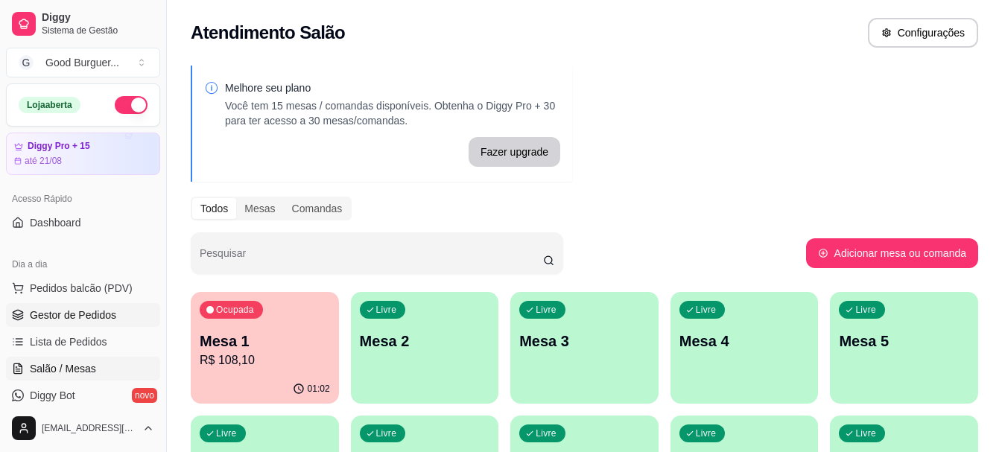
click at [95, 312] on span "Gestor de Pedidos" at bounding box center [73, 315] width 86 height 15
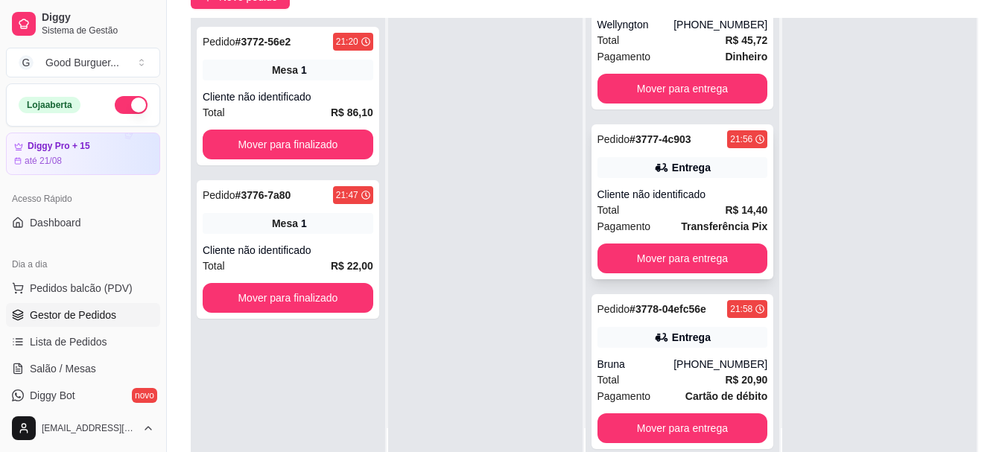
scroll to position [224, 0]
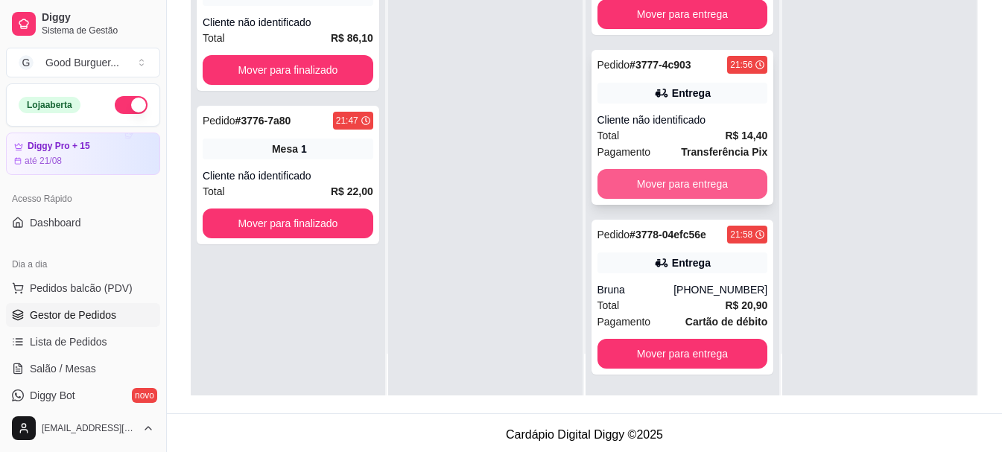
click at [616, 184] on button "Mover para entrega" at bounding box center [683, 184] width 171 height 30
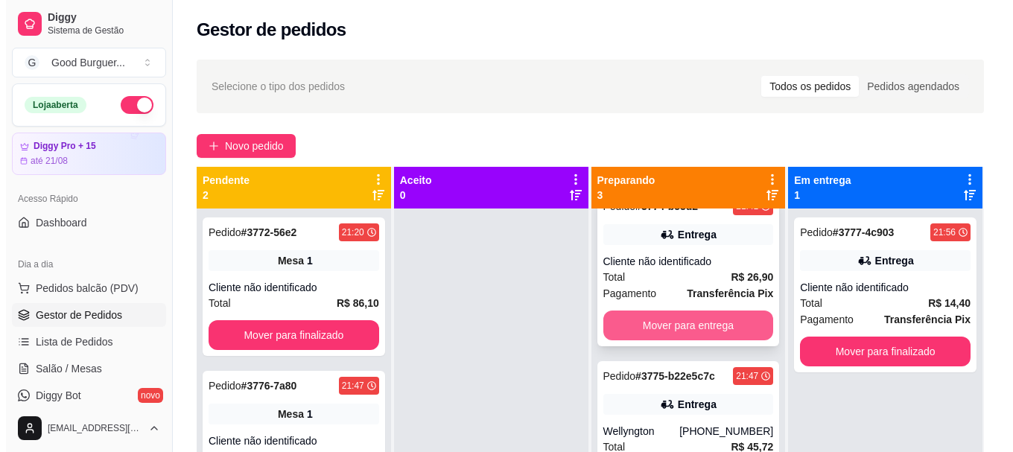
scroll to position [0, 0]
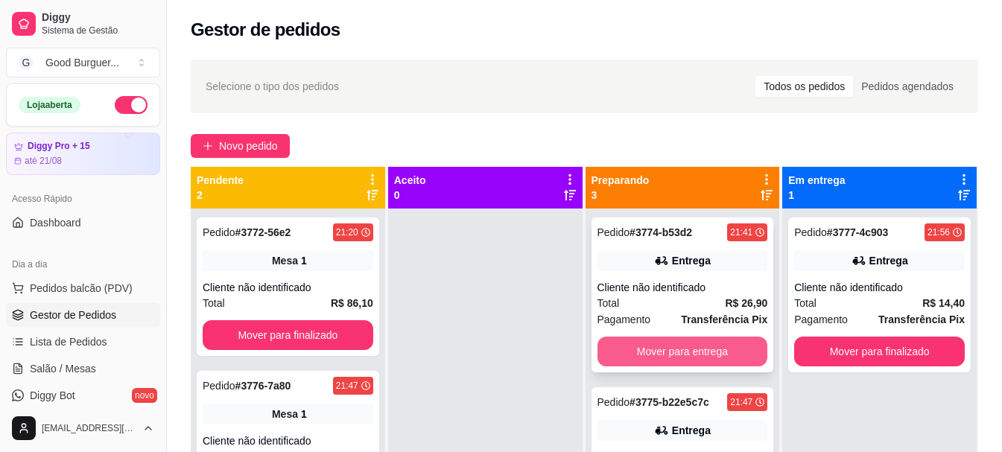
click at [634, 346] on button "Mover para entrega" at bounding box center [683, 352] width 171 height 30
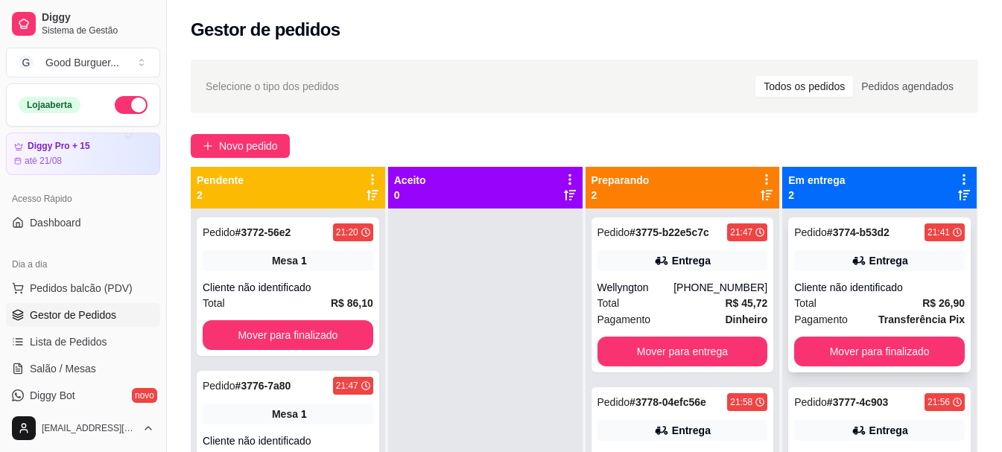
click at [858, 296] on div "Total R$ 26,90" at bounding box center [879, 303] width 171 height 16
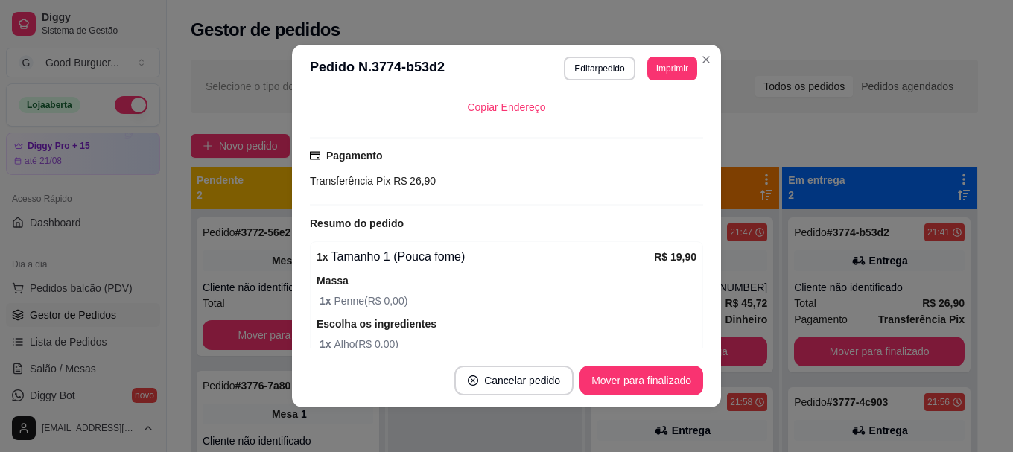
scroll to position [298, 0]
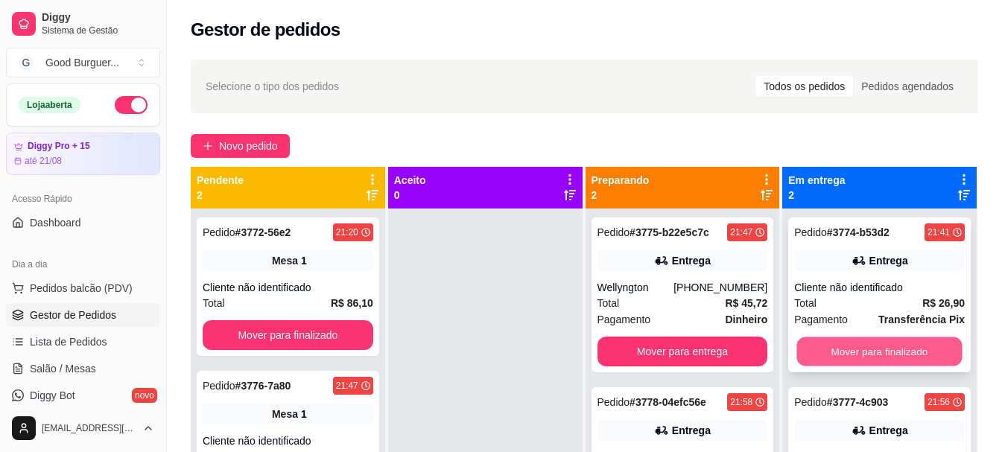
click at [869, 352] on button "Mover para finalizado" at bounding box center [879, 352] width 165 height 29
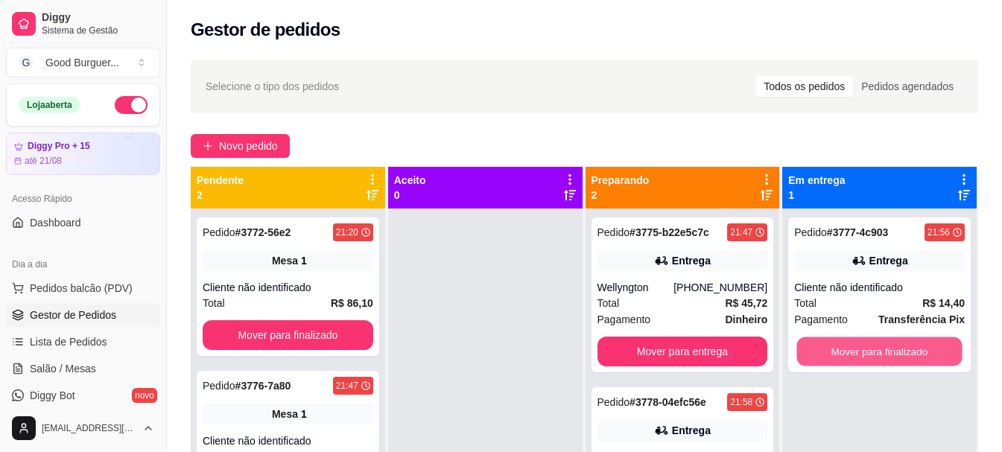
click at [869, 352] on button "Mover para finalizado" at bounding box center [879, 352] width 165 height 29
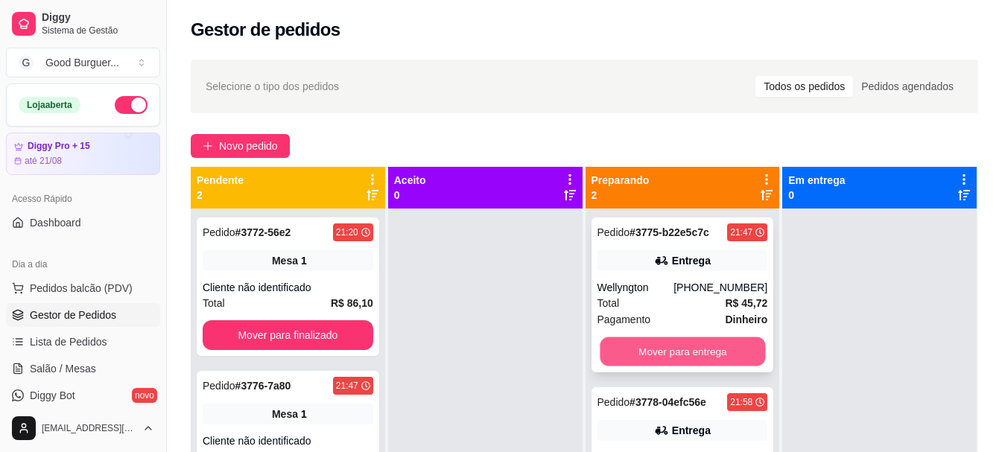
click at [680, 349] on button "Mover para entrega" at bounding box center [682, 352] width 165 height 29
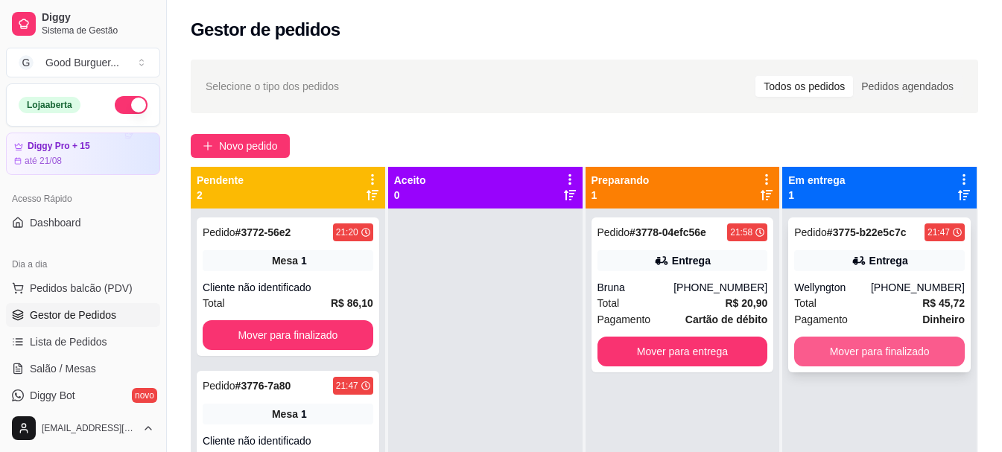
click at [899, 351] on button "Mover para finalizado" at bounding box center [879, 352] width 171 height 30
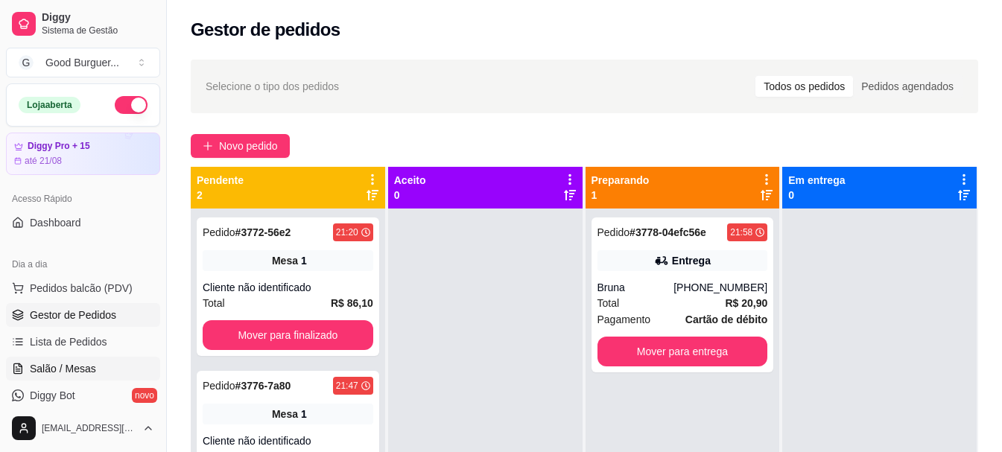
click at [66, 364] on span "Salão / Mesas" at bounding box center [63, 368] width 66 height 15
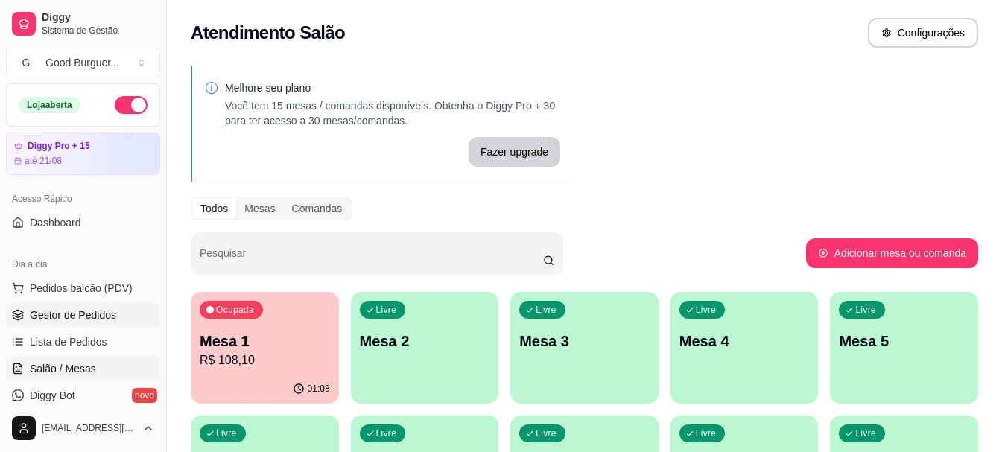
click at [64, 314] on span "Gestor de Pedidos" at bounding box center [73, 315] width 86 height 15
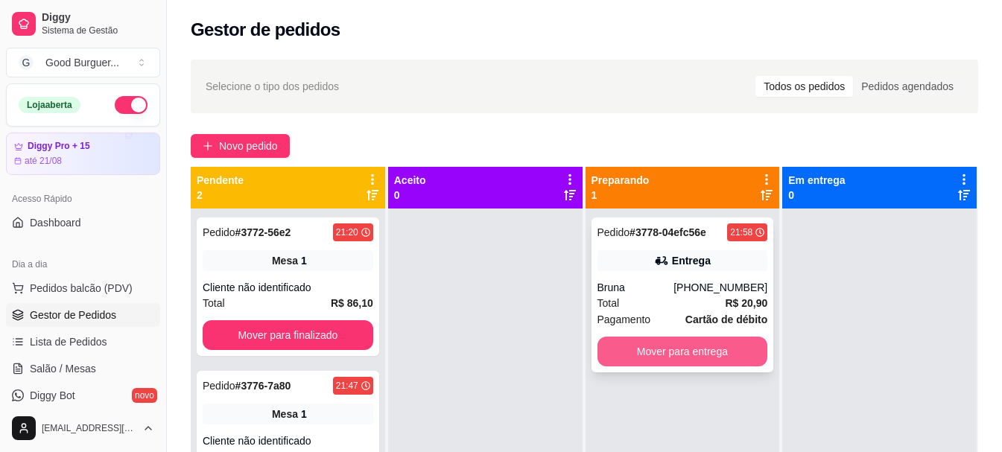
click at [630, 342] on button "Mover para entrega" at bounding box center [683, 352] width 171 height 30
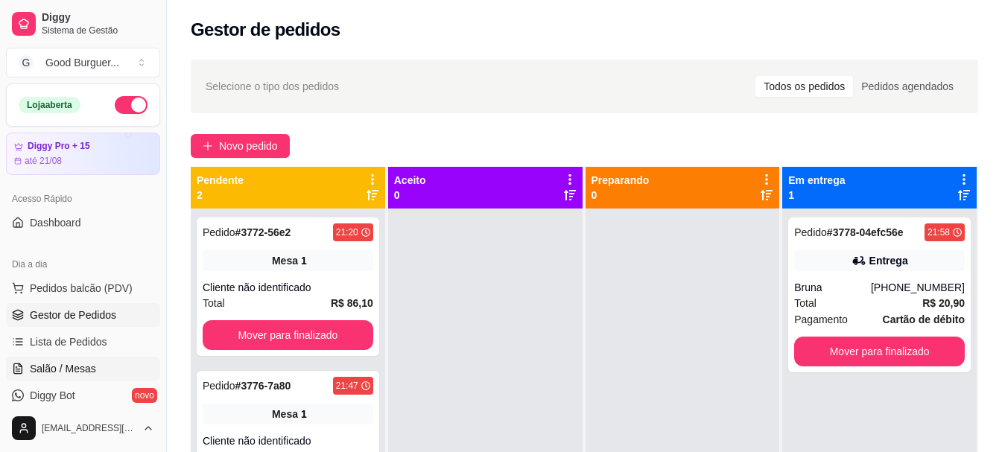
click at [82, 367] on span "Salão / Mesas" at bounding box center [63, 368] width 66 height 15
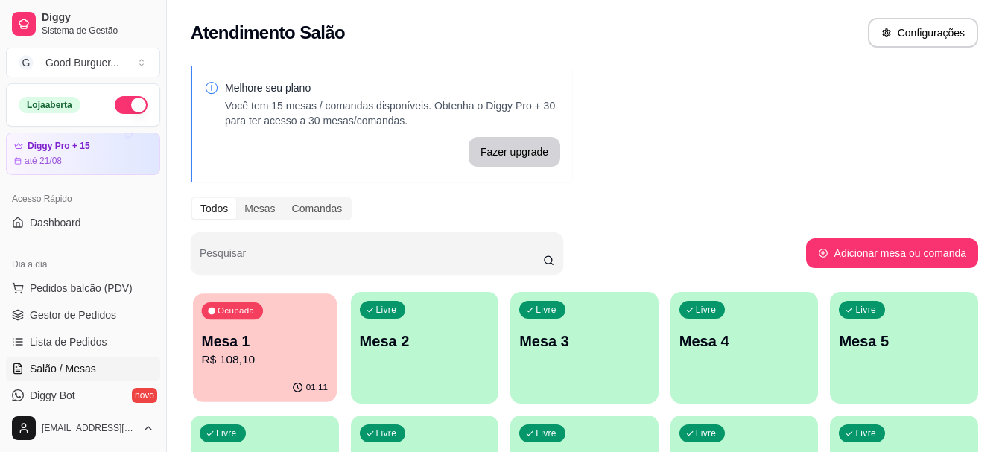
click at [233, 333] on p "Mesa 1" at bounding box center [265, 342] width 126 height 20
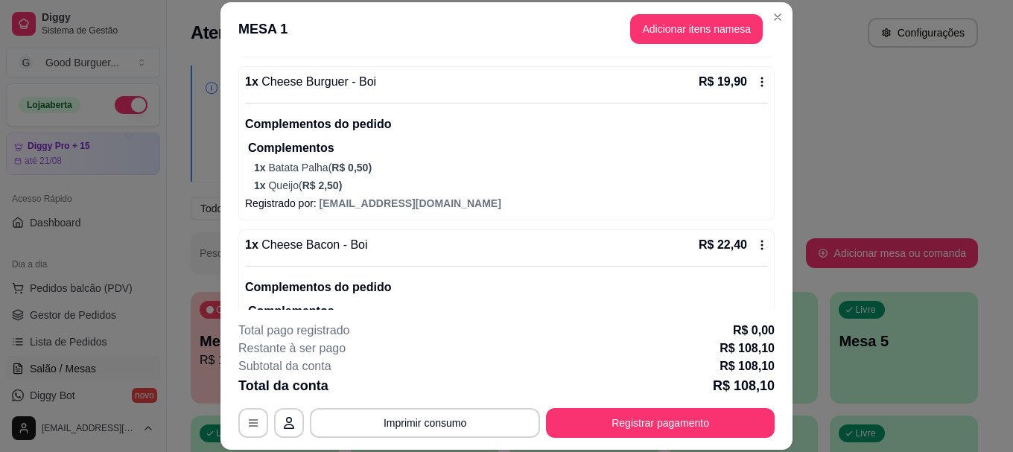
scroll to position [447, 0]
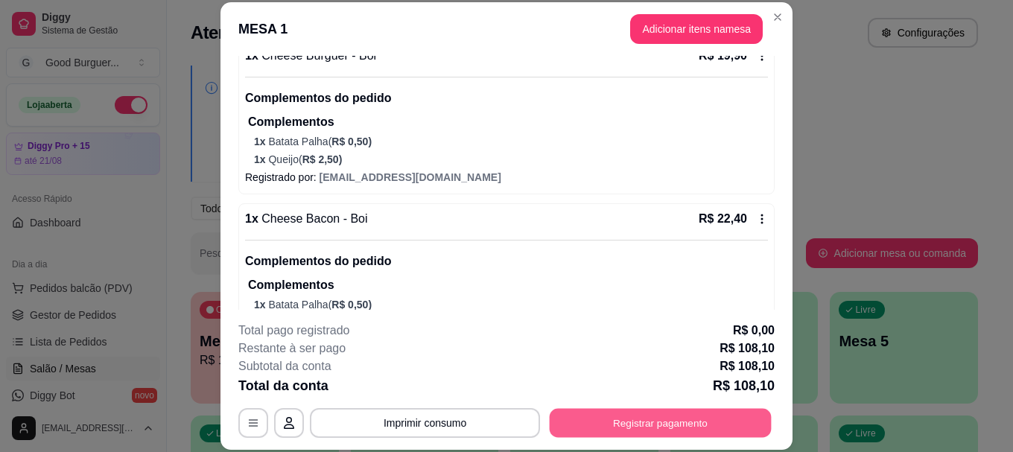
click at [599, 425] on button "Registrar pagamento" at bounding box center [661, 423] width 222 height 29
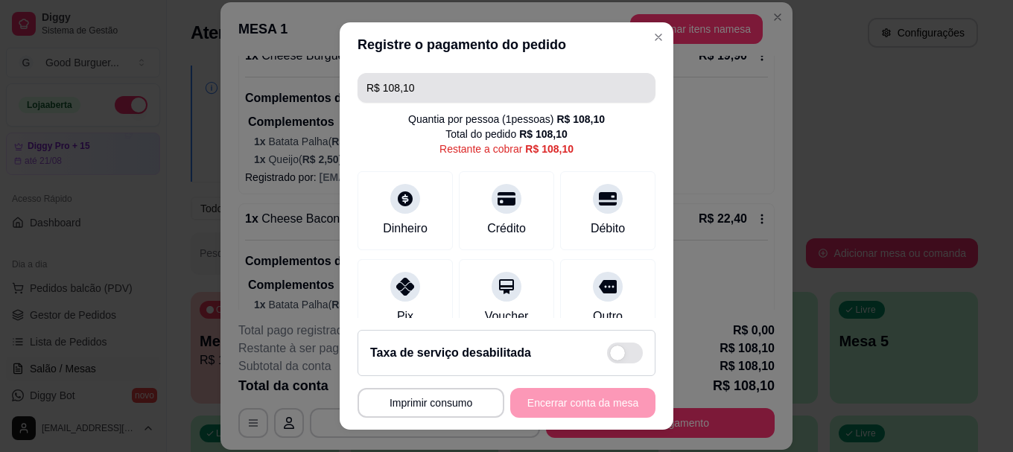
click at [460, 81] on input "R$ 108,10" at bounding box center [507, 88] width 280 height 30
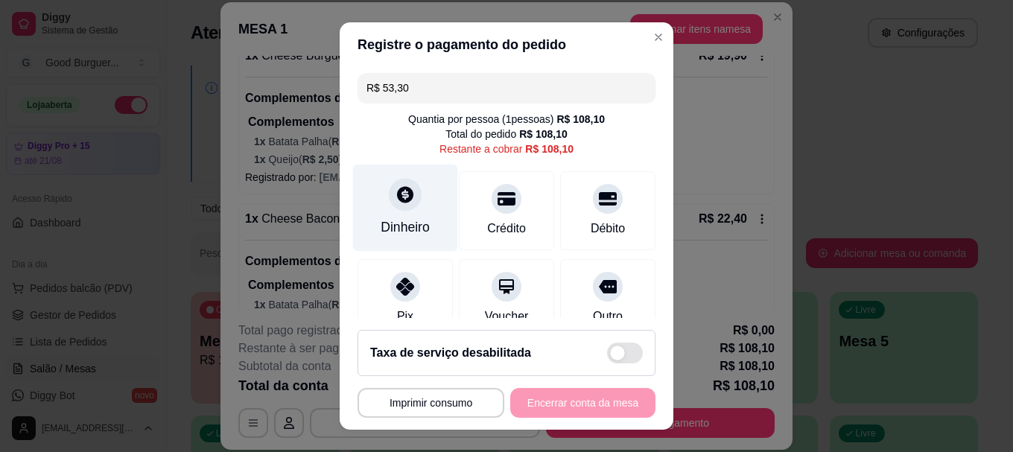
type input "R$ 53,30"
click at [397, 189] on icon at bounding box center [405, 195] width 16 height 16
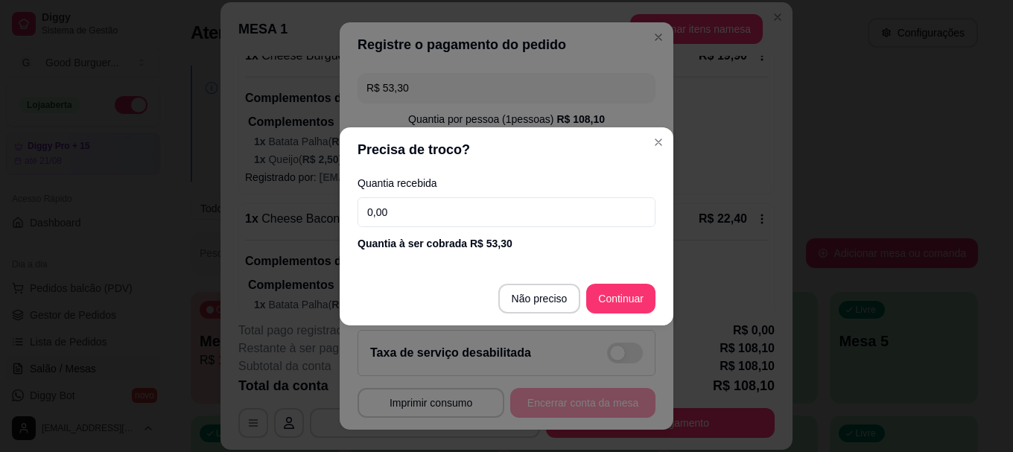
click at [424, 200] on input "0,00" at bounding box center [507, 212] width 298 height 30
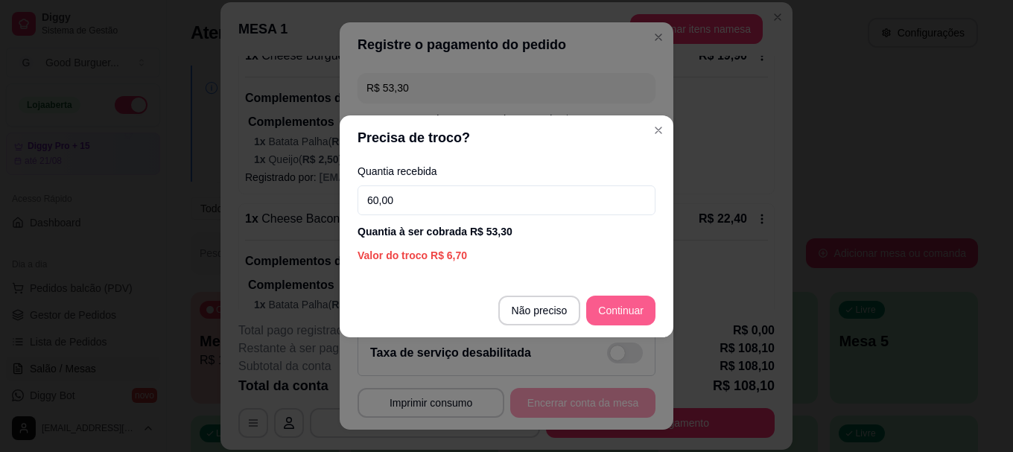
type input "60,00"
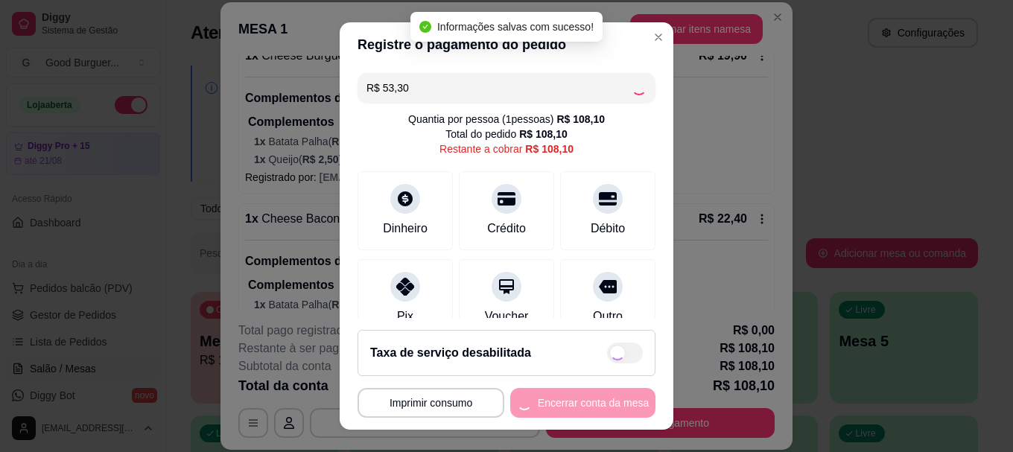
type input "R$ 54,80"
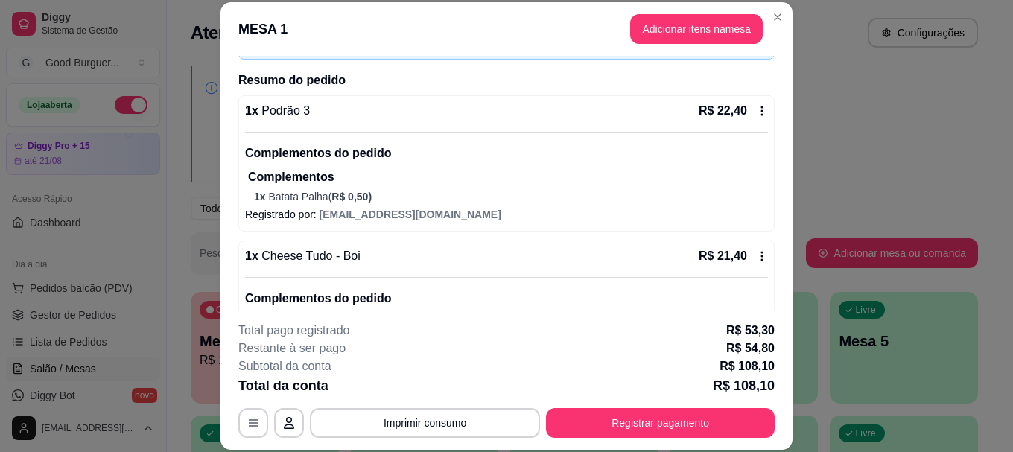
scroll to position [75, 0]
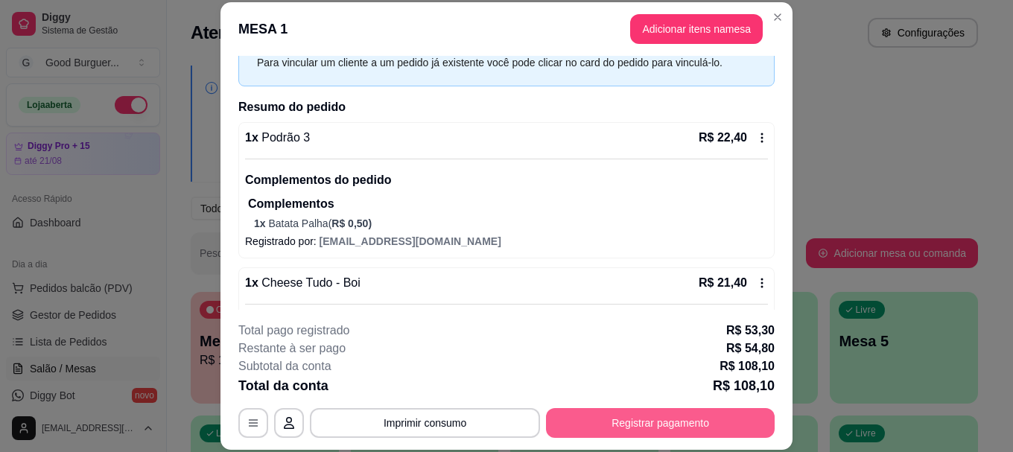
click at [690, 421] on button "Registrar pagamento" at bounding box center [660, 423] width 229 height 30
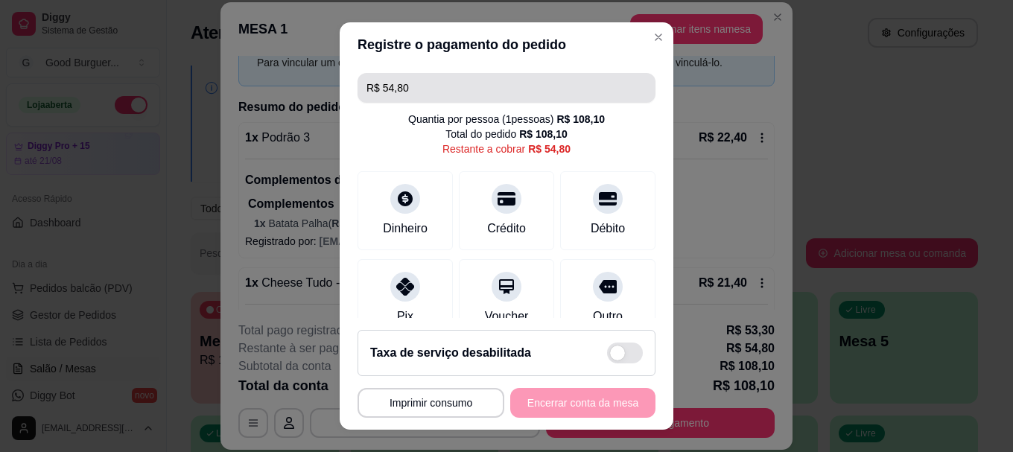
click at [431, 83] on input "R$ 54,80" at bounding box center [507, 88] width 280 height 30
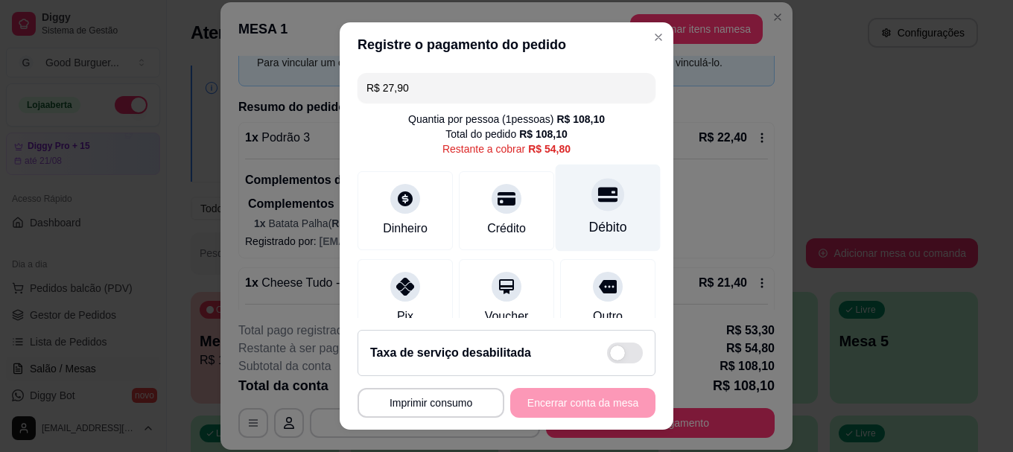
click at [592, 205] on div at bounding box center [608, 195] width 33 height 33
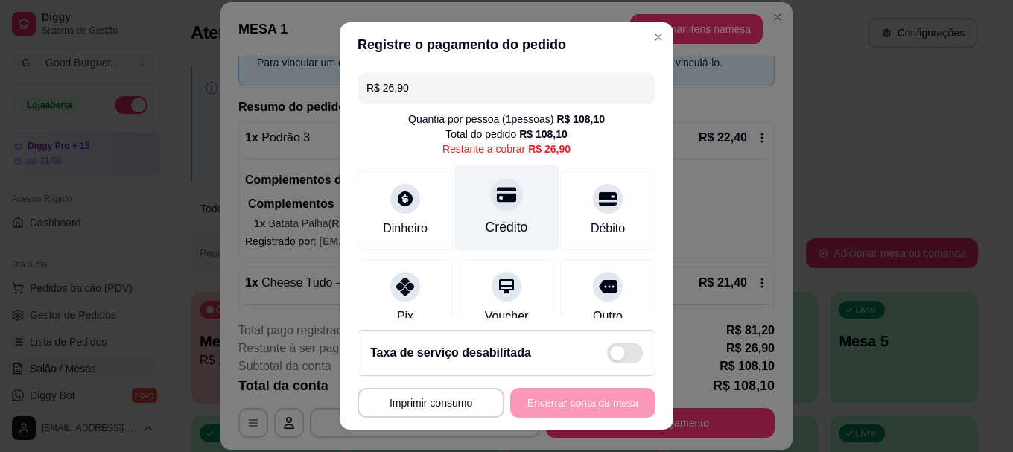
click at [498, 204] on icon at bounding box center [506, 195] width 19 height 19
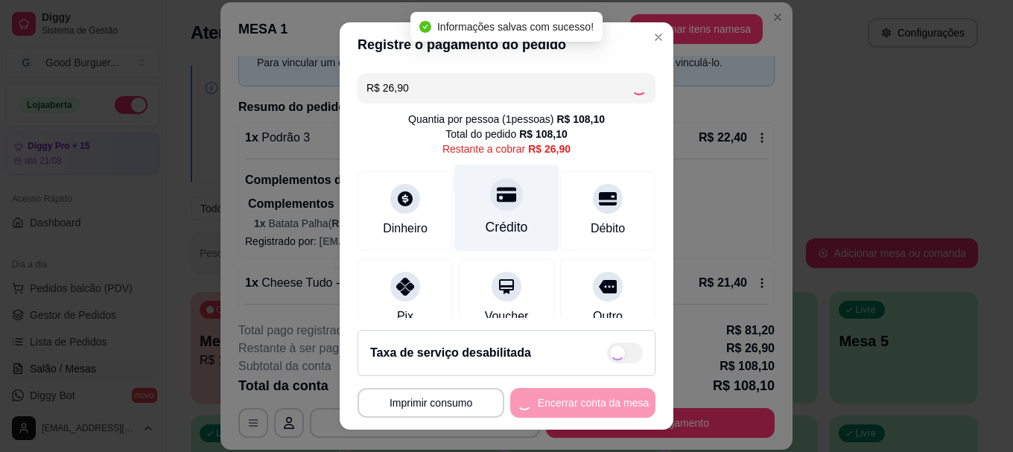
type input "R$ 0,00"
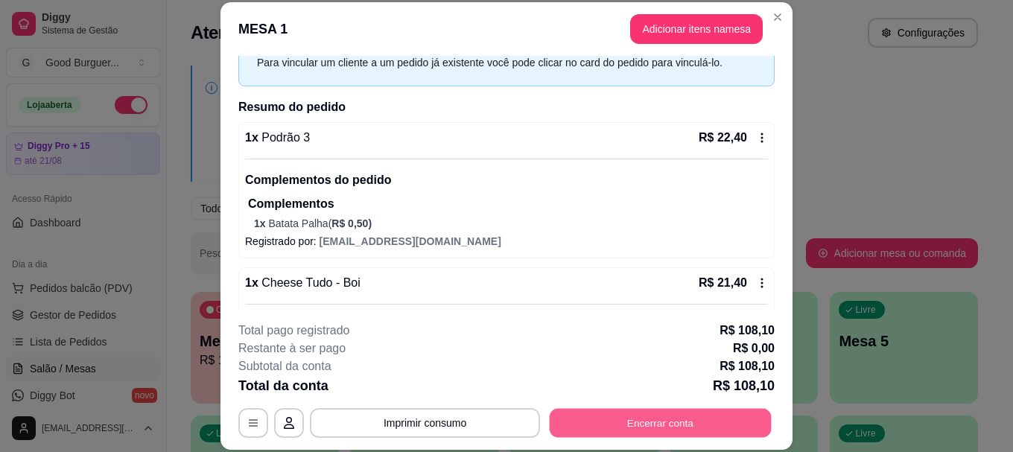
click at [678, 422] on button "Encerrar conta" at bounding box center [661, 423] width 222 height 29
click at [668, 421] on button "Encerrar conta" at bounding box center [661, 423] width 222 height 29
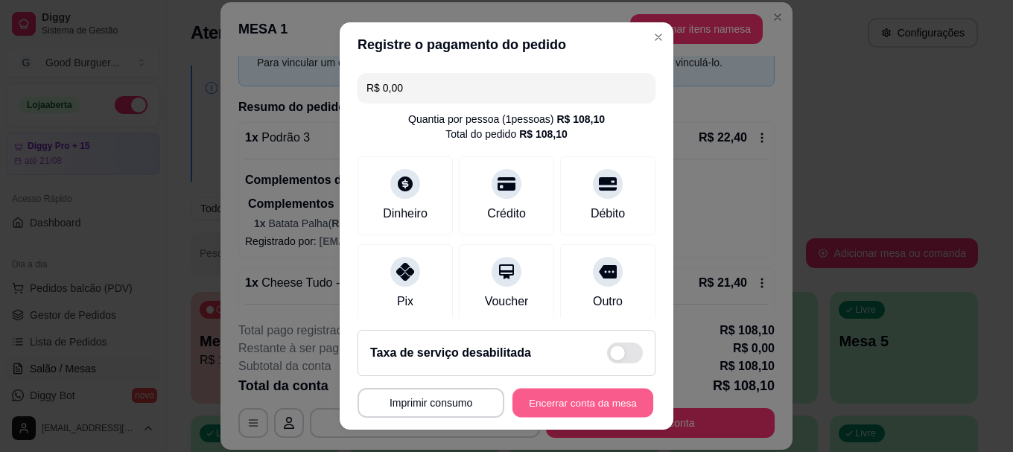
click at [585, 402] on button "Encerrar conta da mesa" at bounding box center [583, 402] width 141 height 29
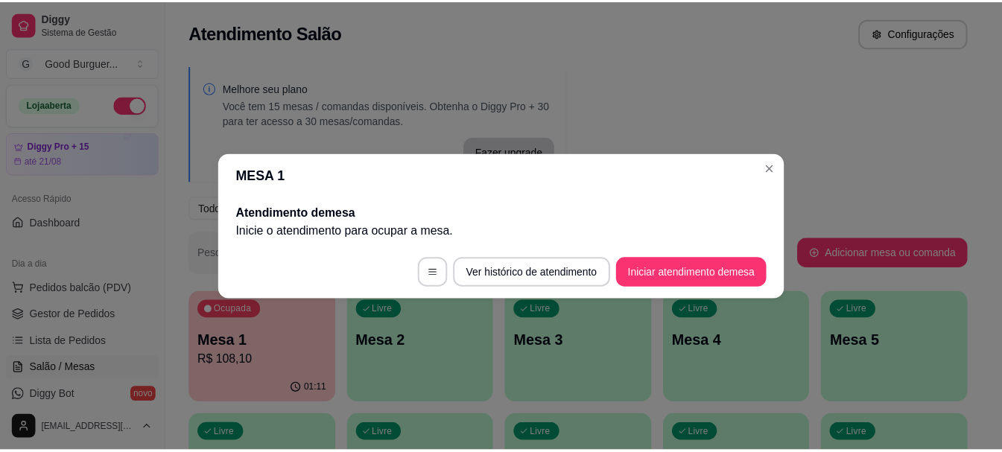
scroll to position [0, 0]
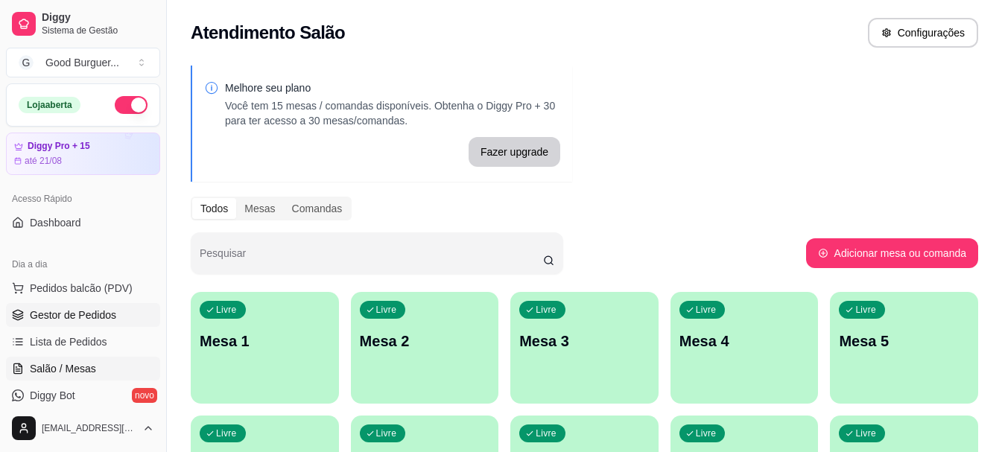
click at [52, 311] on span "Gestor de Pedidos" at bounding box center [73, 315] width 86 height 15
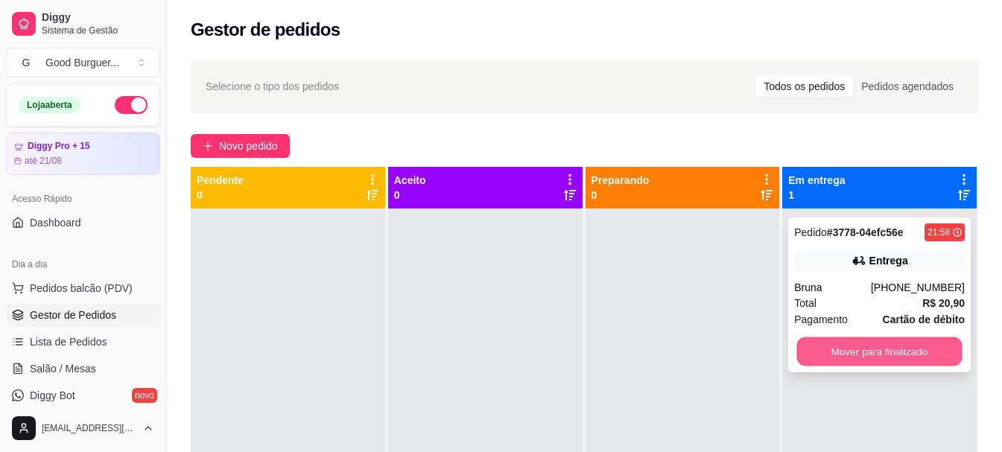
click at [831, 346] on button "Mover para finalizado" at bounding box center [879, 352] width 165 height 29
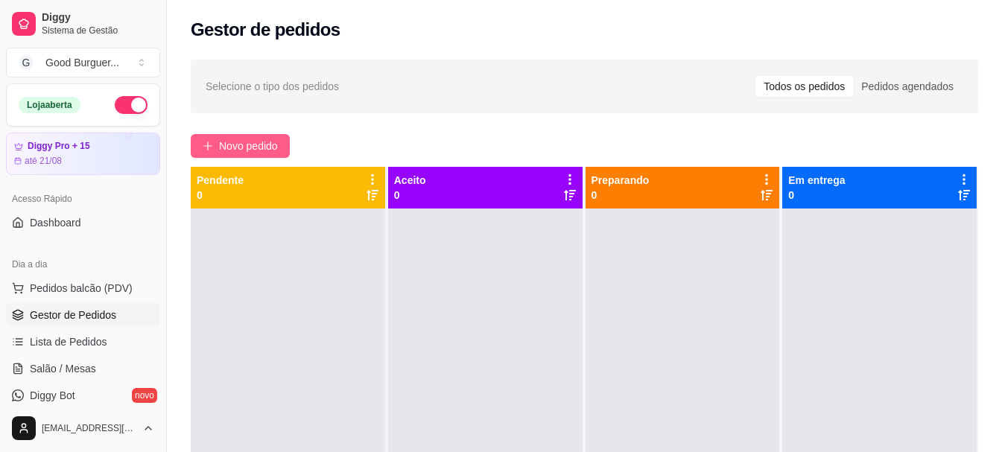
click at [238, 140] on span "Novo pedido" at bounding box center [248, 146] width 59 height 16
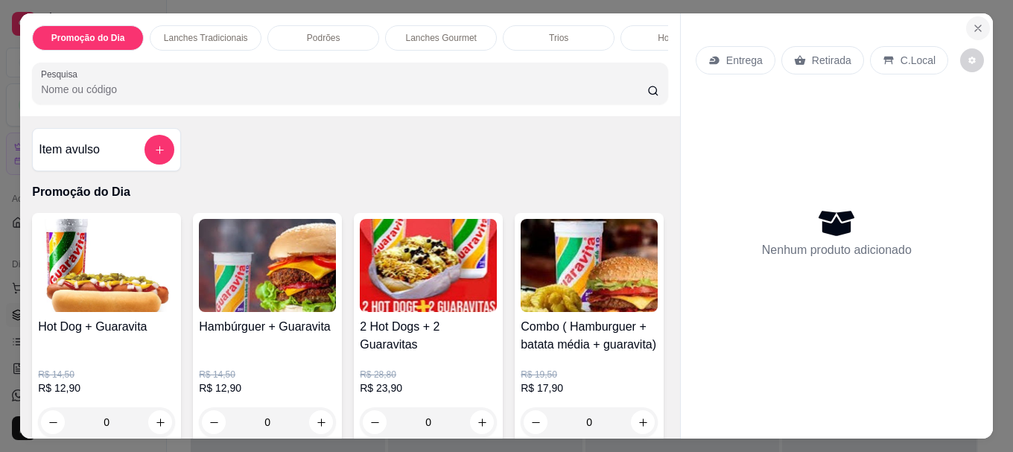
click at [975, 22] on icon "Close" at bounding box center [978, 28] width 12 height 12
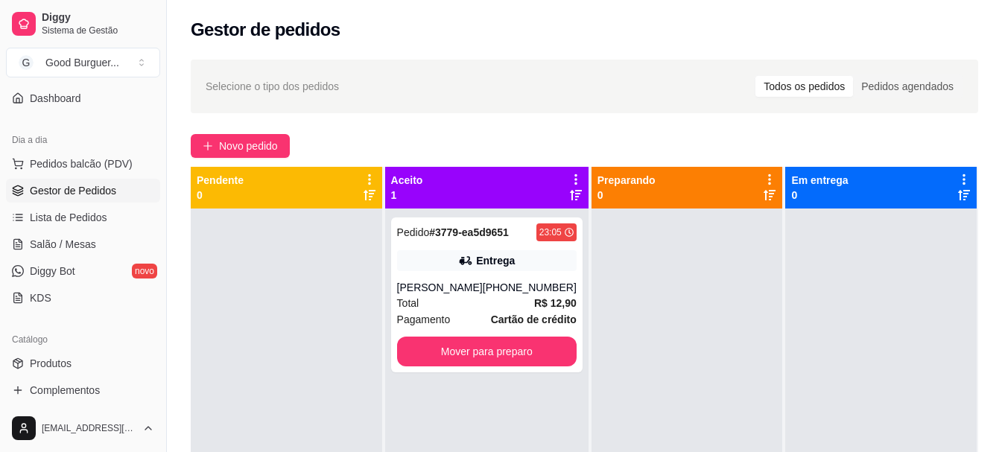
scroll to position [149, 0]
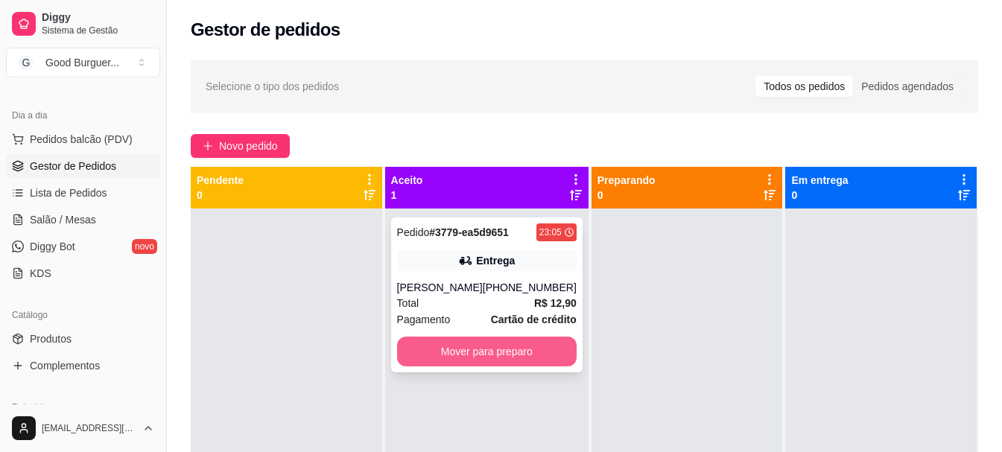
click at [486, 357] on button "Mover para preparo" at bounding box center [487, 352] width 180 height 30
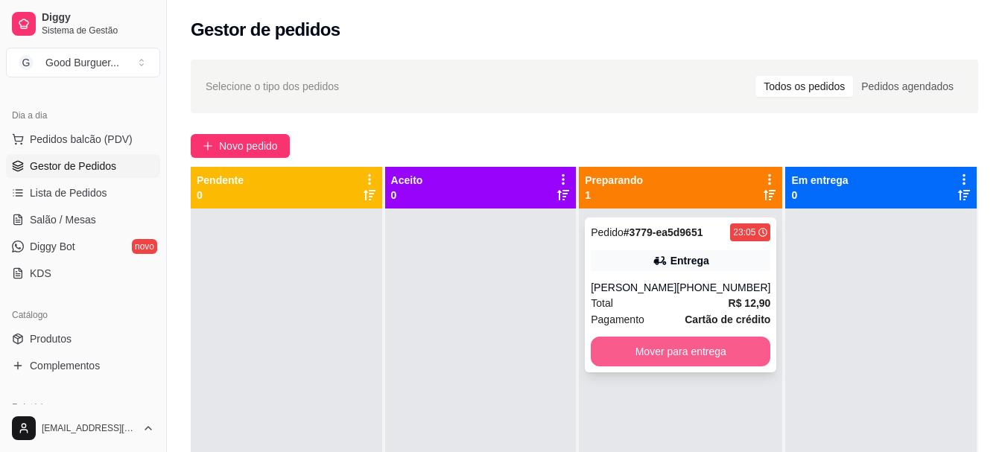
click at [668, 364] on button "Mover para entrega" at bounding box center [681, 352] width 180 height 30
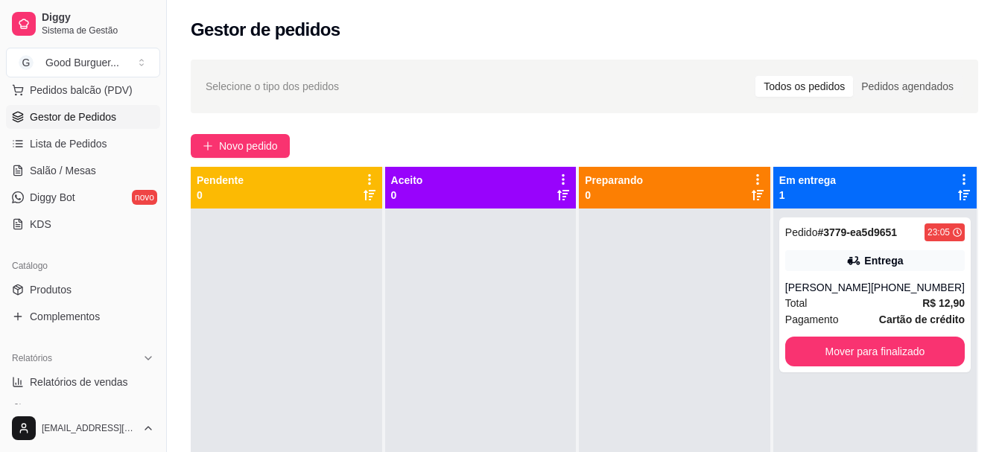
scroll to position [298, 0]
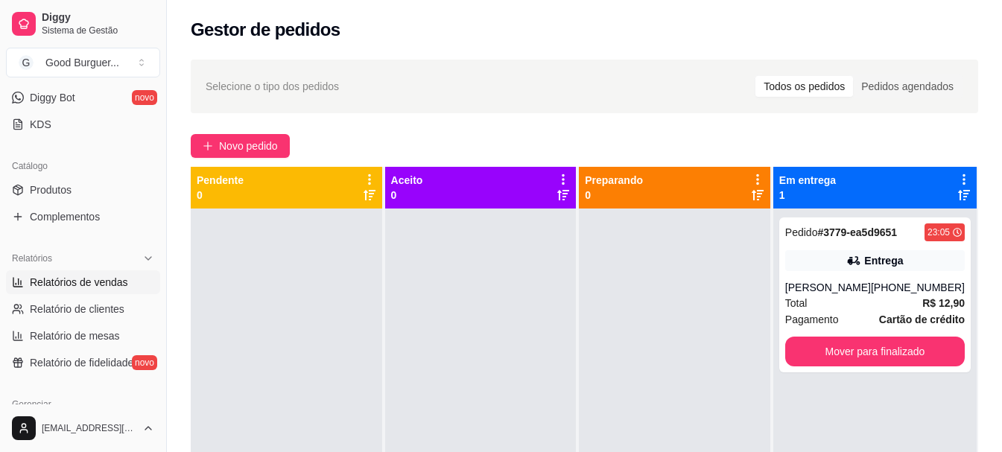
click at [118, 276] on span "Relatórios de vendas" at bounding box center [79, 282] width 98 height 15
select select "ALL"
select select "0"
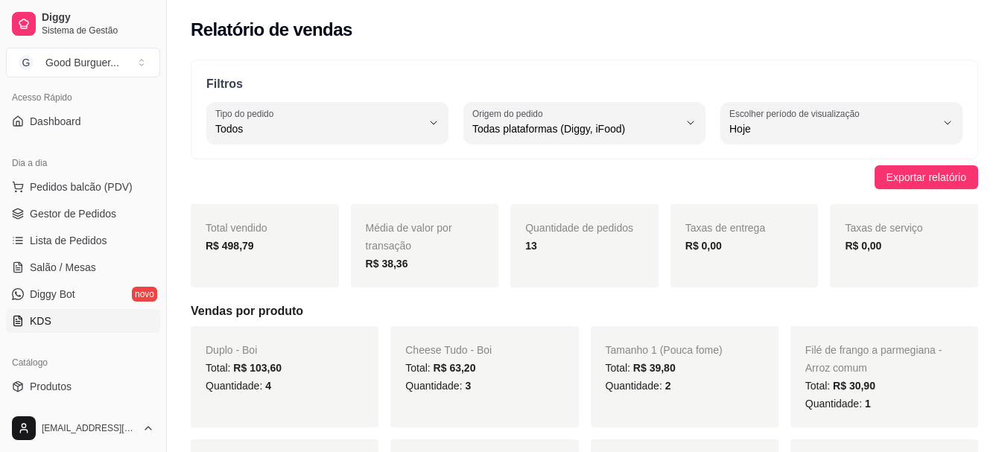
scroll to position [75, 0]
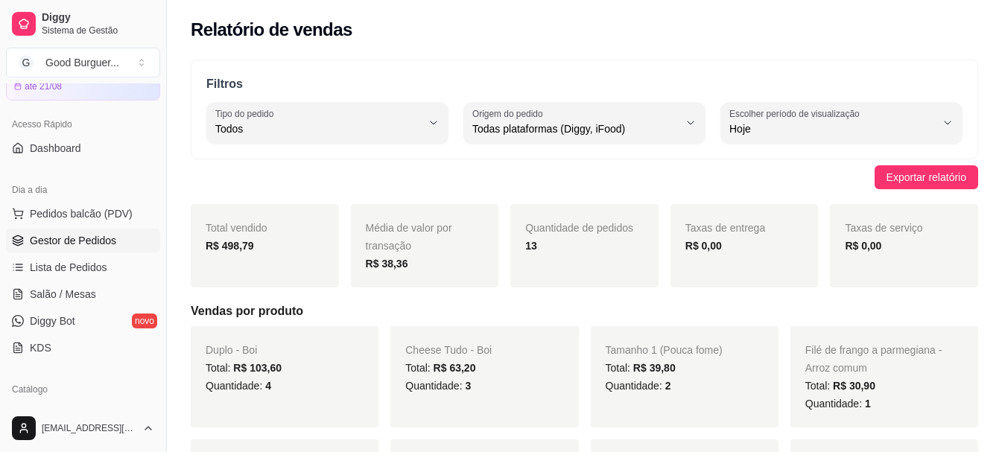
click at [78, 237] on span "Gestor de Pedidos" at bounding box center [73, 240] width 86 height 15
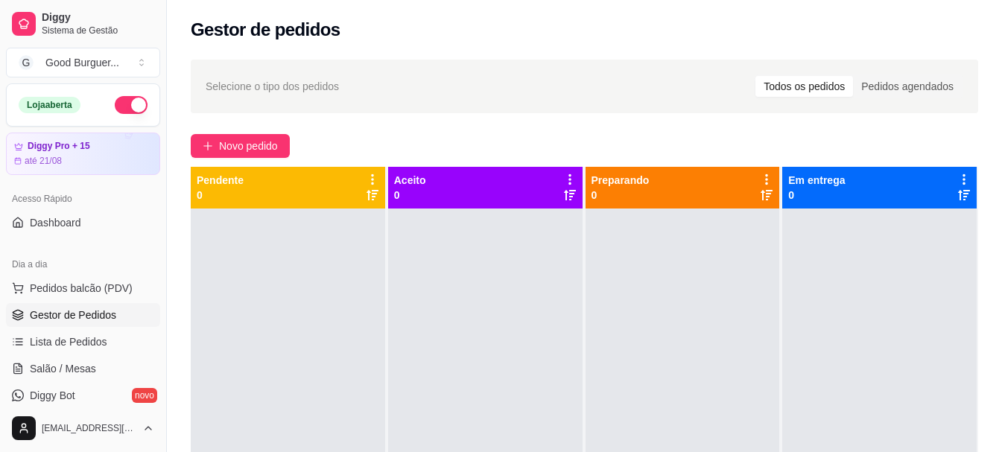
click at [115, 104] on button "button" at bounding box center [131, 105] width 33 height 18
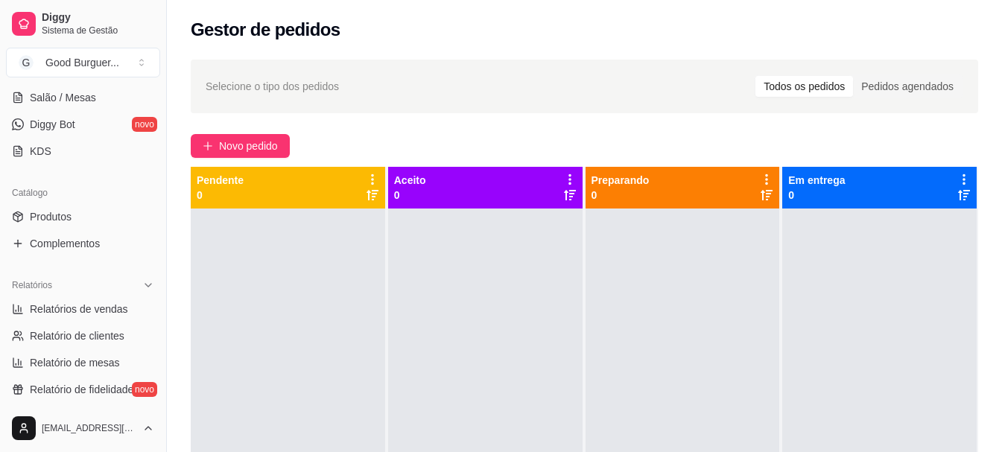
scroll to position [298, 0]
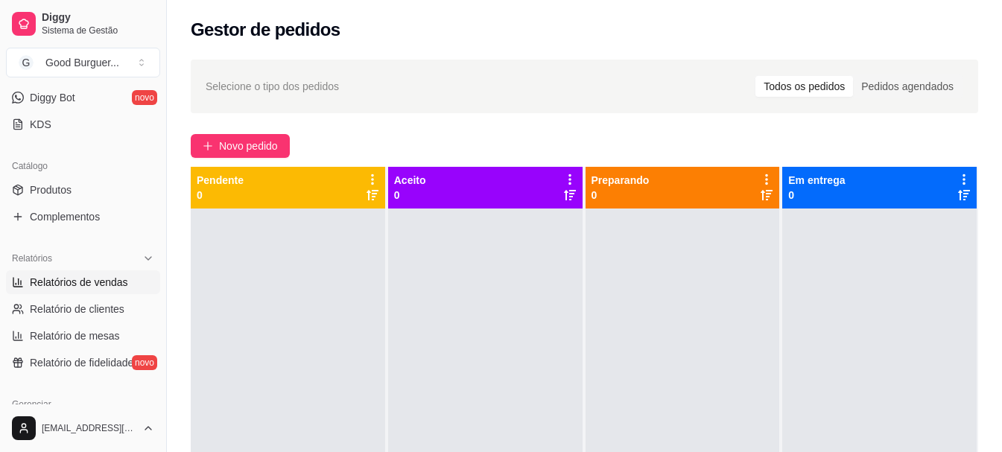
click at [101, 287] on span "Relatórios de vendas" at bounding box center [79, 282] width 98 height 15
select select "ALL"
select select "0"
